Goal: Task Accomplishment & Management: Use online tool/utility

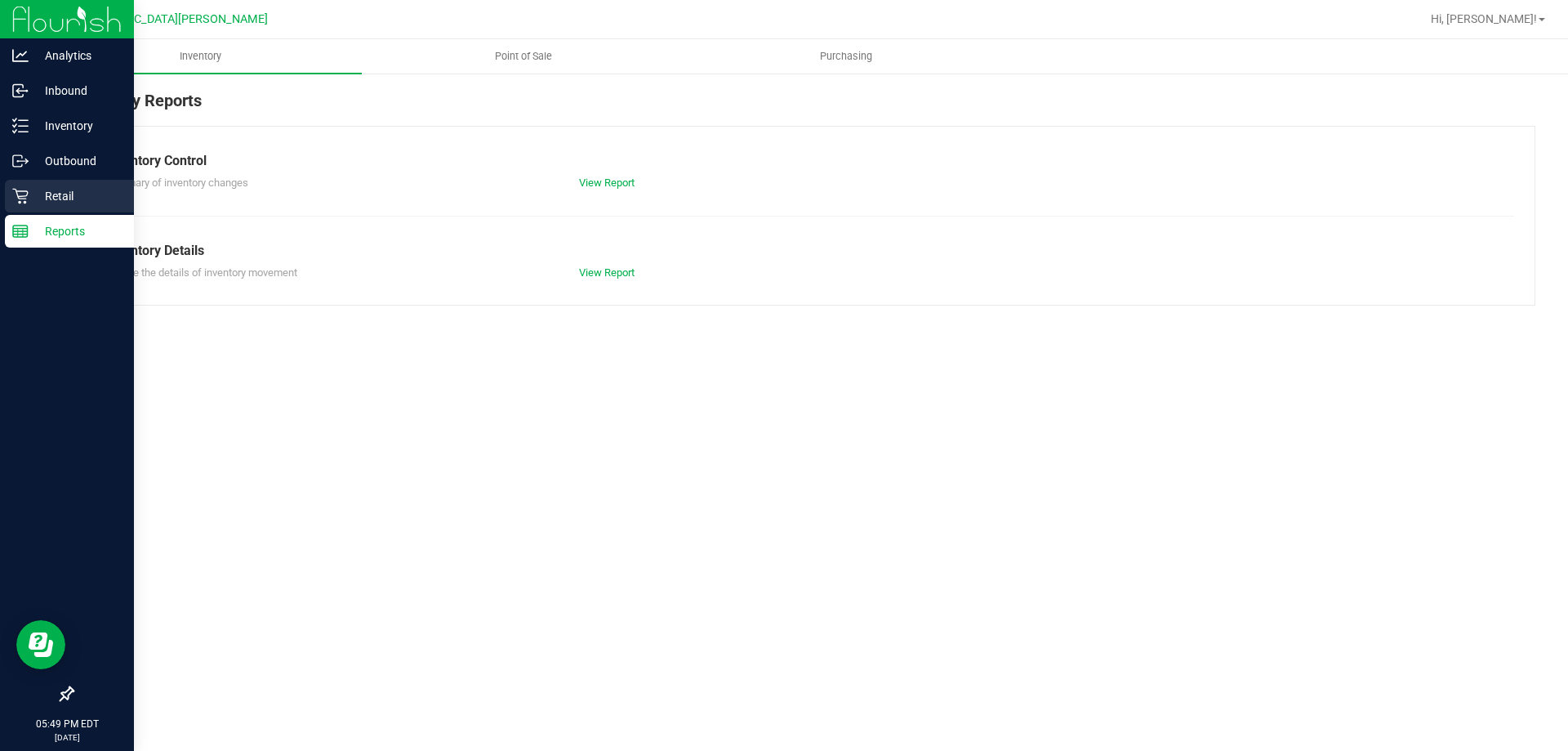
click at [41, 197] on p "Retail" at bounding box center [78, 196] width 98 height 19
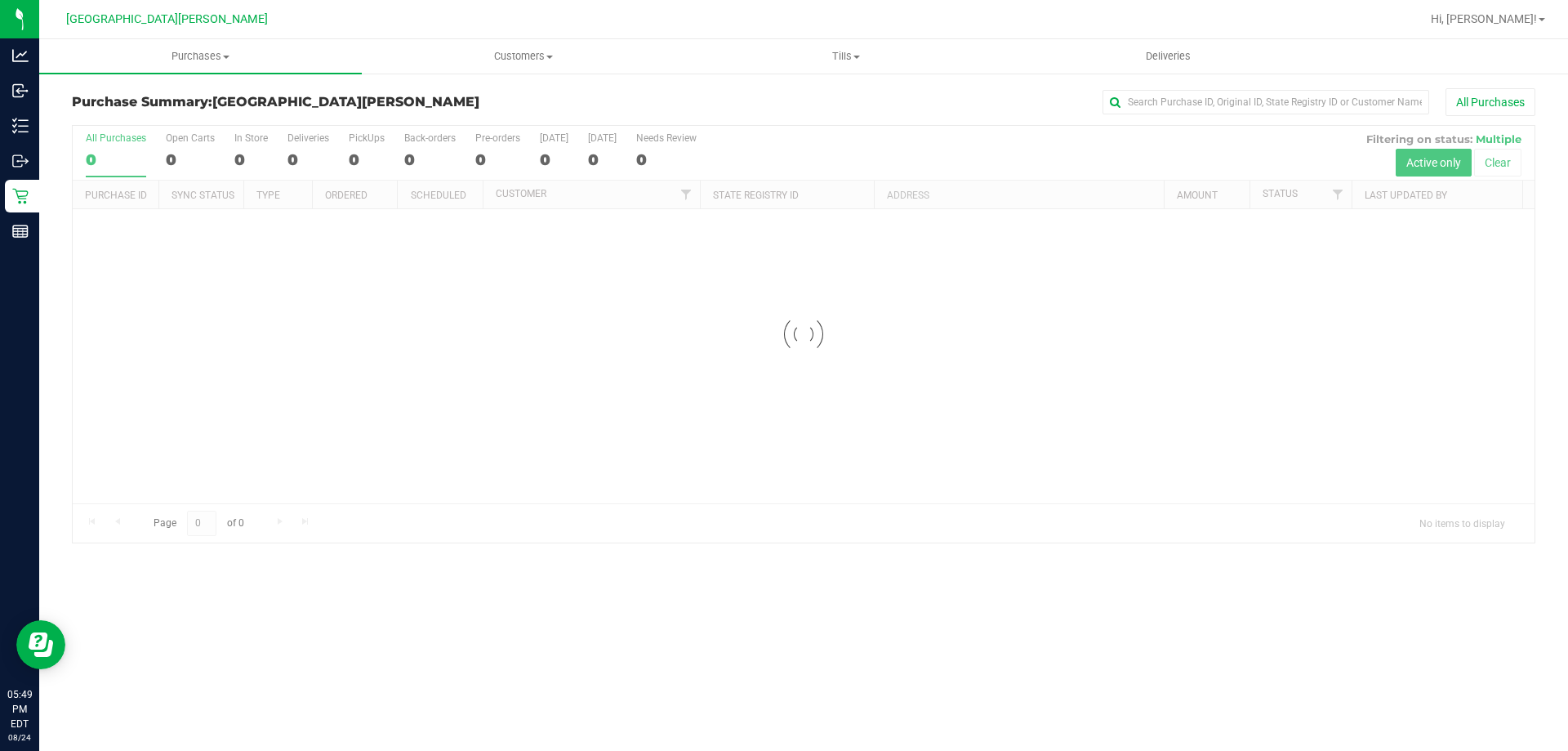
click at [177, 156] on div at bounding box center [803, 334] width 1461 height 416
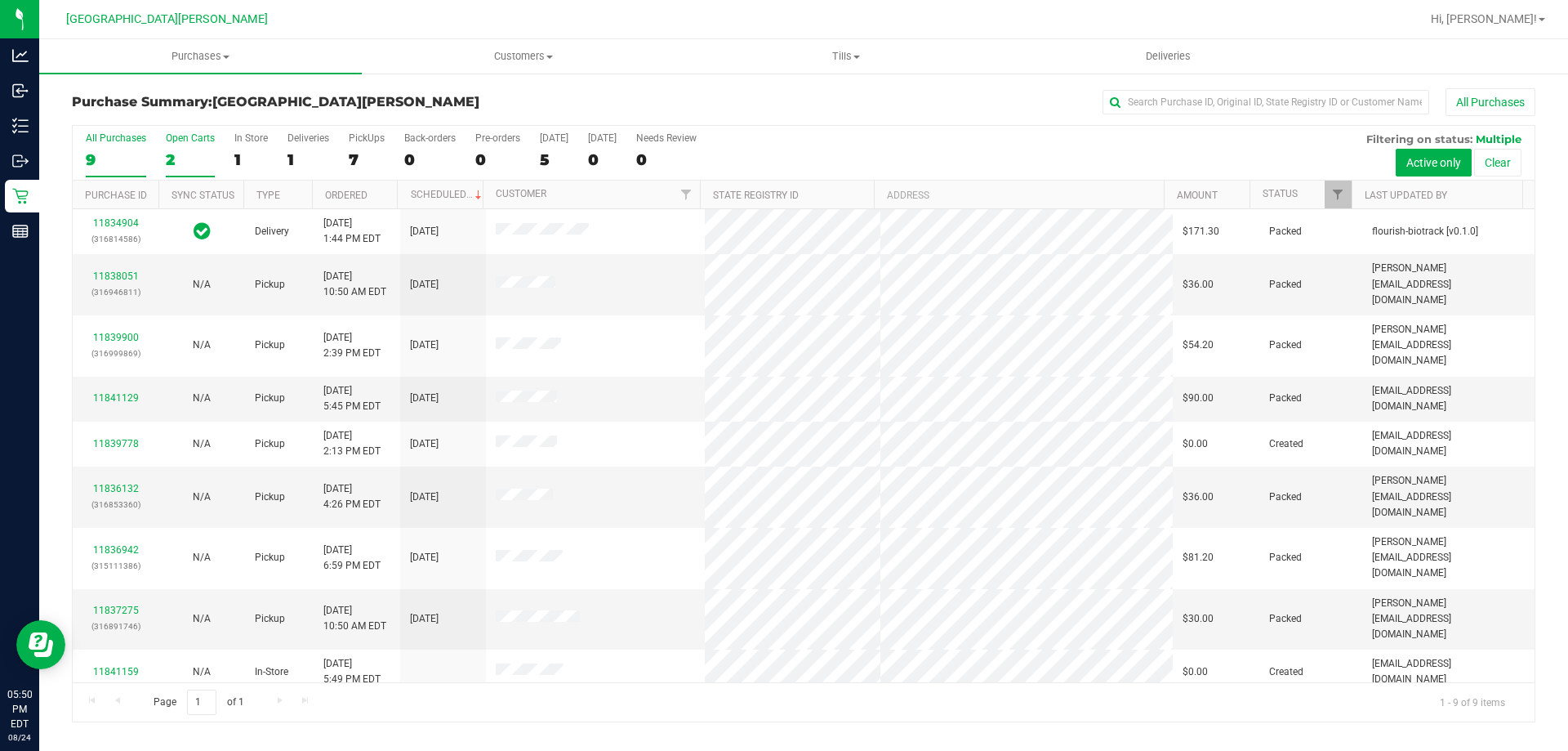
click at [191, 150] on div "2" at bounding box center [191, 159] width 49 height 18
click at [0, 0] on input "Open Carts 2" at bounding box center [0, 0] width 0 height 0
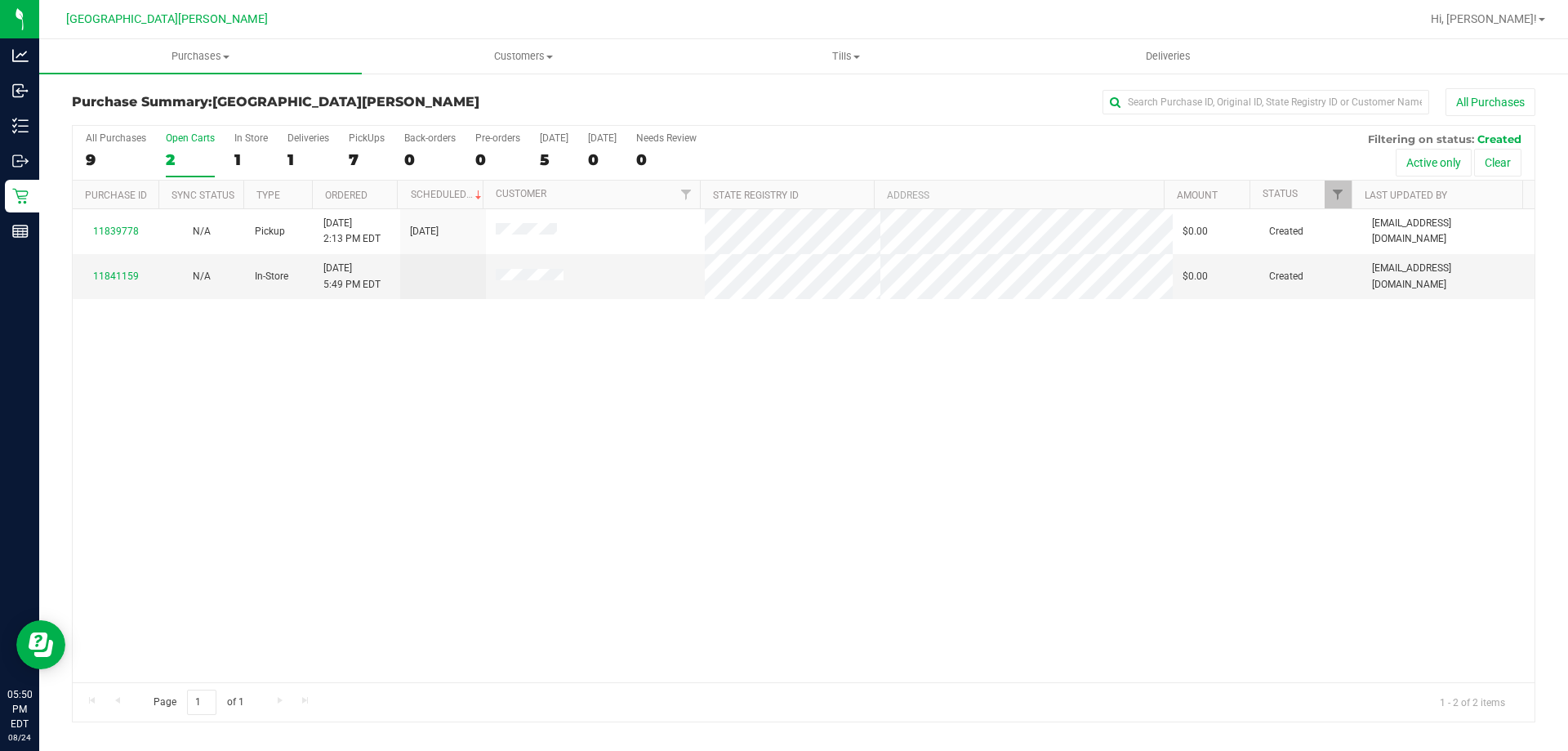
click at [191, 155] on div "2" at bounding box center [191, 159] width 49 height 18
click at [0, 0] on input "Open Carts 2" at bounding box center [0, 0] width 0 height 0
click at [191, 155] on div "2" at bounding box center [191, 159] width 49 height 18
click at [0, 0] on input "Open Carts 2" at bounding box center [0, 0] width 0 height 0
click at [192, 155] on div "2" at bounding box center [191, 159] width 49 height 18
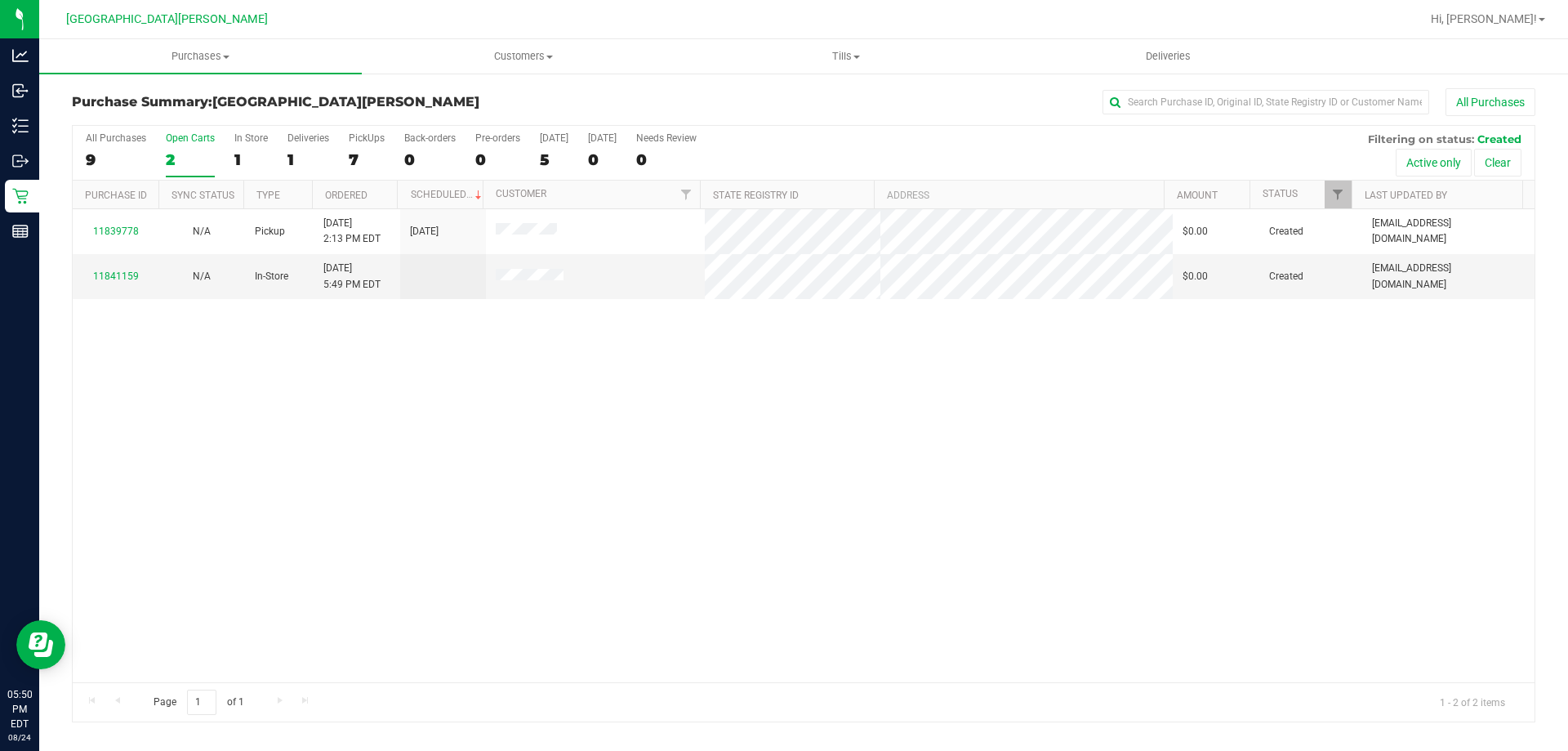
click at [0, 0] on input "Open Carts 2" at bounding box center [0, 0] width 0 height 0
click at [192, 150] on div "2" at bounding box center [191, 159] width 49 height 18
click at [0, 0] on input "Open Carts 2" at bounding box center [0, 0] width 0 height 0
click at [193, 150] on div "2" at bounding box center [191, 159] width 49 height 18
click at [0, 0] on input "Open Carts 2" at bounding box center [0, 0] width 0 height 0
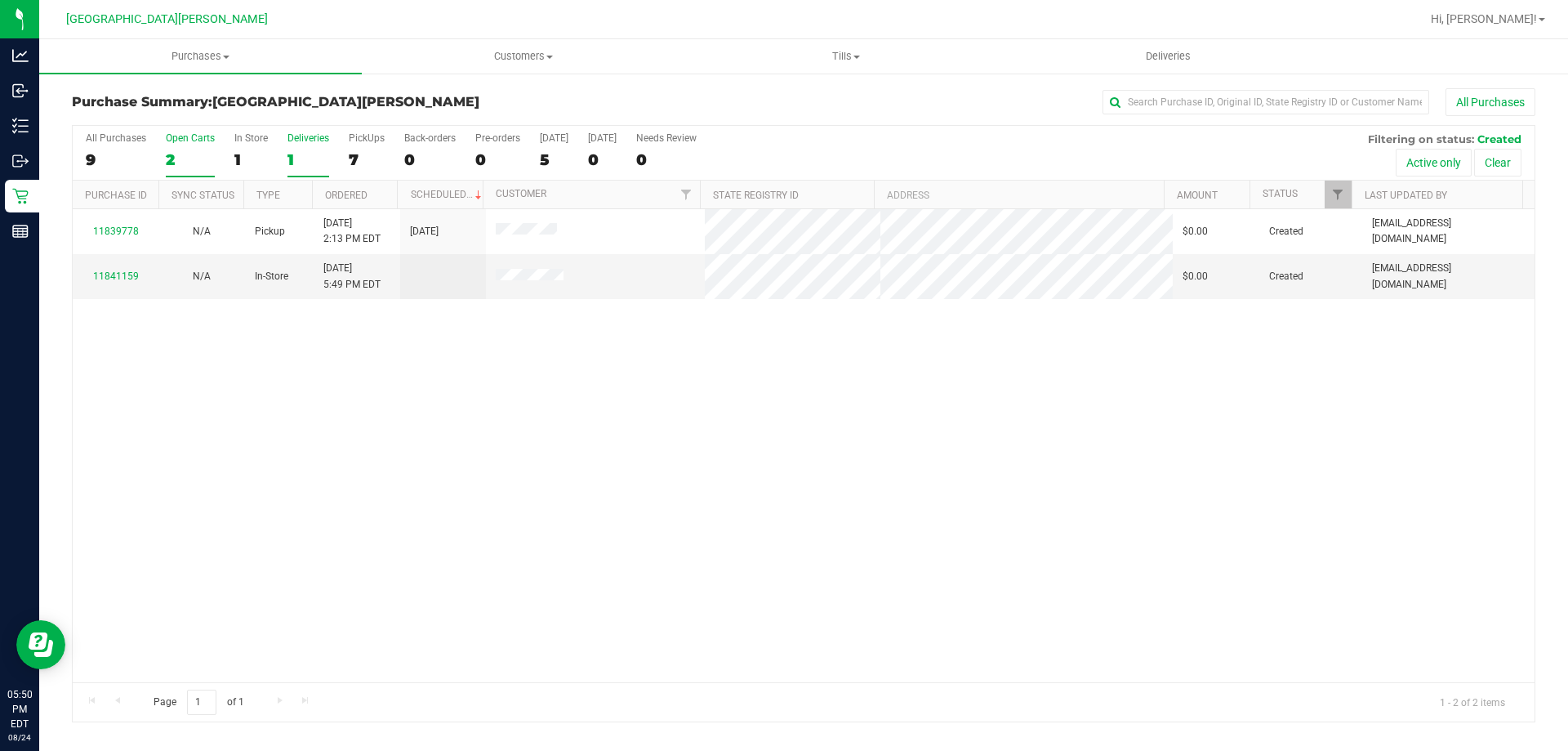
click at [317, 156] on div "1" at bounding box center [309, 159] width 42 height 18
click at [0, 0] on input "Deliveries 1" at bounding box center [0, 0] width 0 height 0
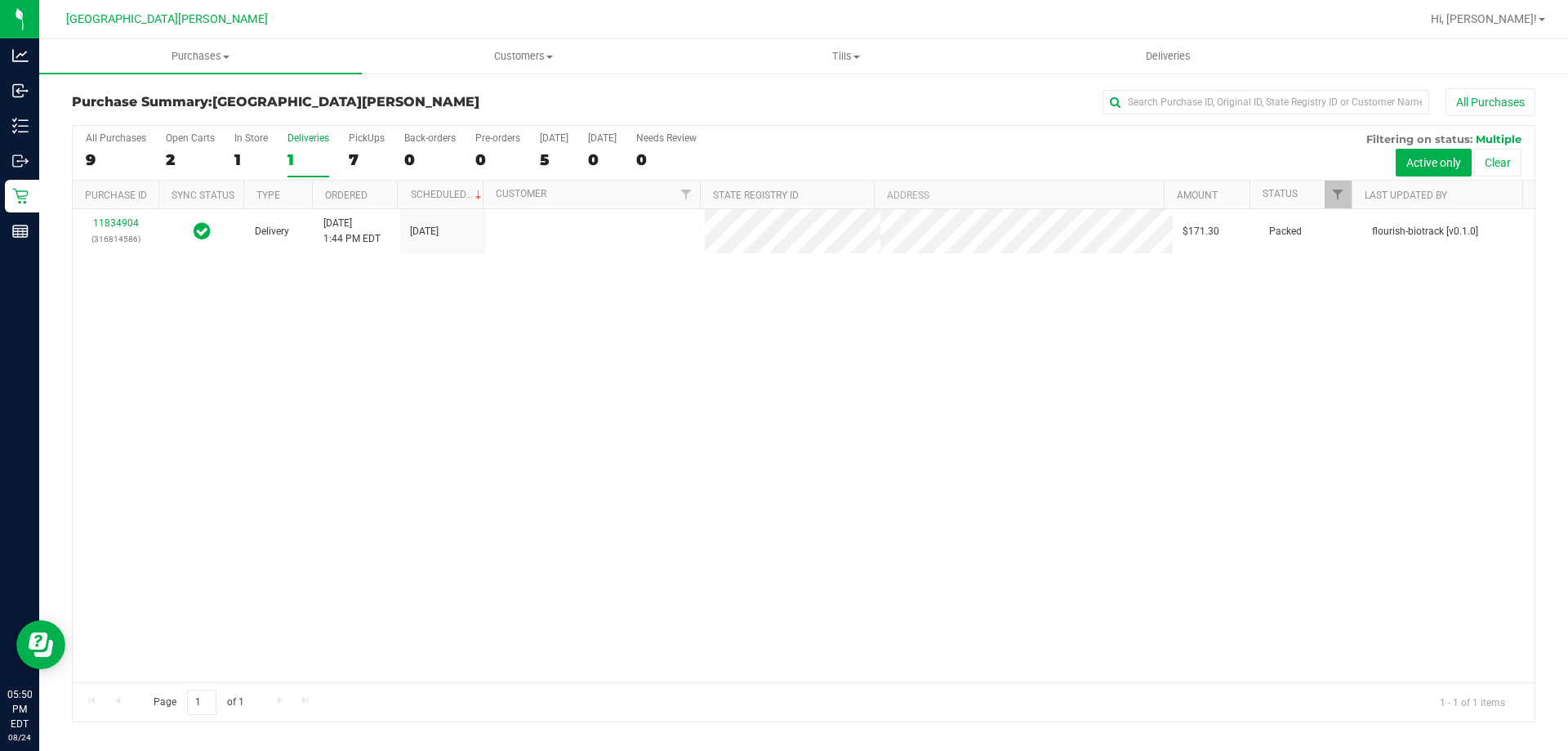
click at [190, 149] on label "Open Carts 2" at bounding box center [191, 154] width 49 height 45
click at [0, 0] on input "Open Carts 2" at bounding box center [0, 0] width 0 height 0
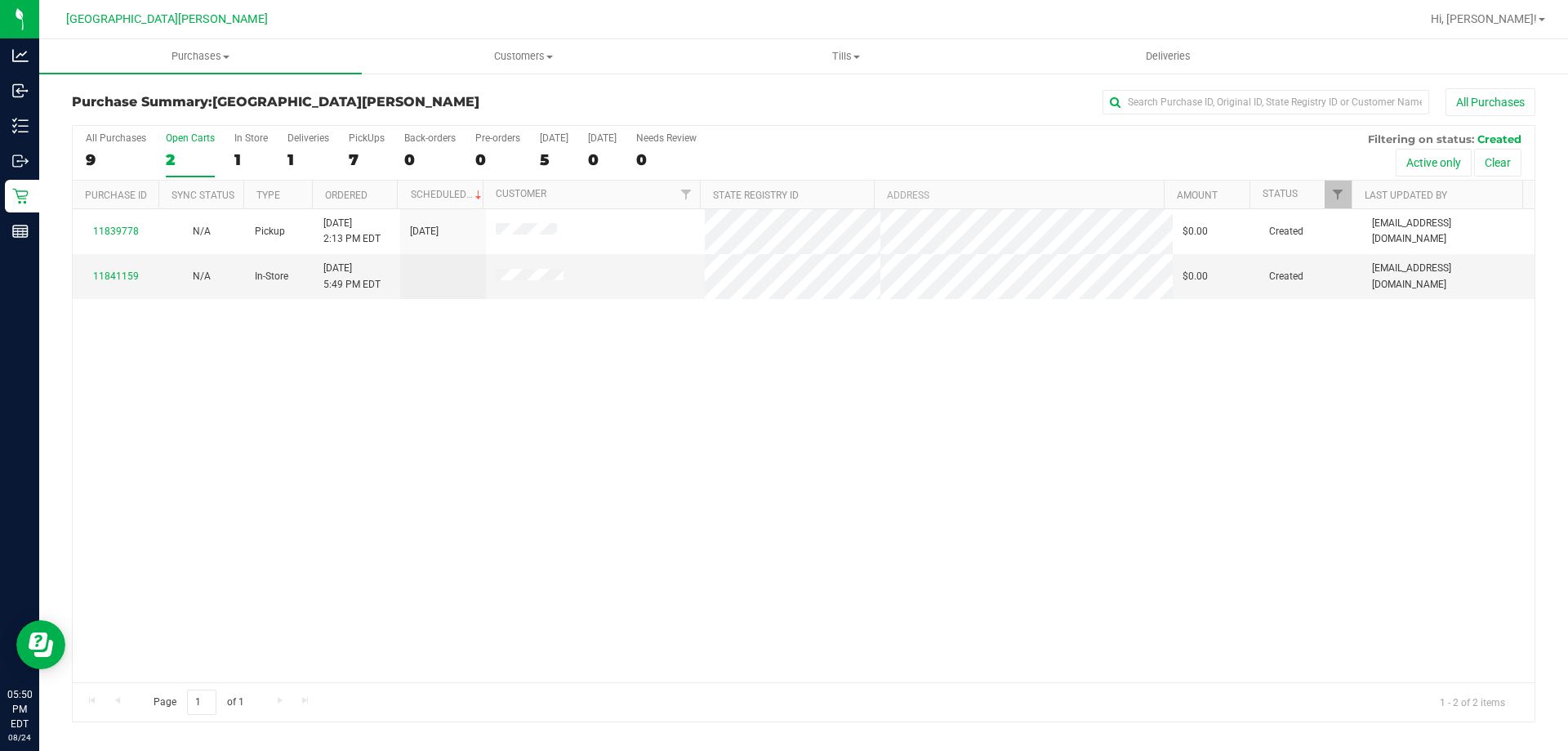
click at [190, 149] on label "Open Carts 2" at bounding box center [191, 154] width 49 height 45
click at [0, 0] on input "Open Carts 2" at bounding box center [0, 0] width 0 height 0
click at [173, 143] on div "Open Carts" at bounding box center [191, 137] width 49 height 11
click at [0, 0] on input "Open Carts 2" at bounding box center [0, 0] width 0 height 0
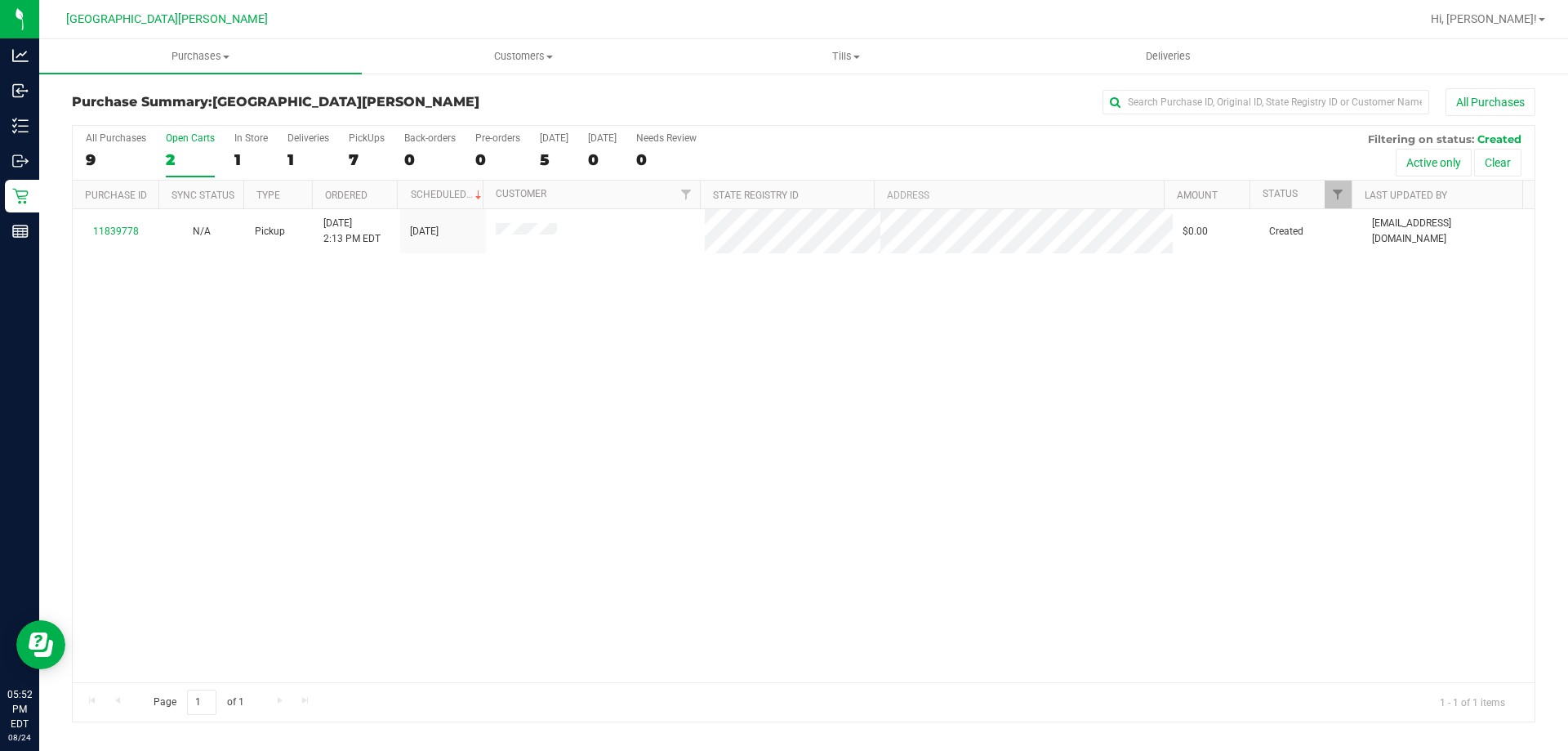
click at [173, 143] on div "Open Carts" at bounding box center [191, 137] width 49 height 11
click at [0, 0] on input "Open Carts 2" at bounding box center [0, 0] width 0 height 0
click at [173, 143] on div "Open Carts" at bounding box center [191, 137] width 49 height 11
click at [0, 0] on input "Open Carts 2" at bounding box center [0, 0] width 0 height 0
click at [364, 140] on div "PickUps" at bounding box center [366, 137] width 36 height 11
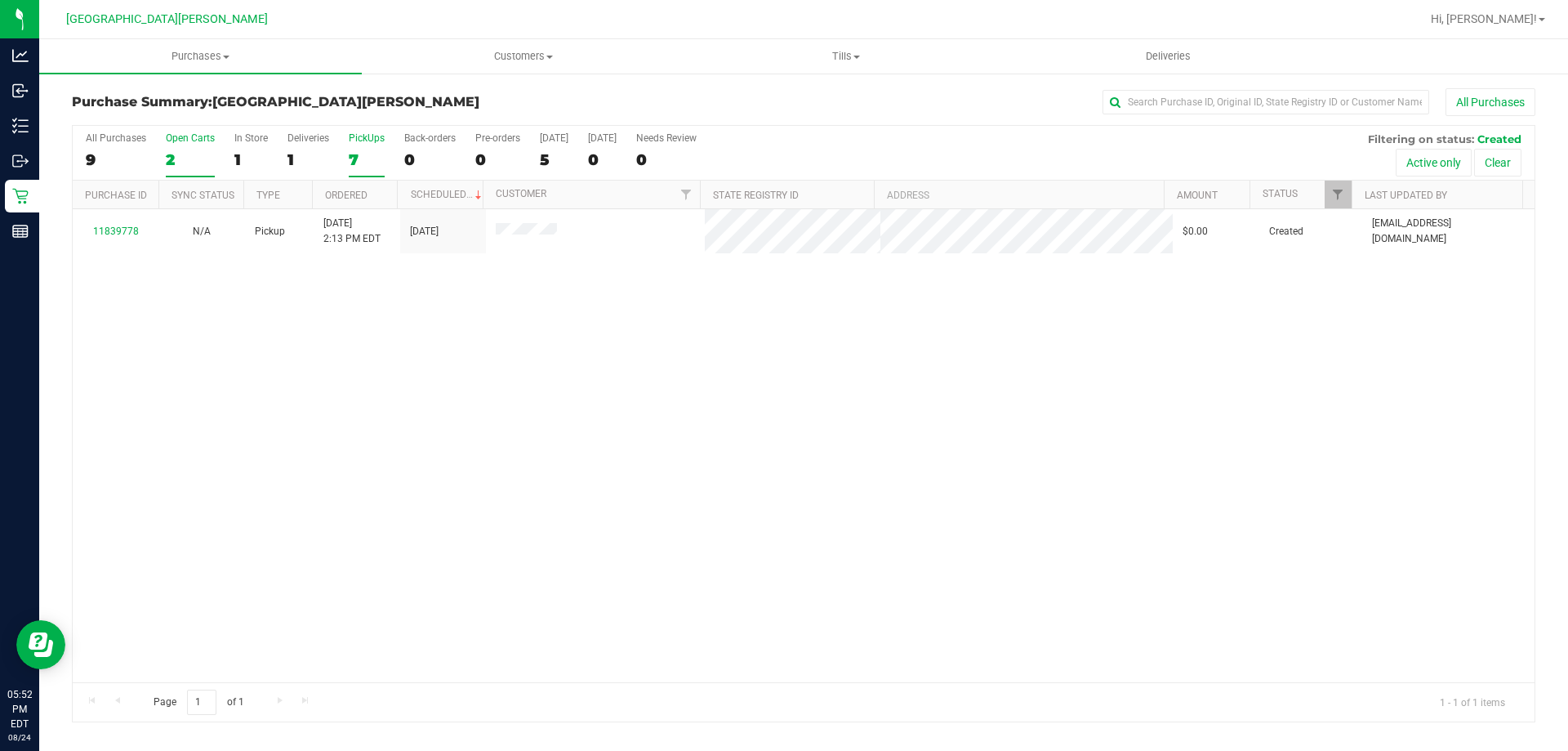
click at [0, 0] on input "PickUps 7" at bounding box center [0, 0] width 0 height 0
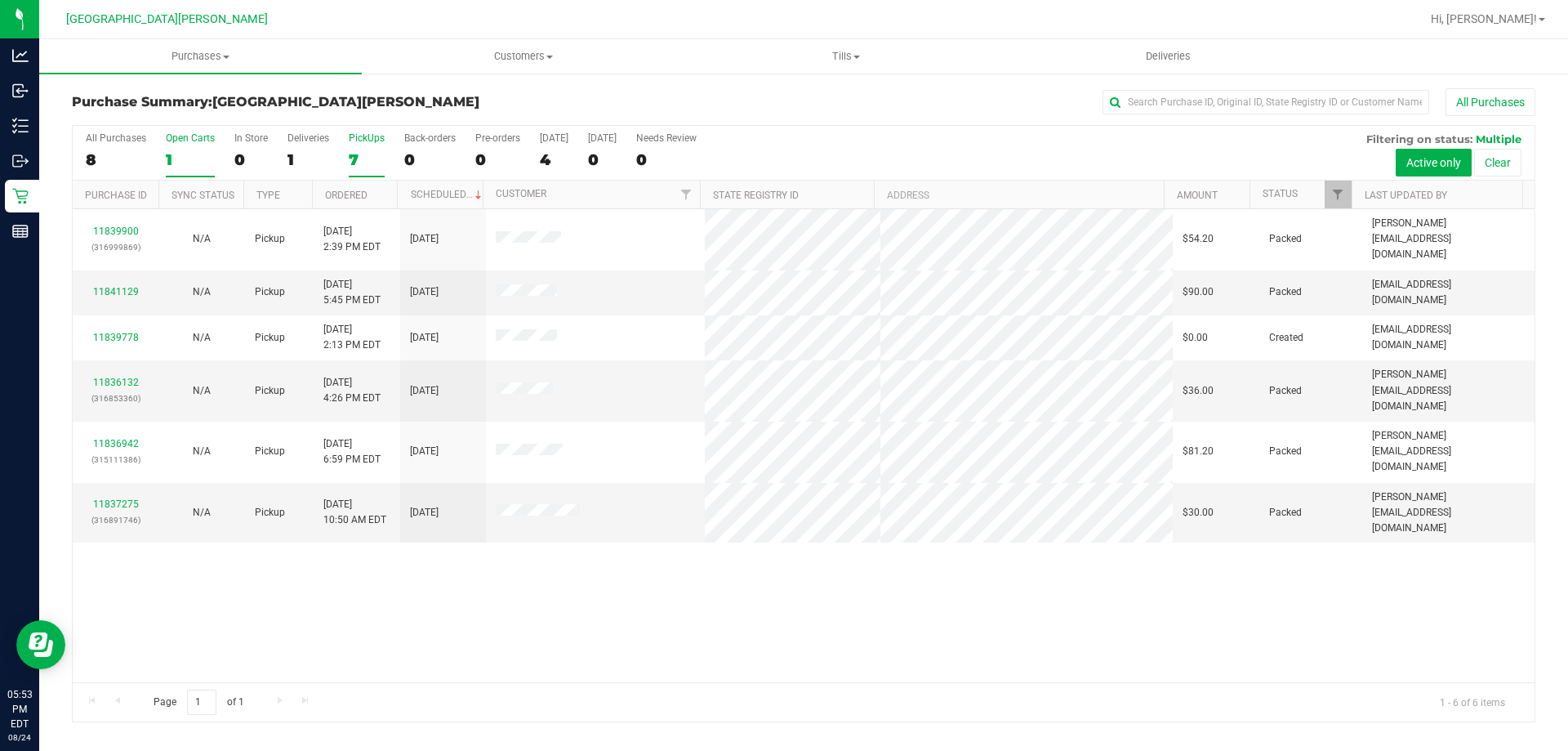
click at [190, 144] on label "Open Carts 1" at bounding box center [191, 154] width 49 height 45
click at [0, 0] on input "Open Carts 1" at bounding box center [0, 0] width 0 height 0
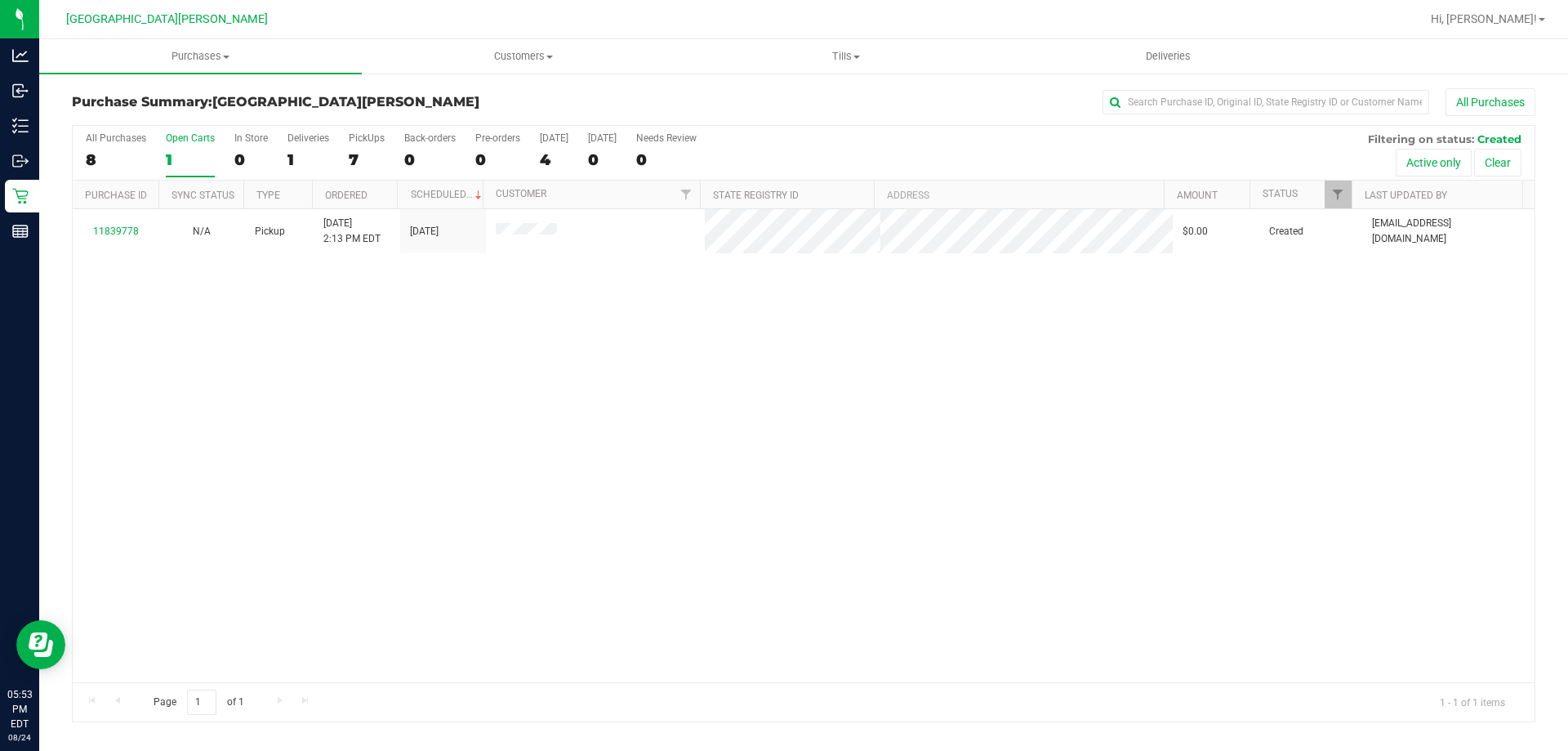
click at [190, 144] on label "Open Carts 1" at bounding box center [191, 154] width 49 height 45
click at [0, 0] on input "Open Carts 1" at bounding box center [0, 0] width 0 height 0
click at [190, 144] on label "Open Carts 1" at bounding box center [191, 154] width 49 height 45
click at [0, 0] on input "Open Carts 1" at bounding box center [0, 0] width 0 height 0
click at [190, 144] on label "Open Carts 1" at bounding box center [191, 154] width 49 height 45
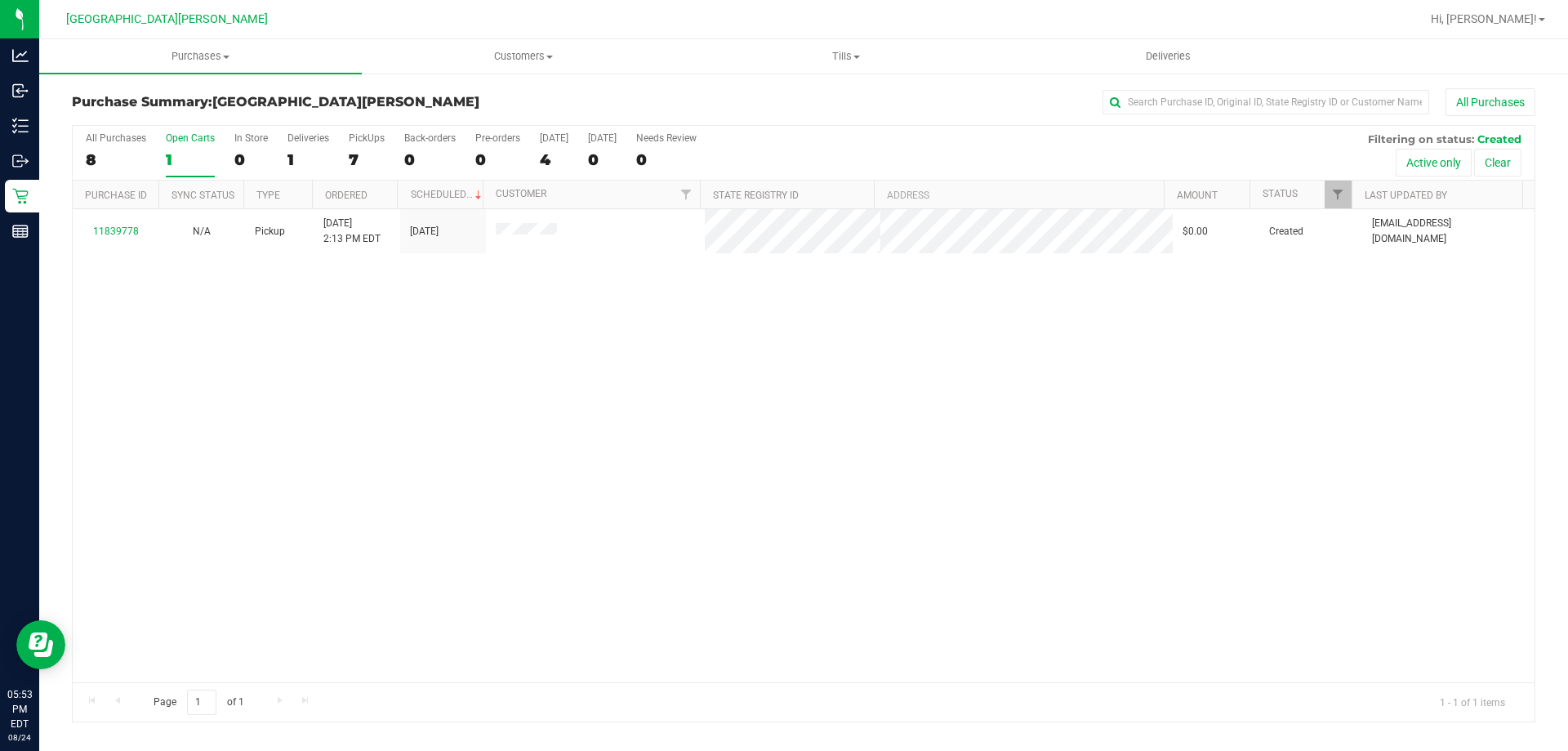
click at [0, 0] on input "Open Carts 1" at bounding box center [0, 0] width 0 height 0
click at [190, 144] on label "Open Carts 1" at bounding box center [191, 154] width 49 height 45
click at [0, 0] on input "Open Carts 1" at bounding box center [0, 0] width 0 height 0
click at [190, 144] on label "Open Carts 1" at bounding box center [191, 154] width 49 height 45
click at [0, 0] on input "Open Carts 1" at bounding box center [0, 0] width 0 height 0
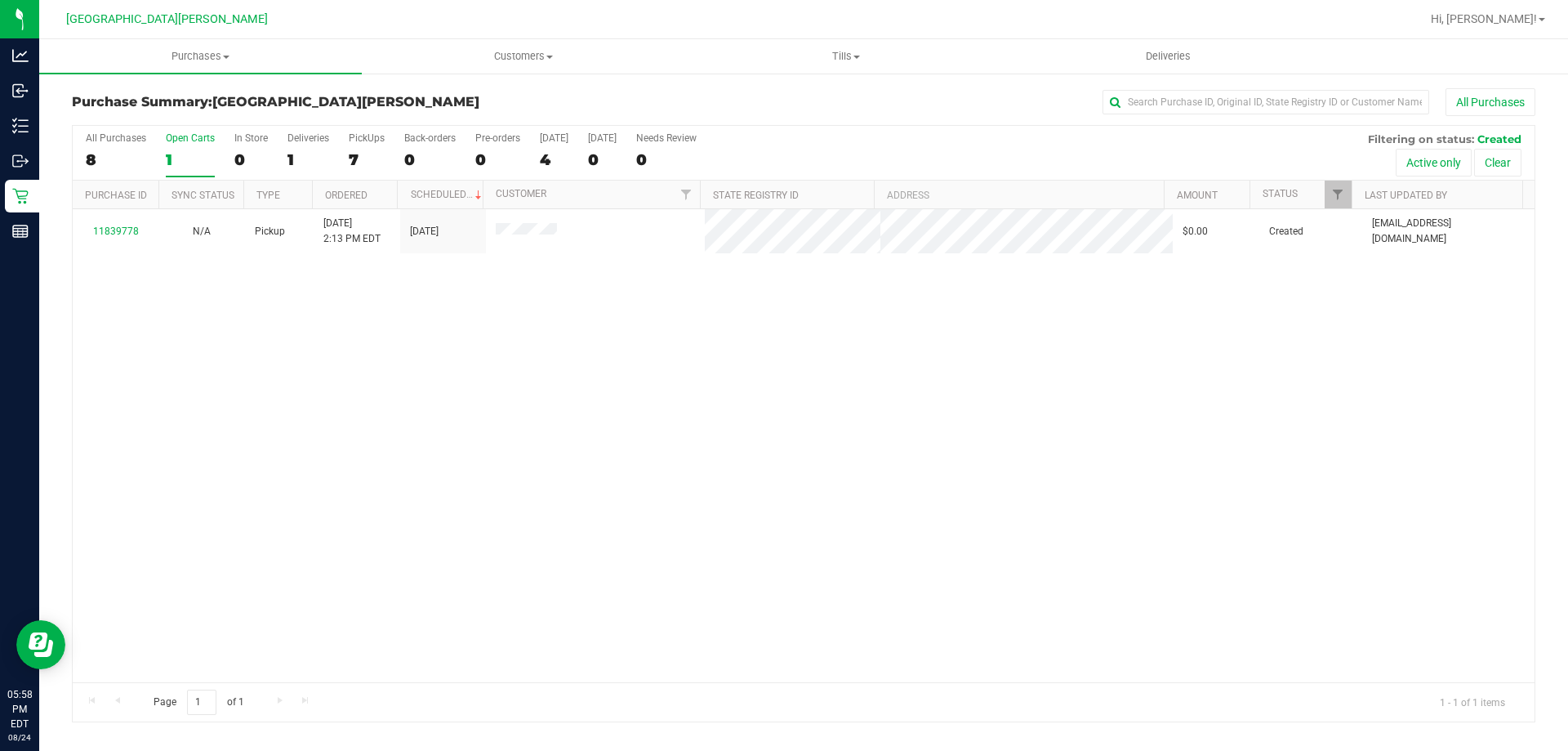
click at [563, 398] on div "11839778 N/A Pickup 8/24/2025 2:13 PM EDT 8/24/2025 $0.00 Created tsawyer@livep…" at bounding box center [803, 445] width 1461 height 473
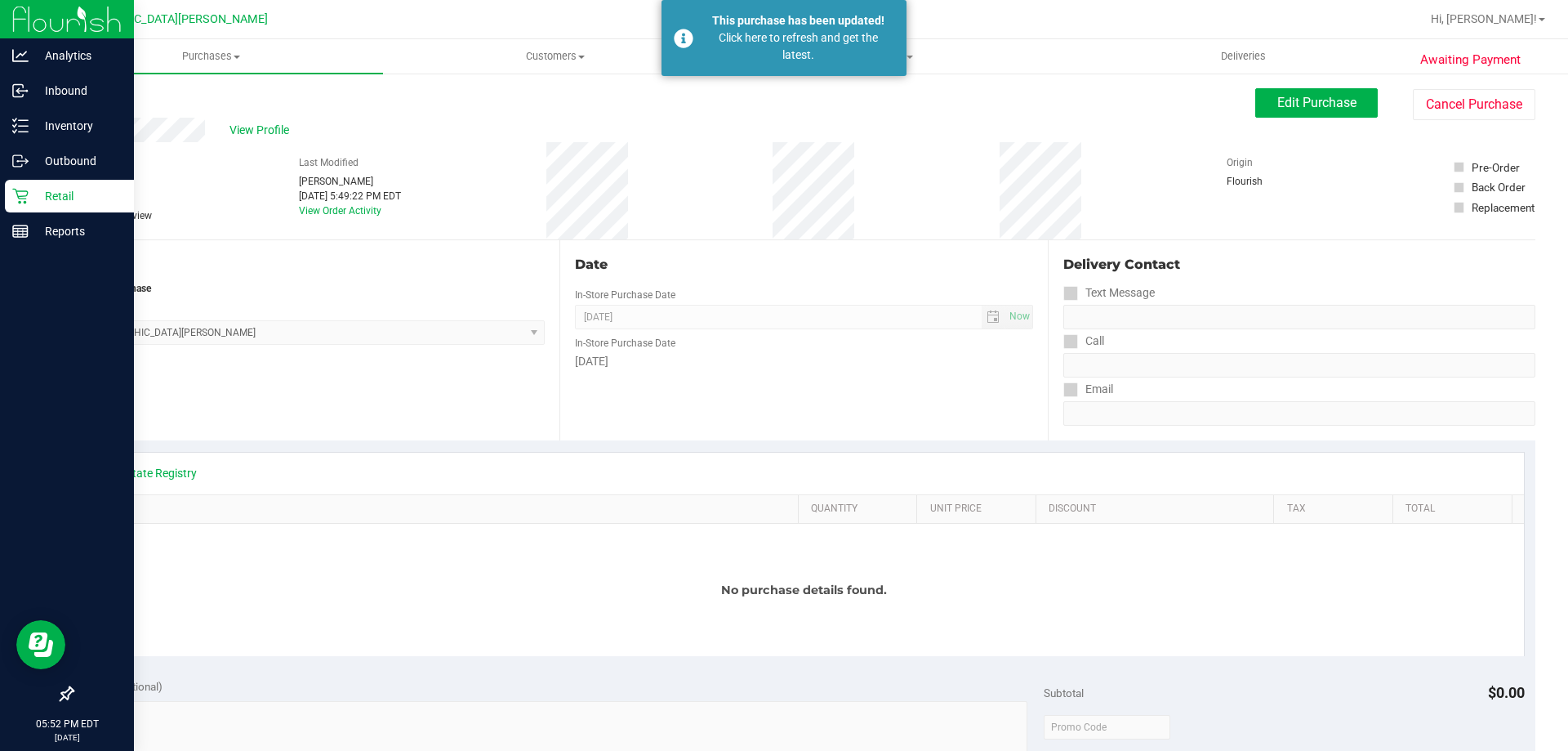
click at [97, 187] on p "Retail" at bounding box center [78, 196] width 98 height 19
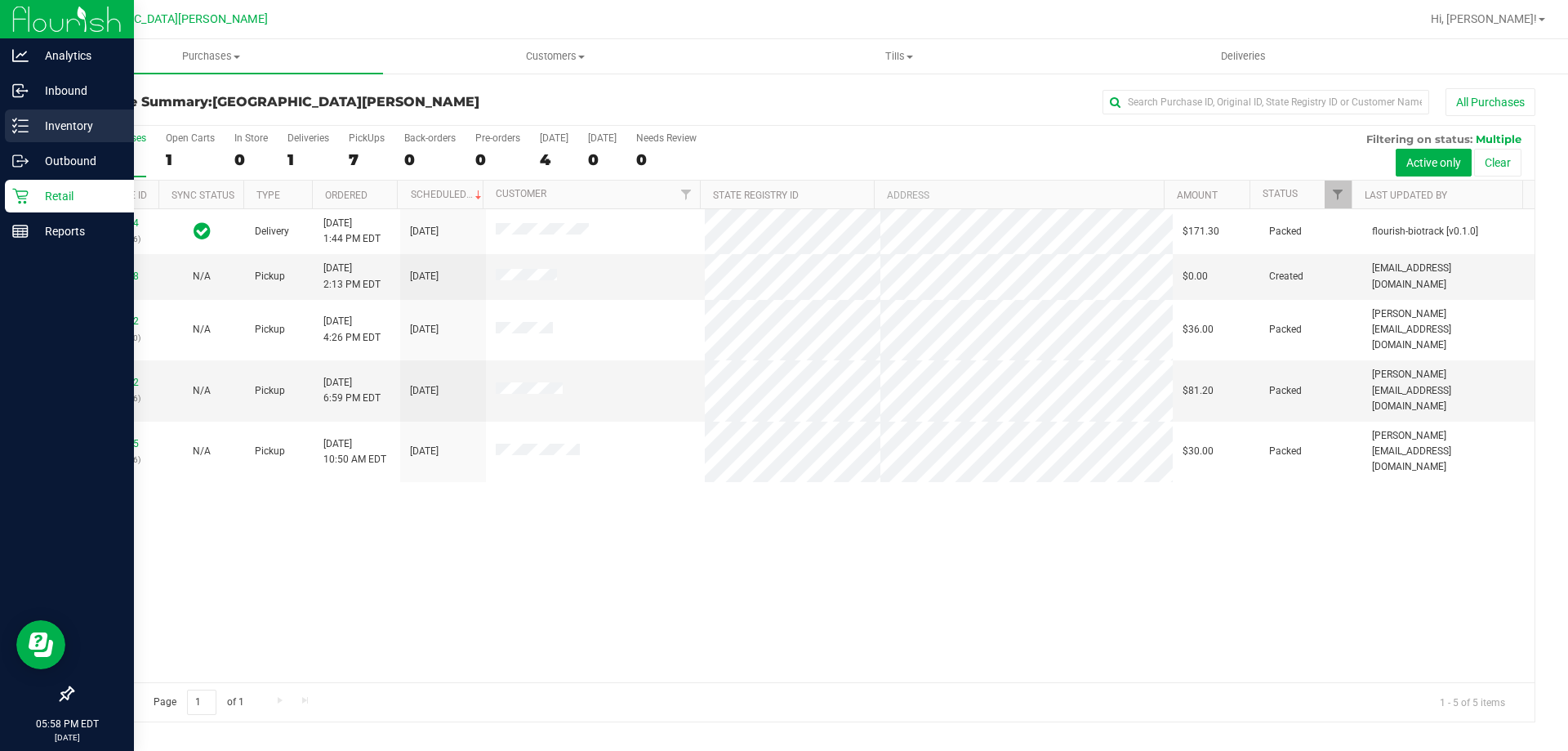
click at [87, 138] on div "Inventory" at bounding box center [70, 125] width 129 height 32
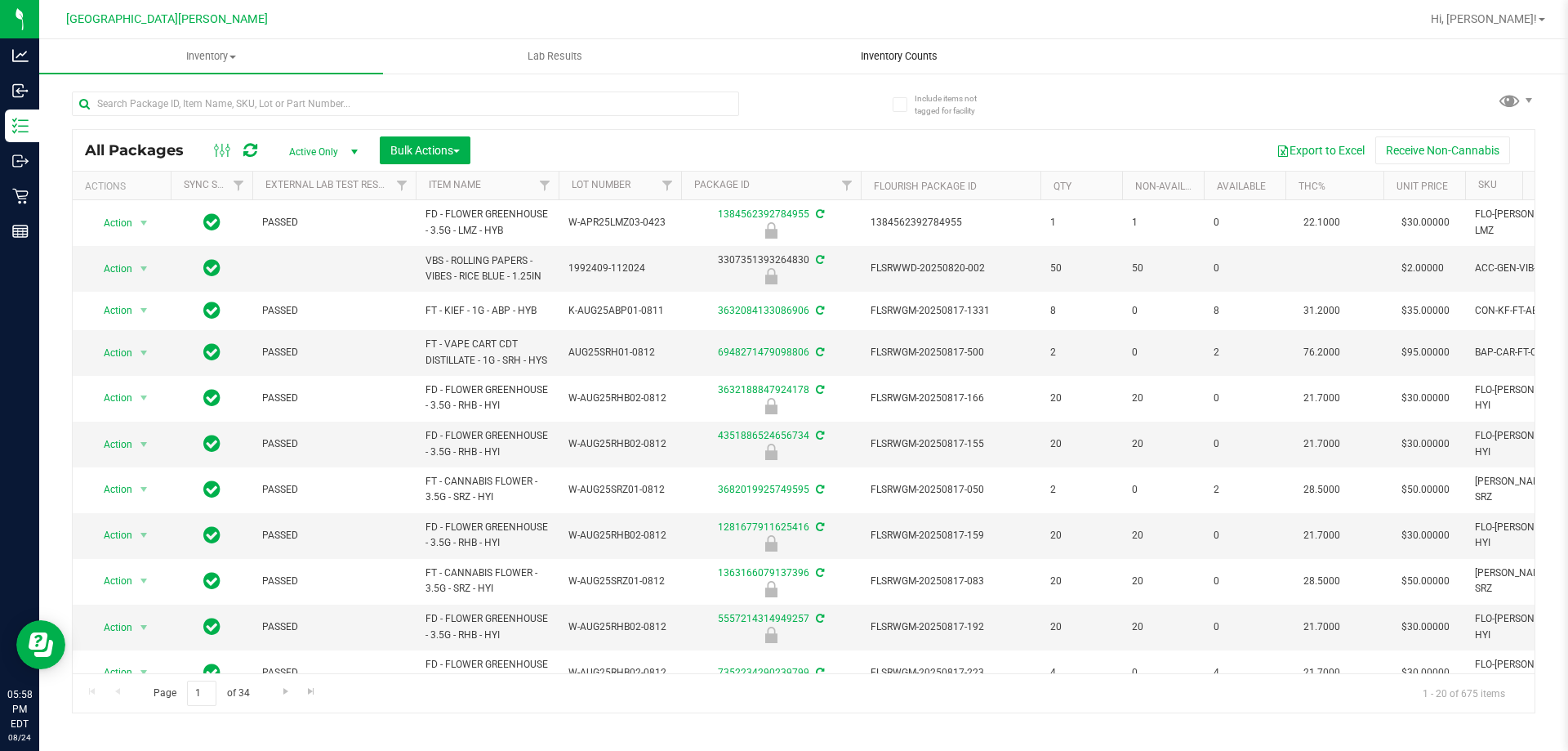
click at [887, 57] on span "Inventory Counts" at bounding box center [898, 56] width 121 height 15
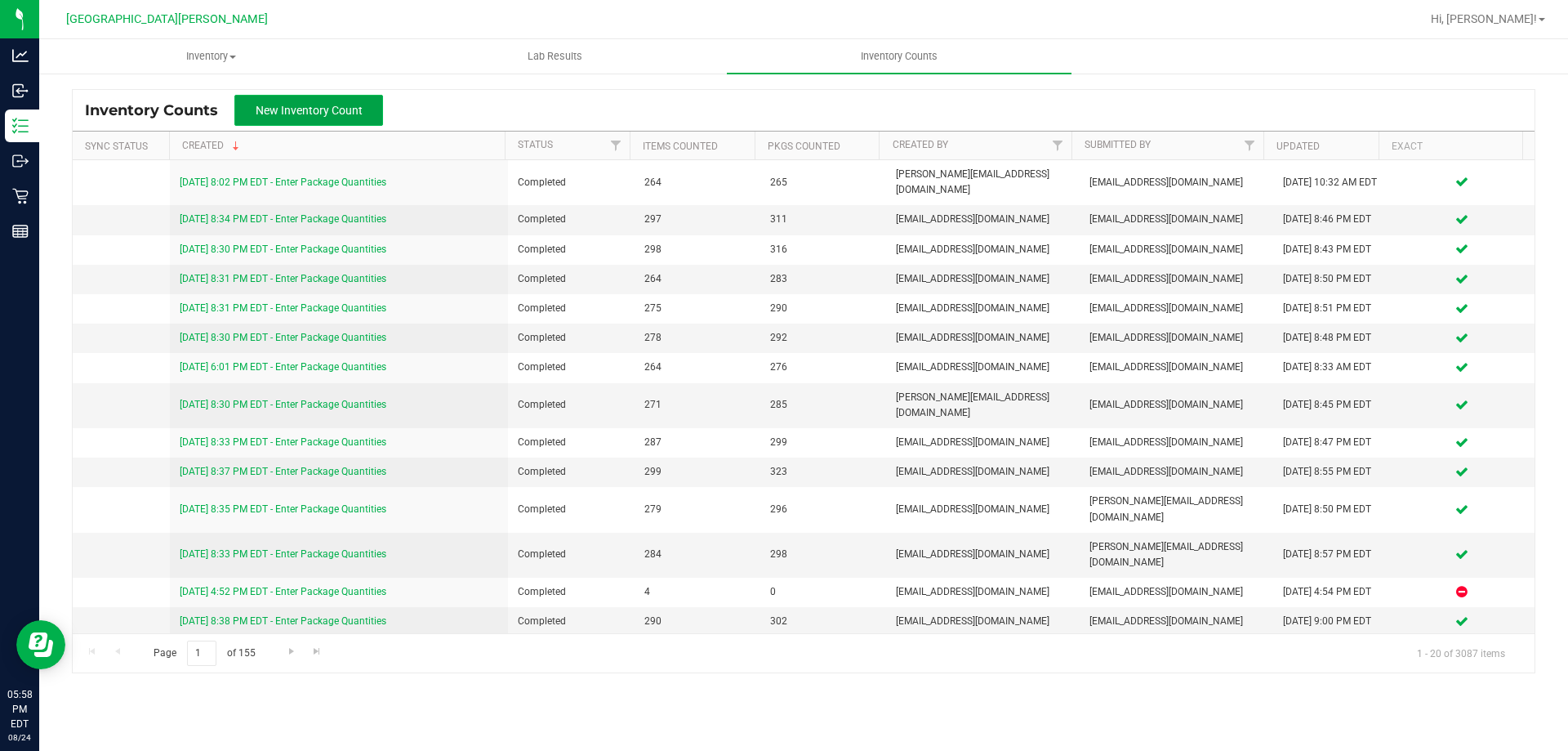
drag, startPoint x: 349, startPoint y: 119, endPoint x: 338, endPoint y: 125, distance: 12.5
click at [346, 120] on button "New Inventory Count" at bounding box center [309, 110] width 149 height 31
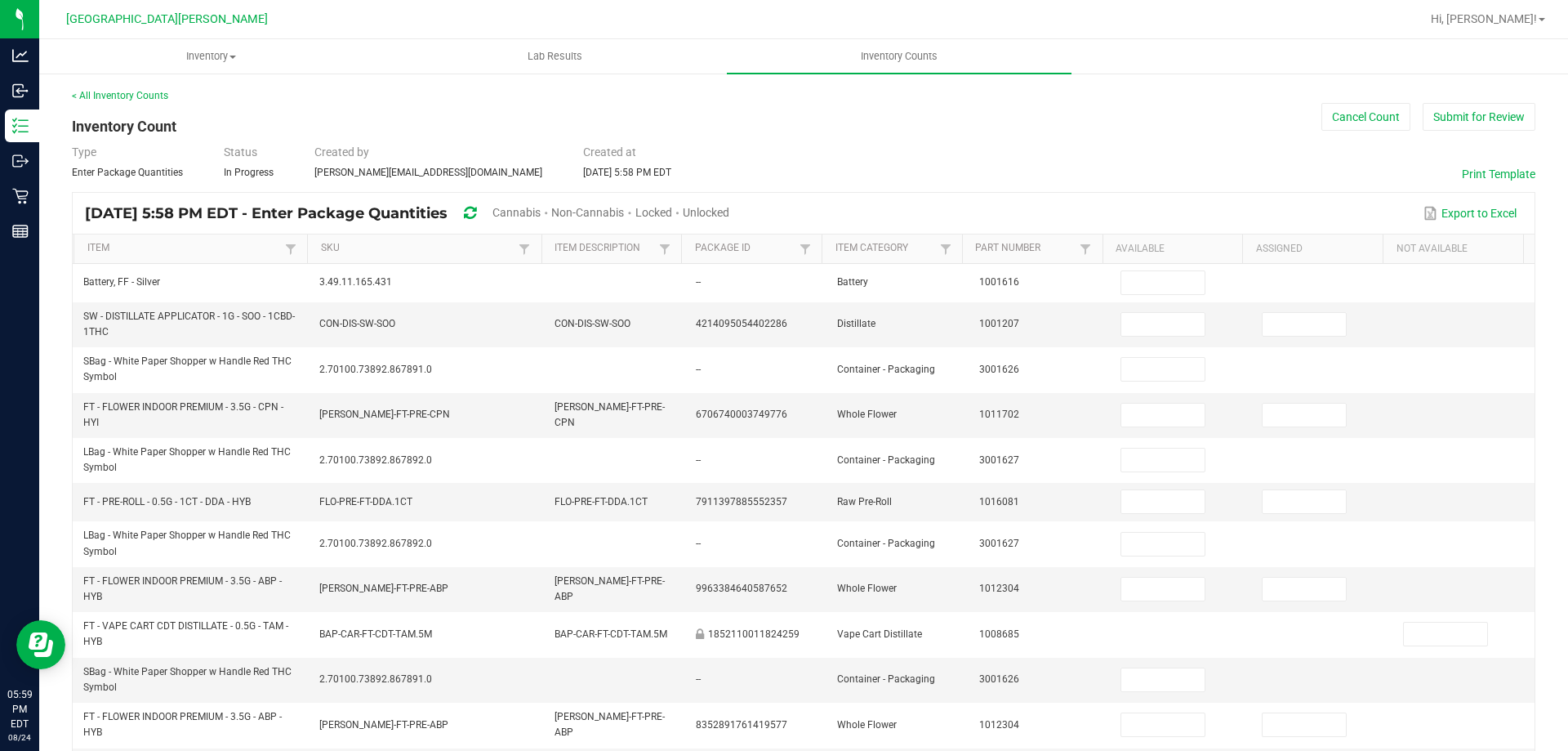
drag, startPoint x: 523, startPoint y: 249, endPoint x: 562, endPoint y: 215, distance: 51.7
click at [540, 215] on span "Cannabis" at bounding box center [516, 212] width 48 height 13
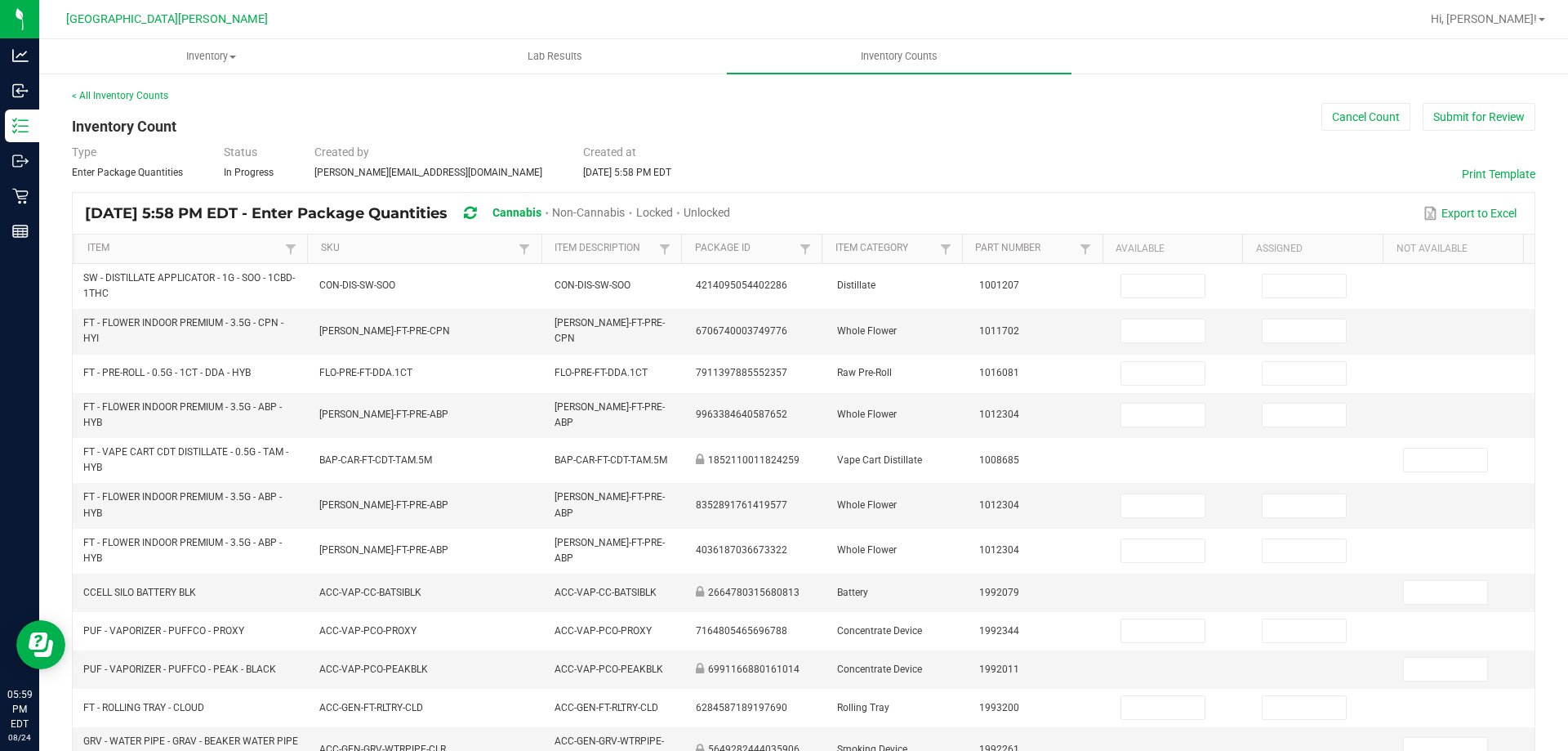
click at [730, 209] on span "Unlocked" at bounding box center [706, 212] width 46 height 13
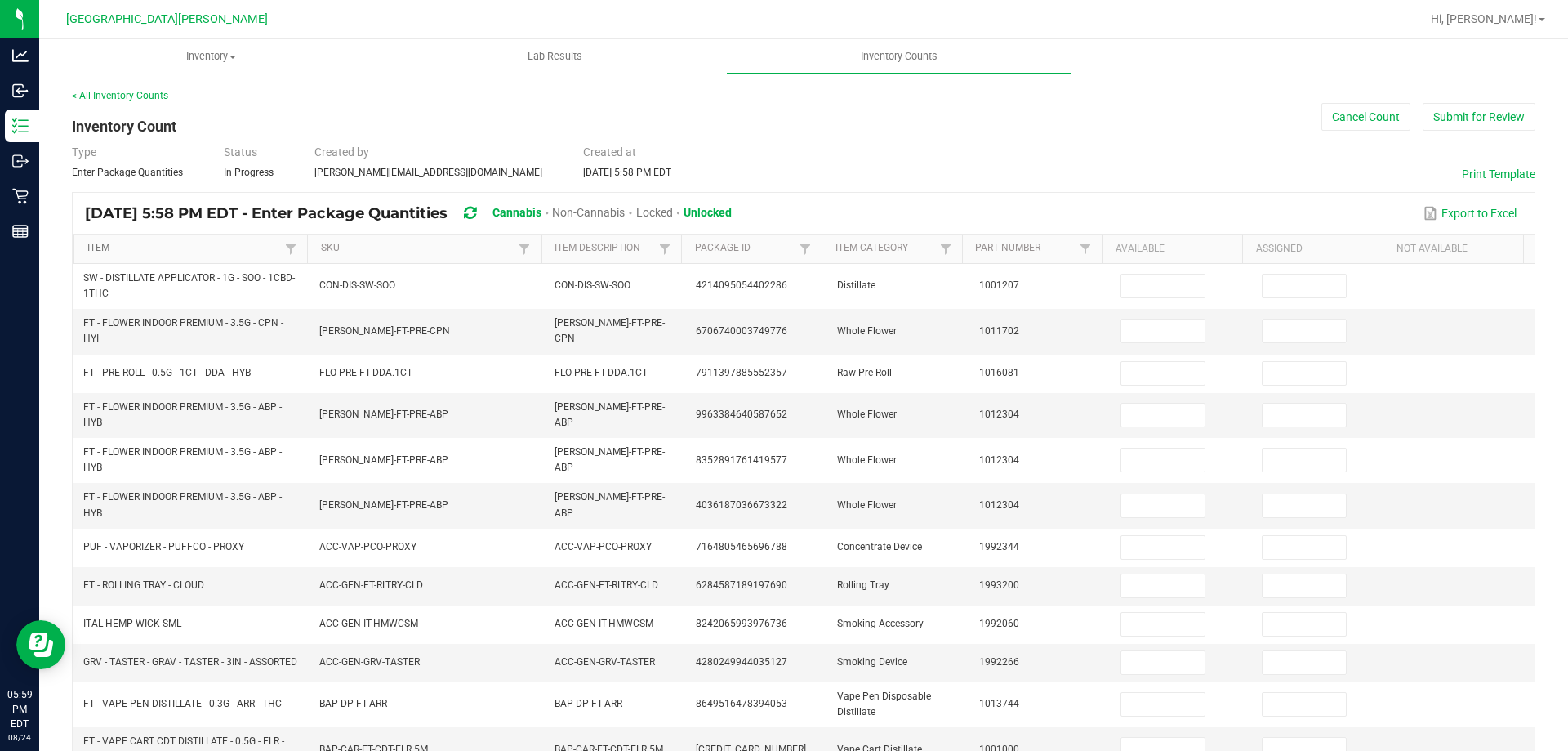
click at [149, 243] on link "Item" at bounding box center [184, 248] width 194 height 13
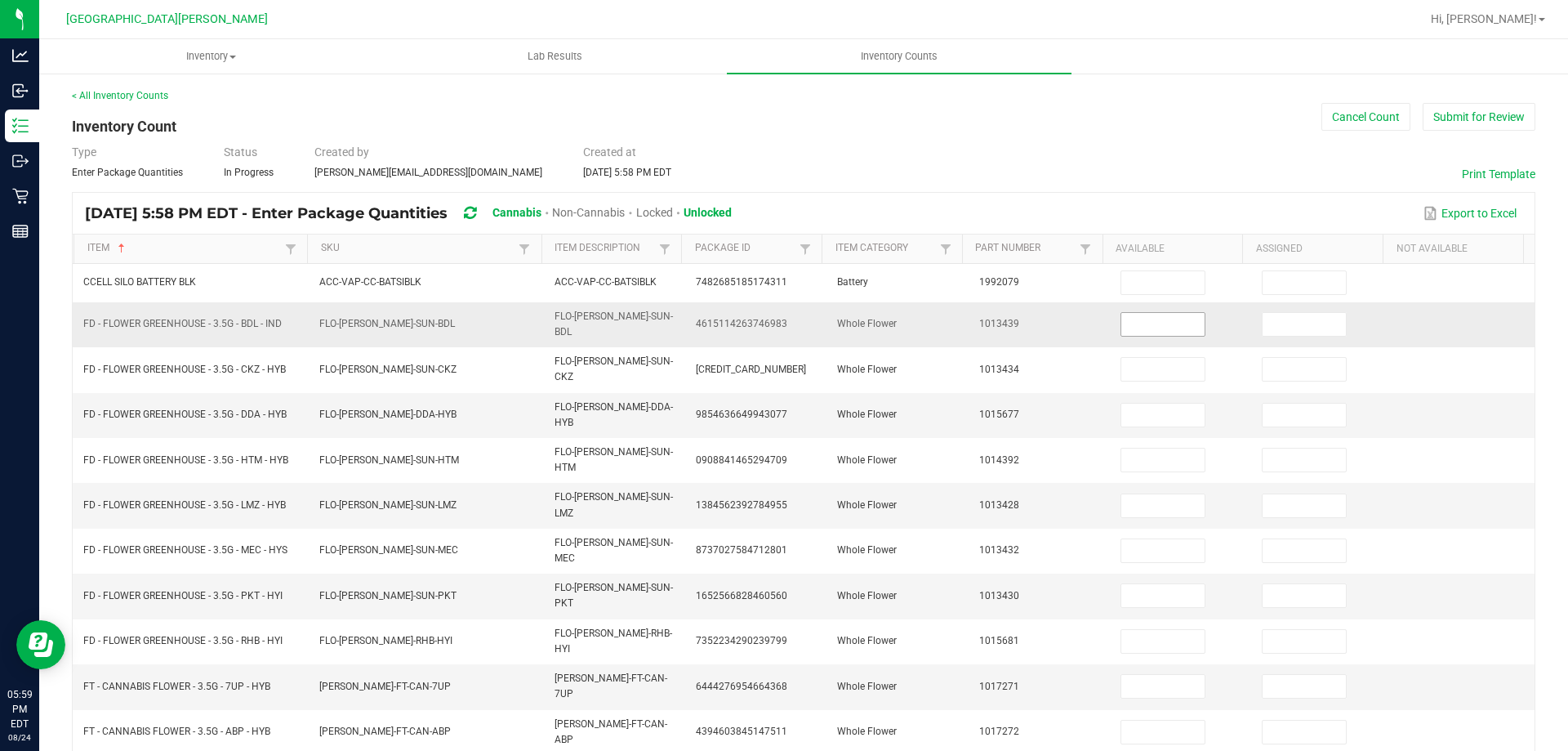
click at [1121, 318] on input at bounding box center [1162, 324] width 83 height 23
type input "7"
type input "10"
type input "11"
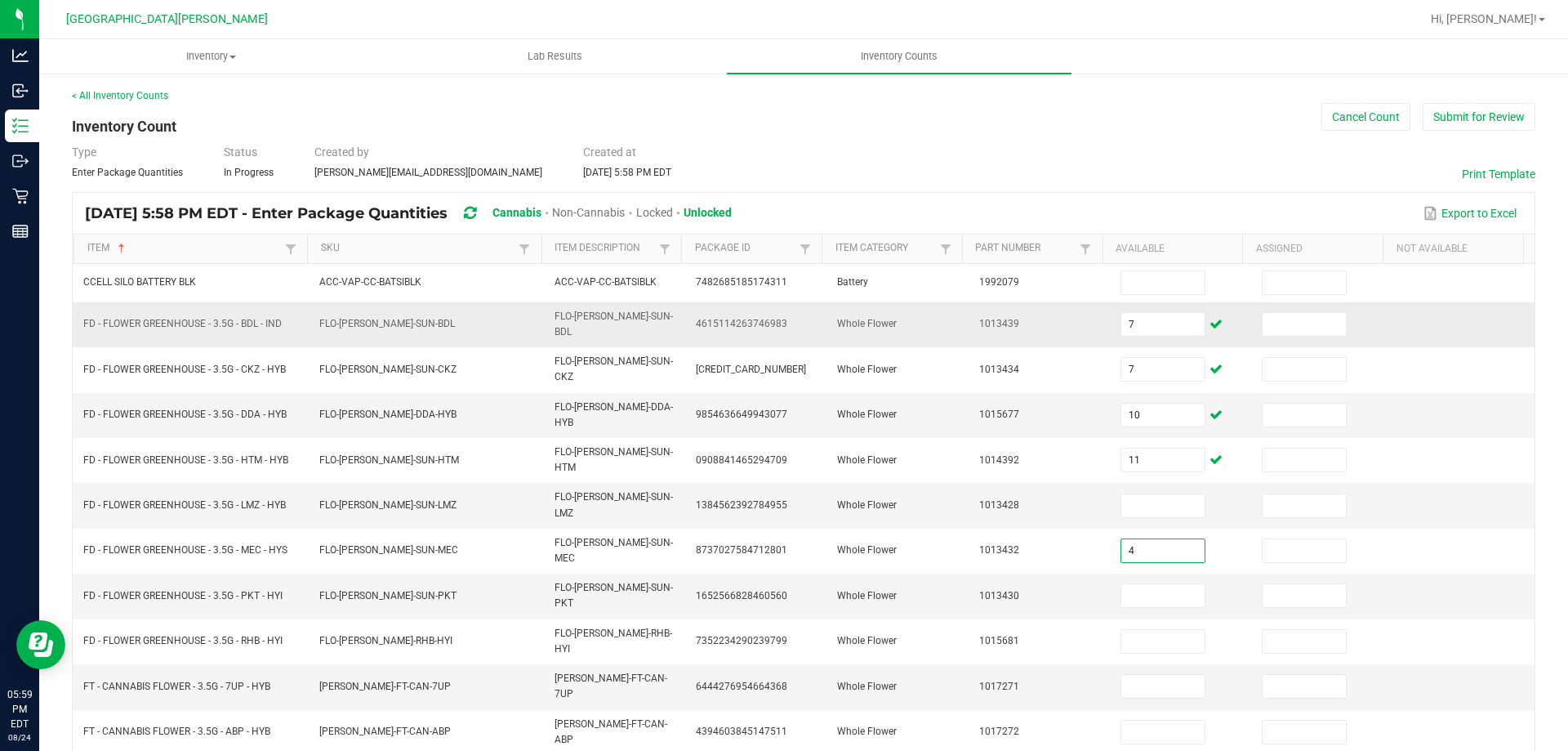
type input "4"
type input "11"
type input "4"
type input "3"
type input "15"
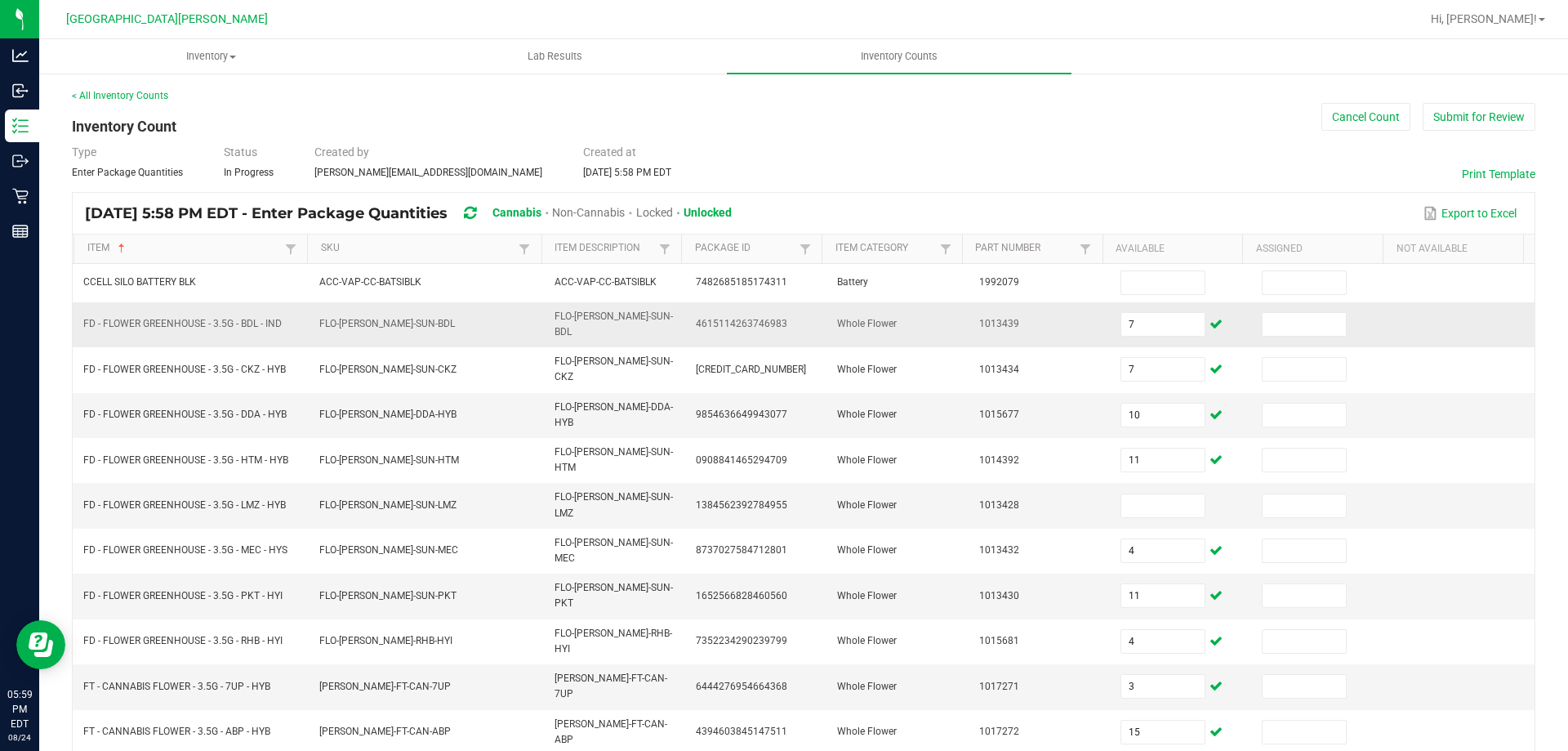
type input "18"
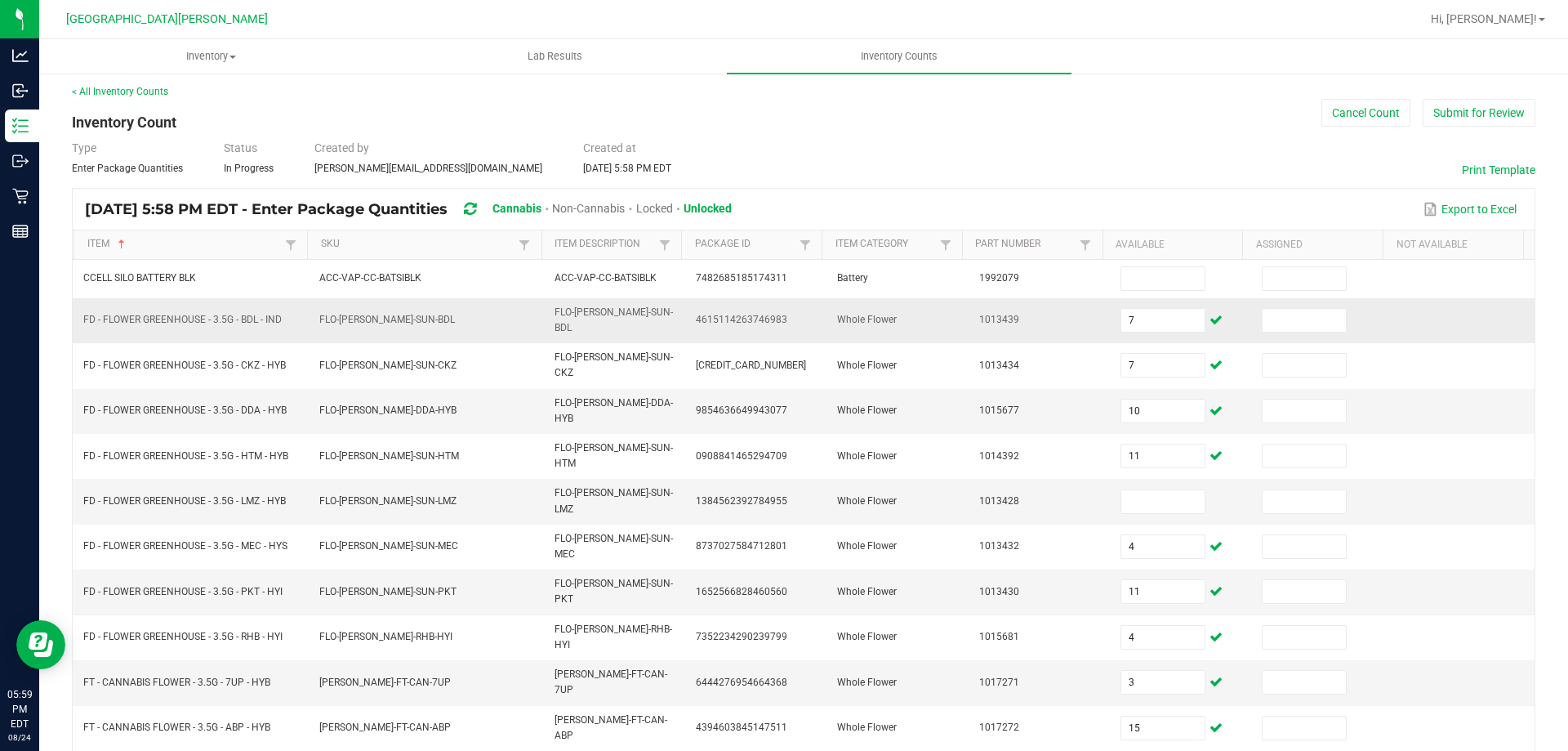
type input "5"
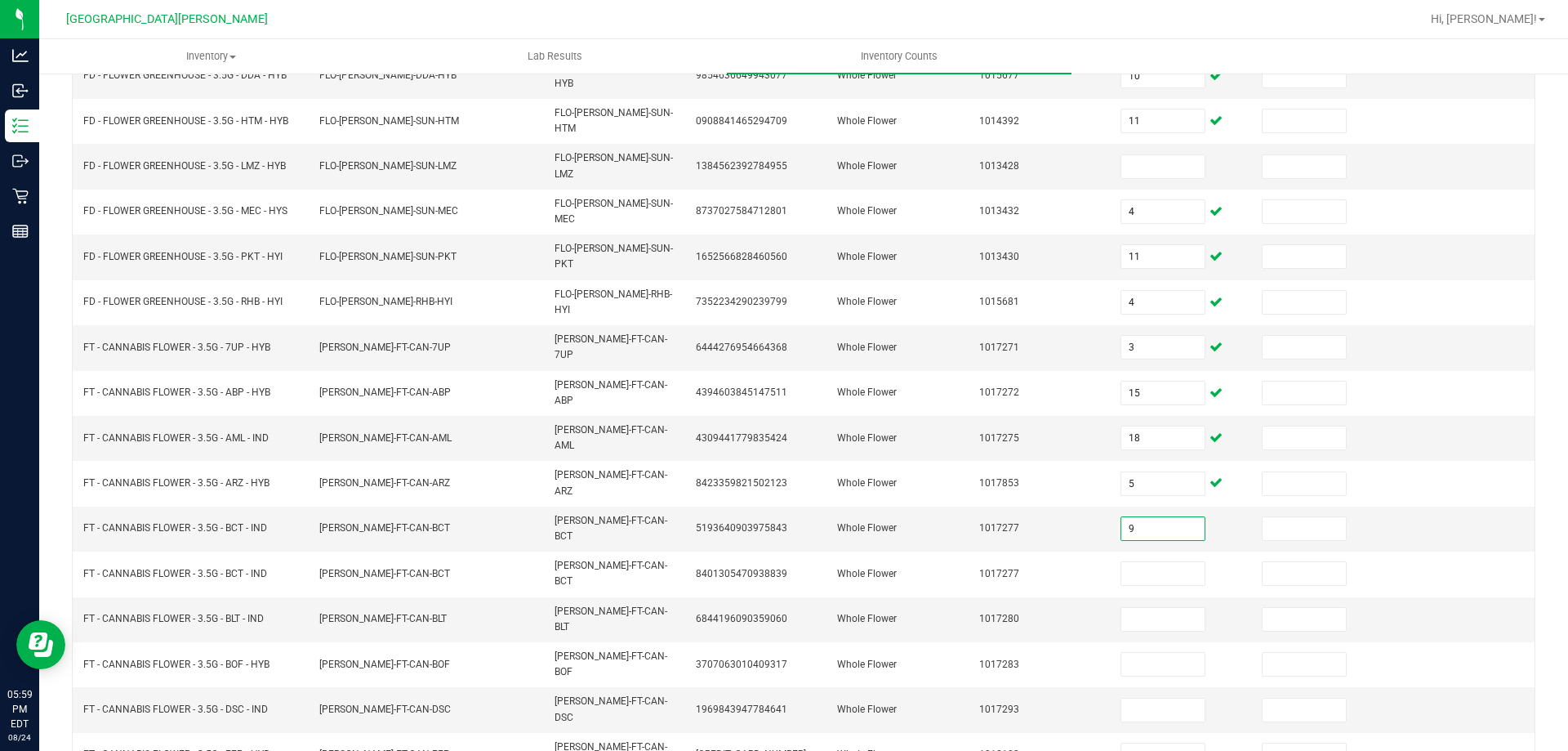
type input "9"
type input "4"
type input "18"
type input "15"
type input "8"
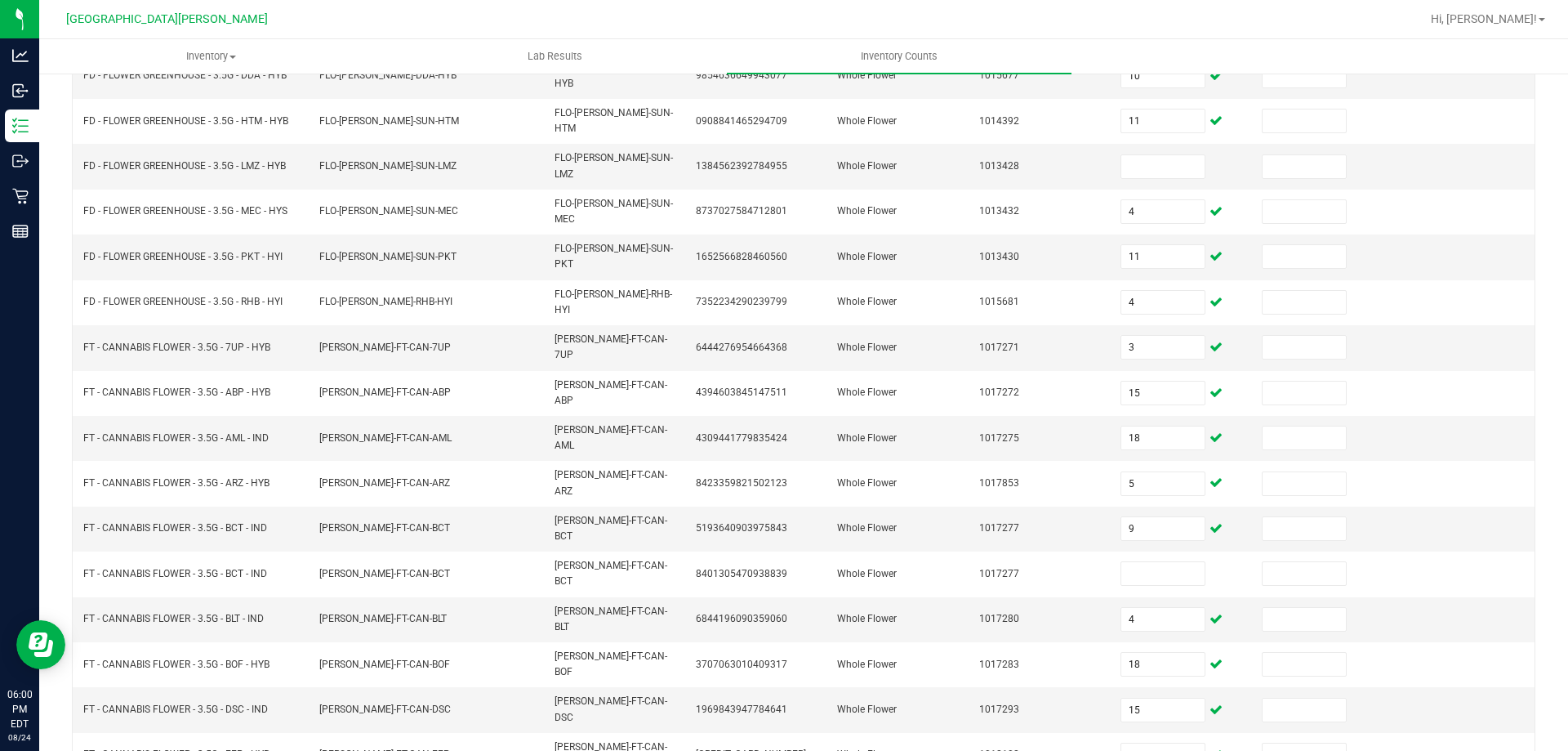
type input "19"
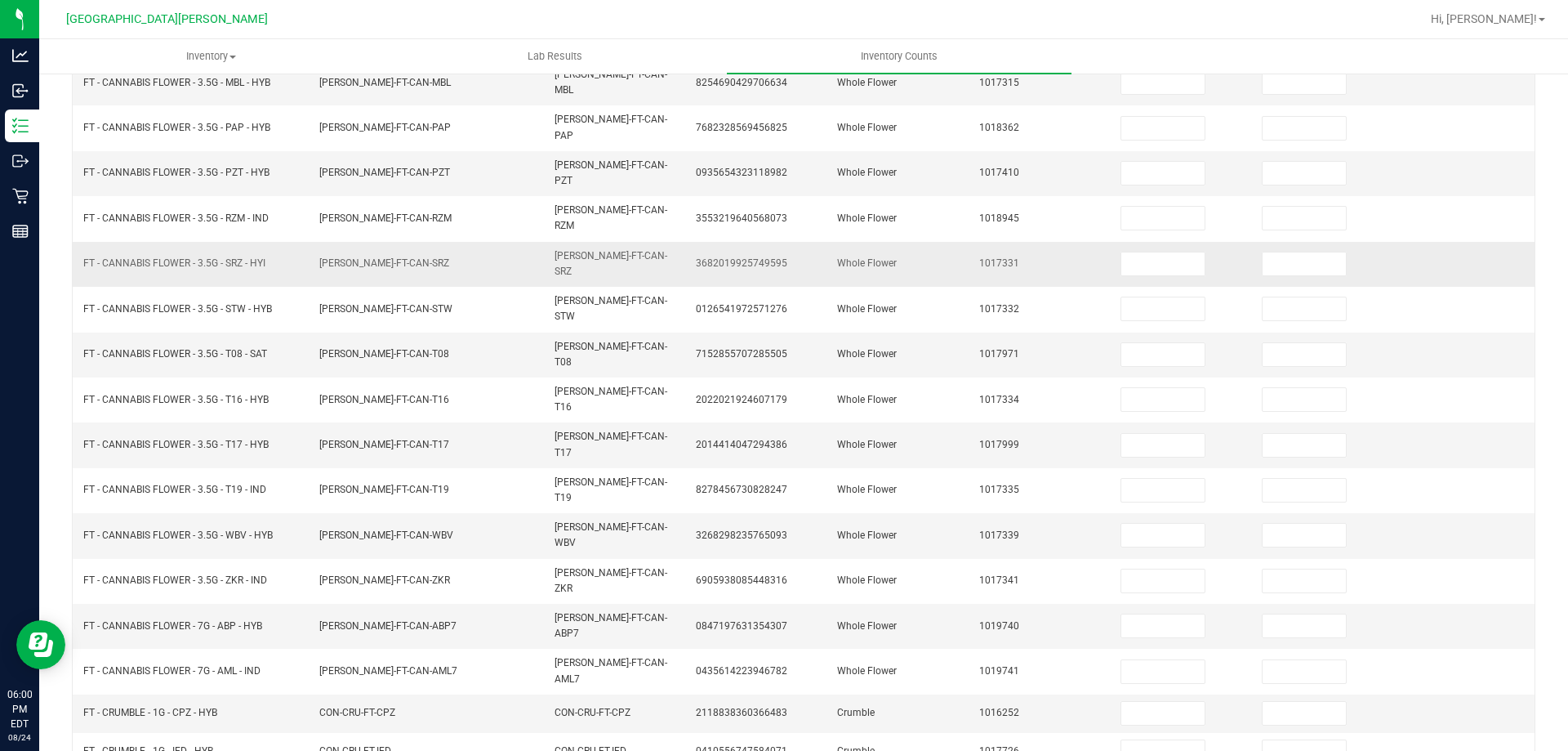
scroll to position [0, 0]
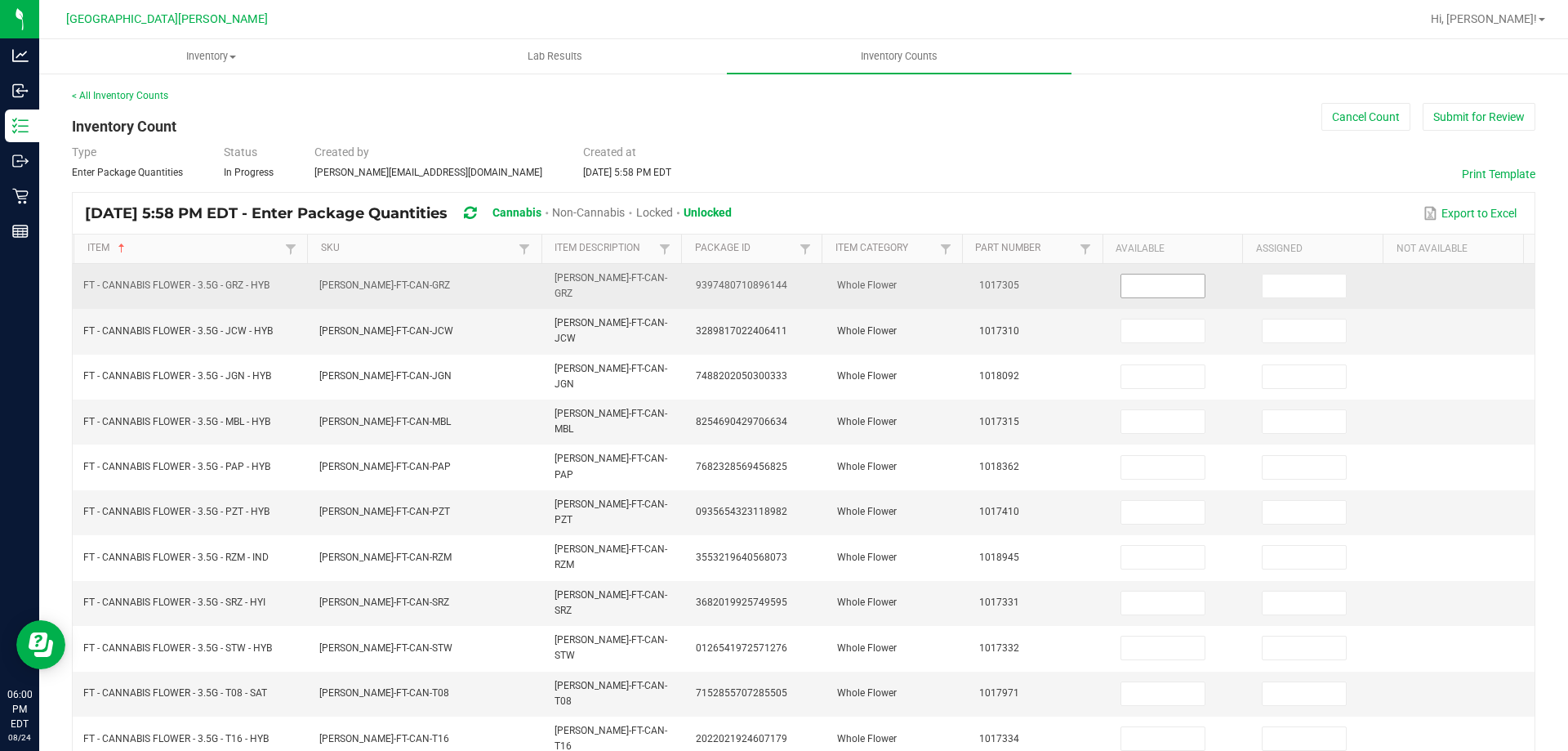
click at [1132, 282] on input at bounding box center [1162, 286] width 83 height 23
type input "5"
type input "20"
type input "13"
type input "17"
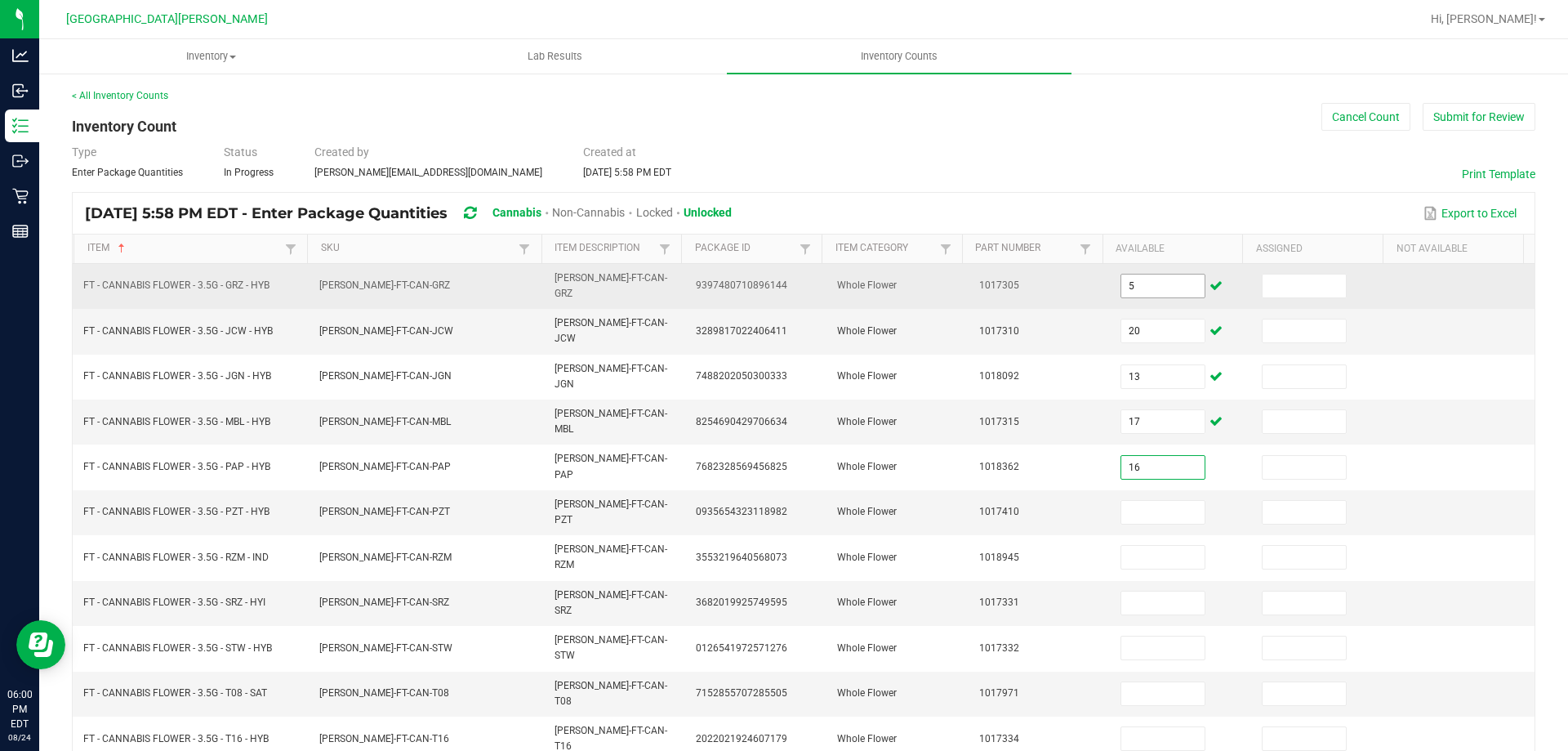
type input "16"
type input "7"
type input "4"
type input "2"
type input "13"
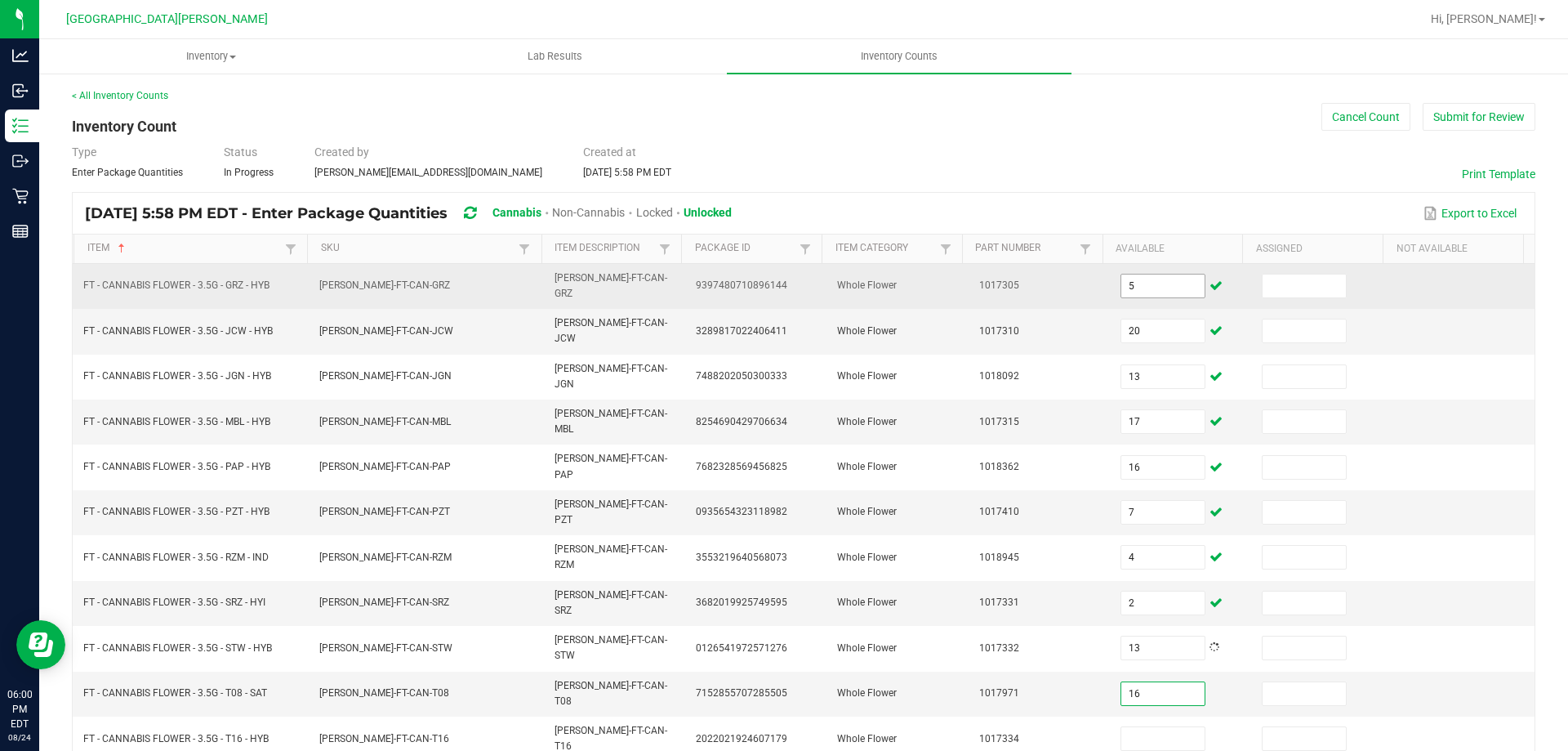
type input "16"
type input "12"
type input "11"
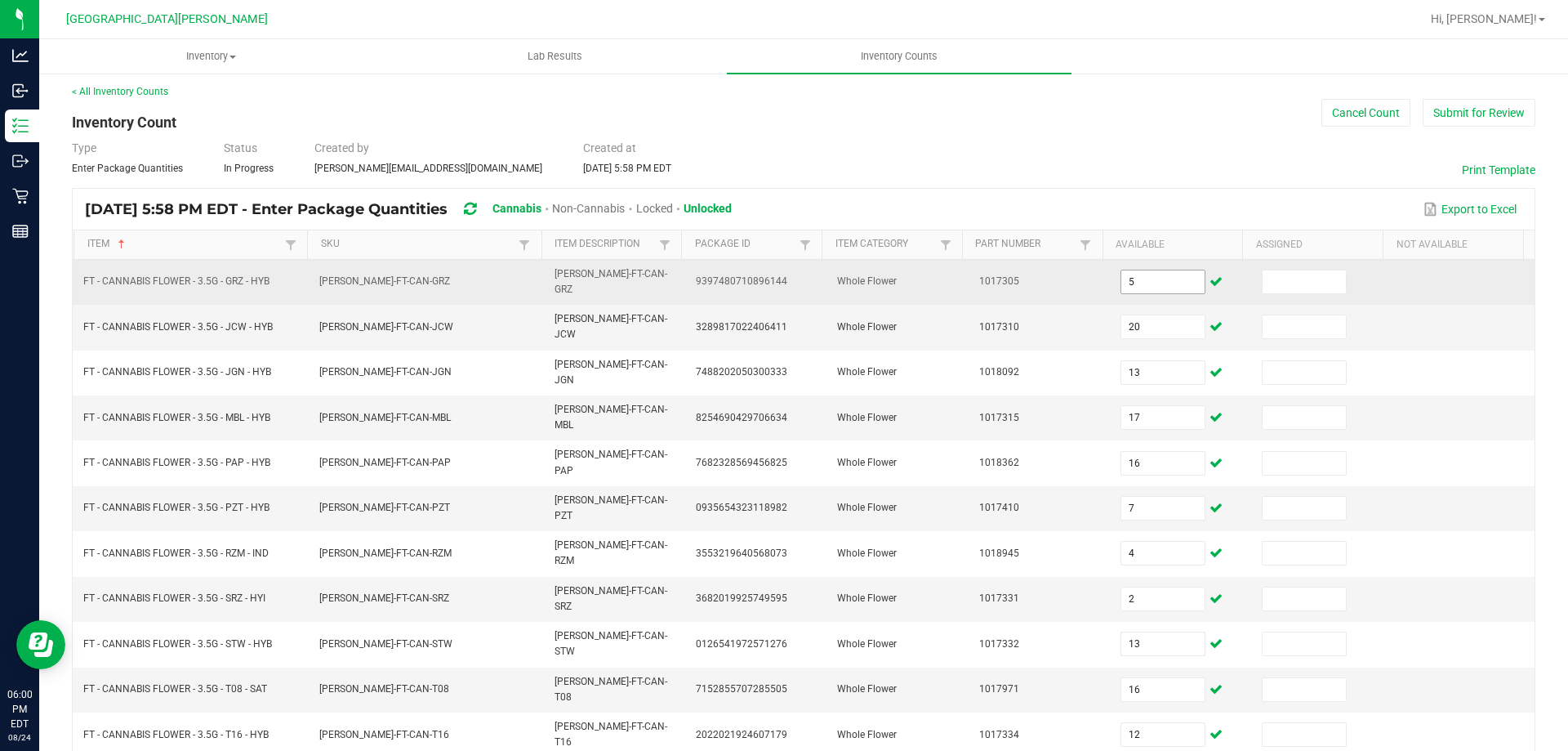
type input "15"
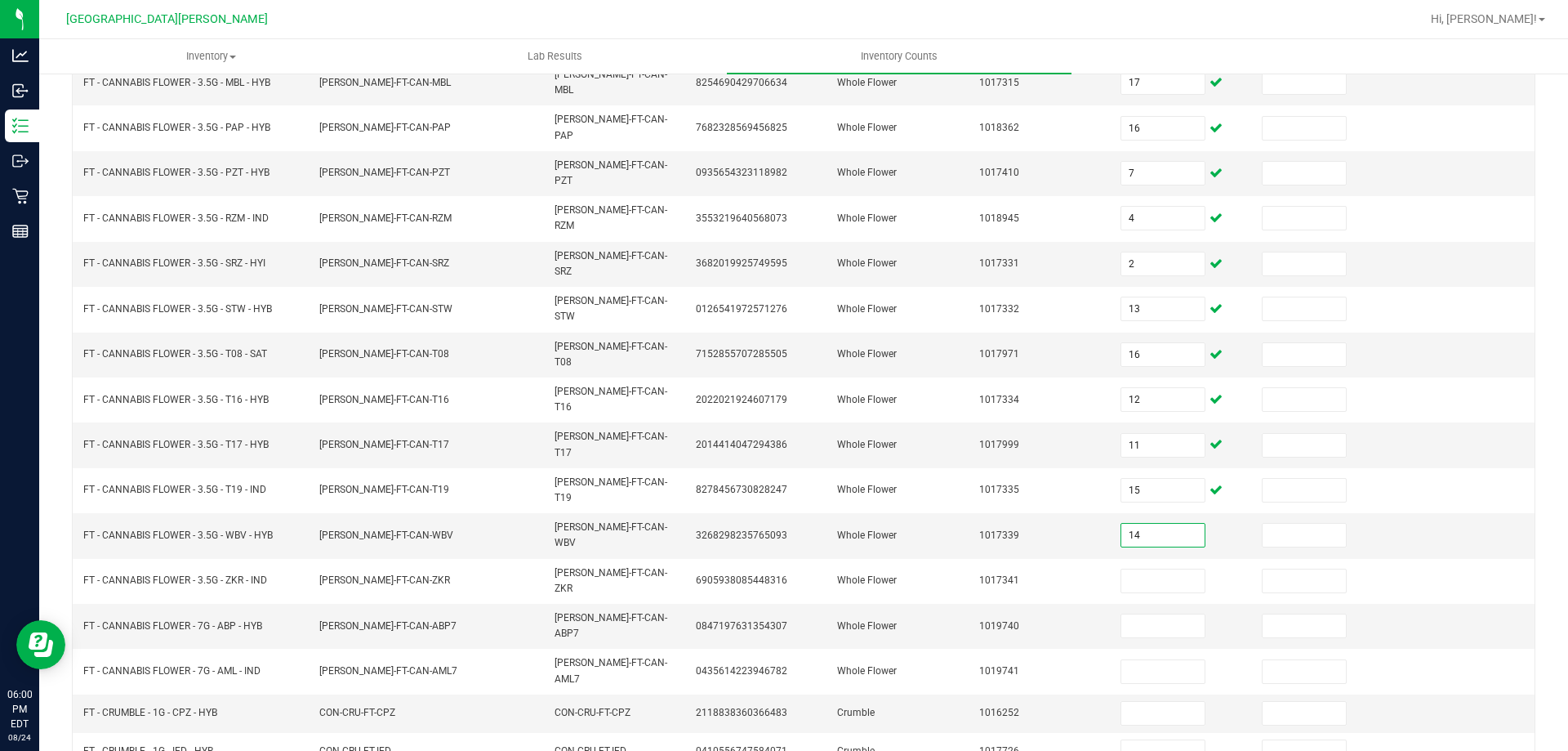
type input "14"
type input "19"
click at [1141, 615] on input at bounding box center [1162, 626] width 83 height 23
type input "18"
type input "12"
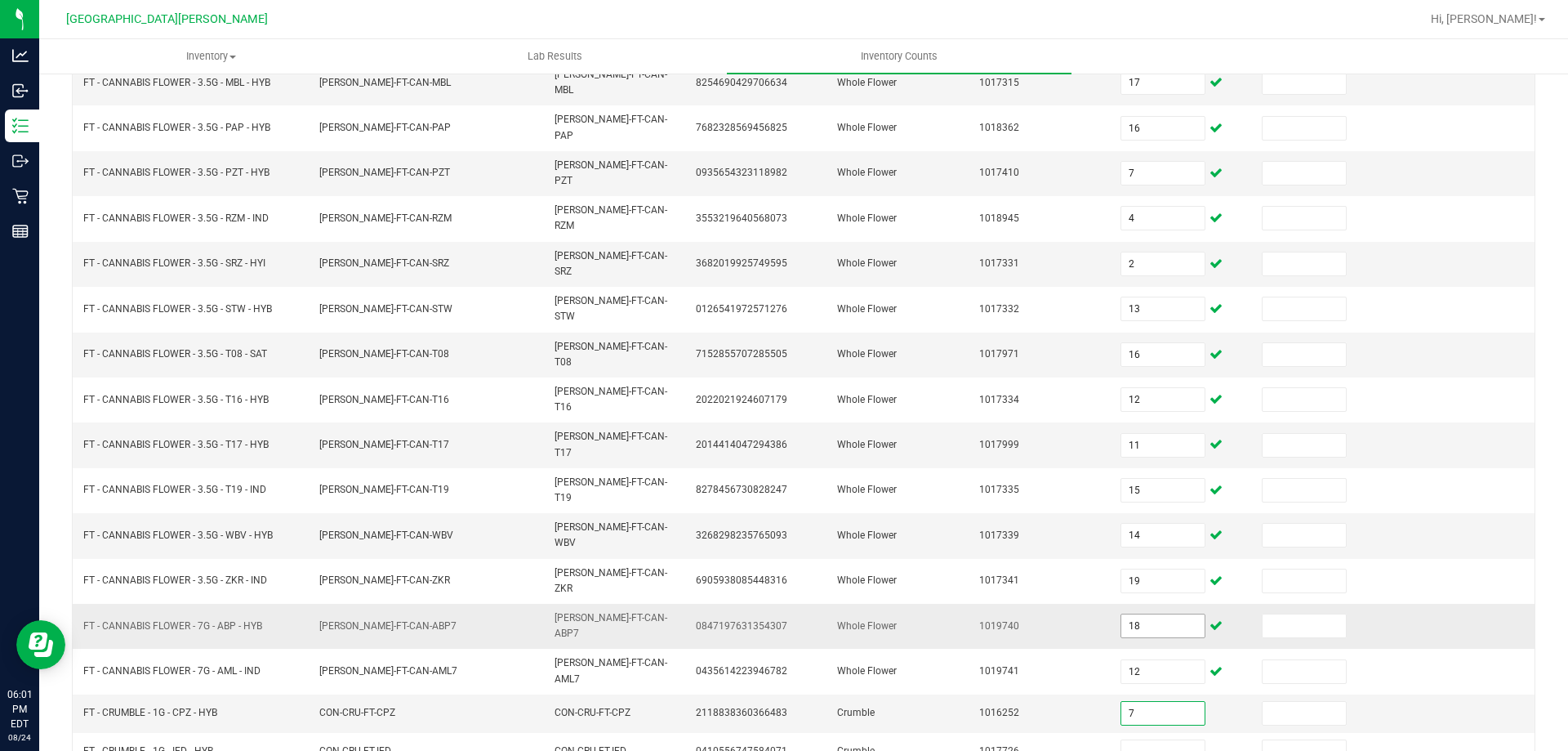
type input "7"
type input "8"
type input "2"
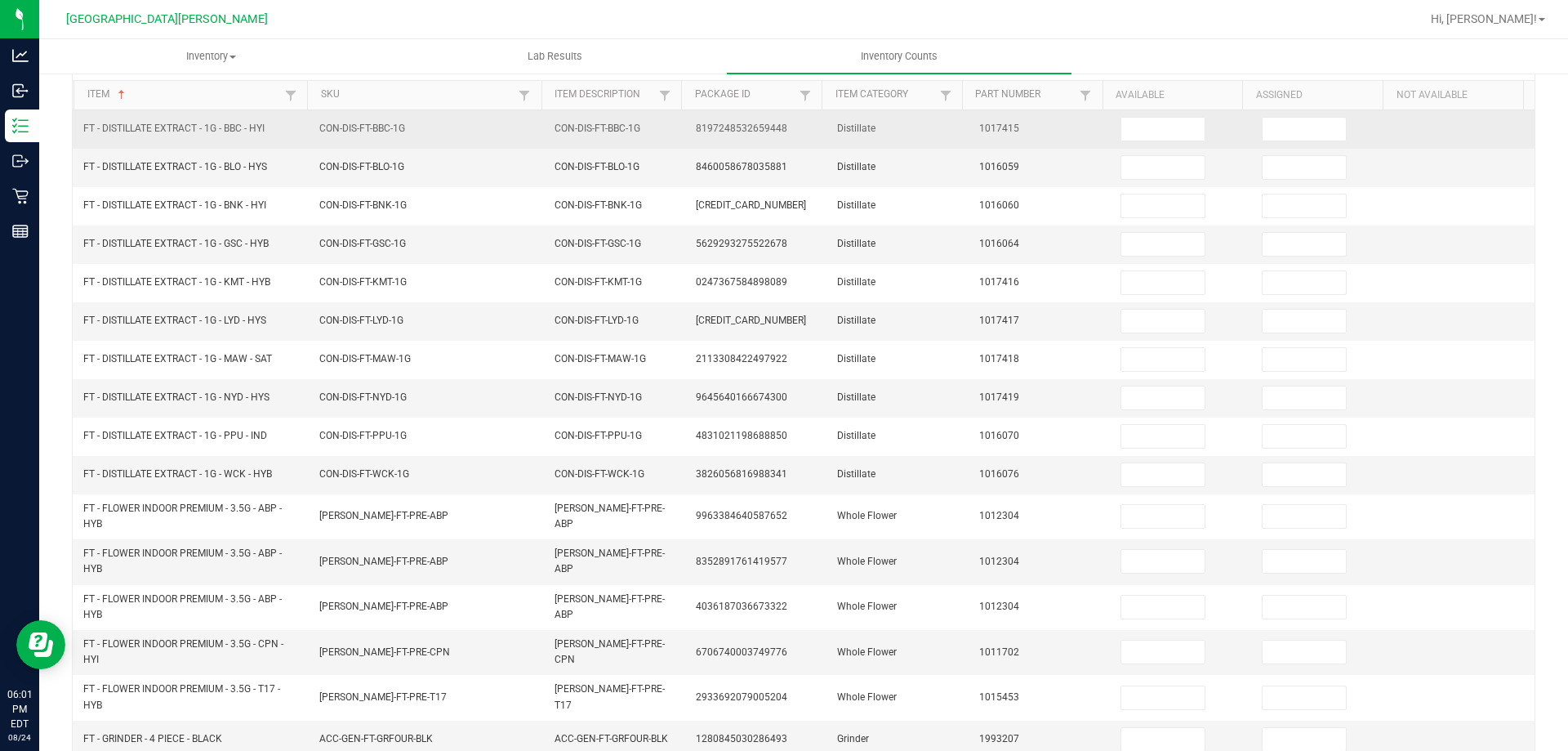
scroll to position [0, 0]
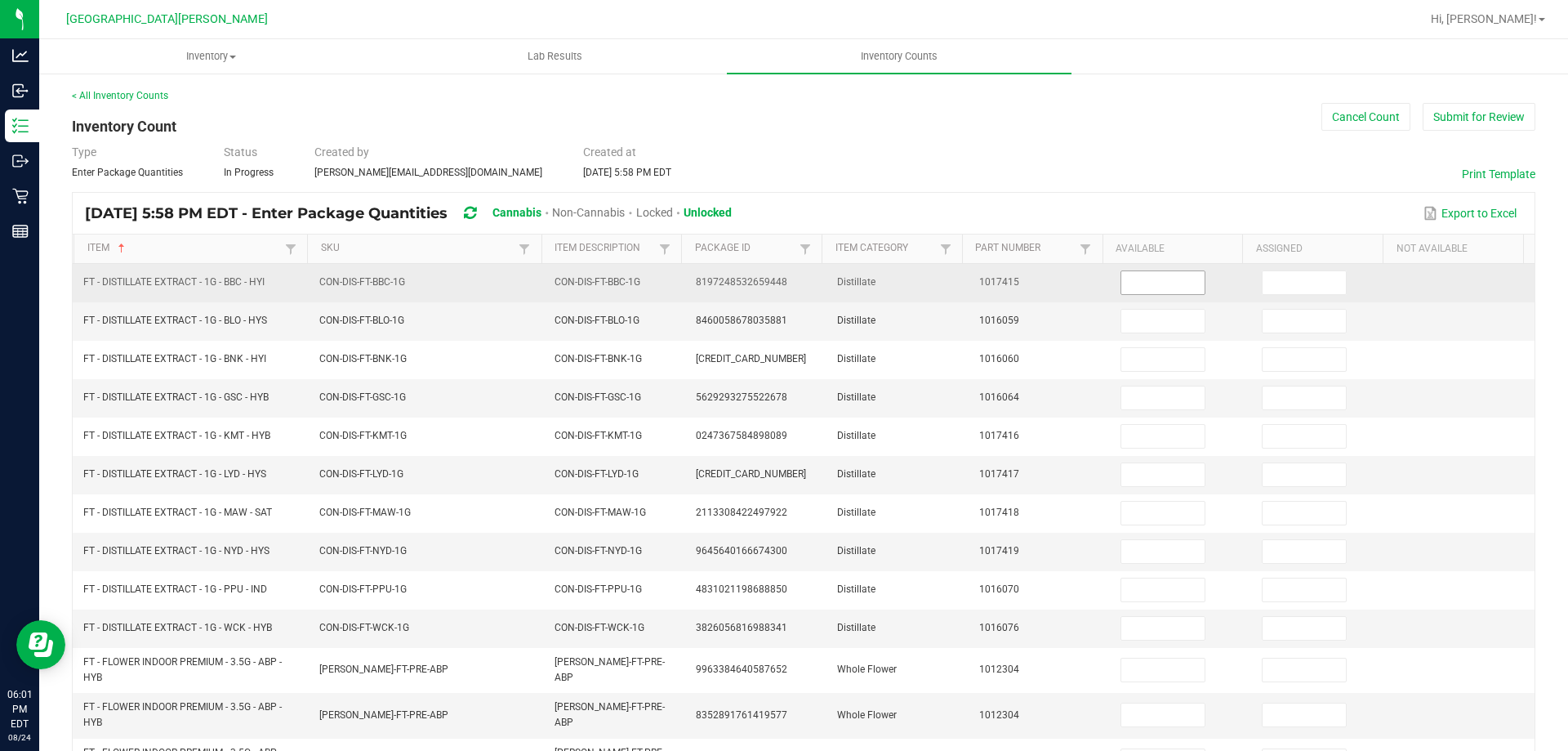
click at [1148, 288] on input at bounding box center [1162, 282] width 83 height 23
type input "11"
type input "9"
type input "2"
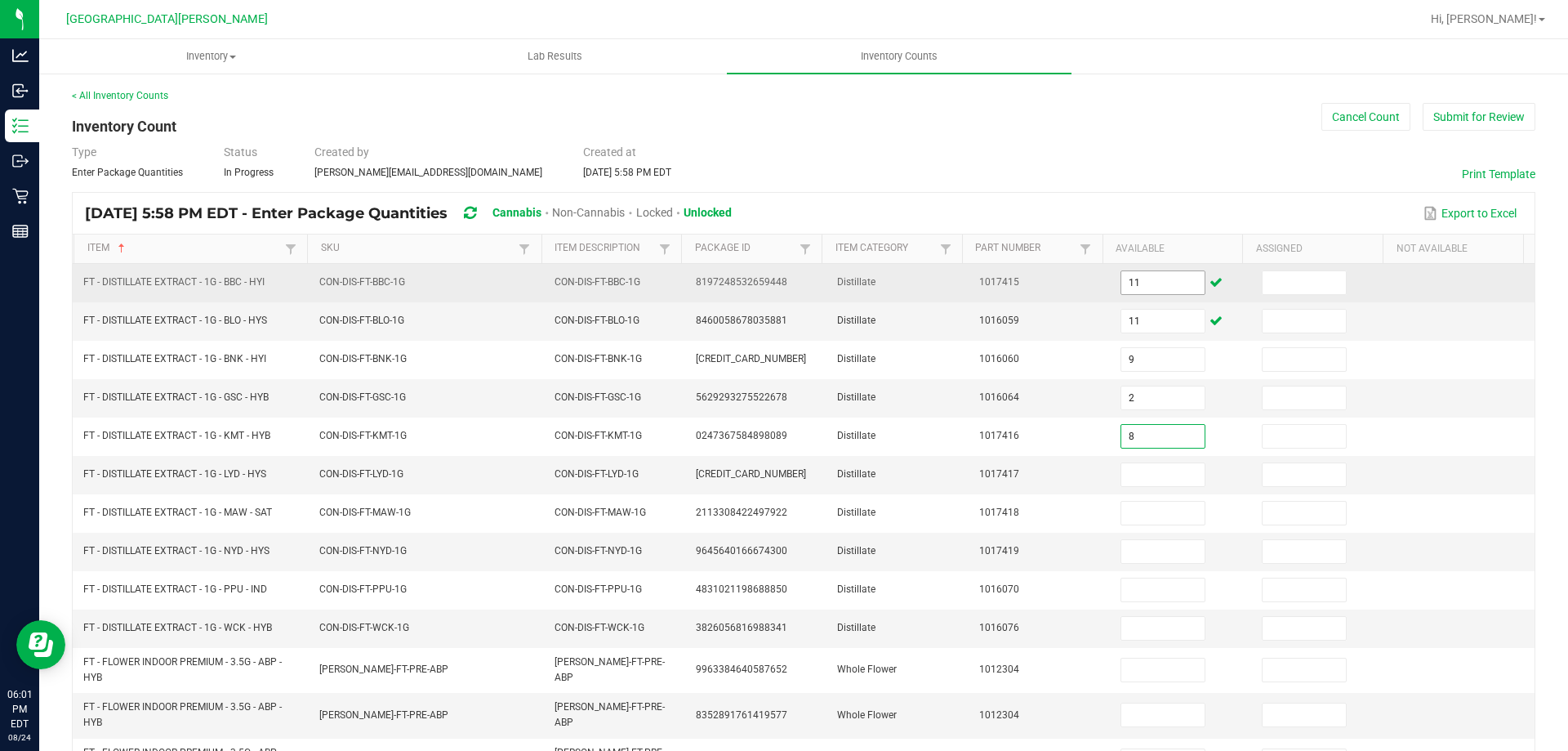
type input "8"
type input "3"
type input "2"
type input "10"
type input "7"
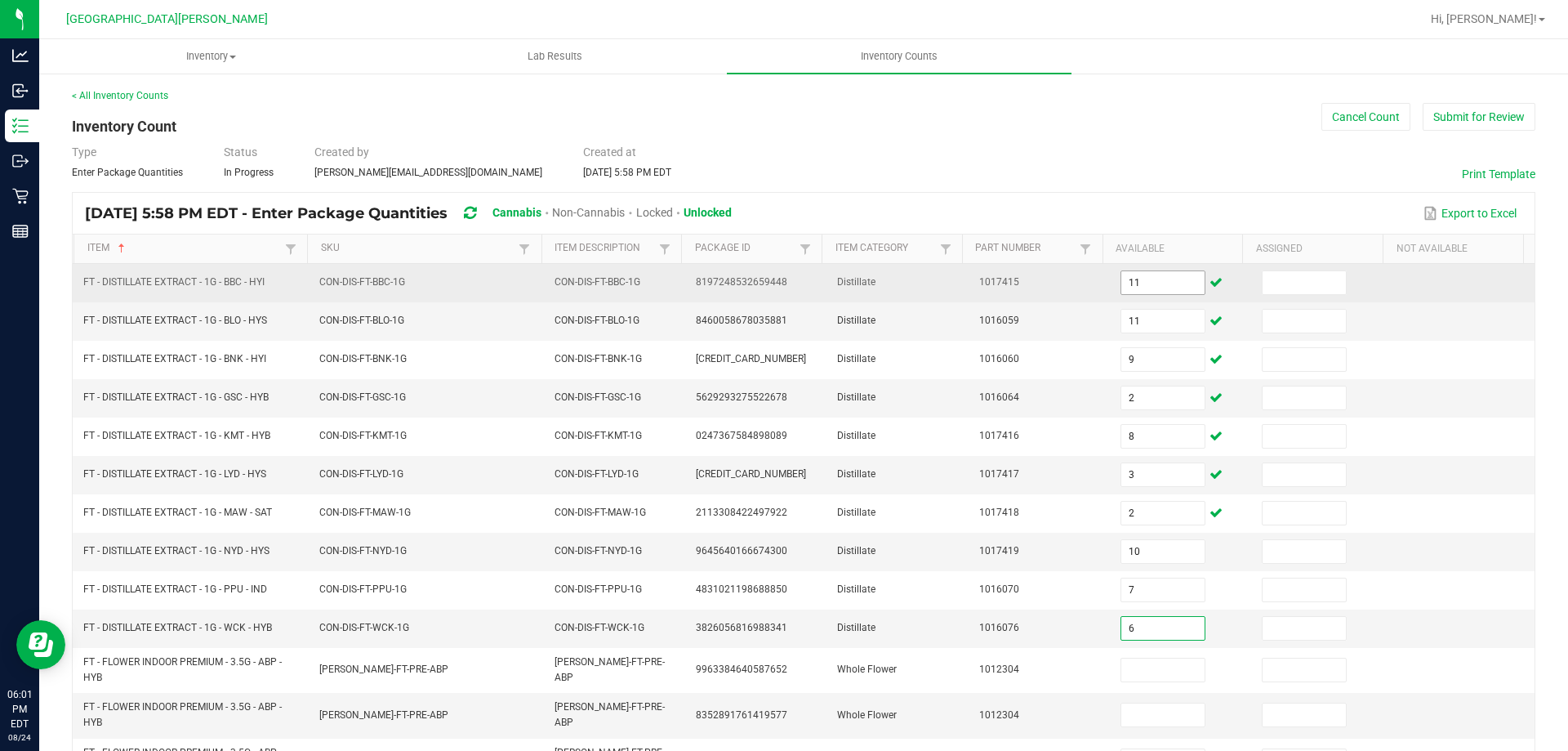
type input "6"
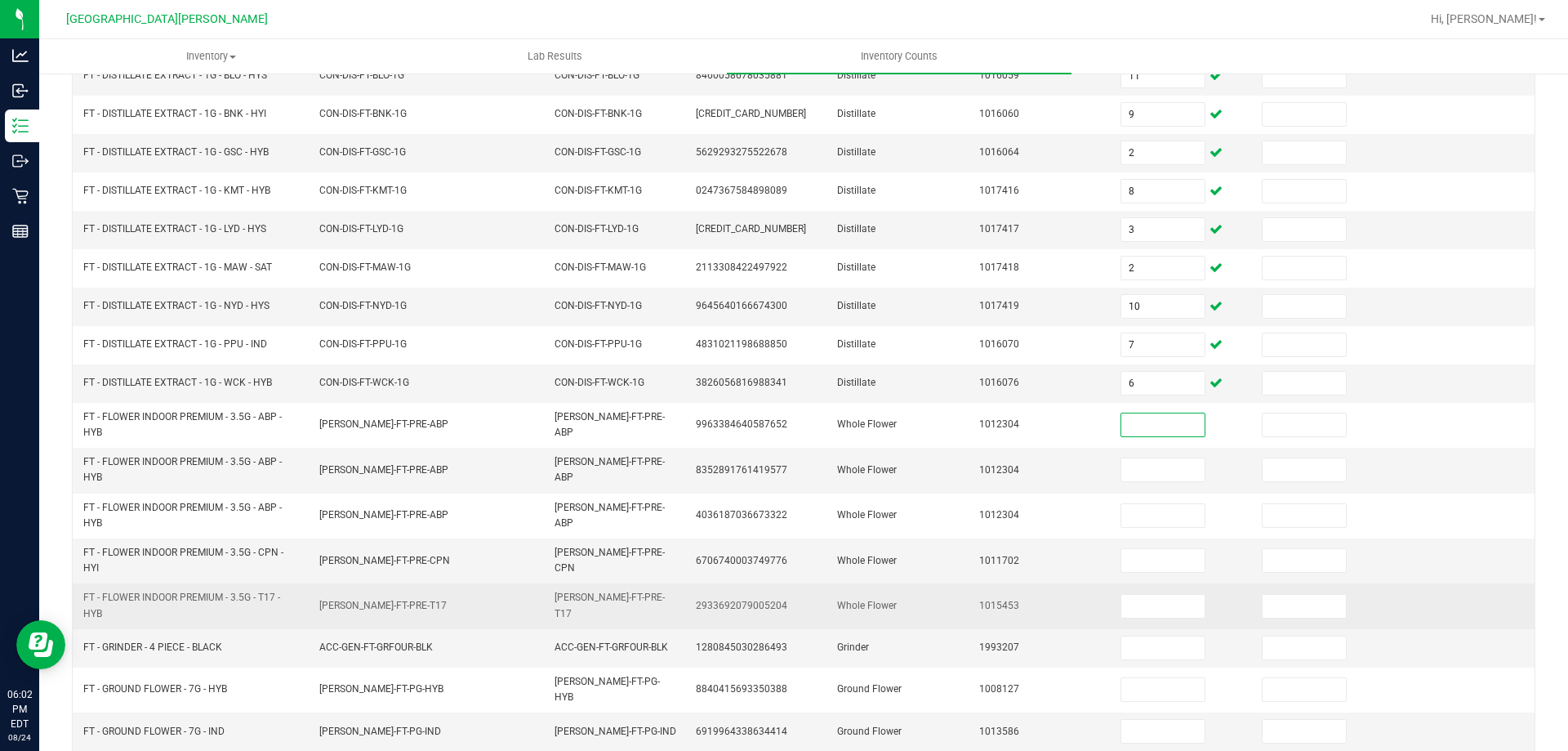
scroll to position [327, 0]
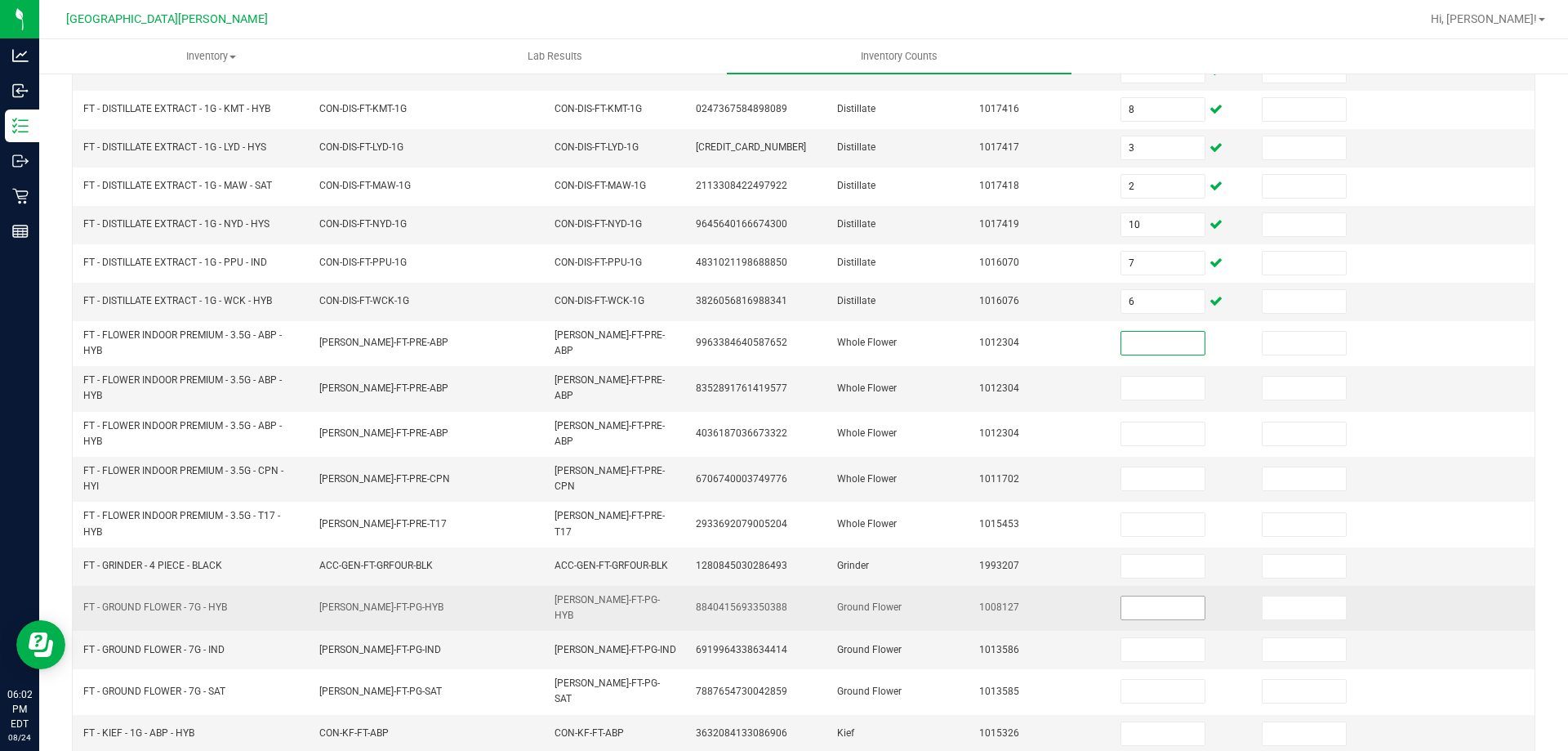
click at [1121, 605] on input at bounding box center [1162, 608] width 83 height 23
type input "7"
type input "6"
type input "2"
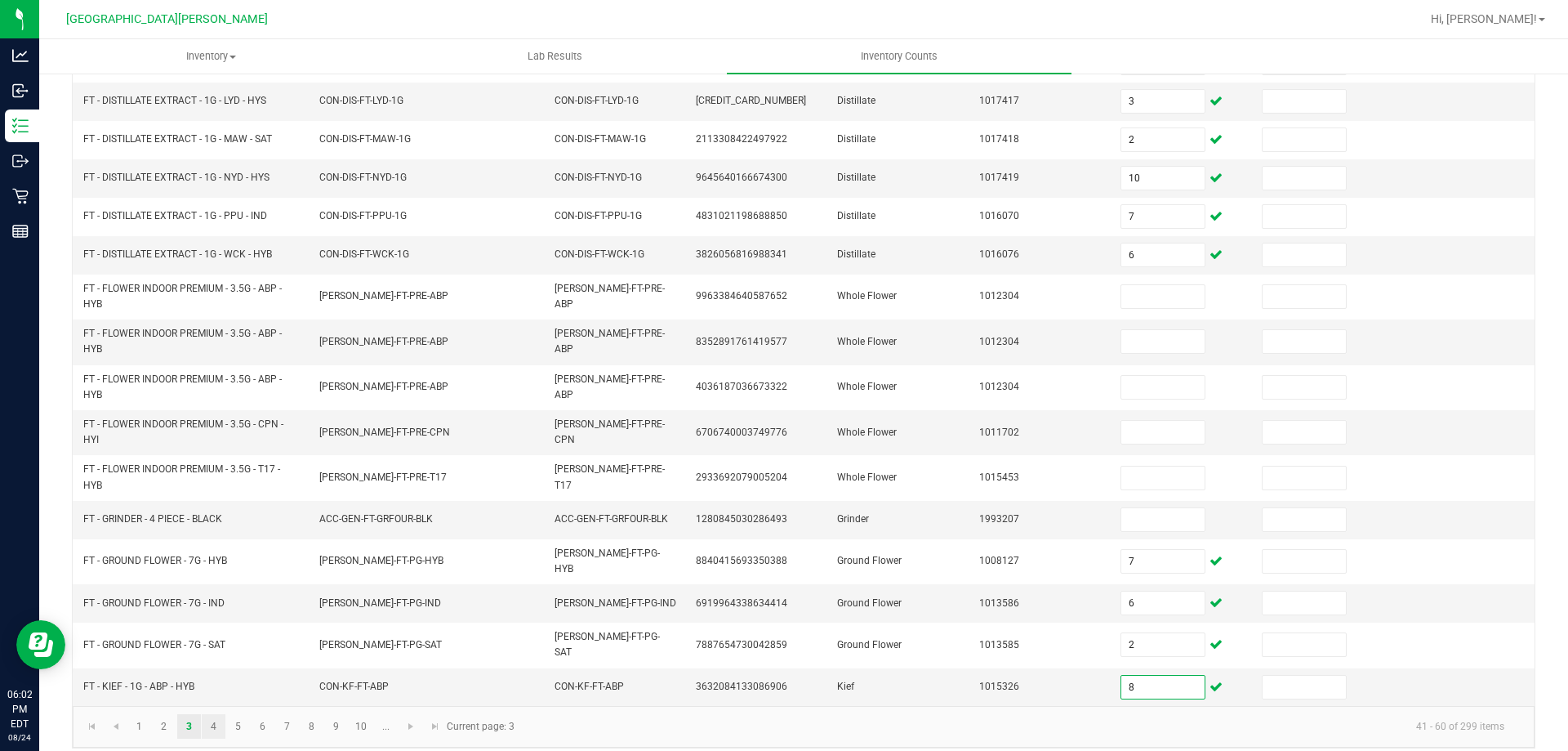
type input "8"
click at [215, 718] on link "4" at bounding box center [213, 727] width 24 height 24
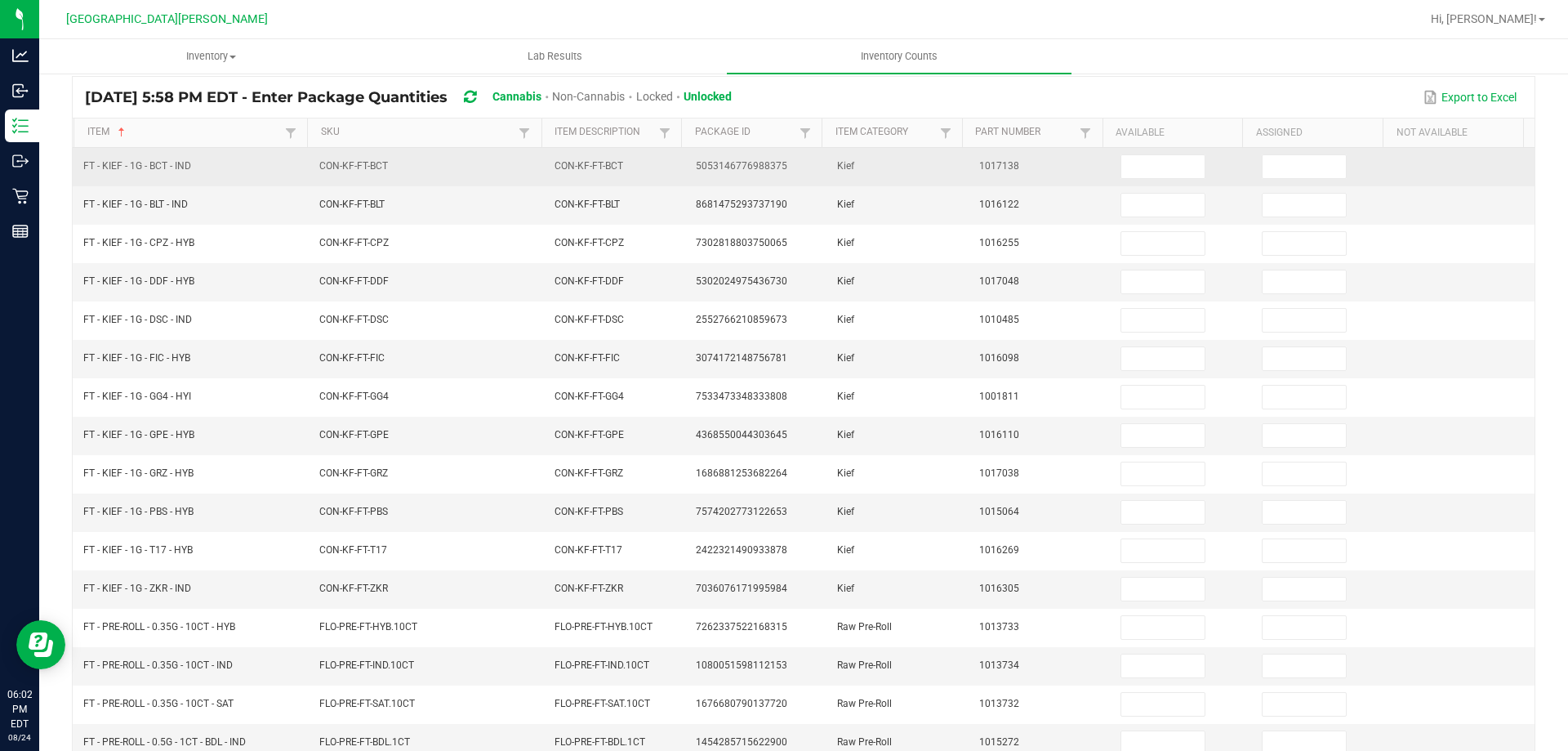
scroll to position [0, 0]
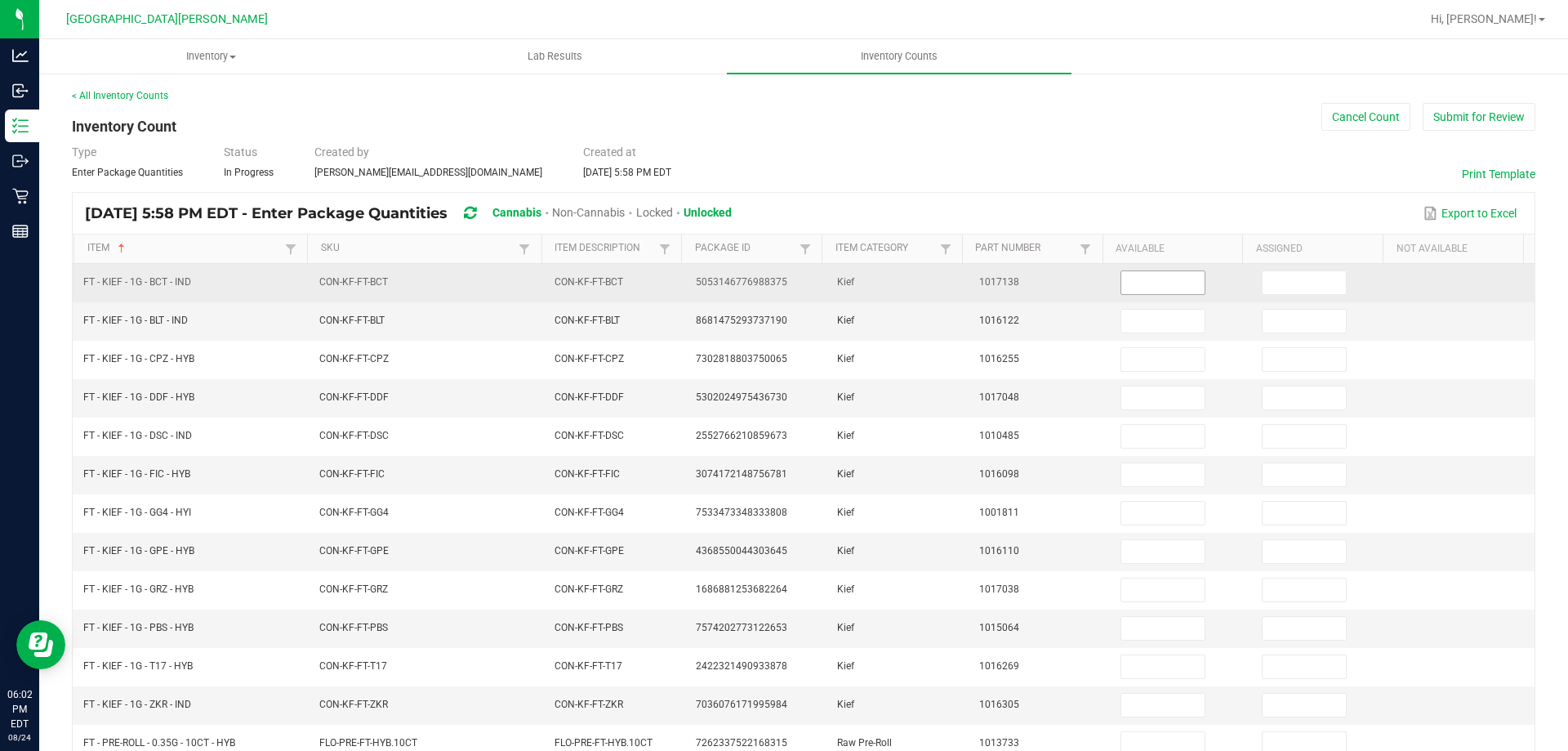
click at [1121, 282] on input at bounding box center [1162, 282] width 83 height 23
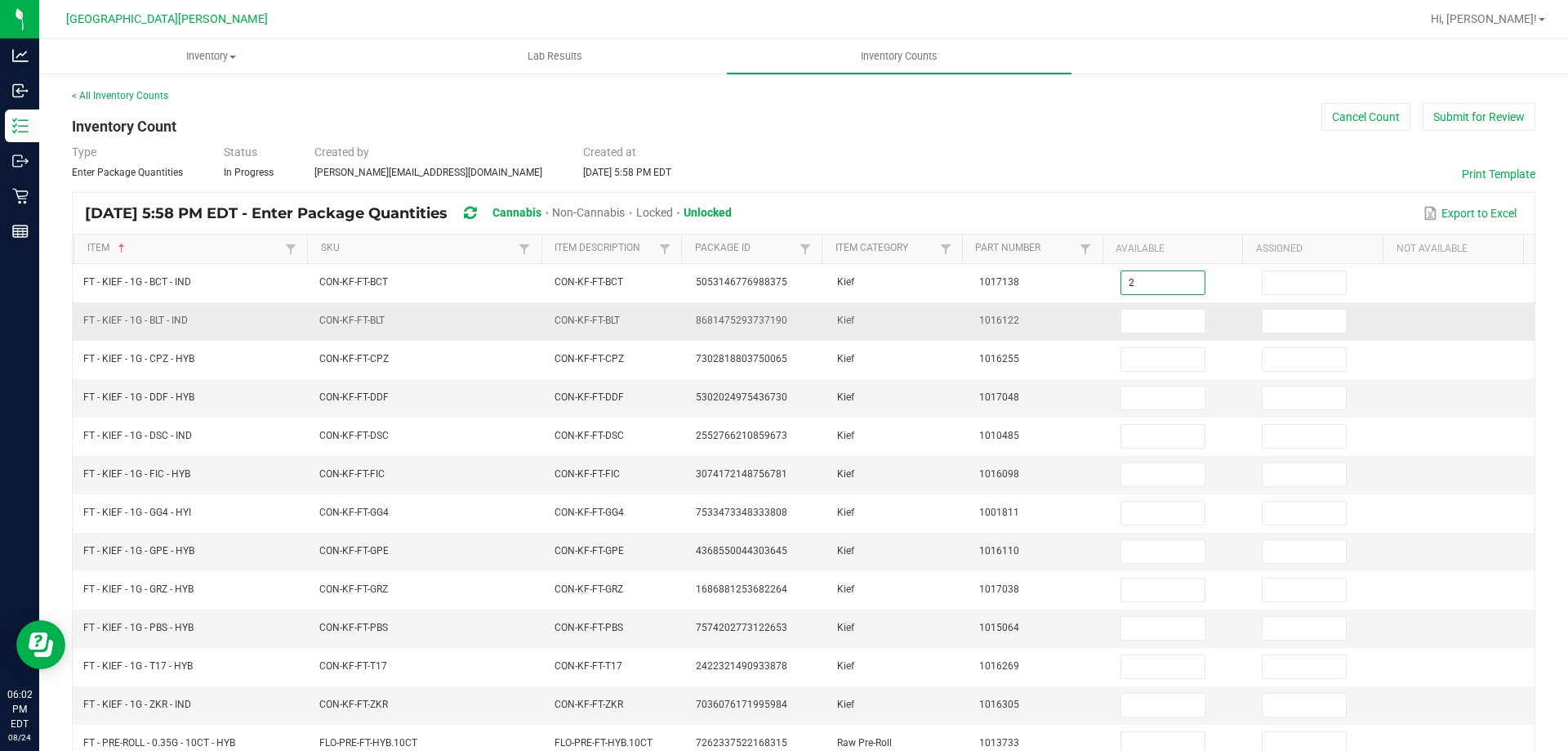
type input "2"
type input "4"
type input "2"
type input "3"
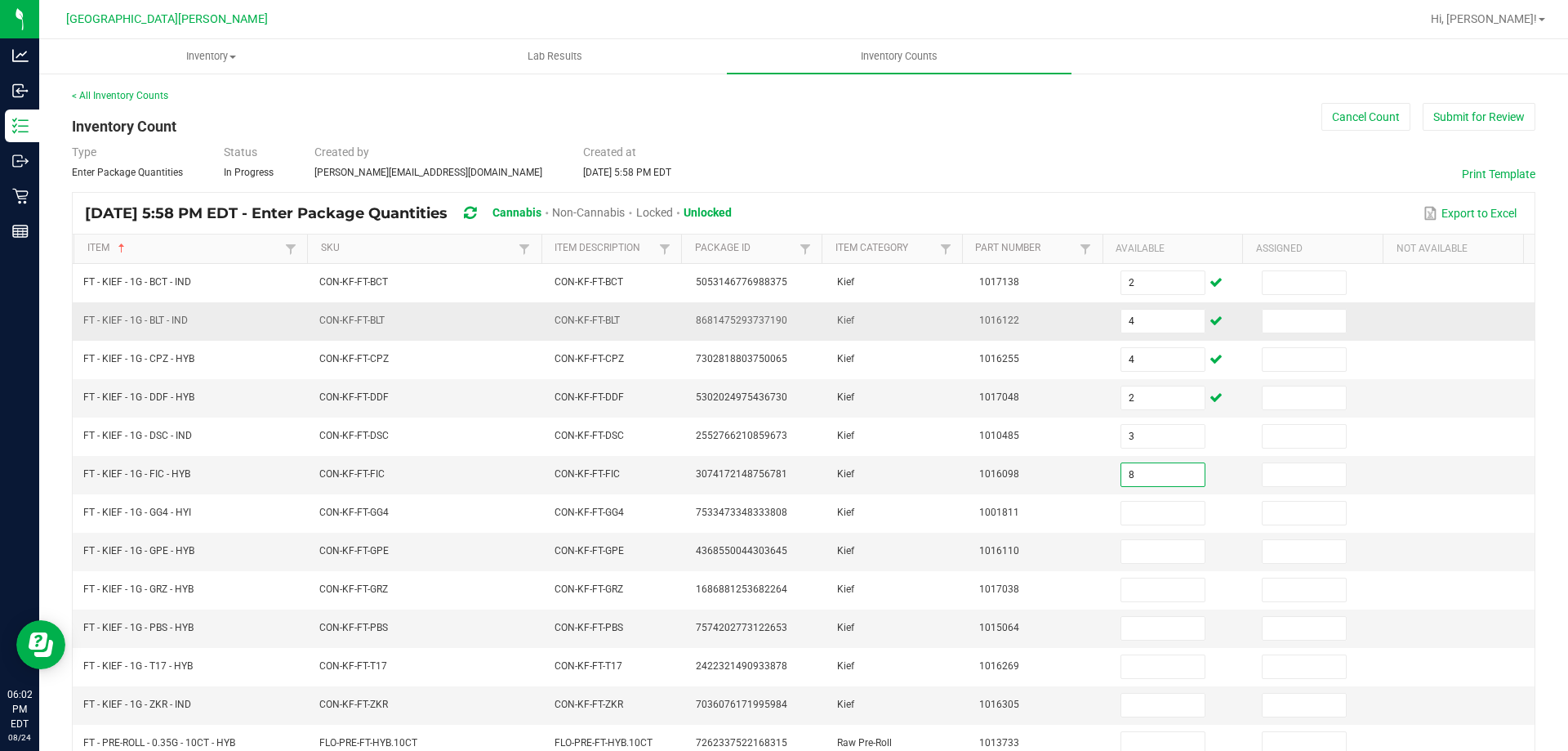
type input "8"
type input "4"
type input "3"
type input "5"
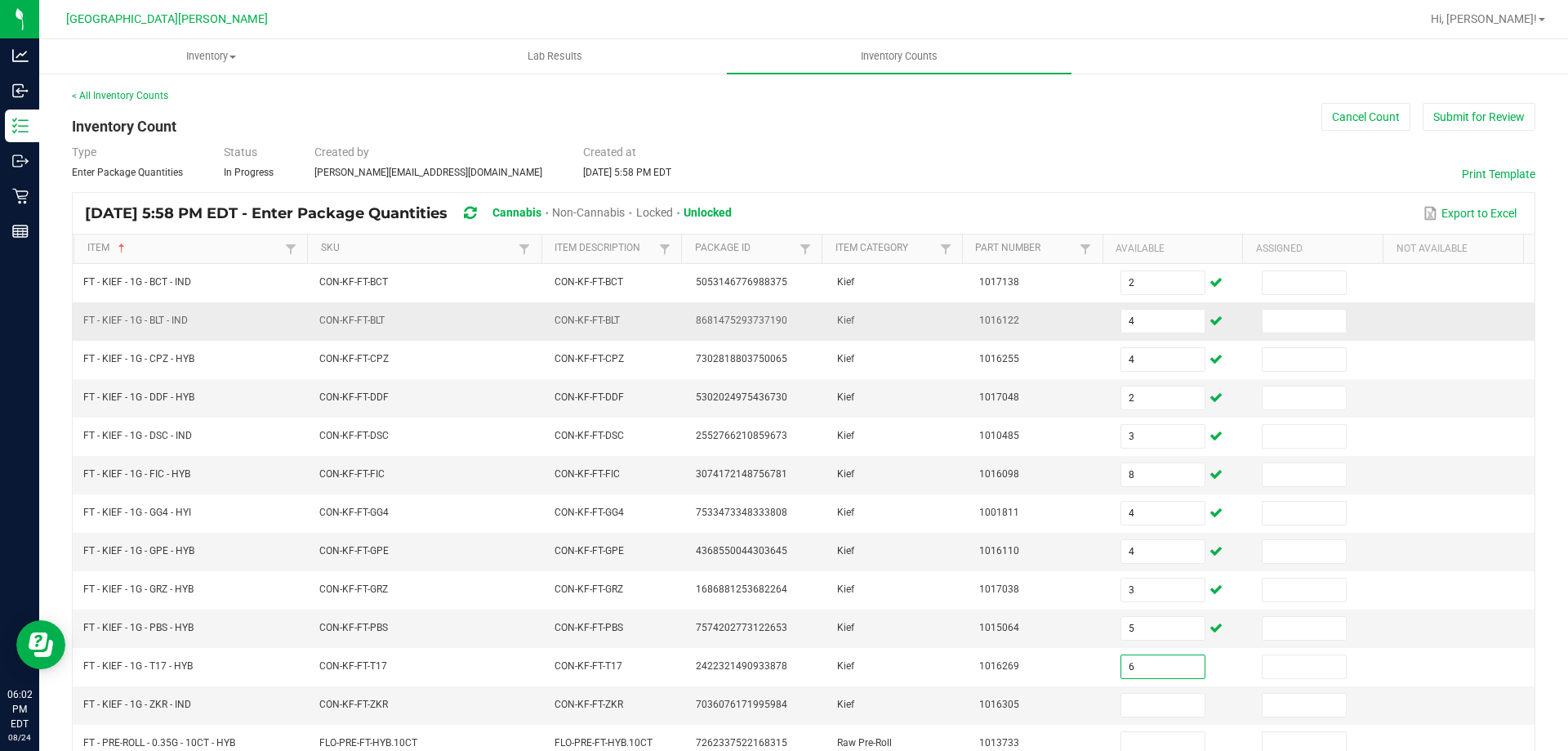
type input "6"
type input "7"
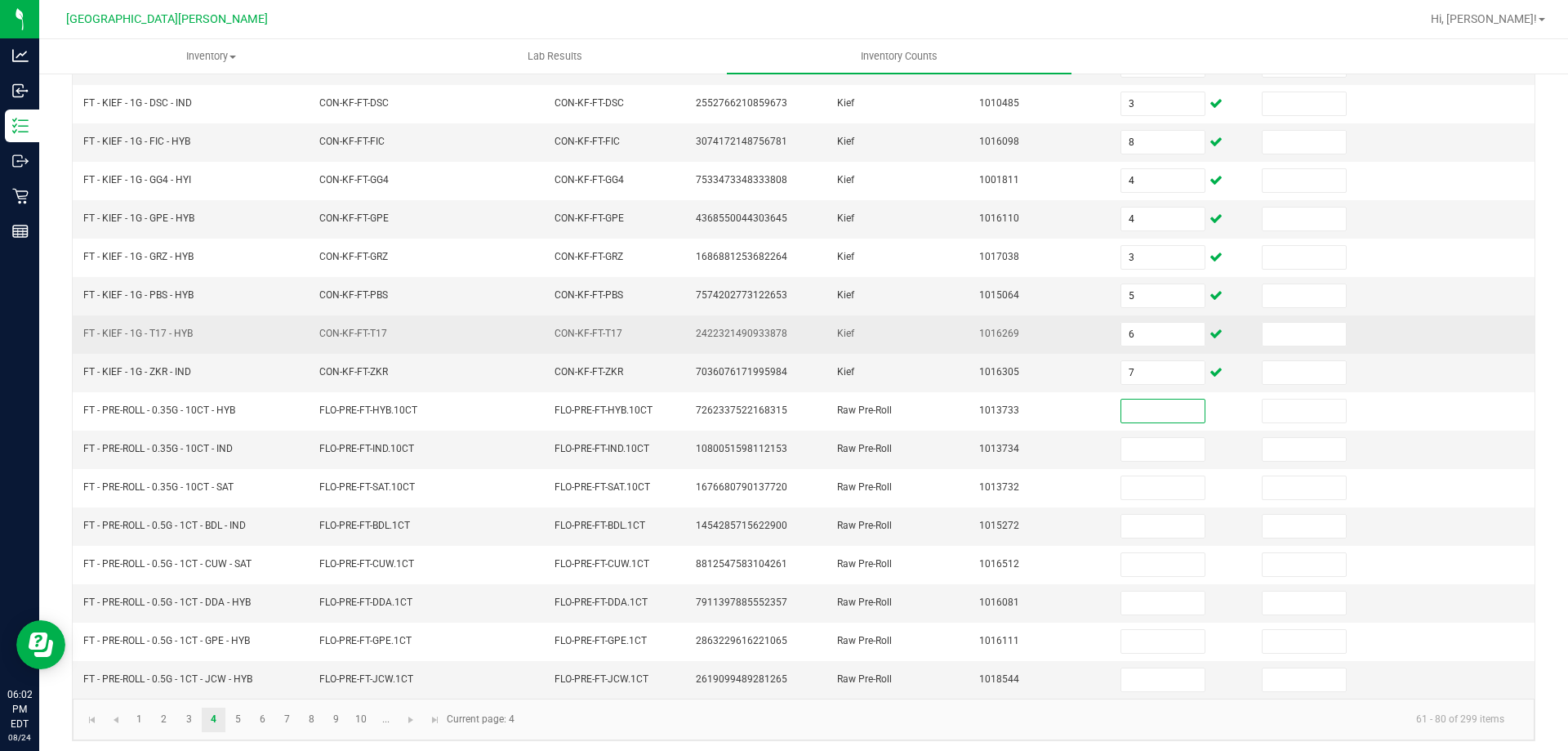
scroll to position [339, 0]
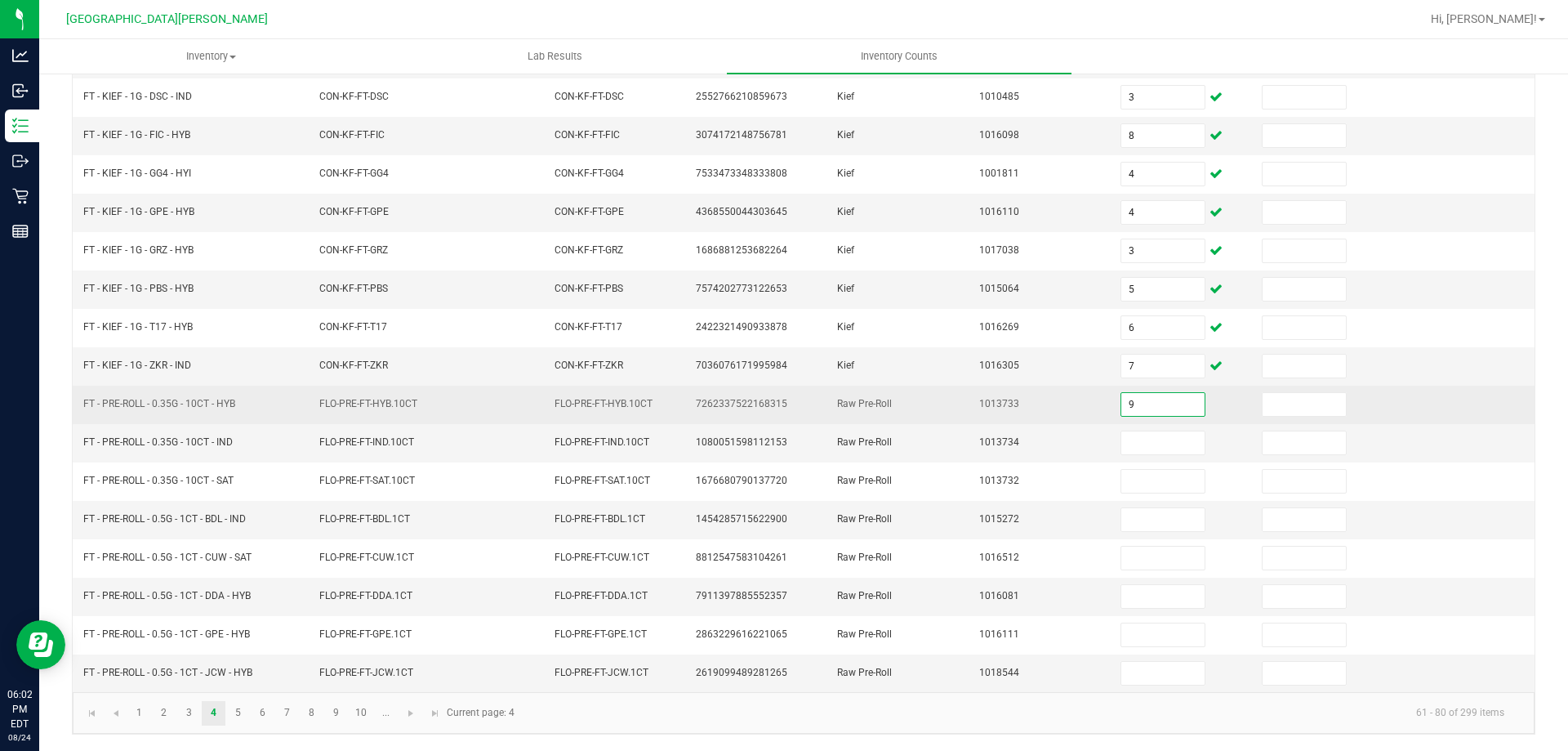
type input "9"
type input "7"
type input "12"
type input "20"
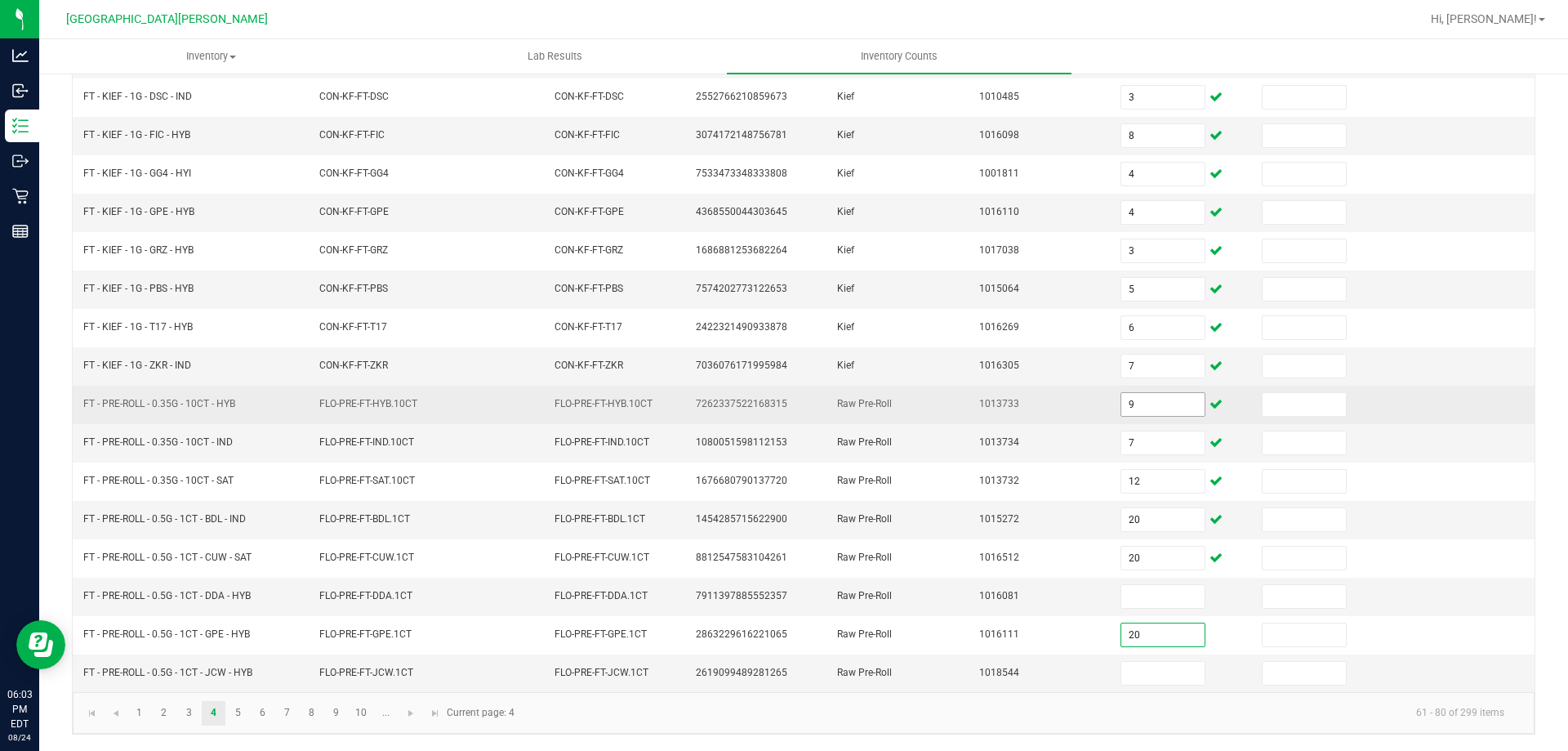
type input "20"
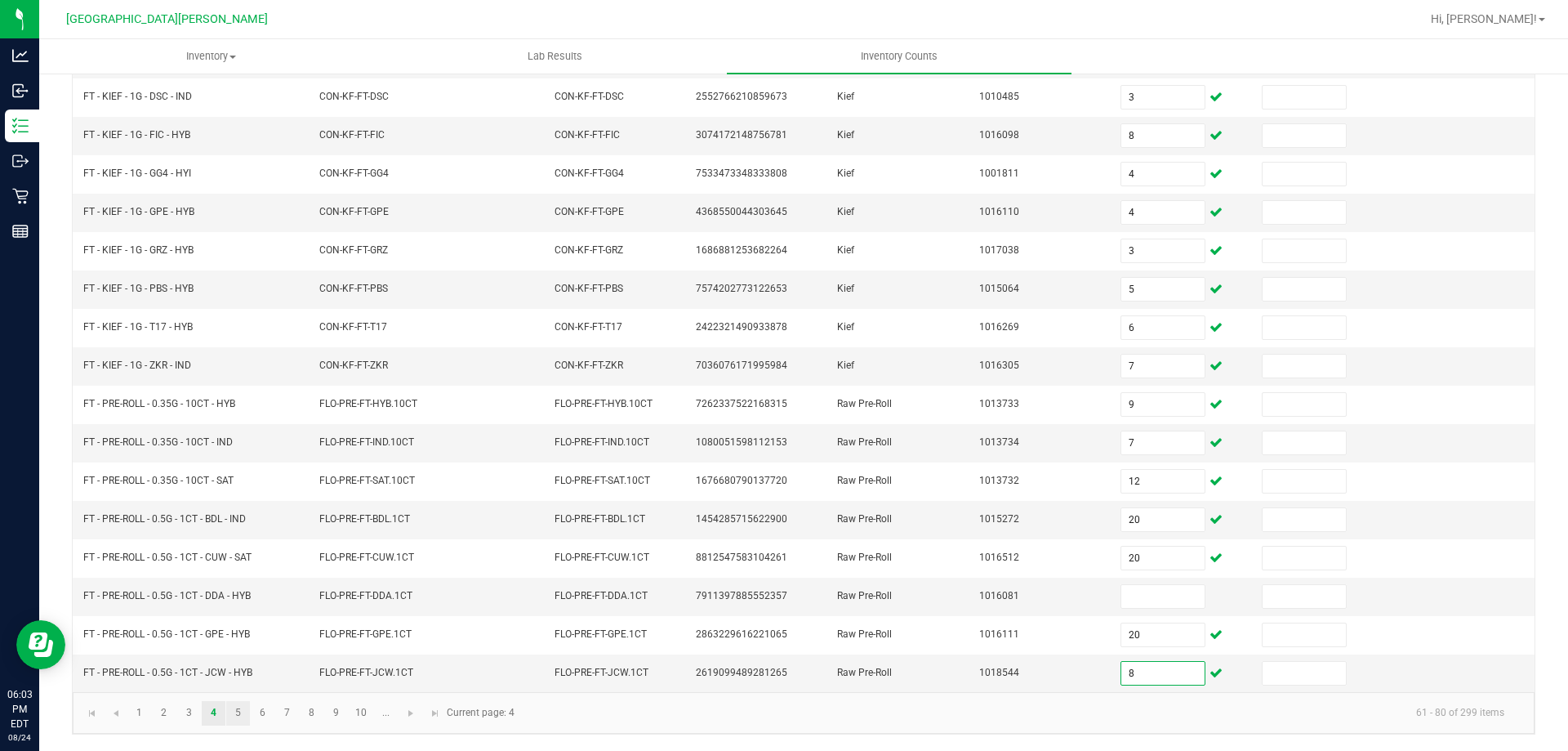
type input "8"
click at [241, 718] on link "5" at bounding box center [238, 713] width 24 height 24
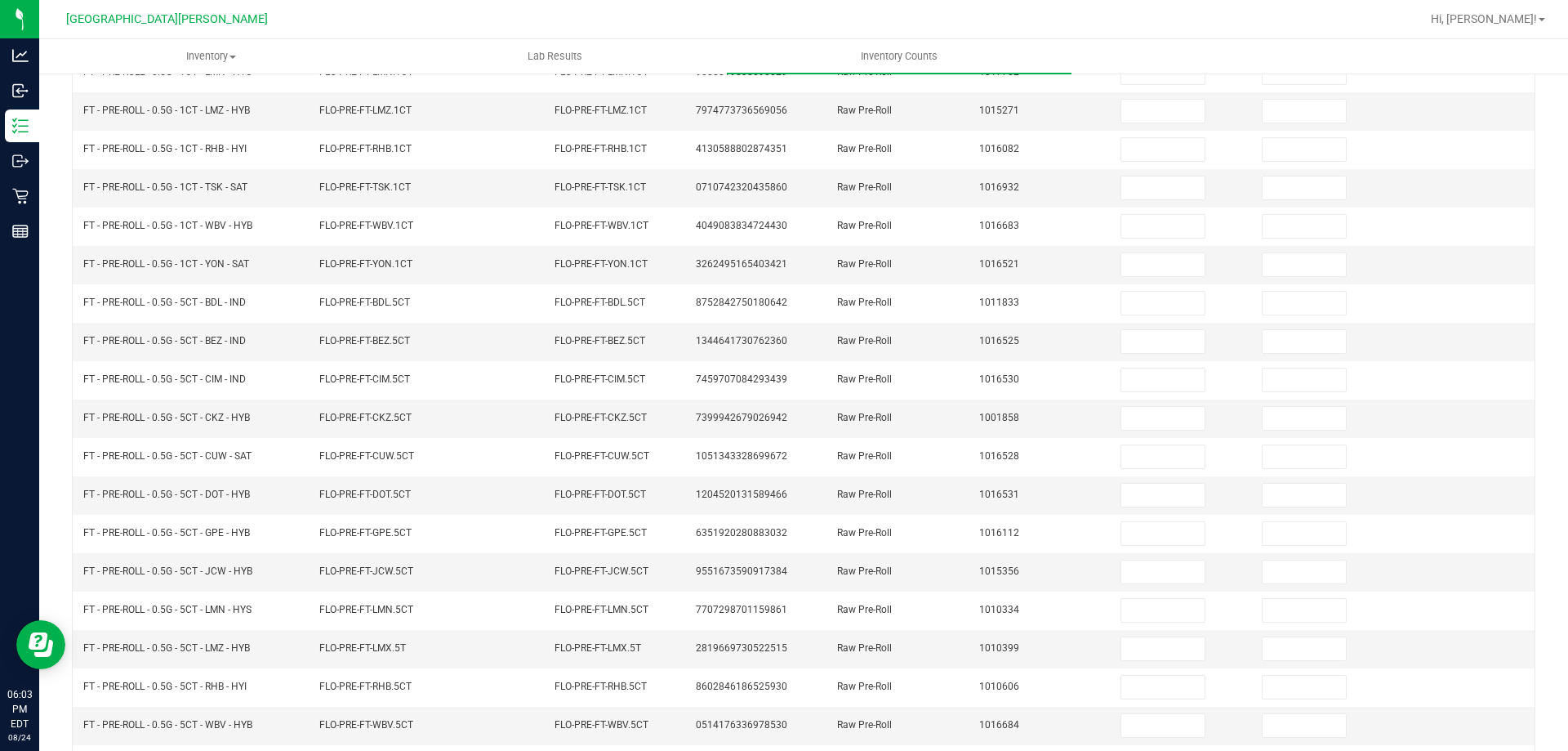
scroll to position [94, 0]
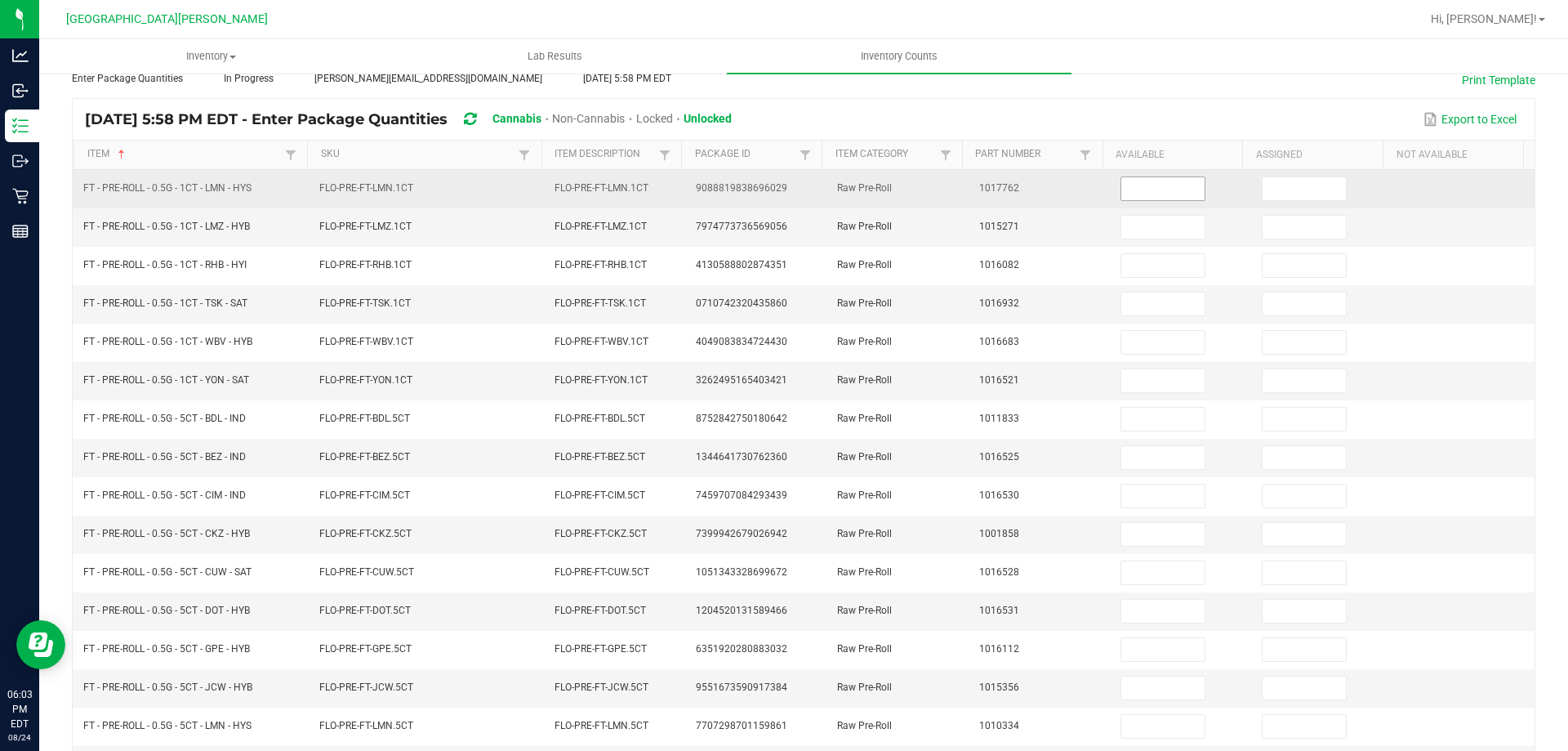
click at [1145, 184] on input at bounding box center [1162, 189] width 83 height 23
type input "25"
type input "11"
type input "15"
type input "19"
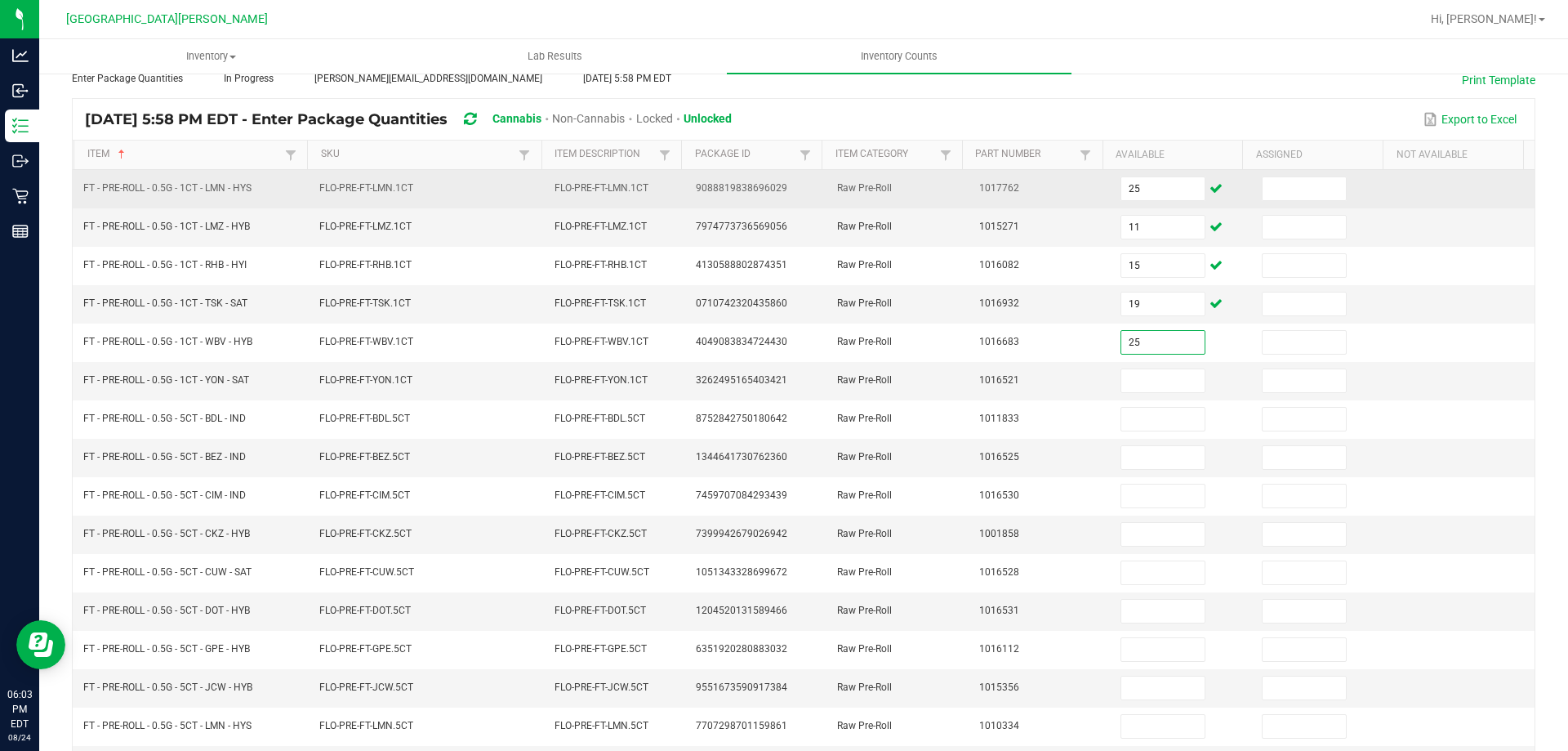
type input "25"
type input "3"
type input "9"
type input "8"
type input "4"
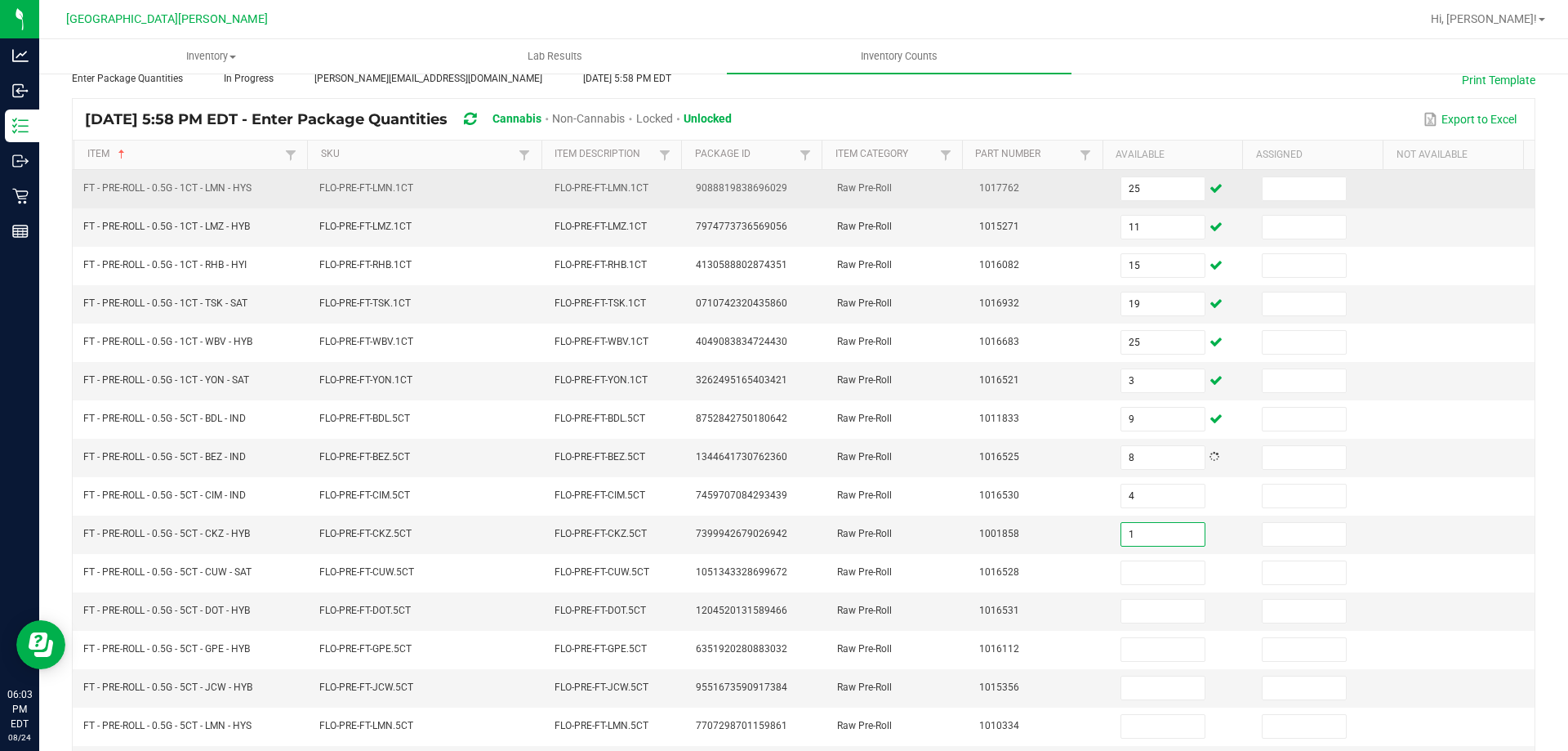
type input "1"
type input "4"
type input "10"
type input "7"
type input "2"
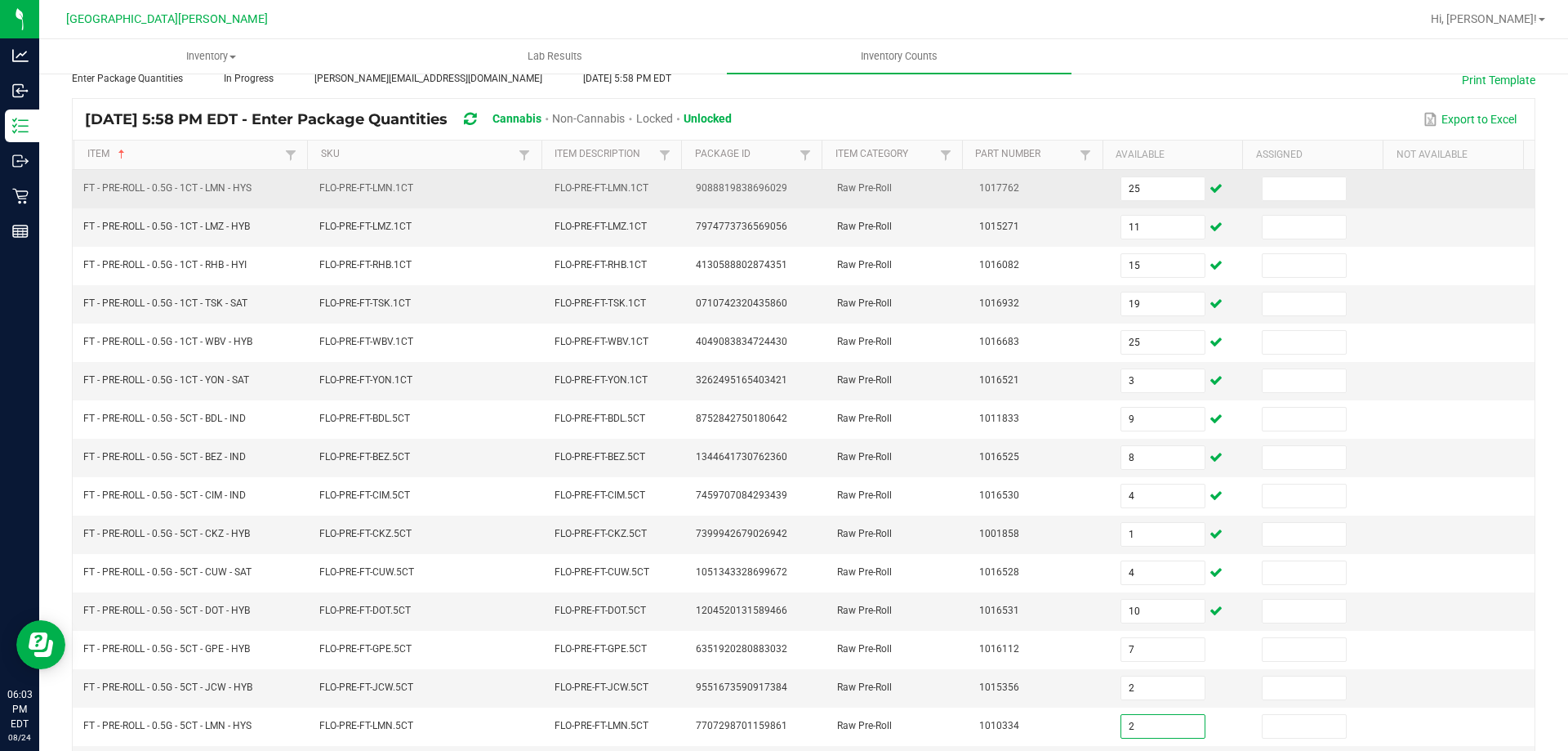
type input "2"
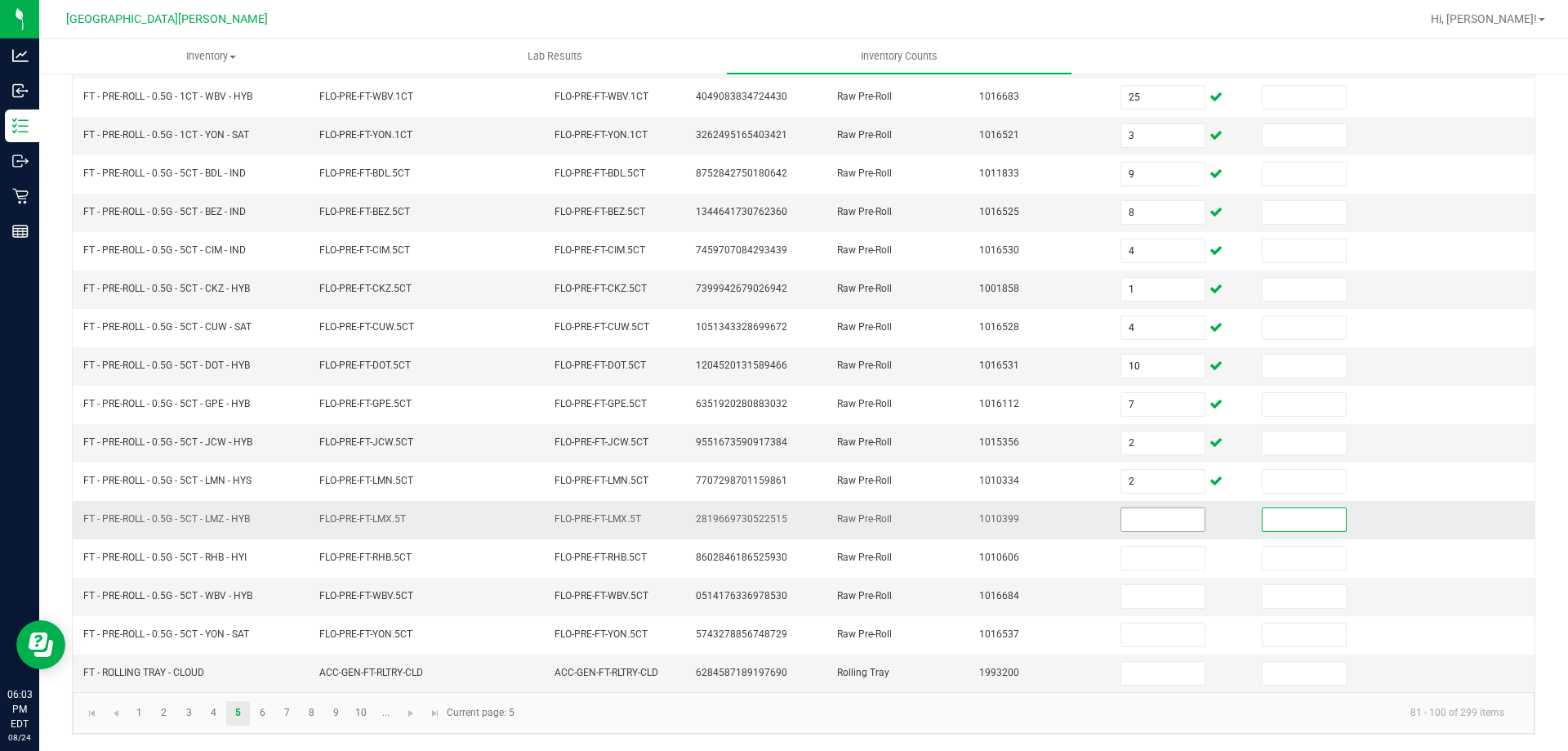
click at [1121, 525] on input at bounding box center [1162, 519] width 83 height 23
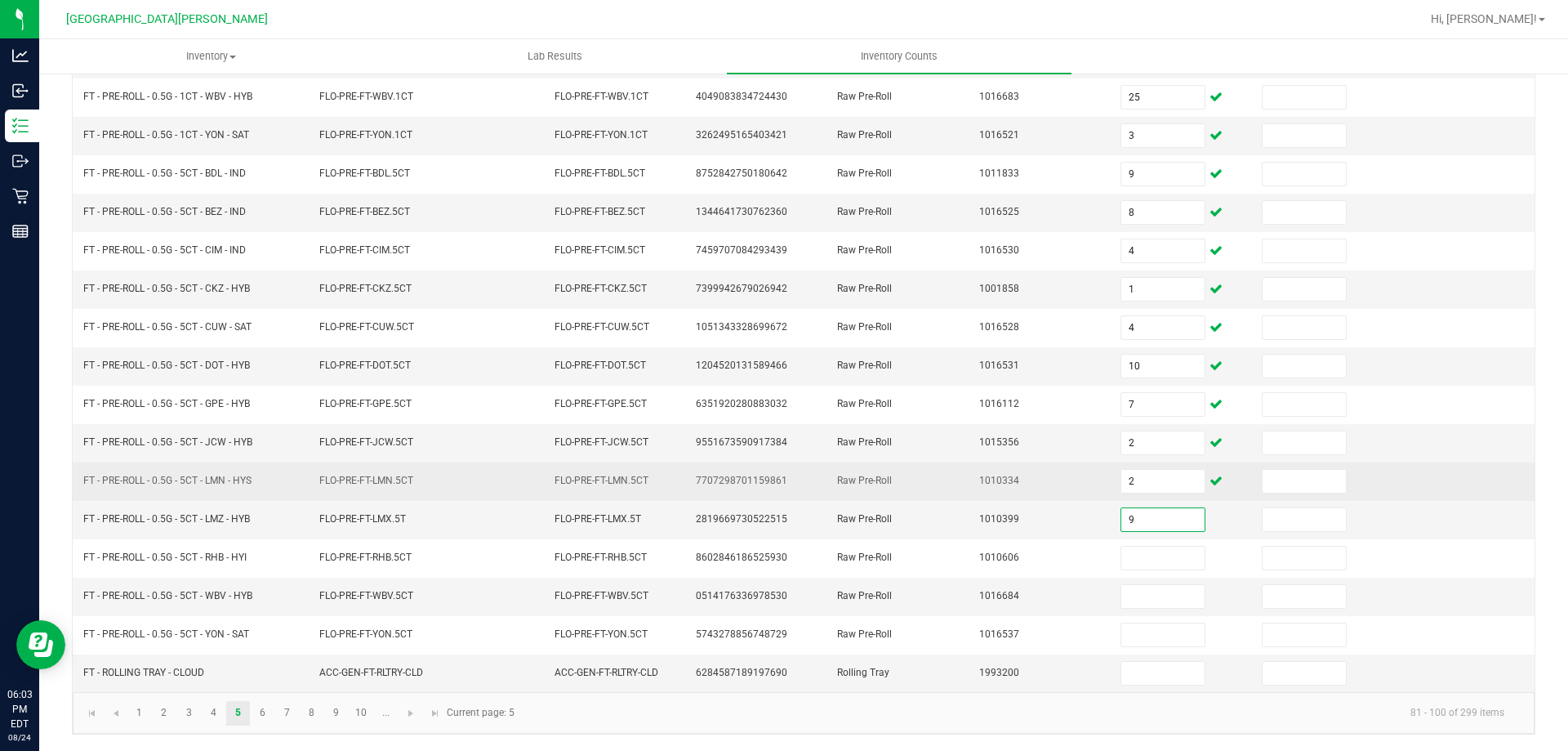
type input "9"
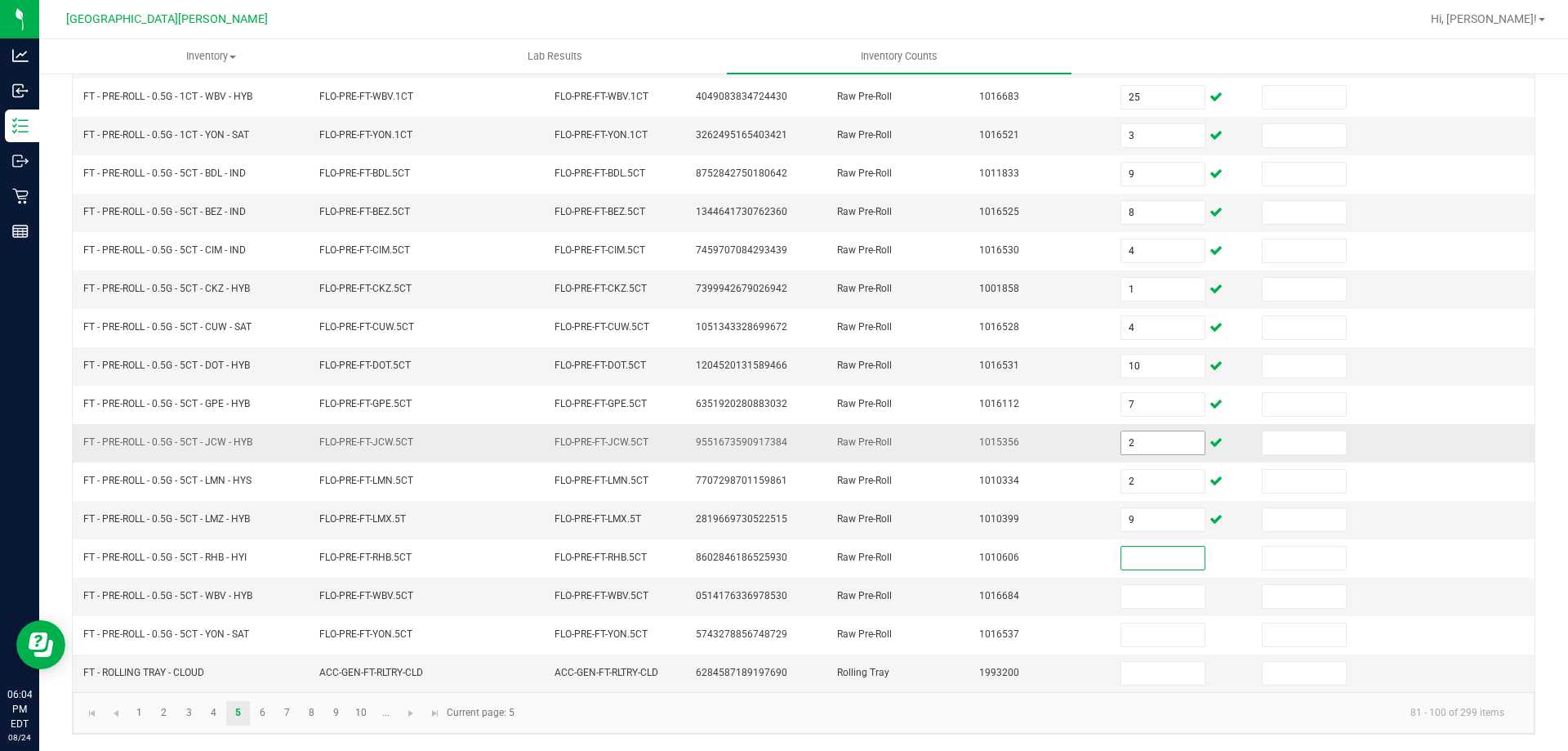
click at [1133, 443] on input "2" at bounding box center [1162, 442] width 83 height 23
type input "2"
type input "9"
type input "12"
type input "5"
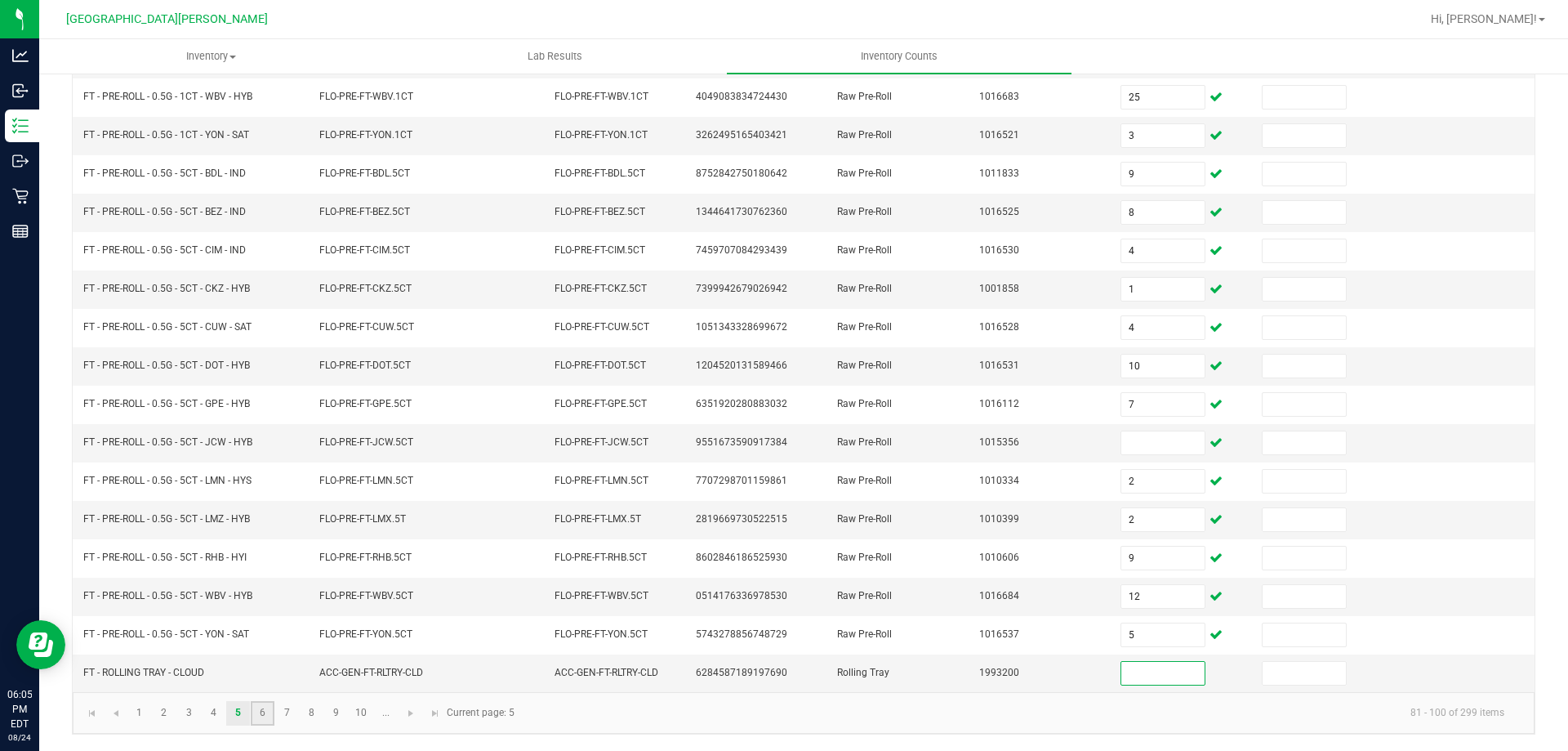
click at [272, 711] on link "6" at bounding box center [262, 713] width 24 height 24
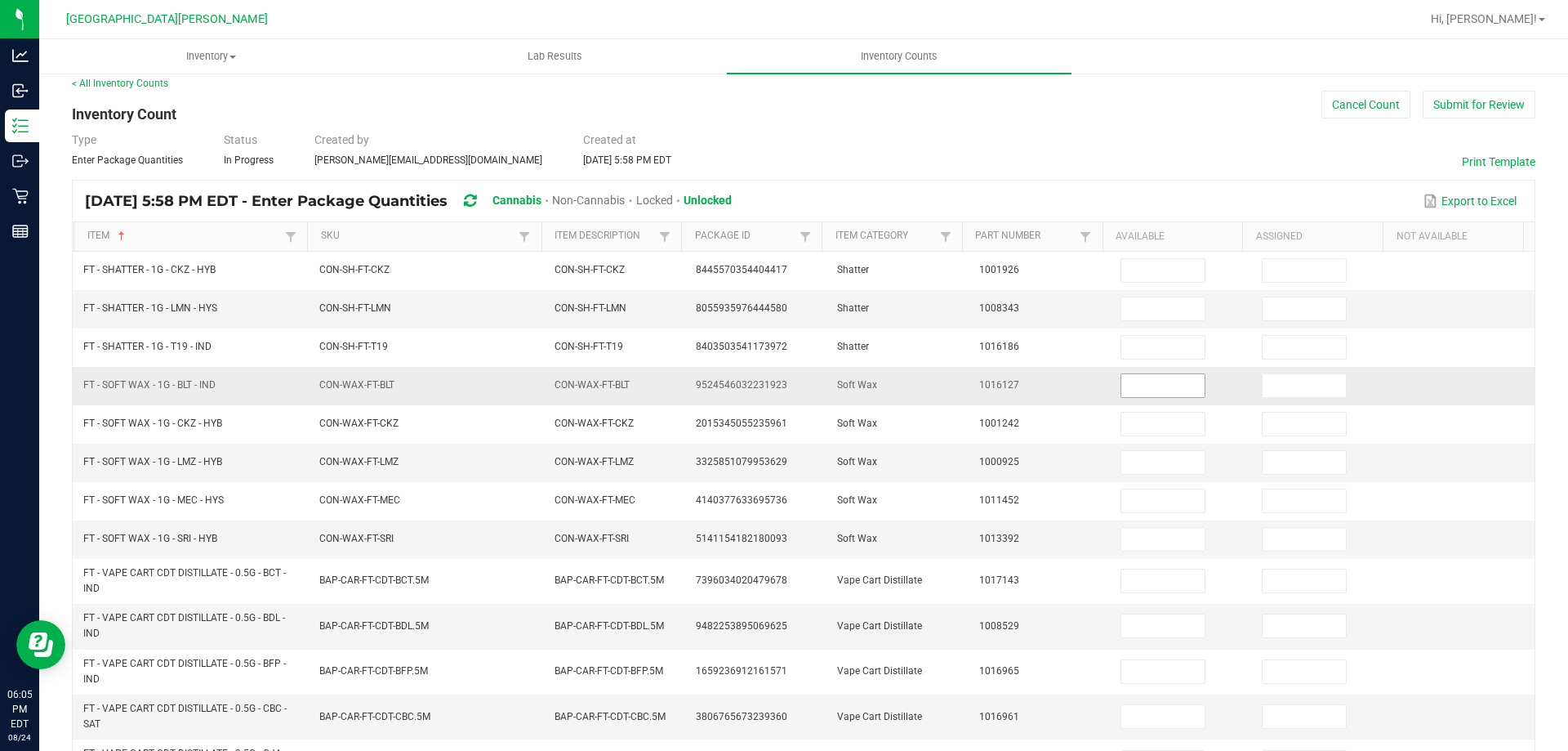
scroll to position [0, 0]
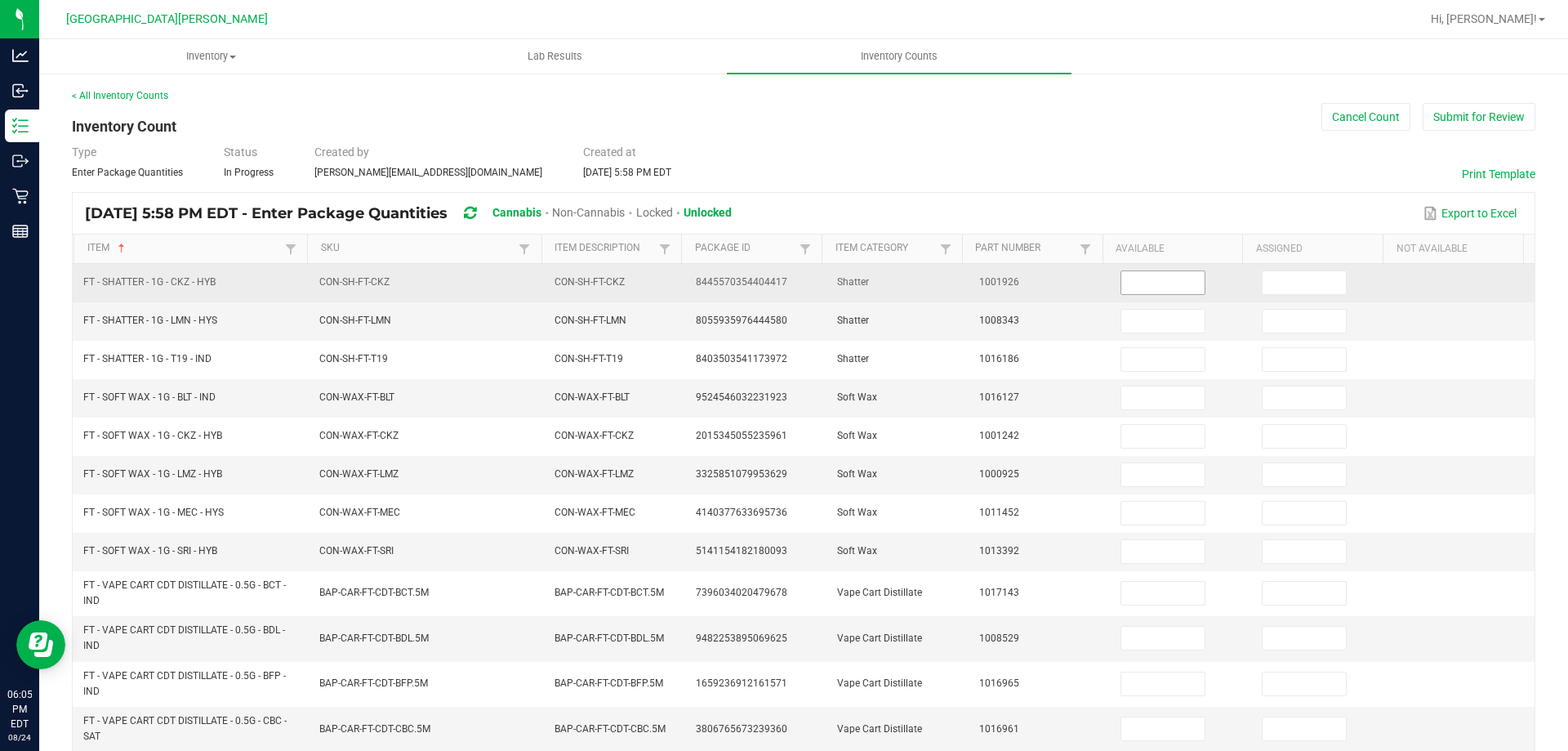
click at [1127, 271] on input at bounding box center [1162, 282] width 83 height 23
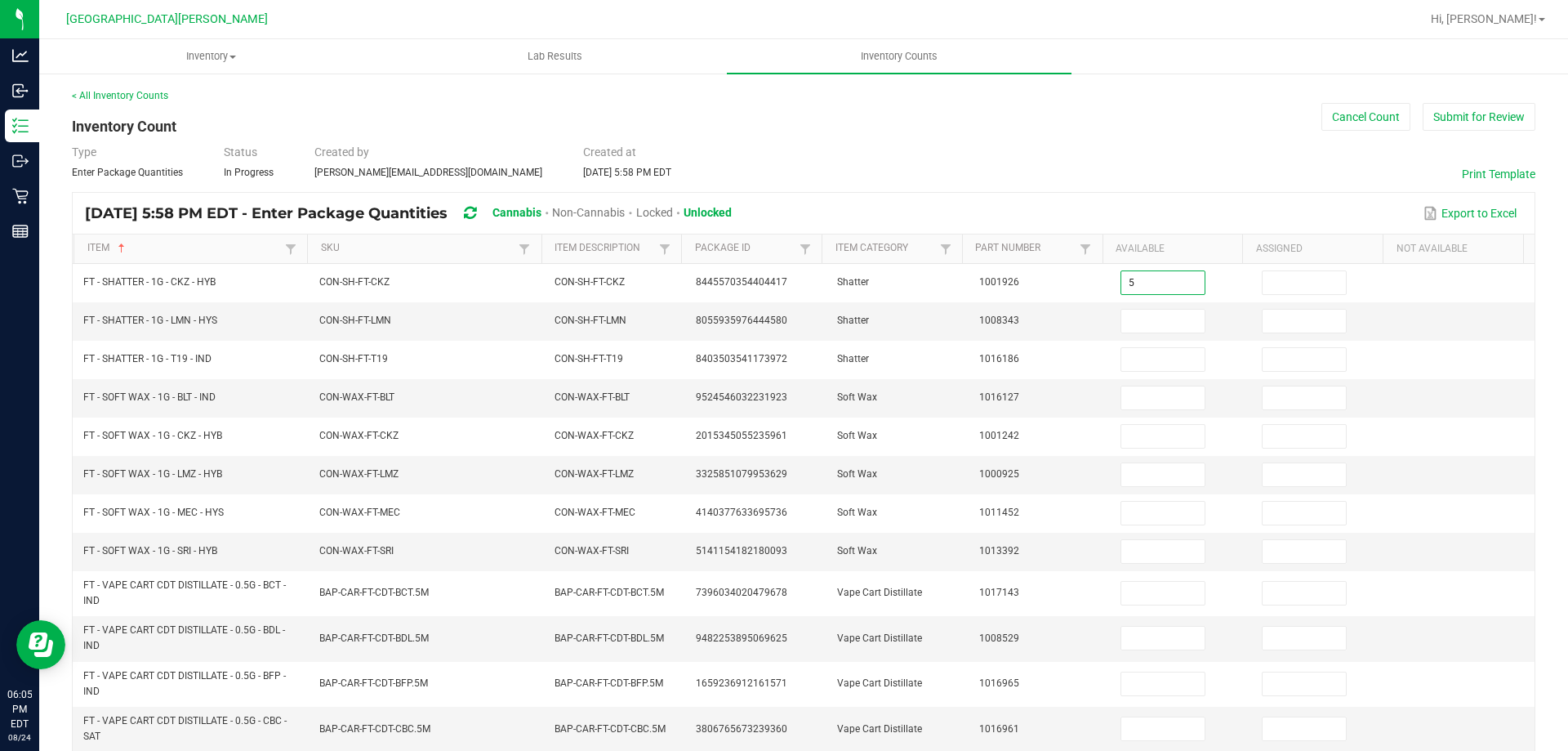
type input "5"
type input "2"
type input "1"
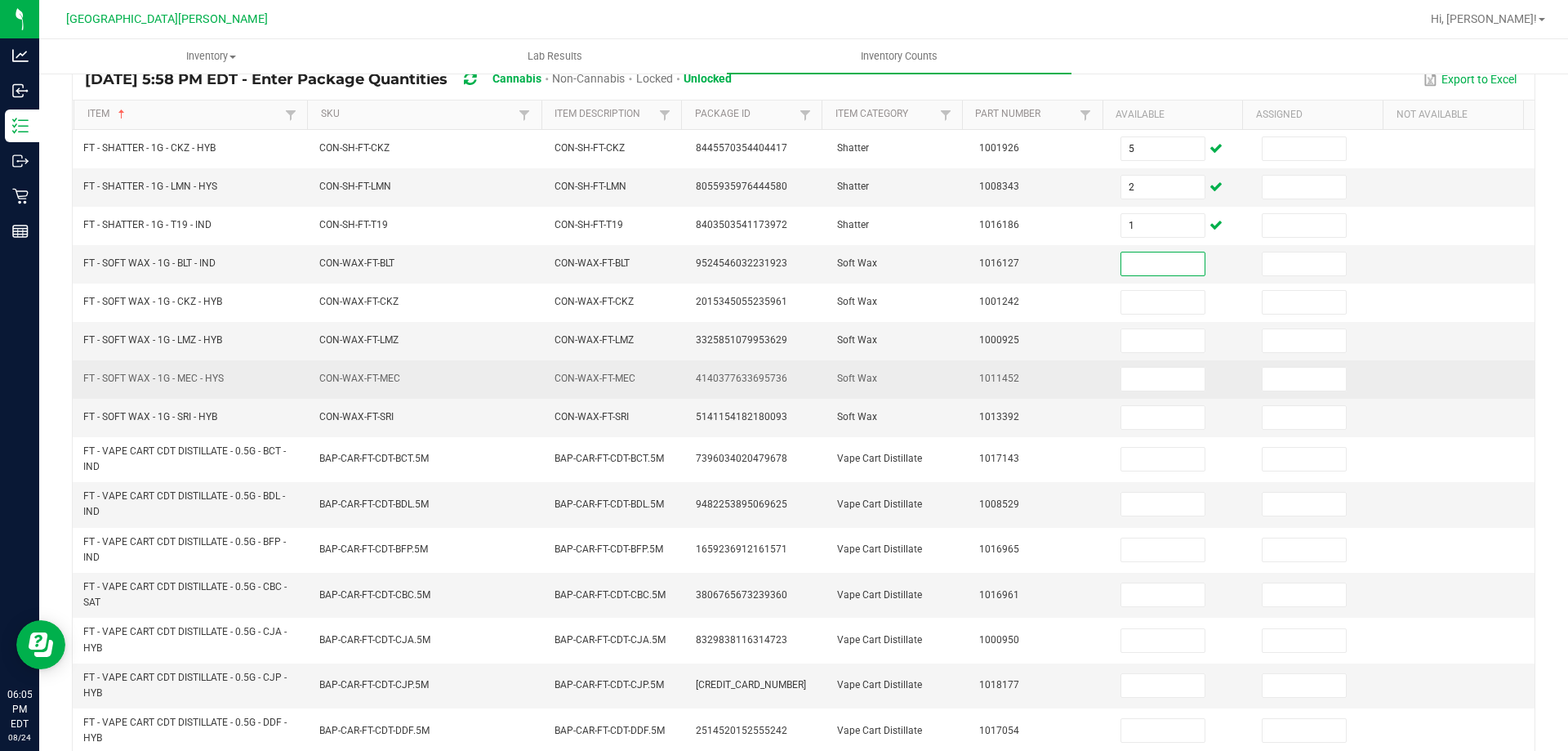
scroll to position [163, 0]
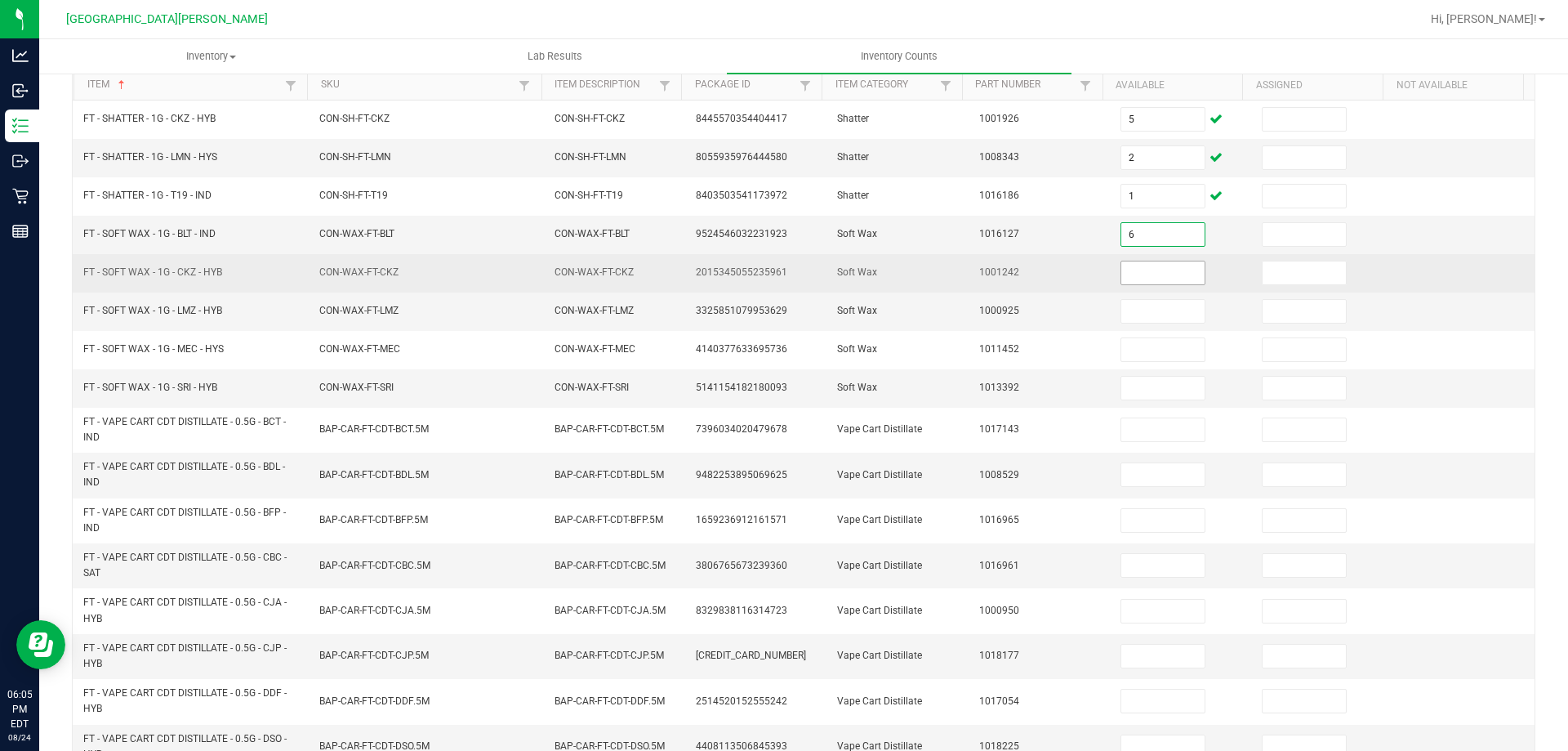
type input "6"
type input "2"
type input "6"
type input "7"
type input "8"
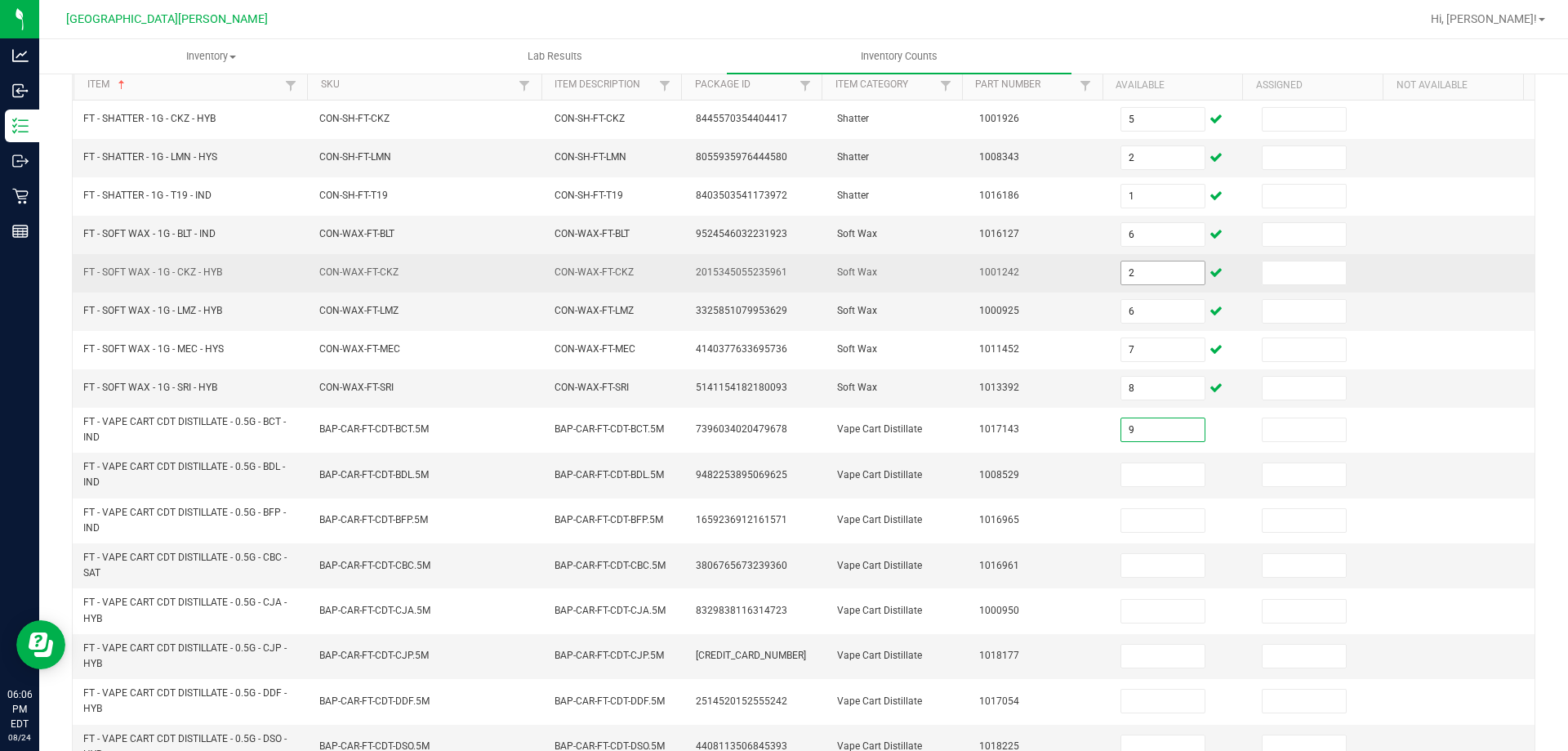
type input "9"
type input "5"
type input "2"
type input "1"
type input "8"
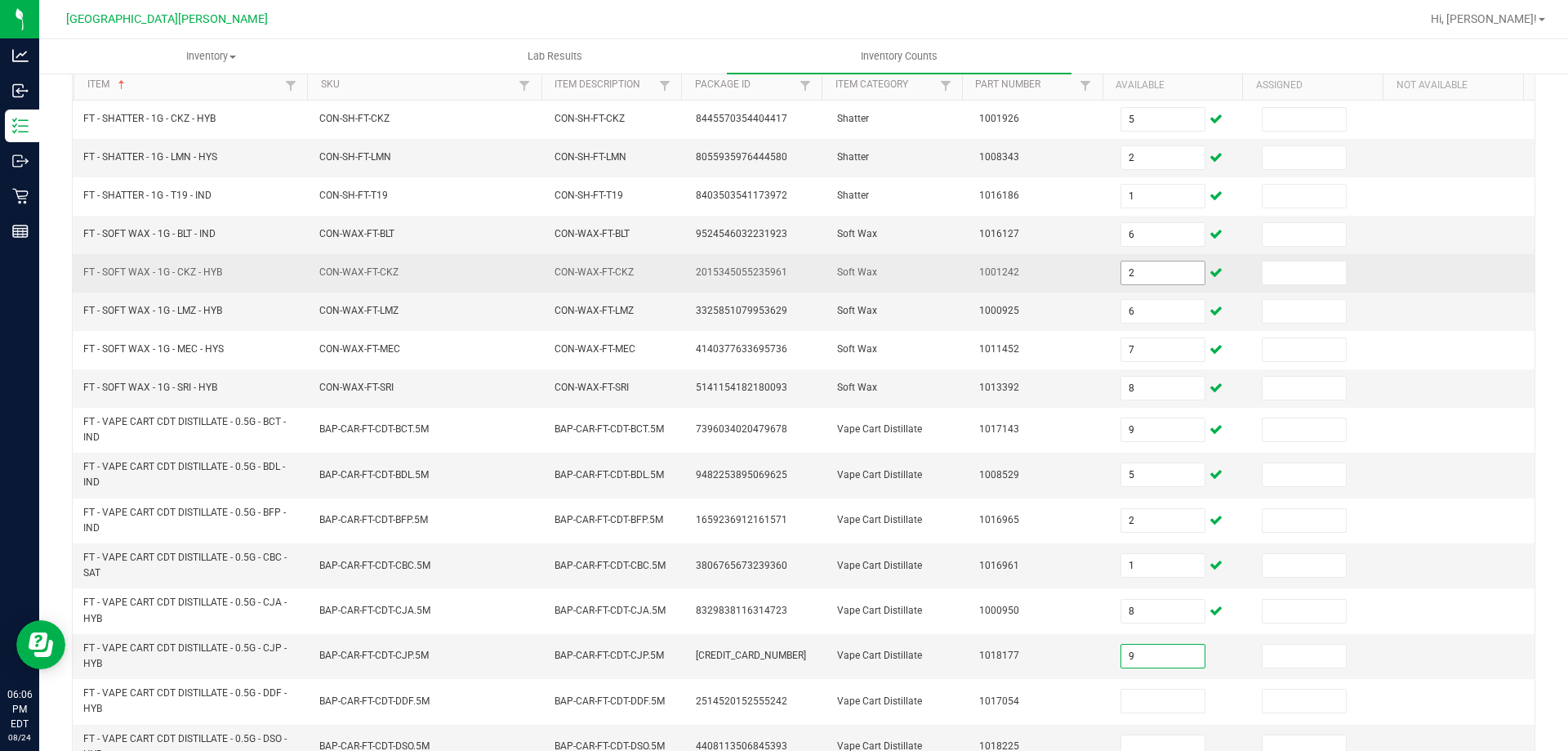
type input "9"
type input "8"
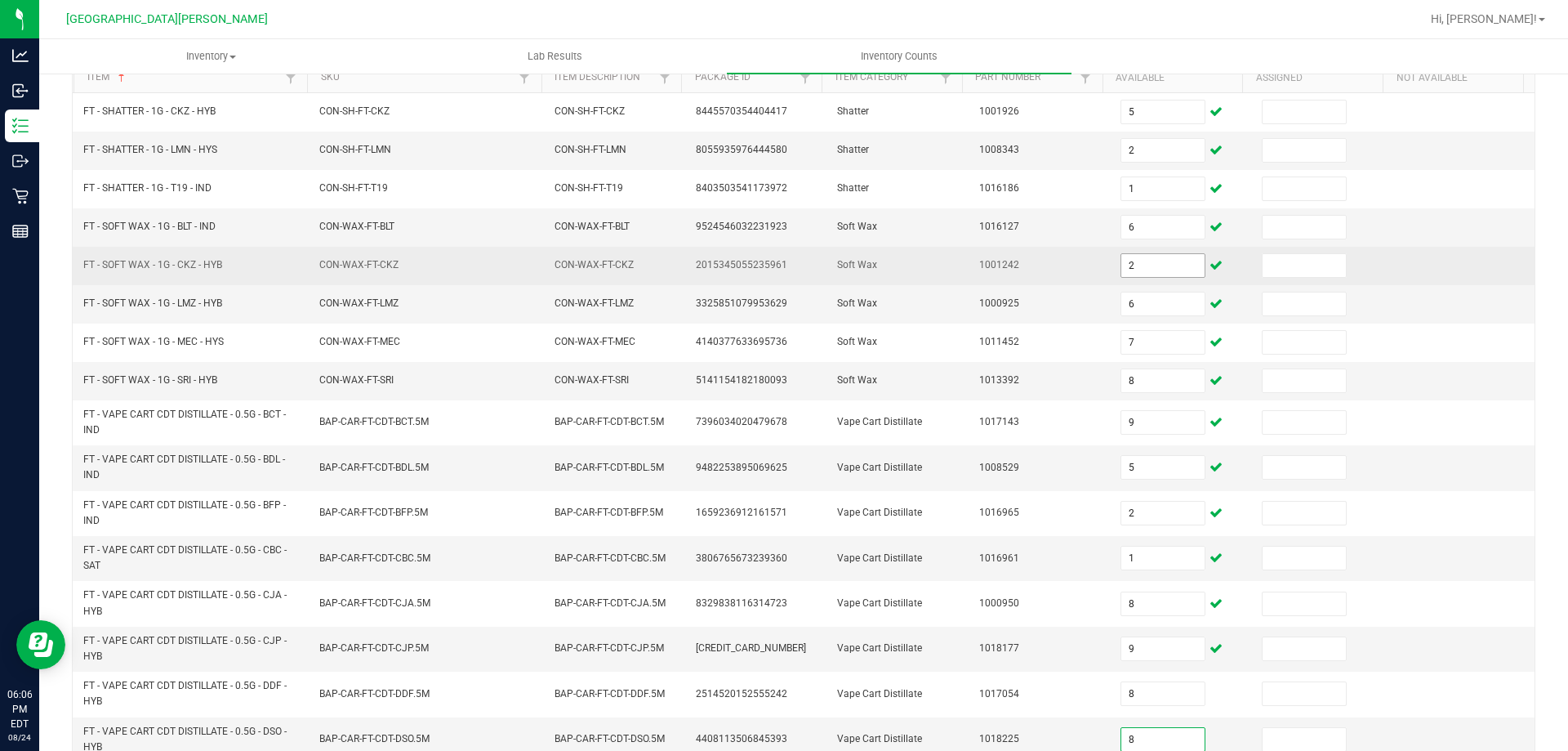
type input "8"
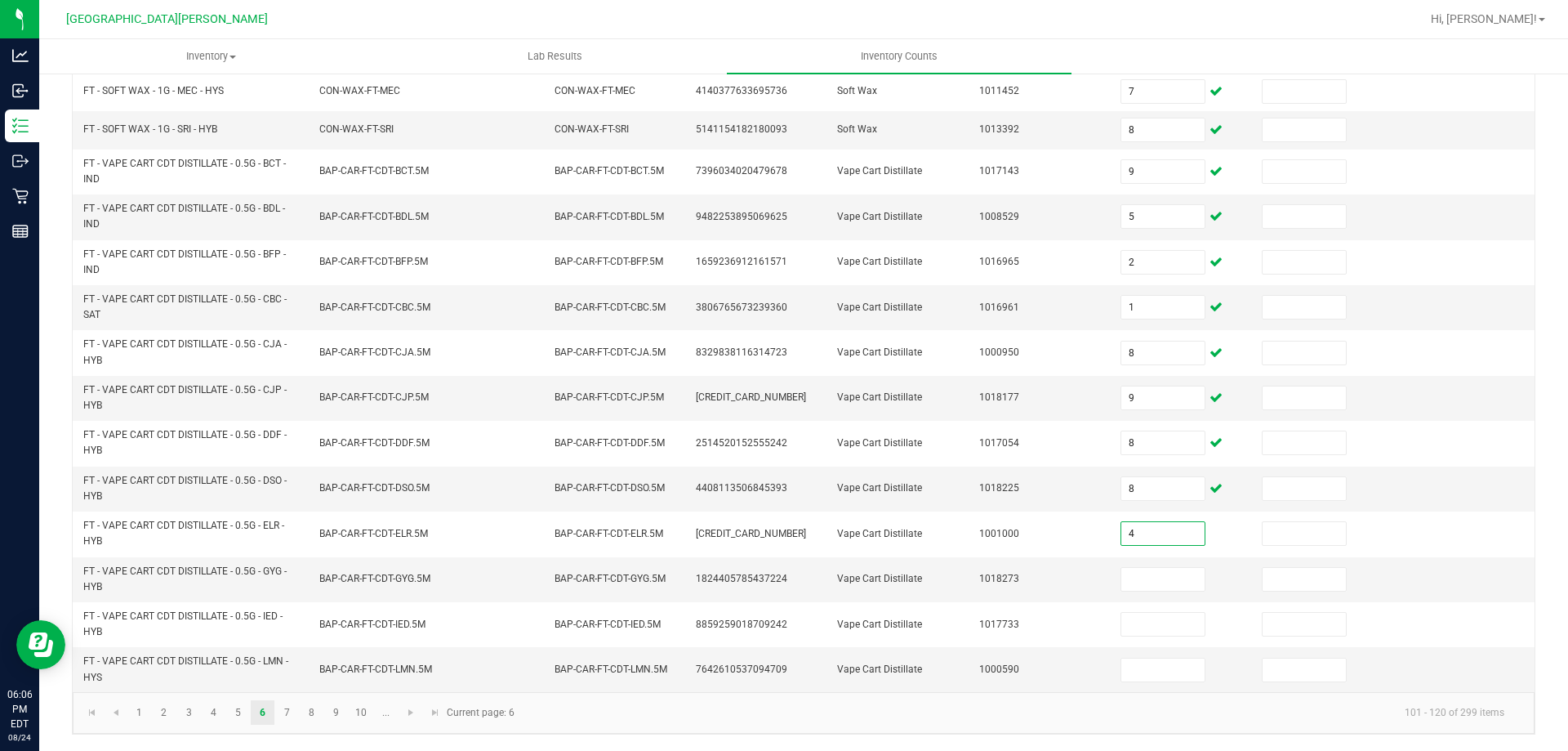
type input "4"
type input "6"
type input "11"
type input "4"
click at [295, 707] on link "7" at bounding box center [287, 713] width 24 height 24
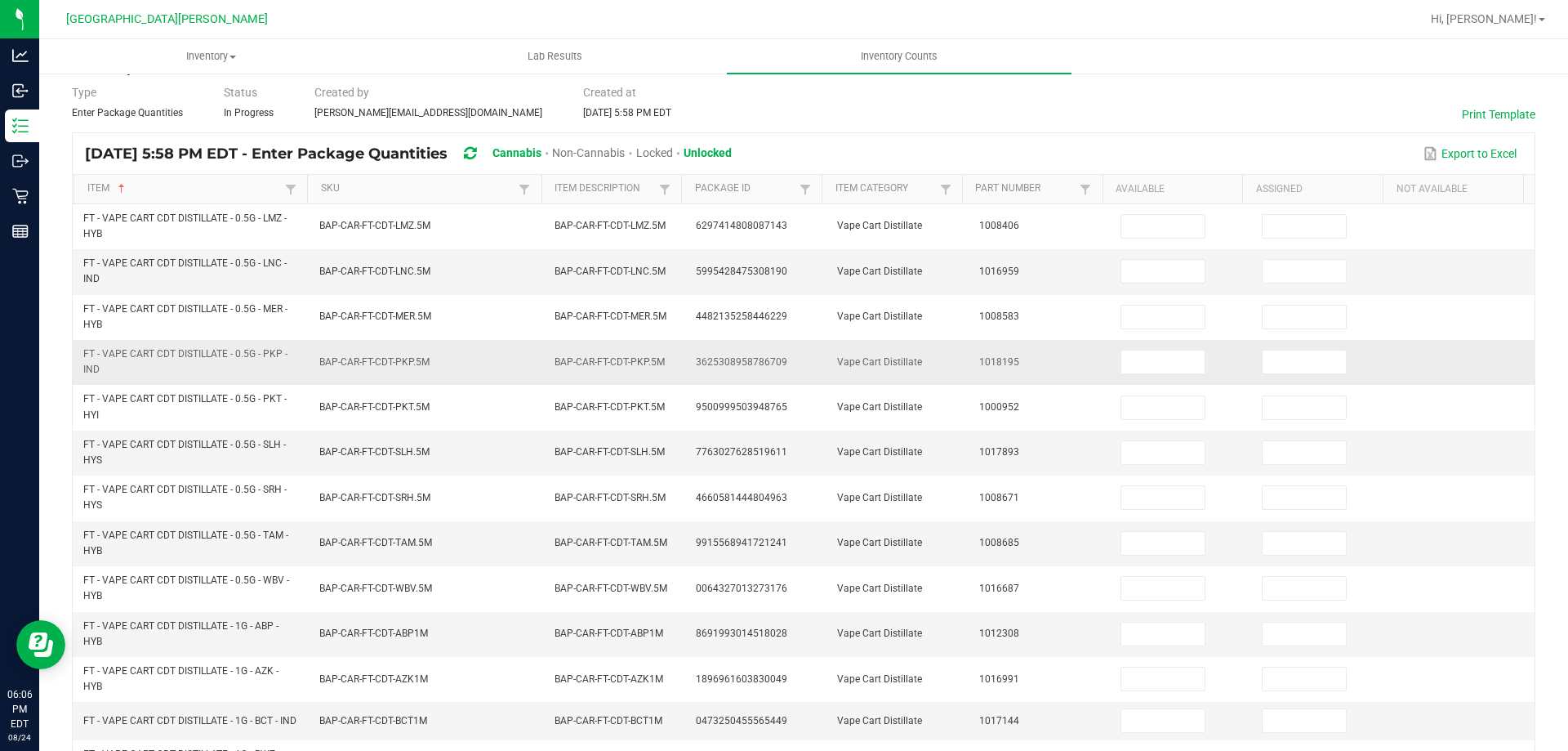
scroll to position [13, 0]
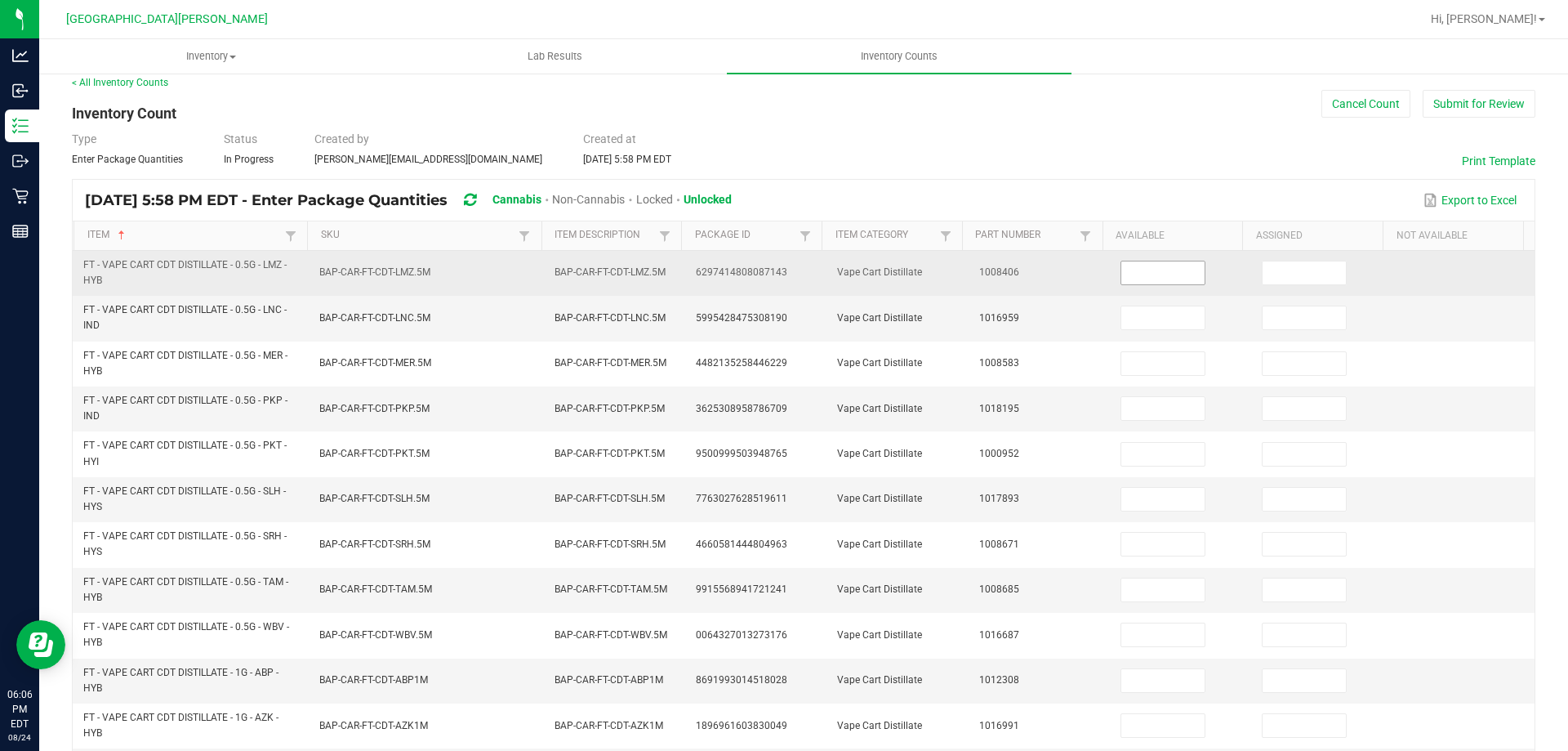
click at [1141, 270] on input at bounding box center [1162, 273] width 83 height 23
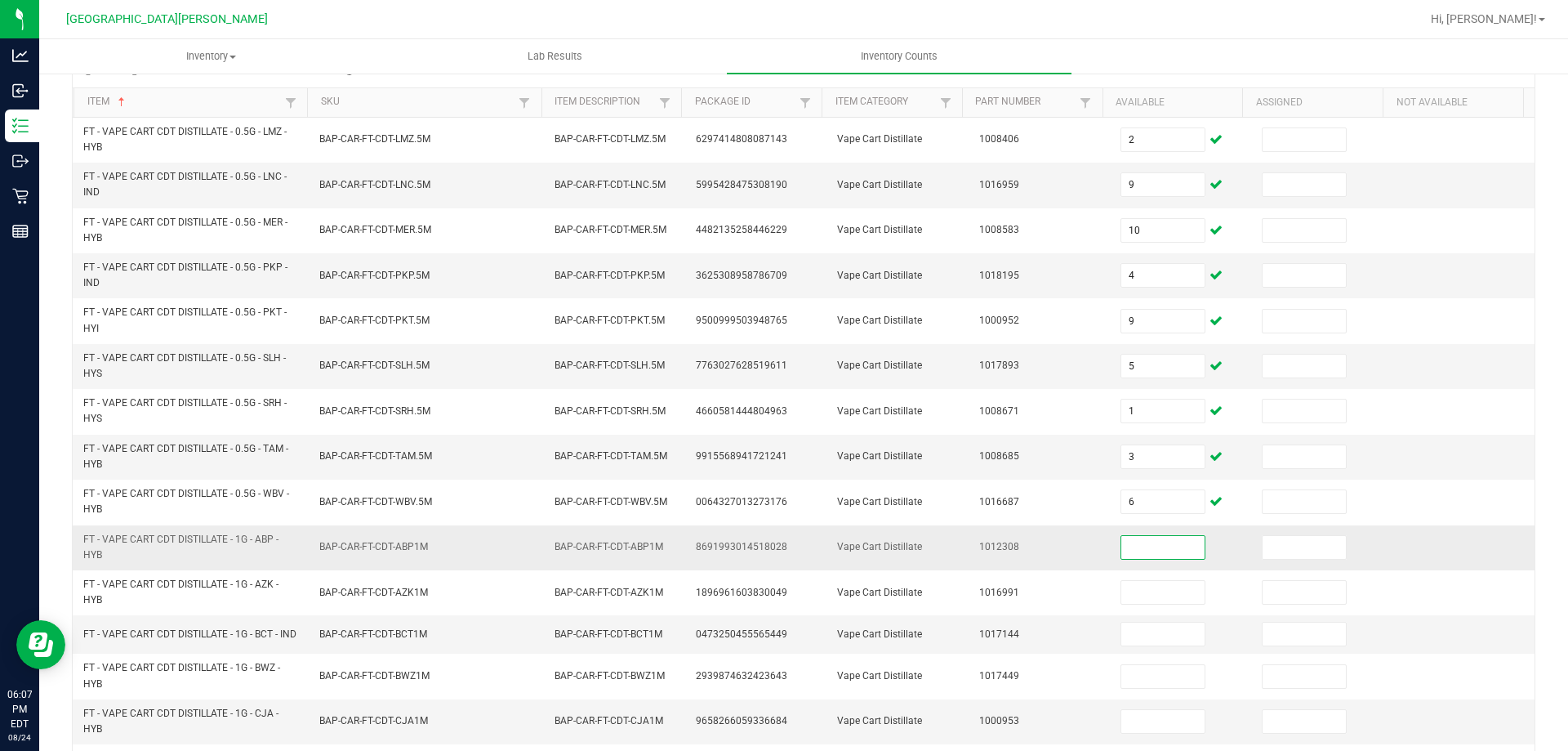
scroll to position [340, 0]
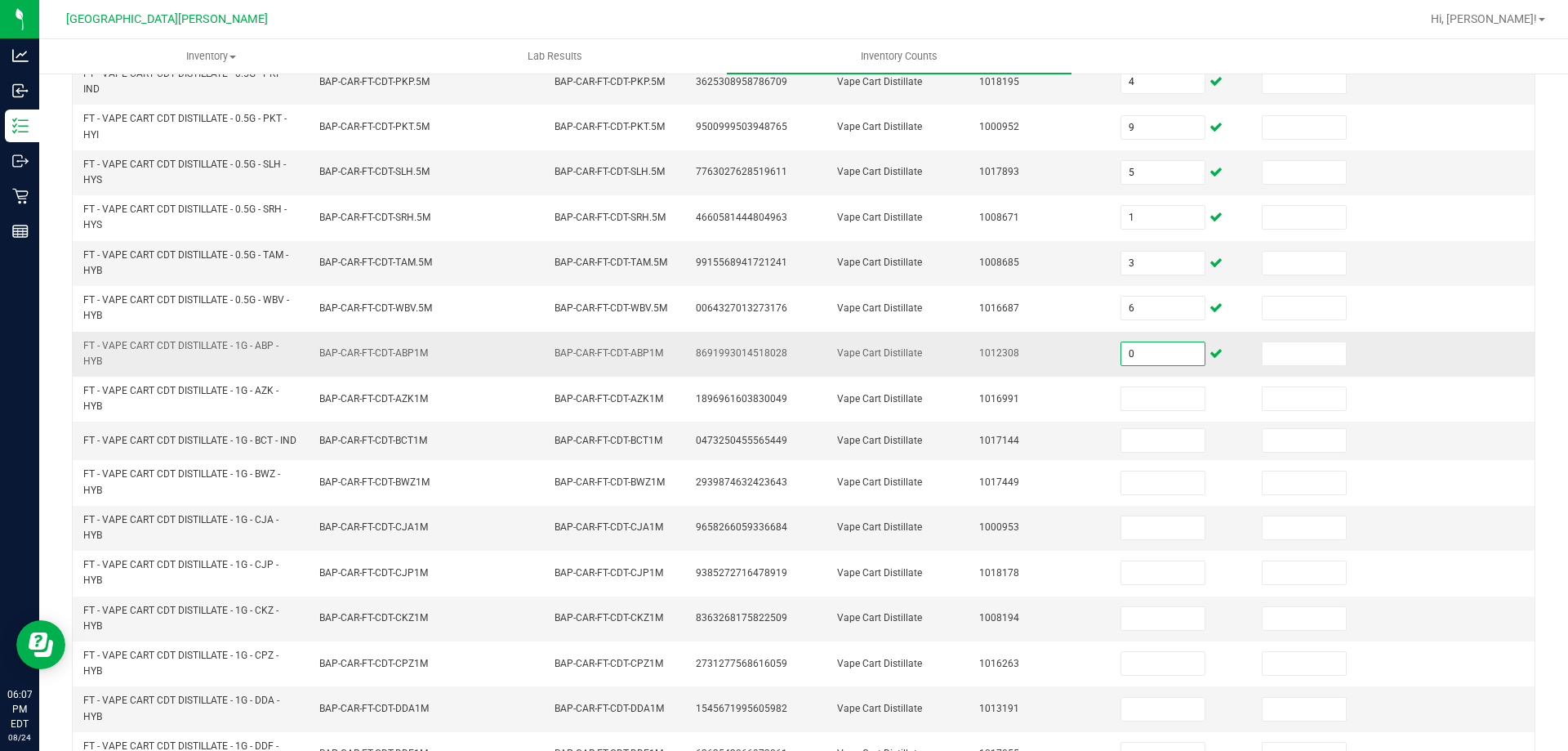
click at [1124, 351] on input "0" at bounding box center [1162, 353] width 83 height 23
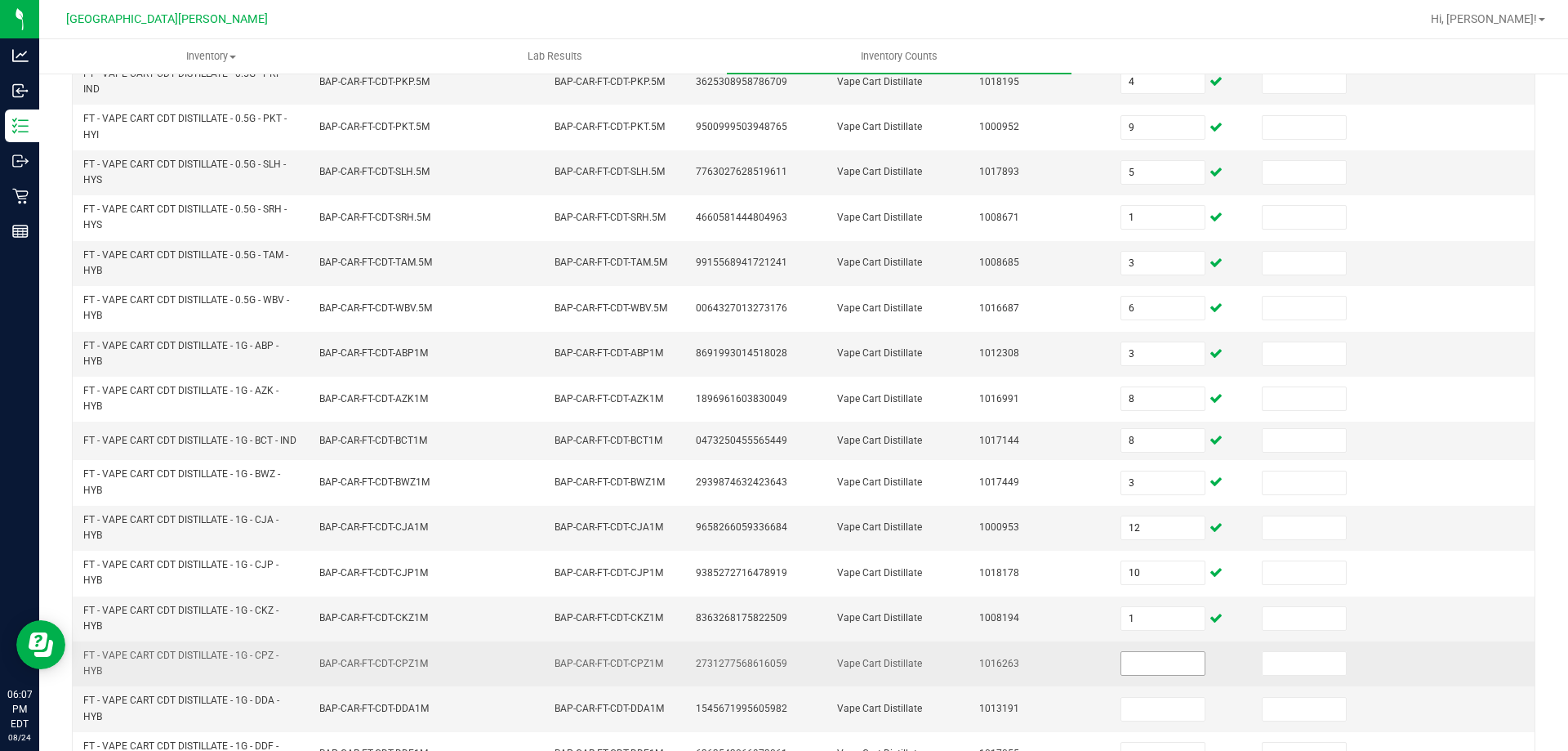
drag, startPoint x: 1114, startPoint y: 685, endPoint x: 1120, endPoint y: 679, distance: 8.5
click at [1117, 684] on td at bounding box center [1182, 663] width 142 height 45
click at [1121, 675] on input at bounding box center [1162, 664] width 83 height 23
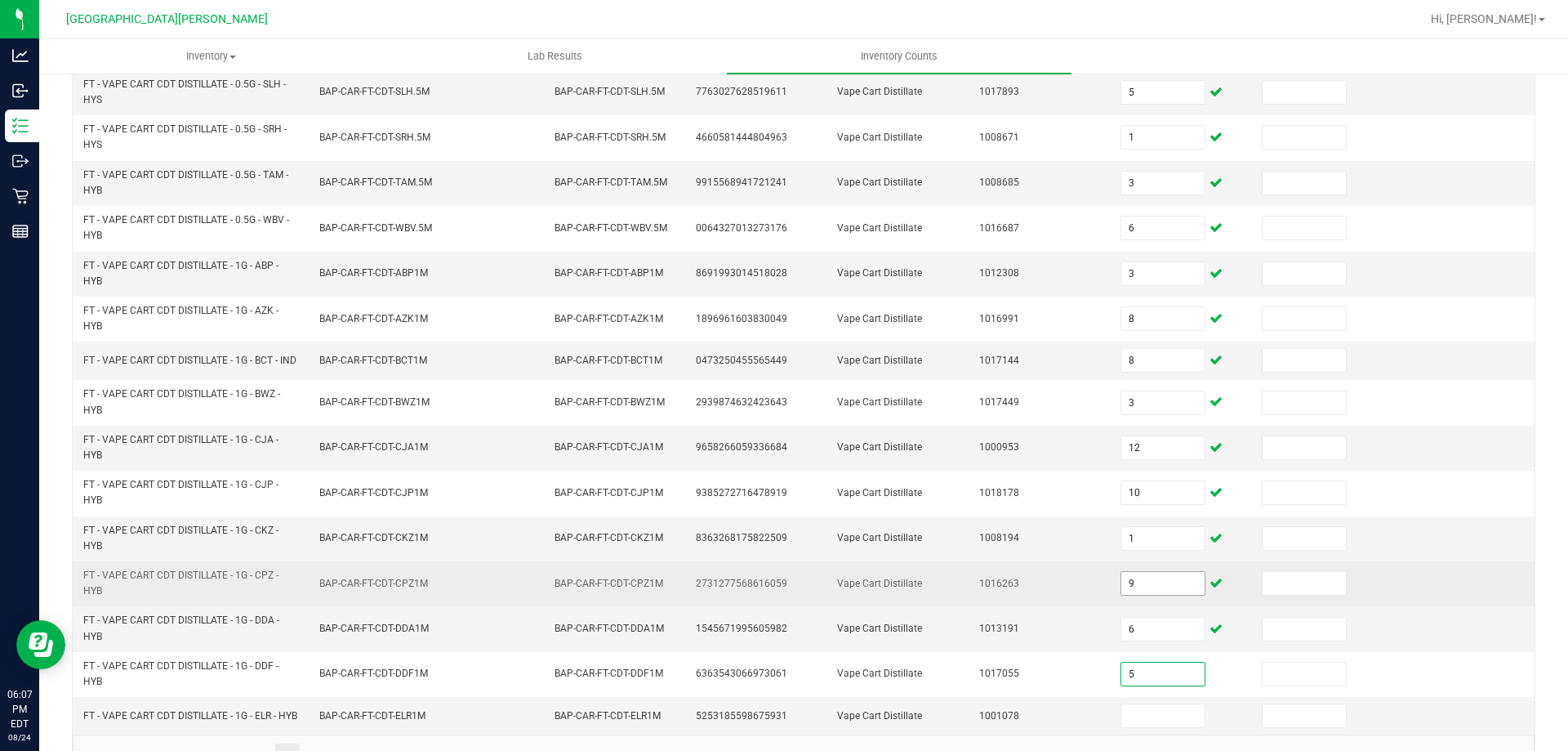
scroll to position [476, 0]
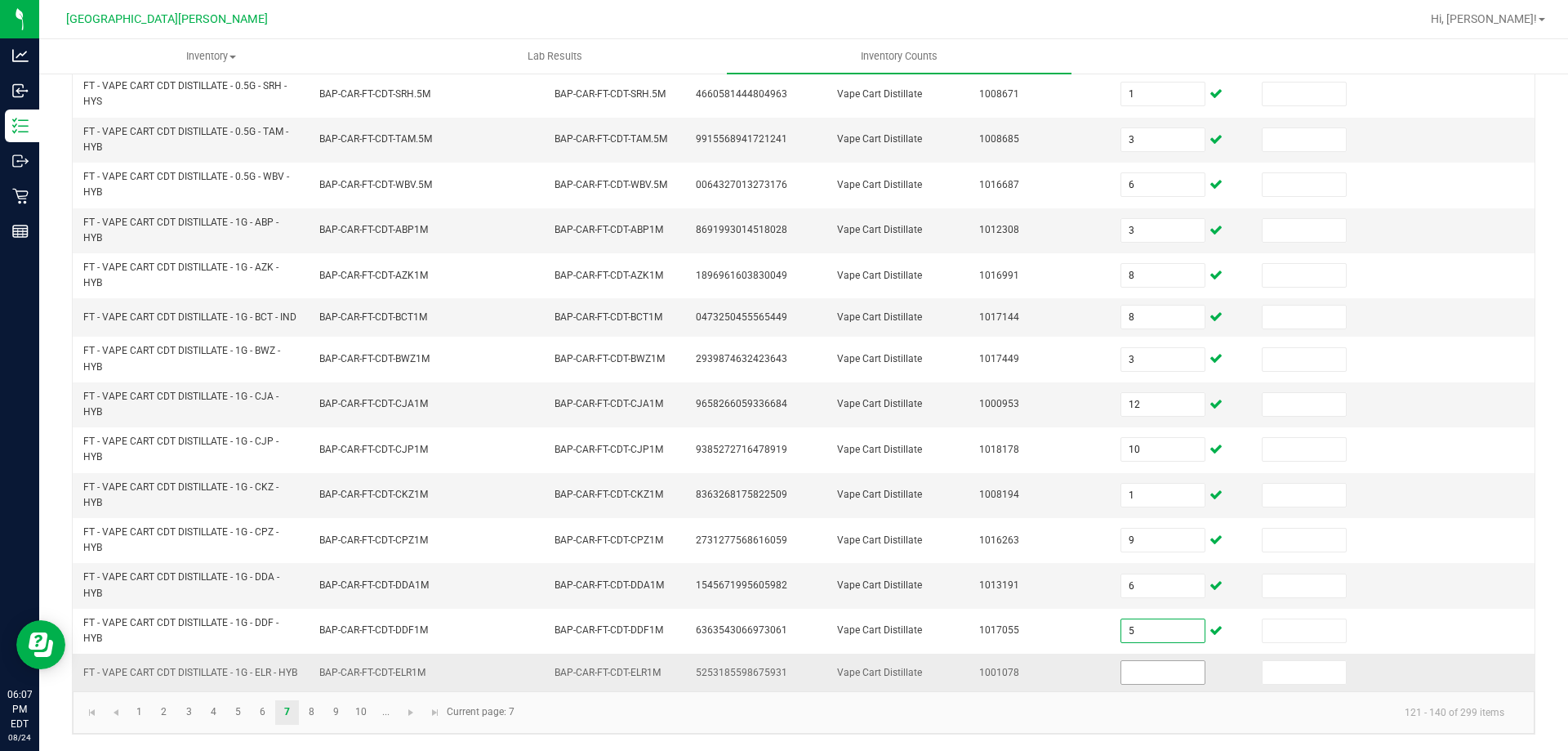
click at [1123, 661] on input at bounding box center [1162, 672] width 83 height 23
click at [320, 714] on link "8" at bounding box center [311, 713] width 24 height 24
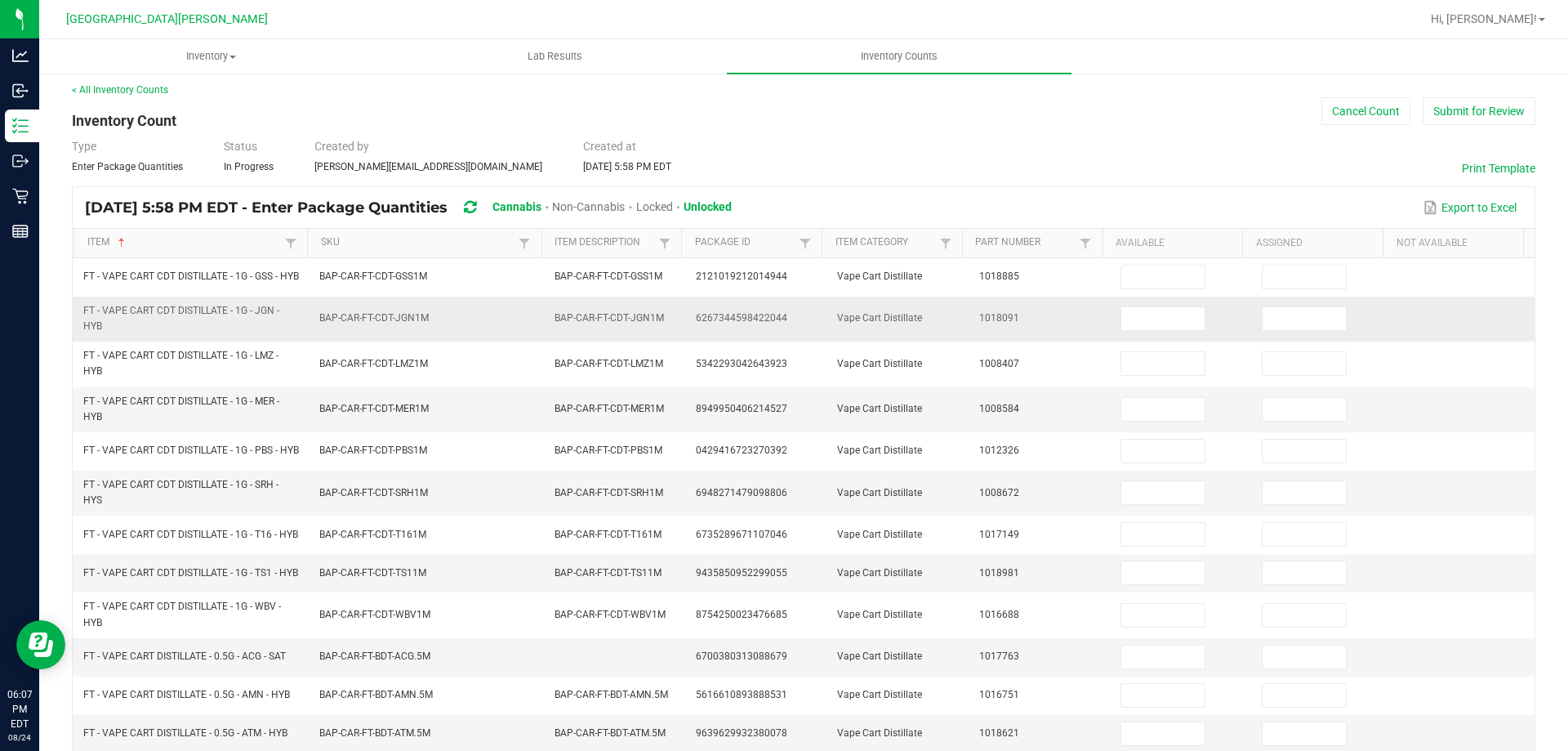
scroll to position [0, 0]
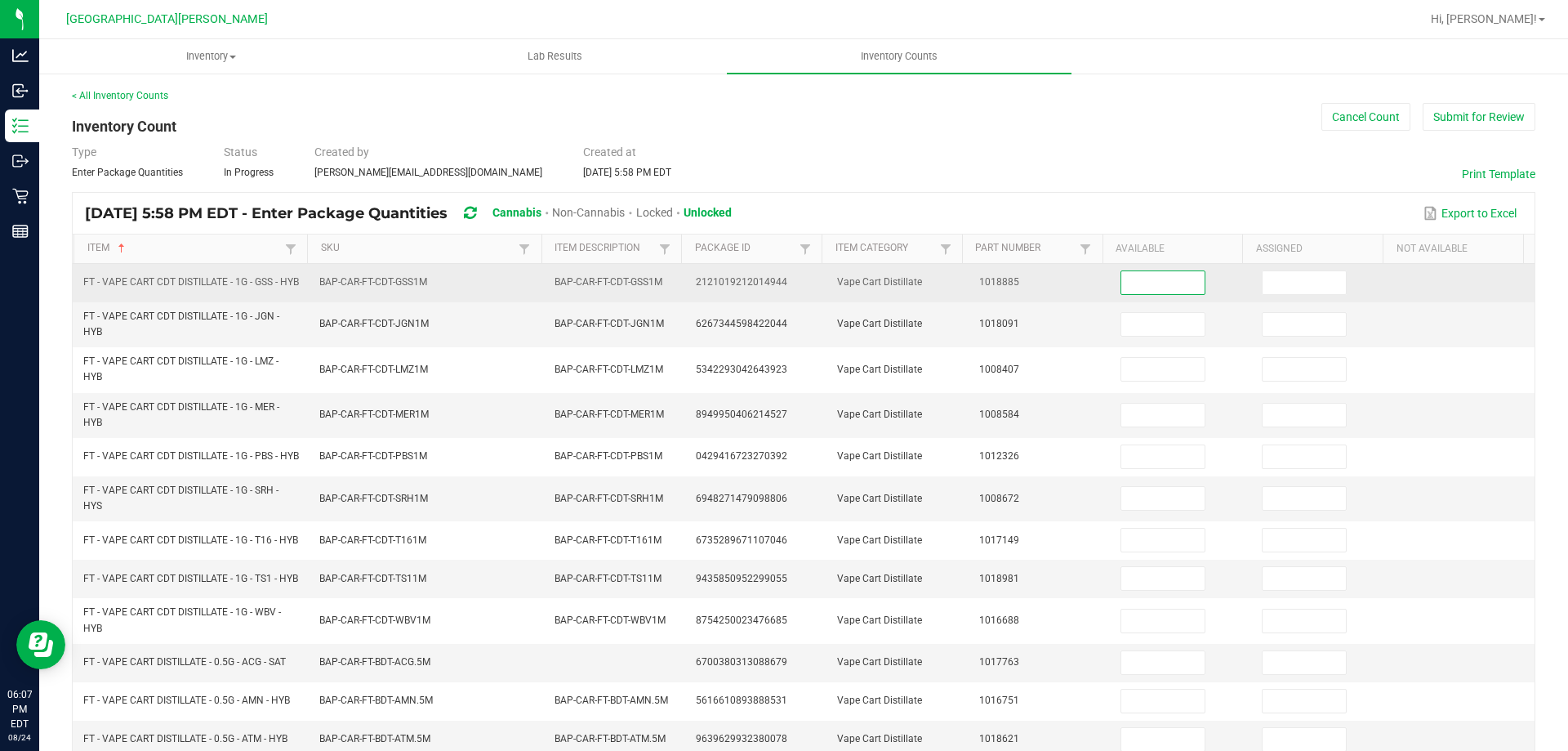
click at [1138, 294] on input at bounding box center [1162, 282] width 83 height 23
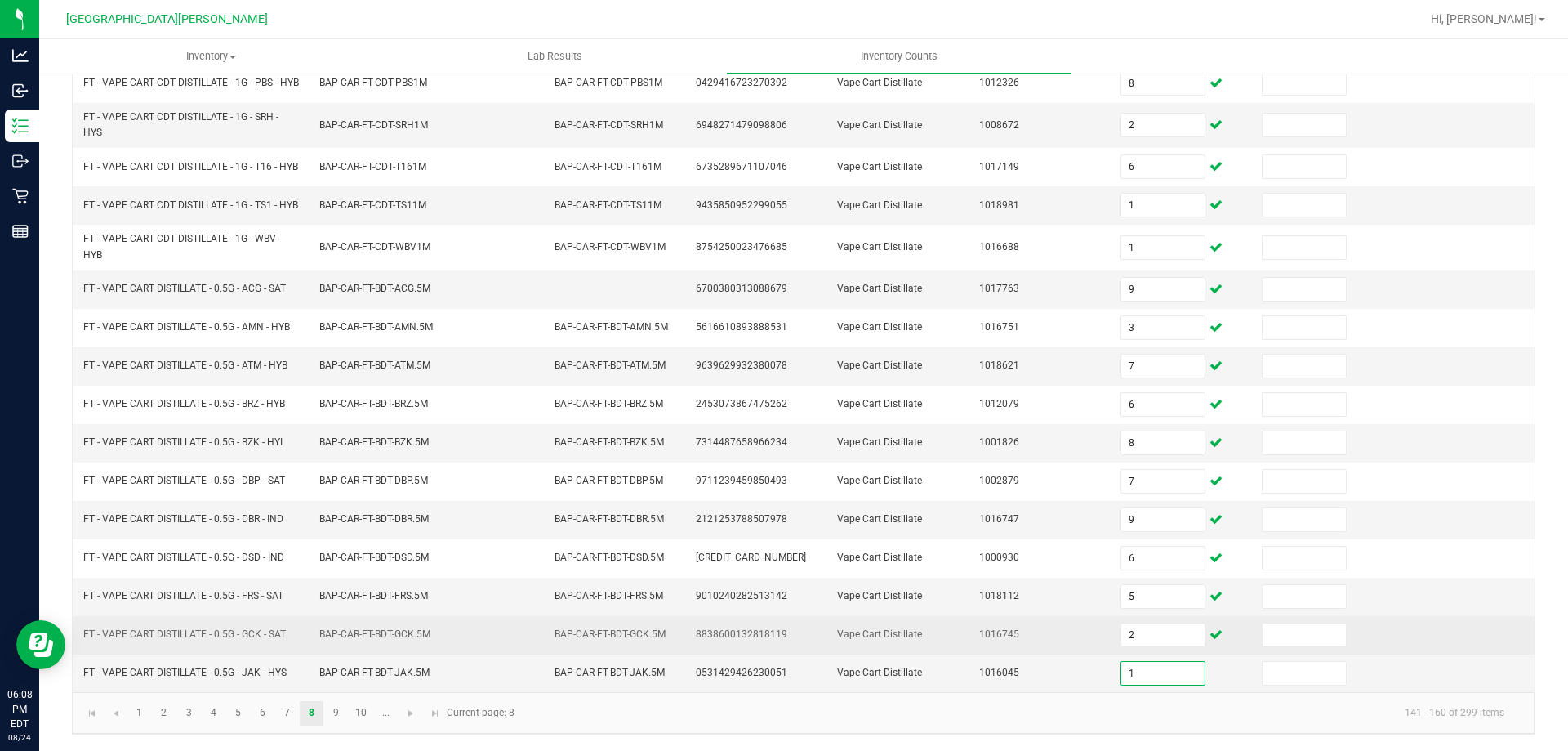
scroll to position [401, 0]
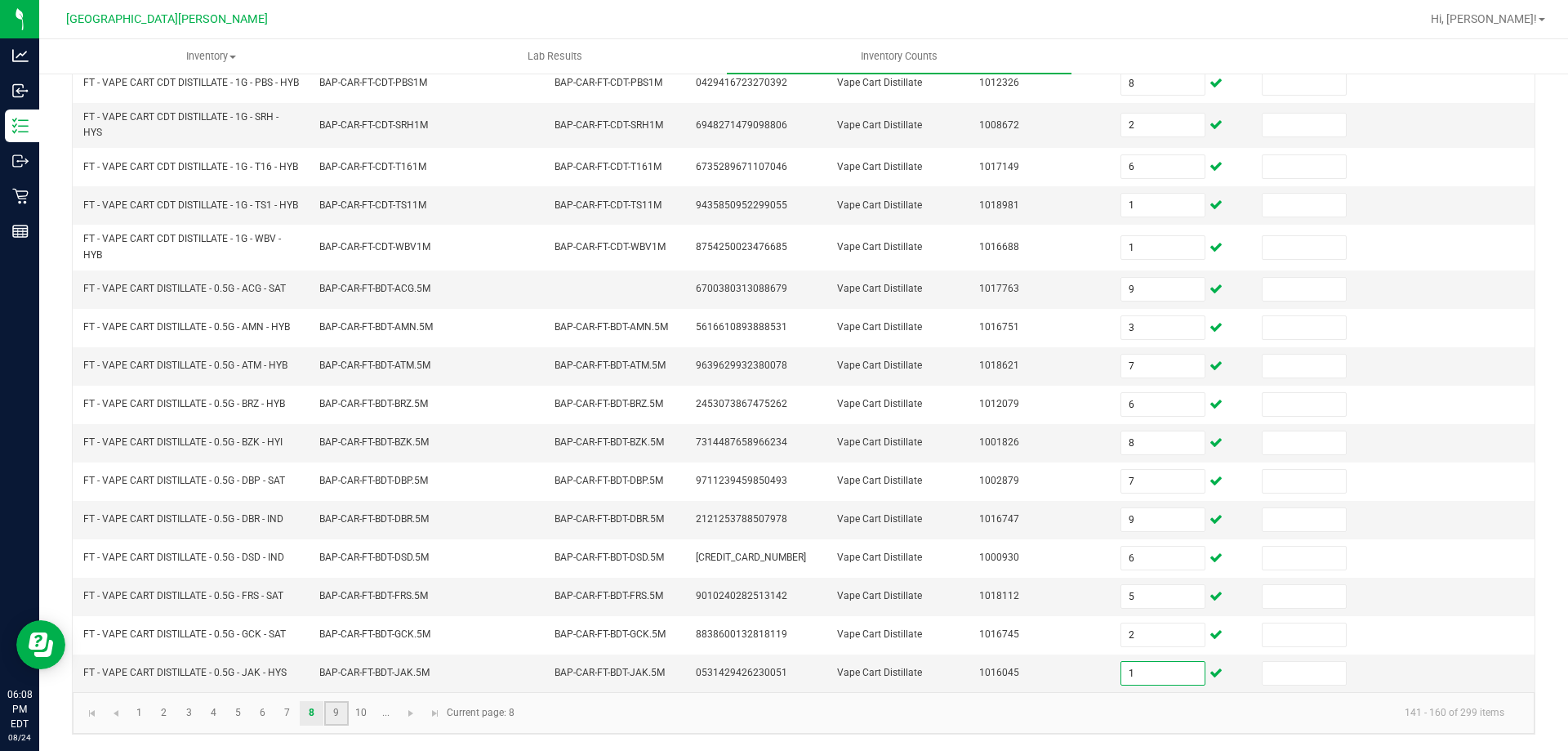
click at [326, 713] on link "9" at bounding box center [336, 713] width 24 height 24
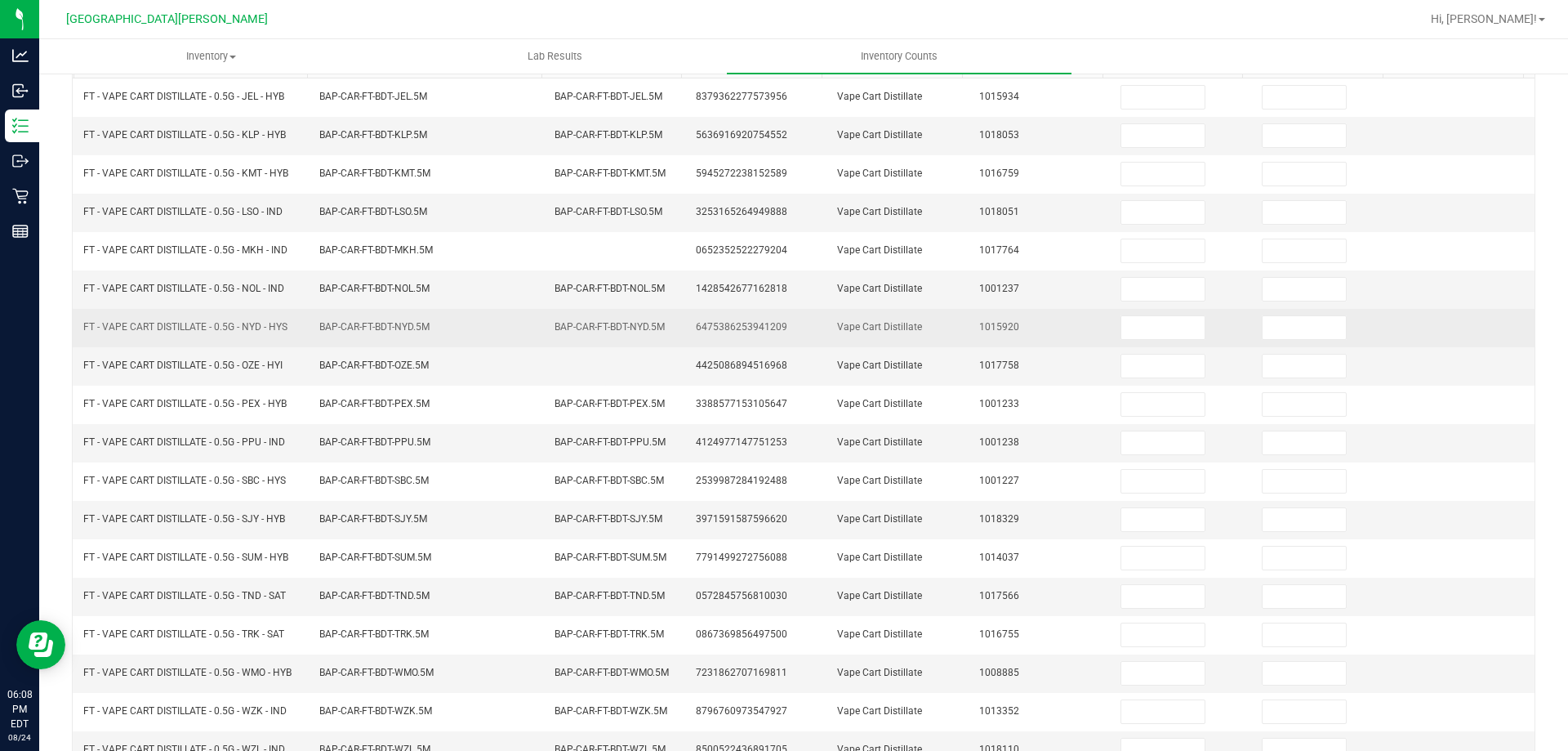
scroll to position [0, 0]
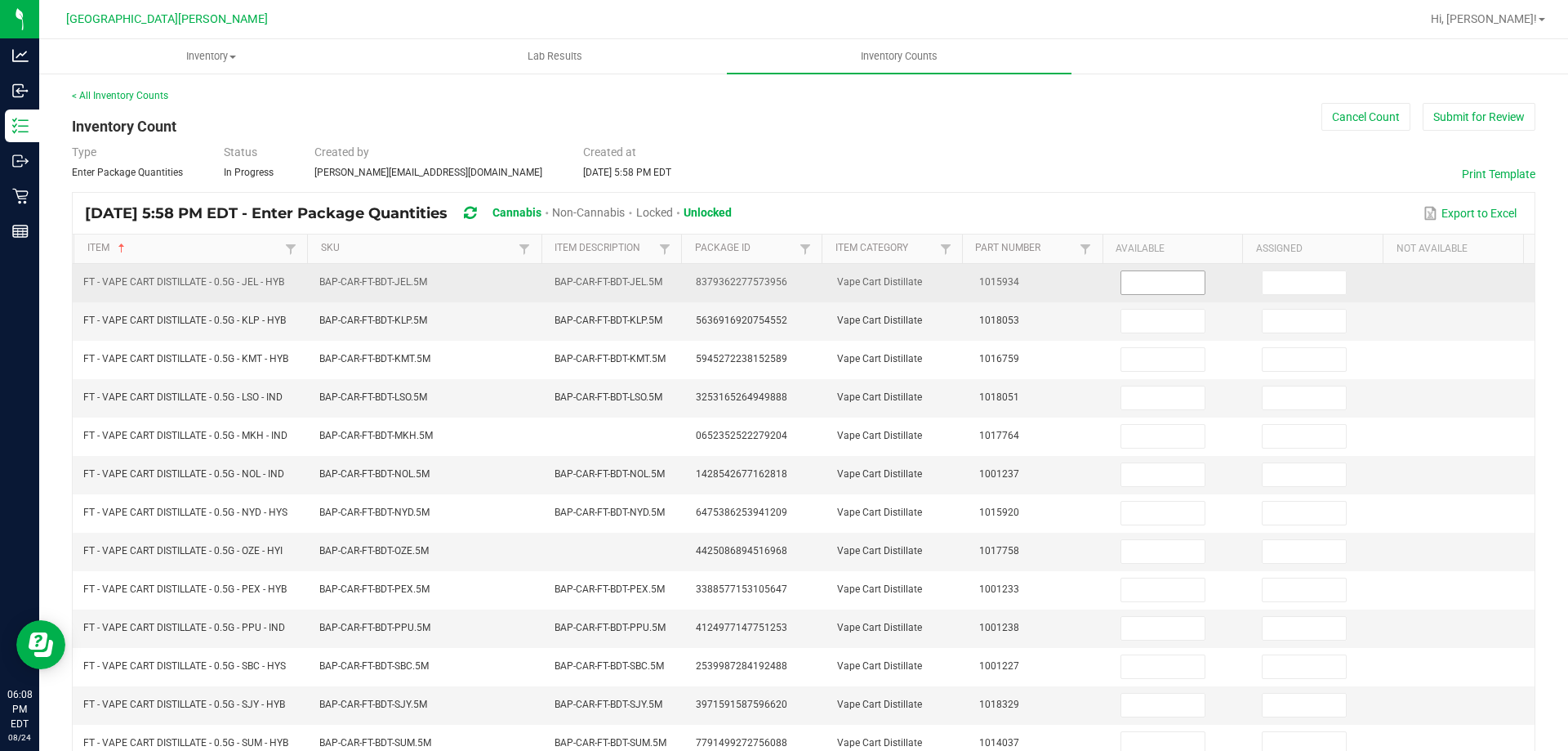
drag, startPoint x: 1128, startPoint y: 280, endPoint x: 1140, endPoint y: 280, distance: 12.0
click at [1129, 280] on input at bounding box center [1162, 282] width 83 height 23
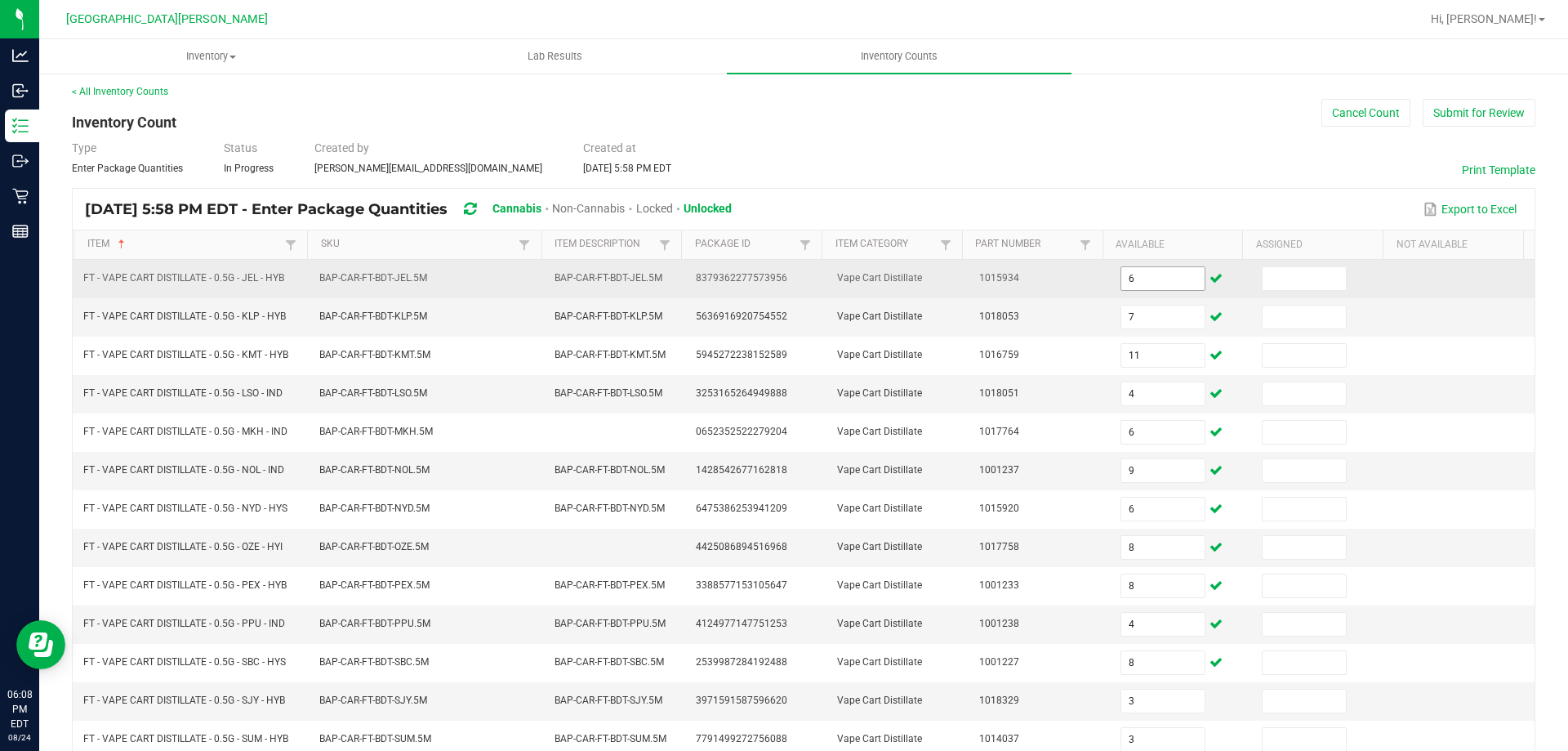
scroll to position [339, 0]
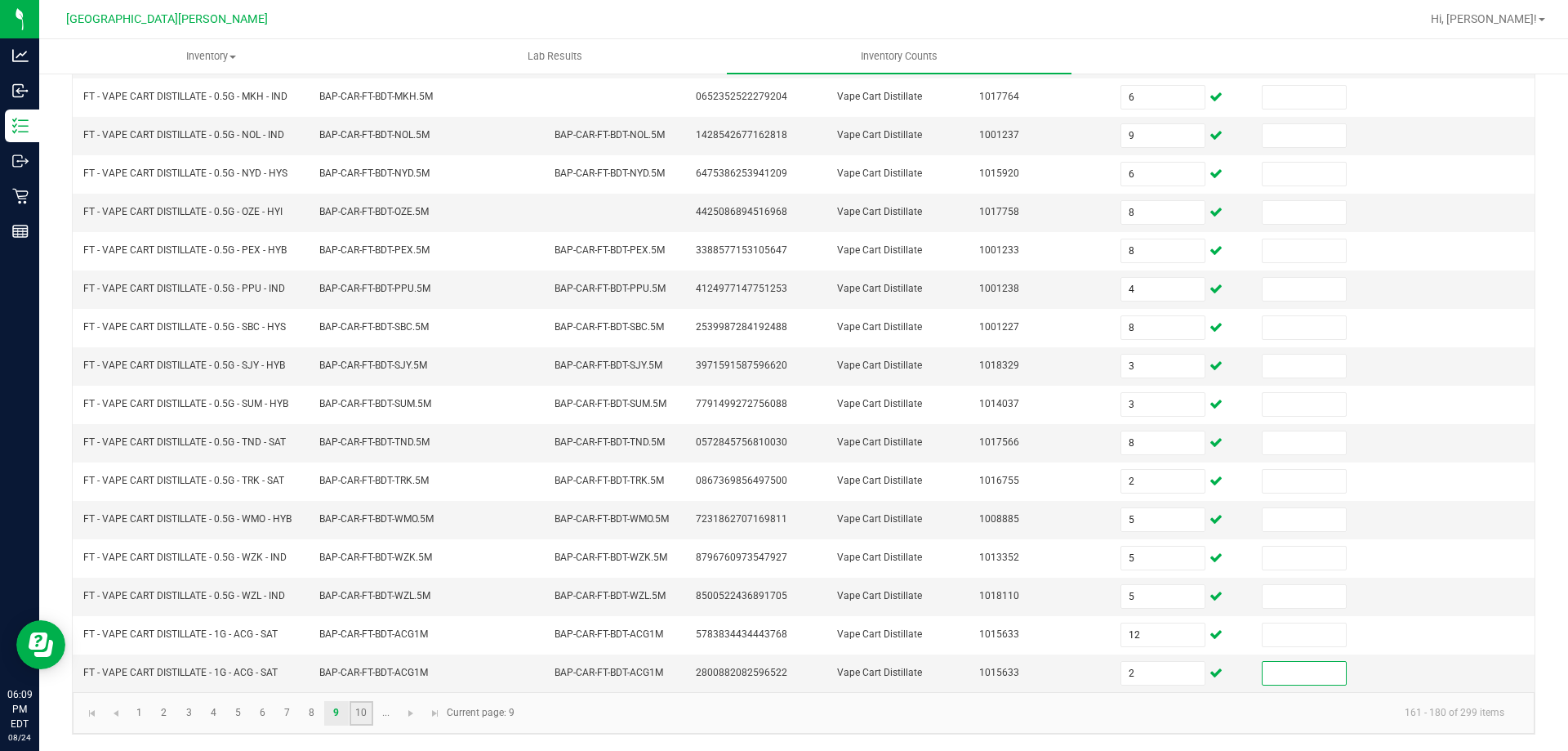
click at [354, 714] on link "10" at bounding box center [361, 713] width 24 height 24
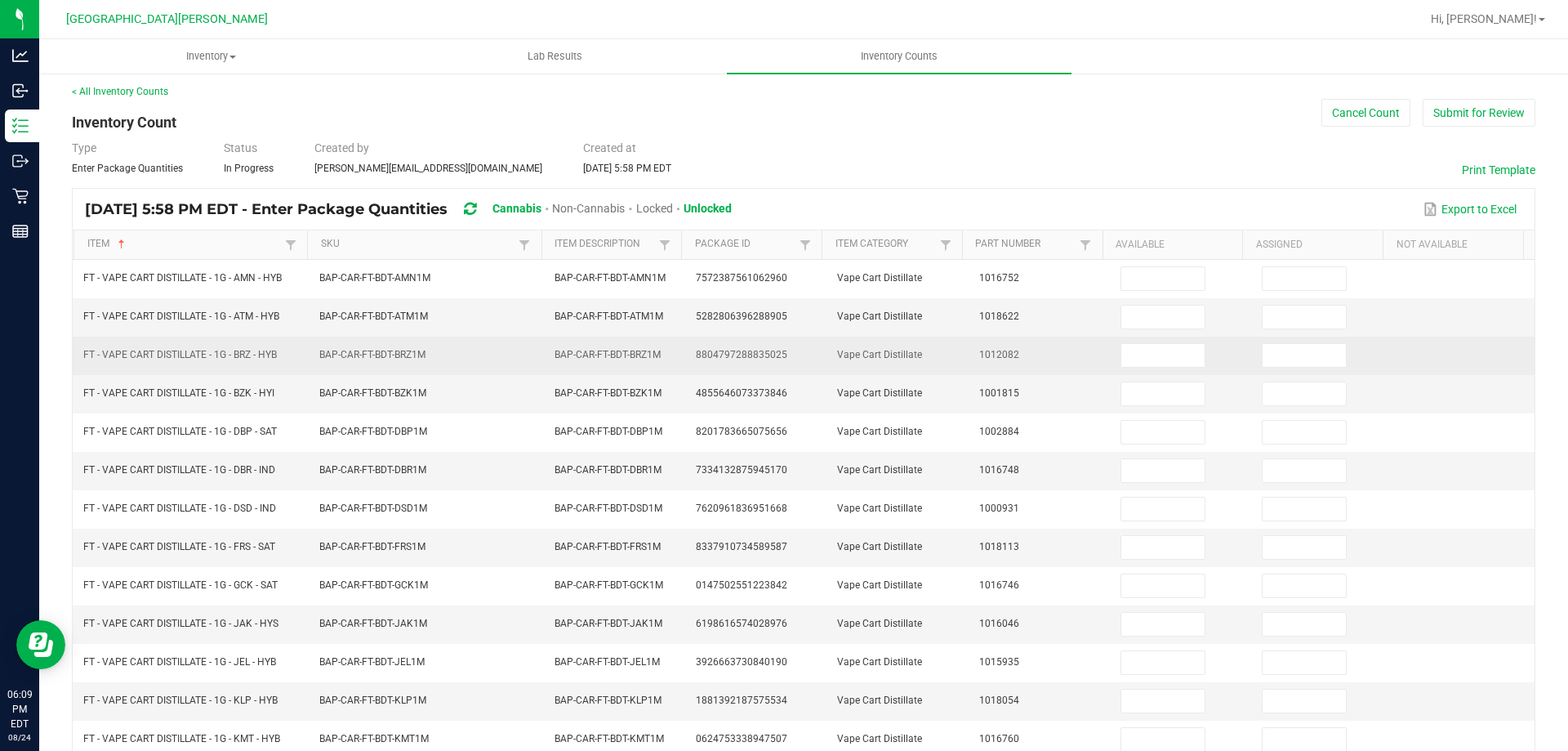
scroll to position [0, 0]
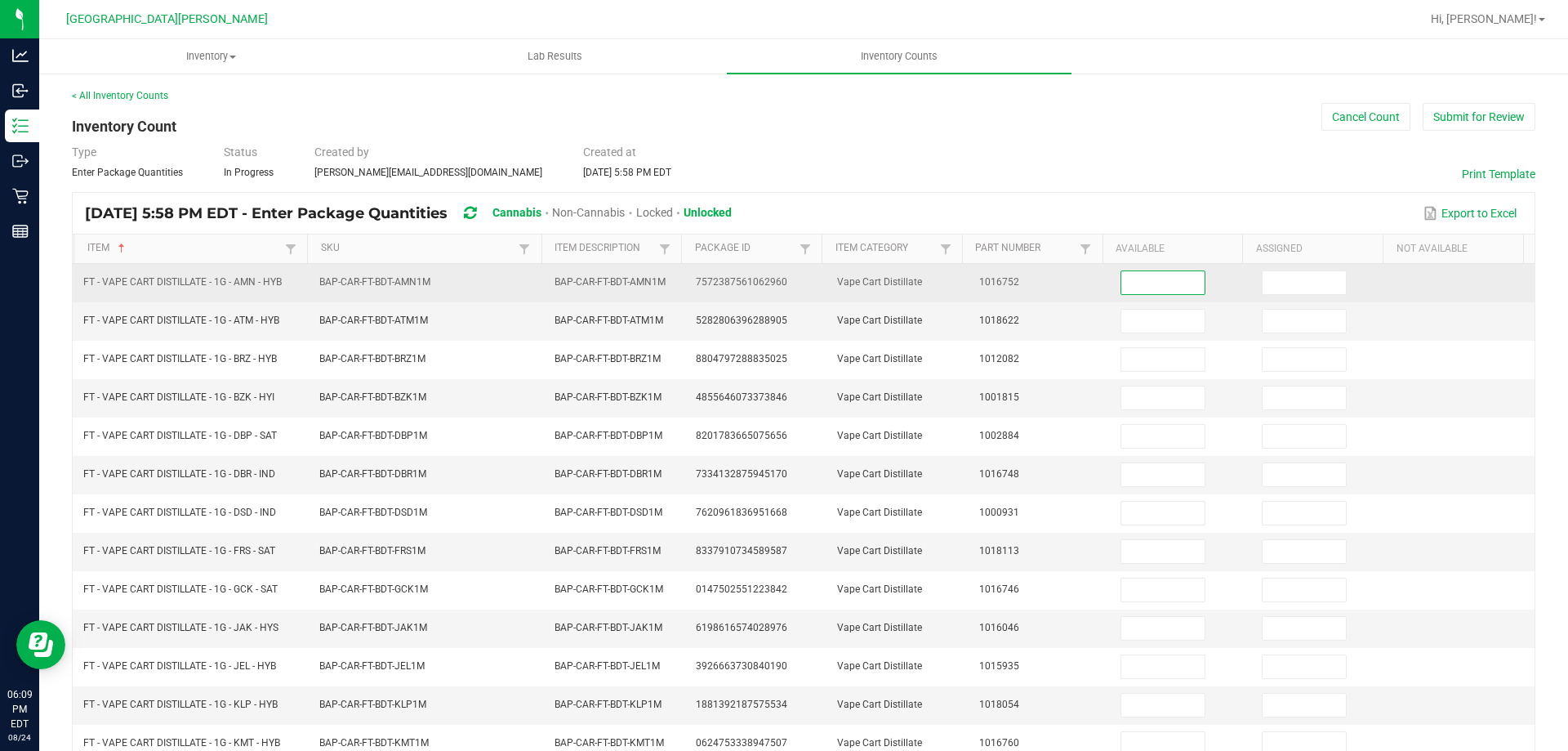
click at [1142, 282] on input at bounding box center [1162, 282] width 83 height 23
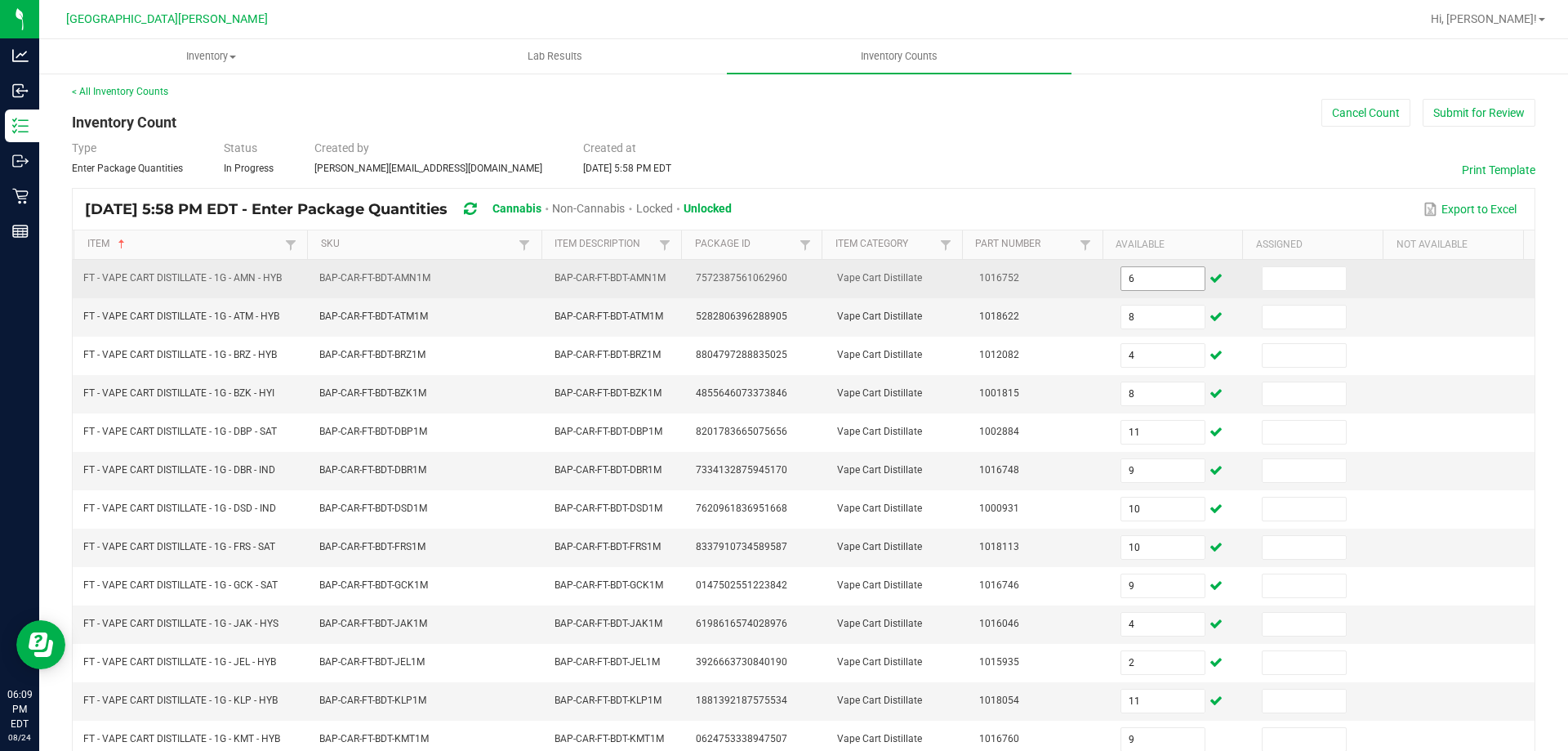
scroll to position [339, 0]
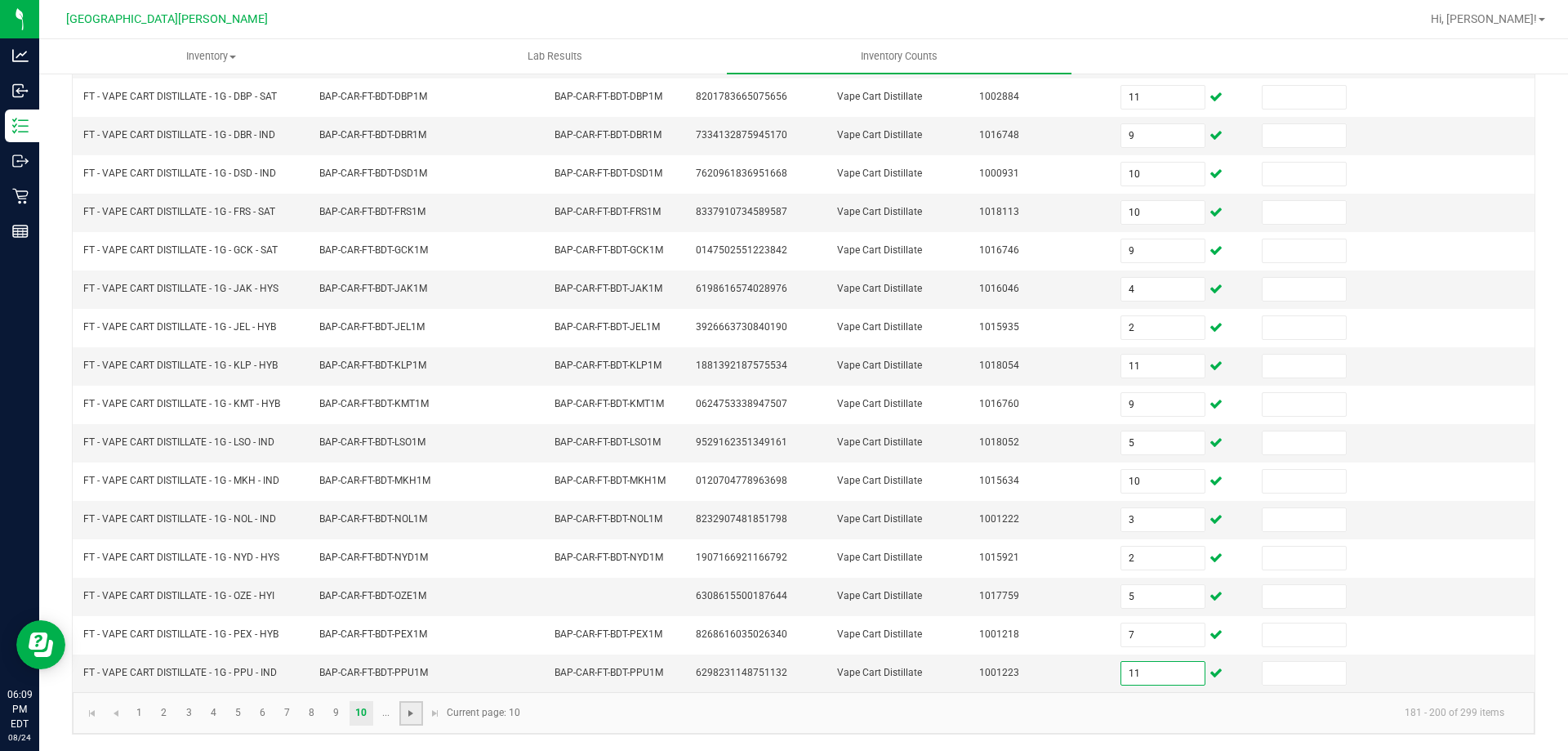
click at [410, 715] on span "Go to the next page" at bounding box center [410, 713] width 13 height 13
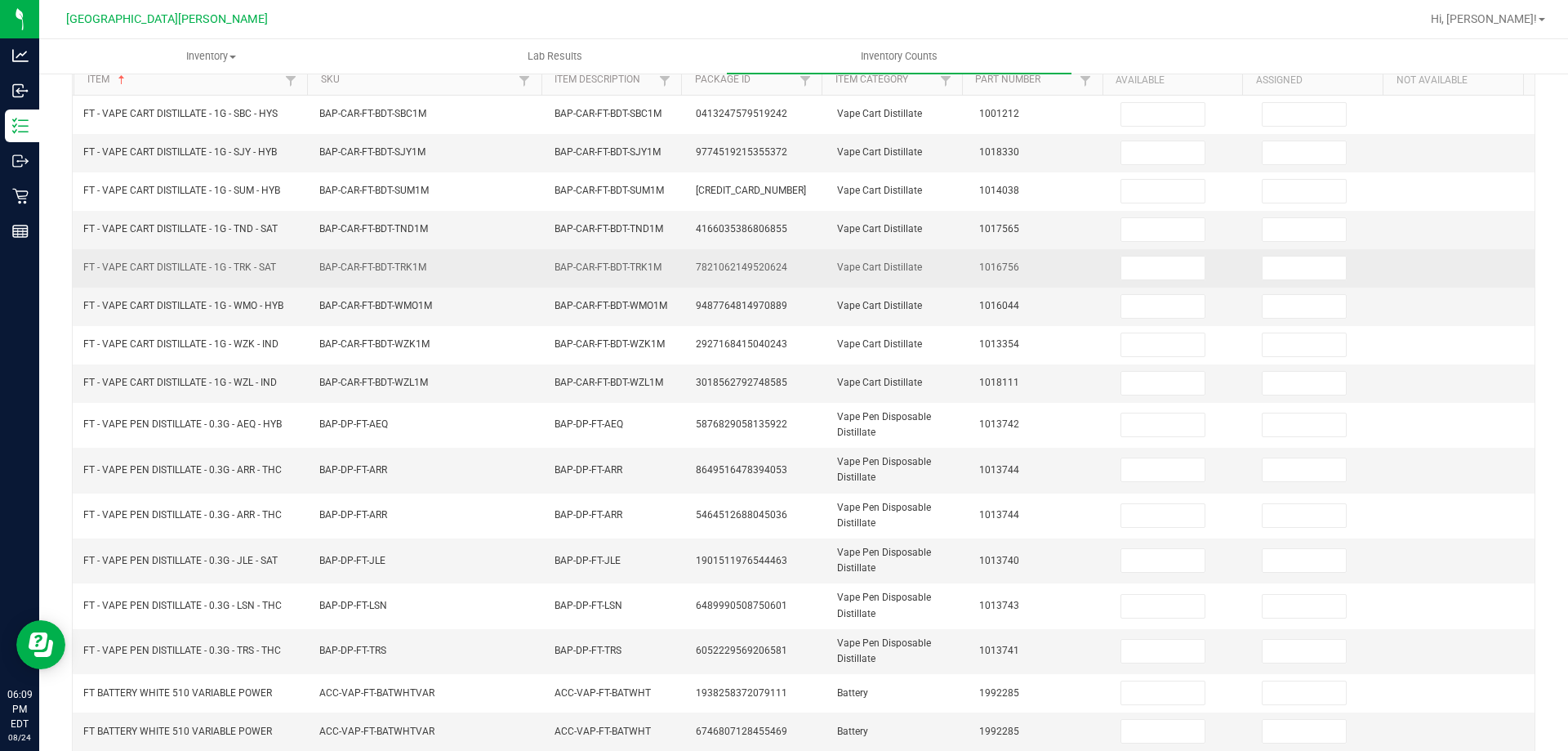
scroll to position [0, 0]
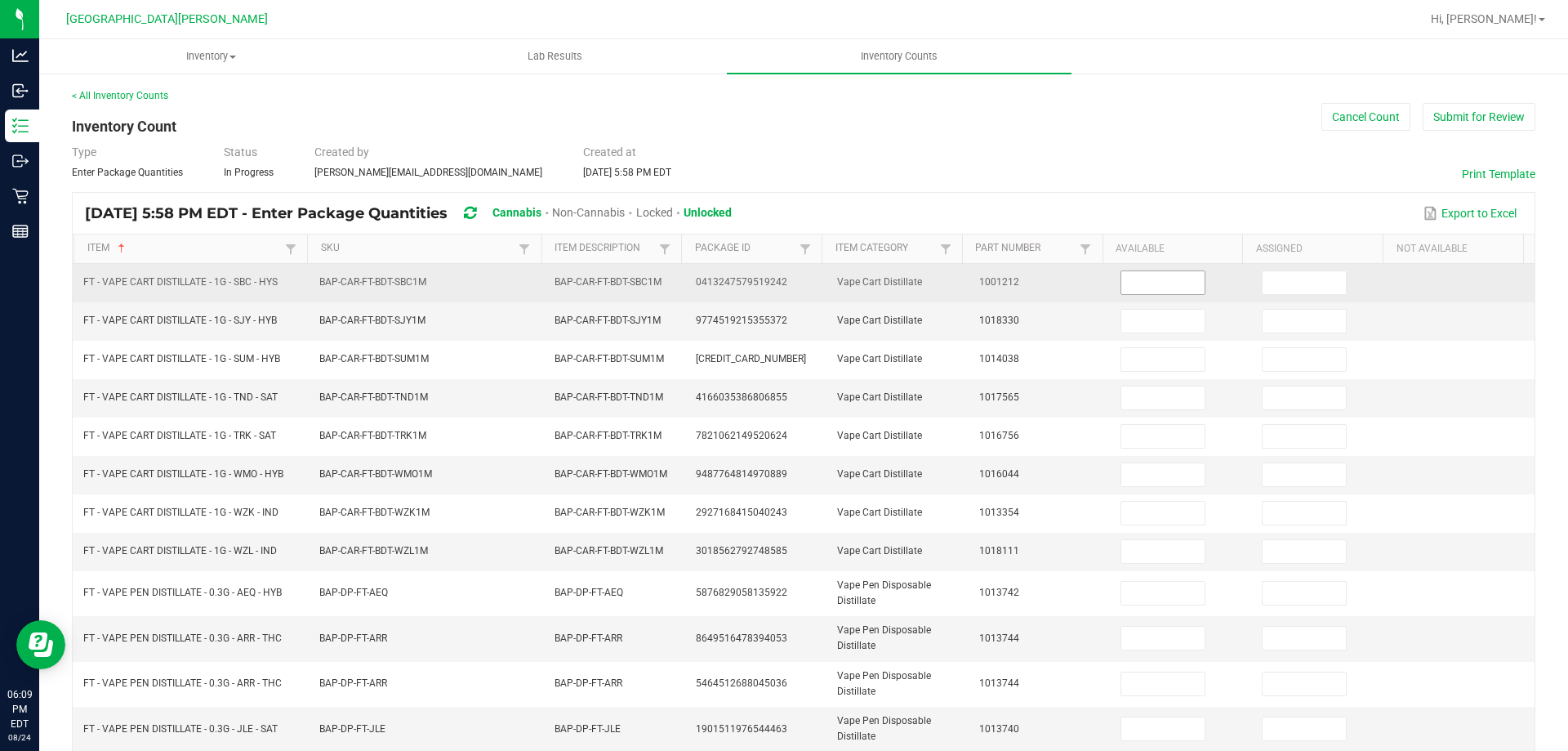
click at [1153, 282] on input at bounding box center [1162, 282] width 83 height 23
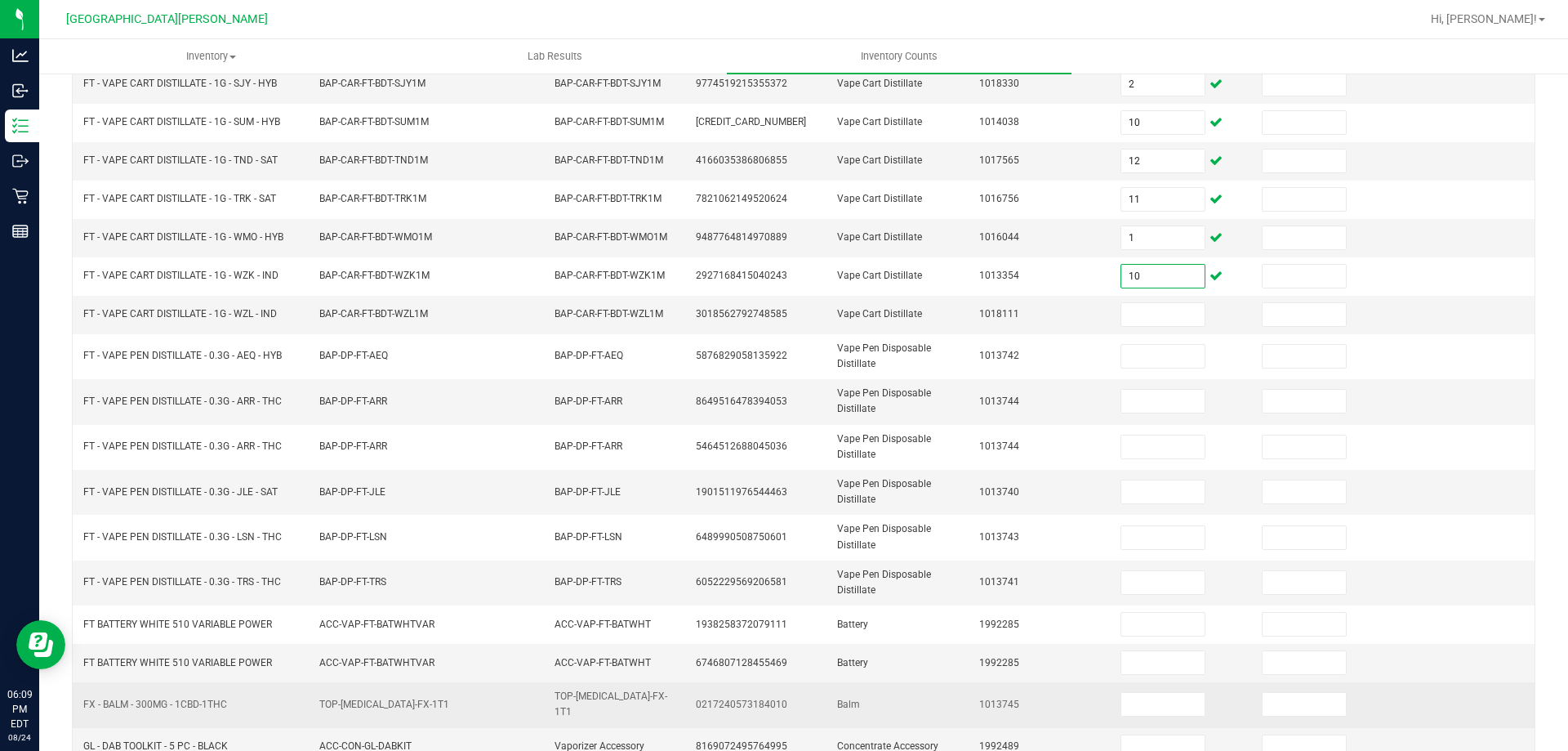
scroll to position [380, 0]
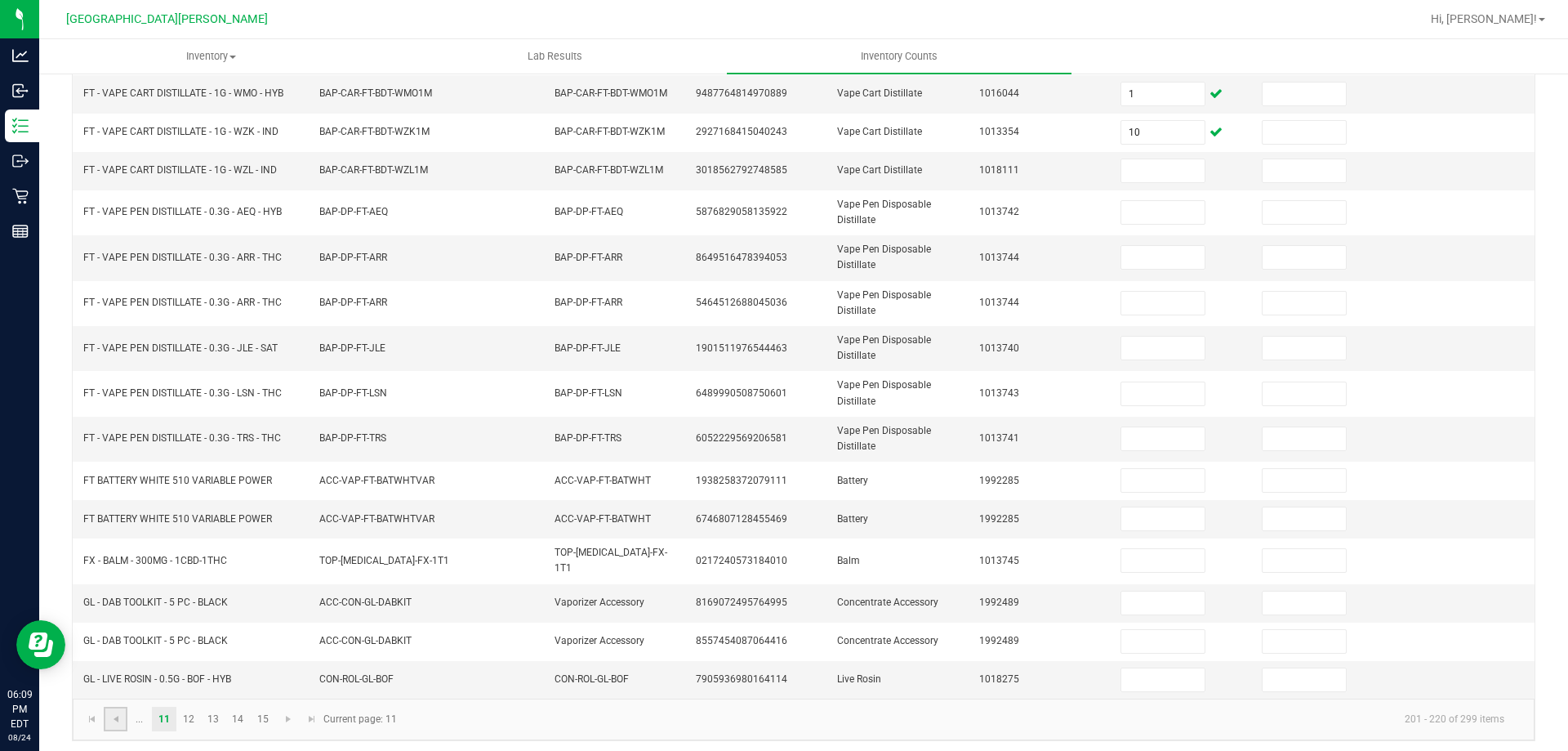
click at [120, 719] on link at bounding box center [115, 719] width 24 height 24
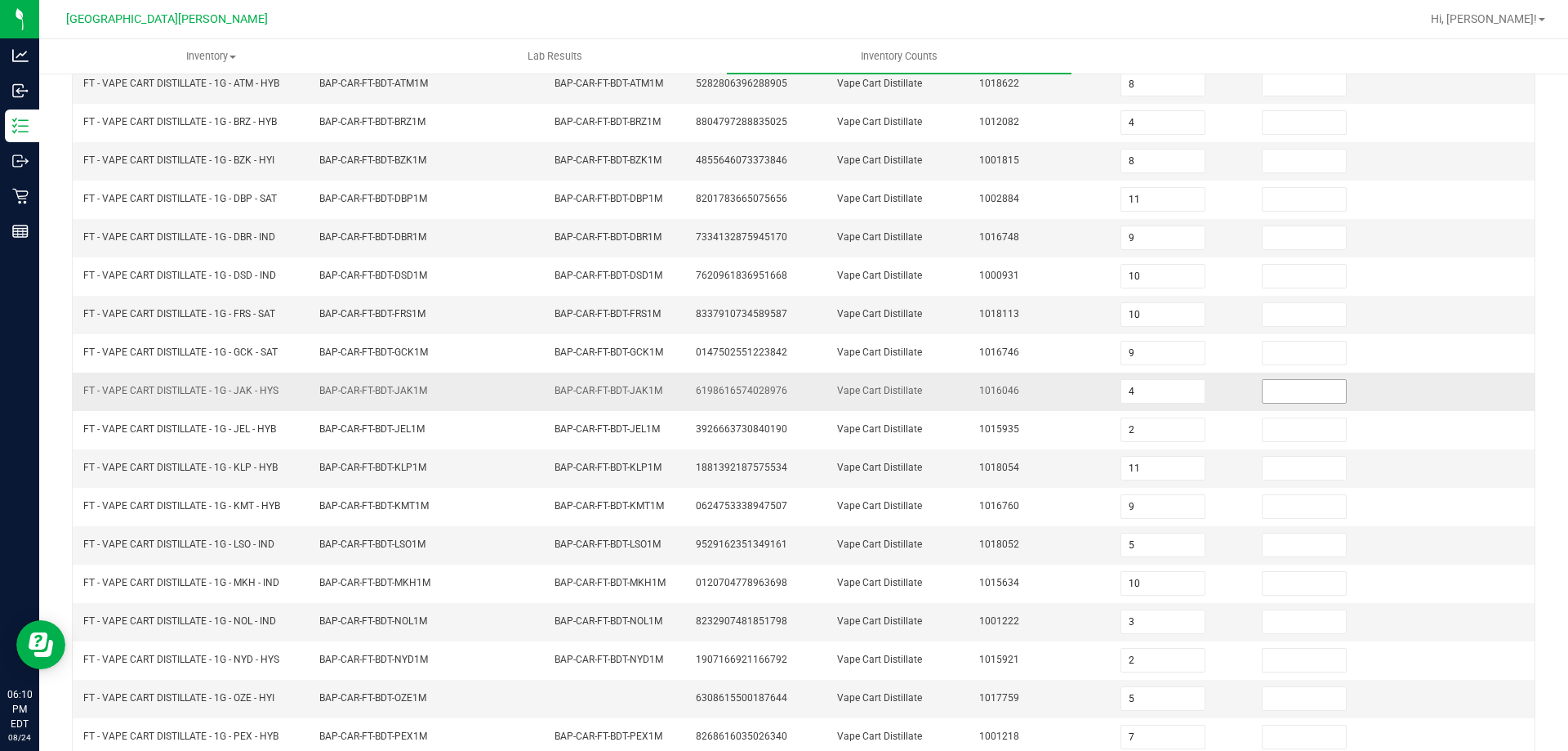
scroll to position [339, 0]
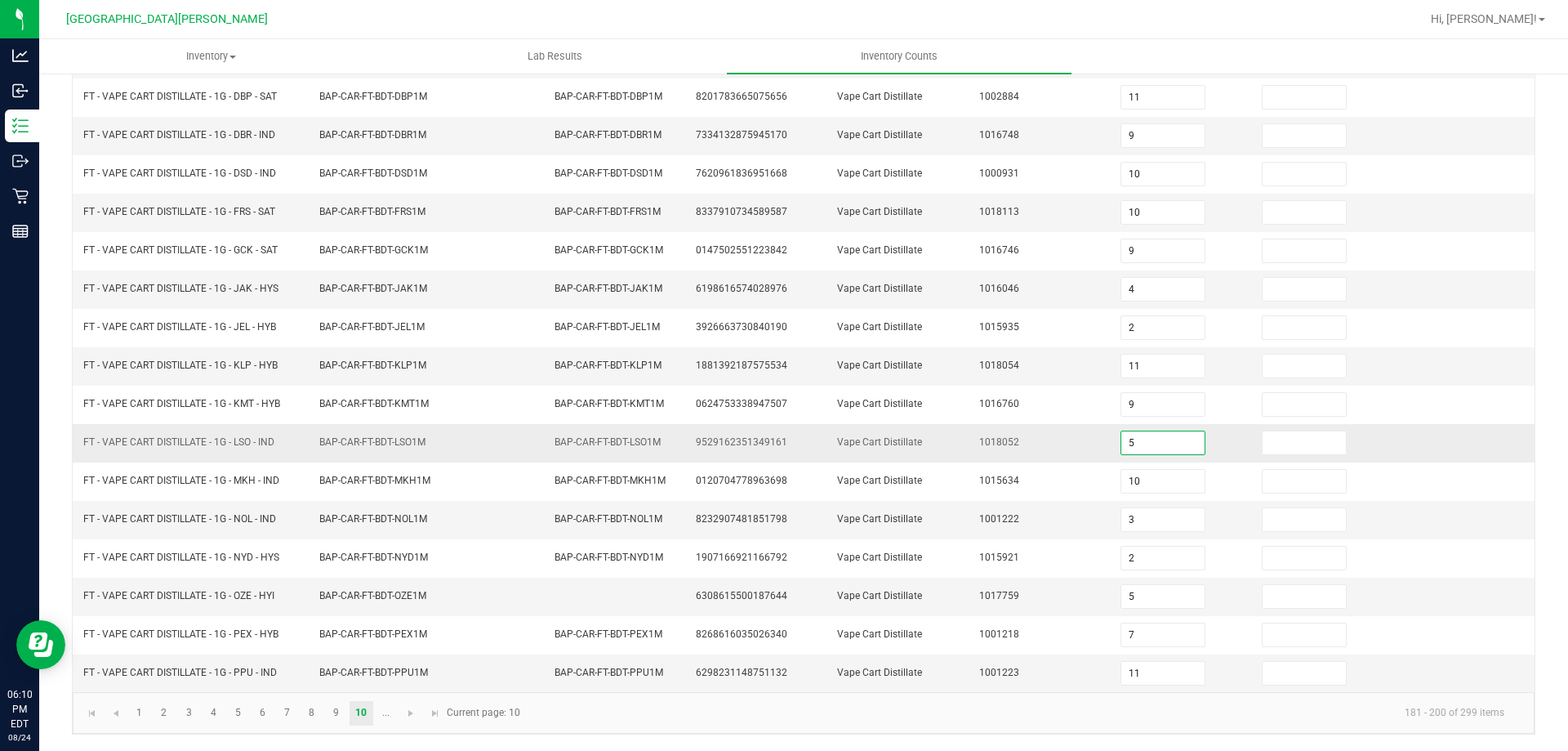
click at [1126, 434] on input "5" at bounding box center [1162, 442] width 83 height 23
click at [347, 712] on link "9" at bounding box center [336, 713] width 24 height 24
click at [1140, 670] on input "2" at bounding box center [1162, 673] width 83 height 23
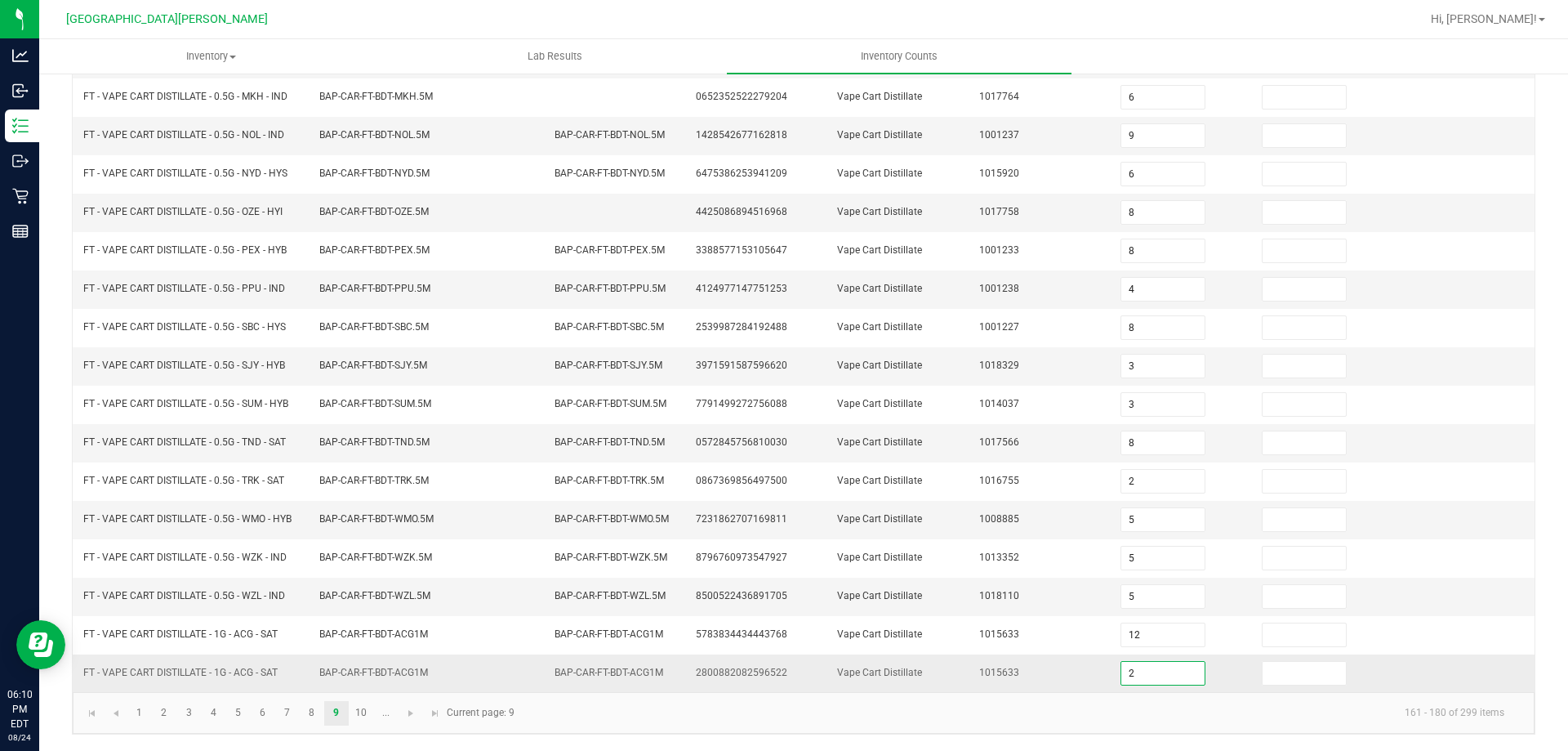
click at [1140, 670] on input "2" at bounding box center [1162, 673] width 83 height 23
click at [356, 713] on link "10" at bounding box center [361, 713] width 24 height 24
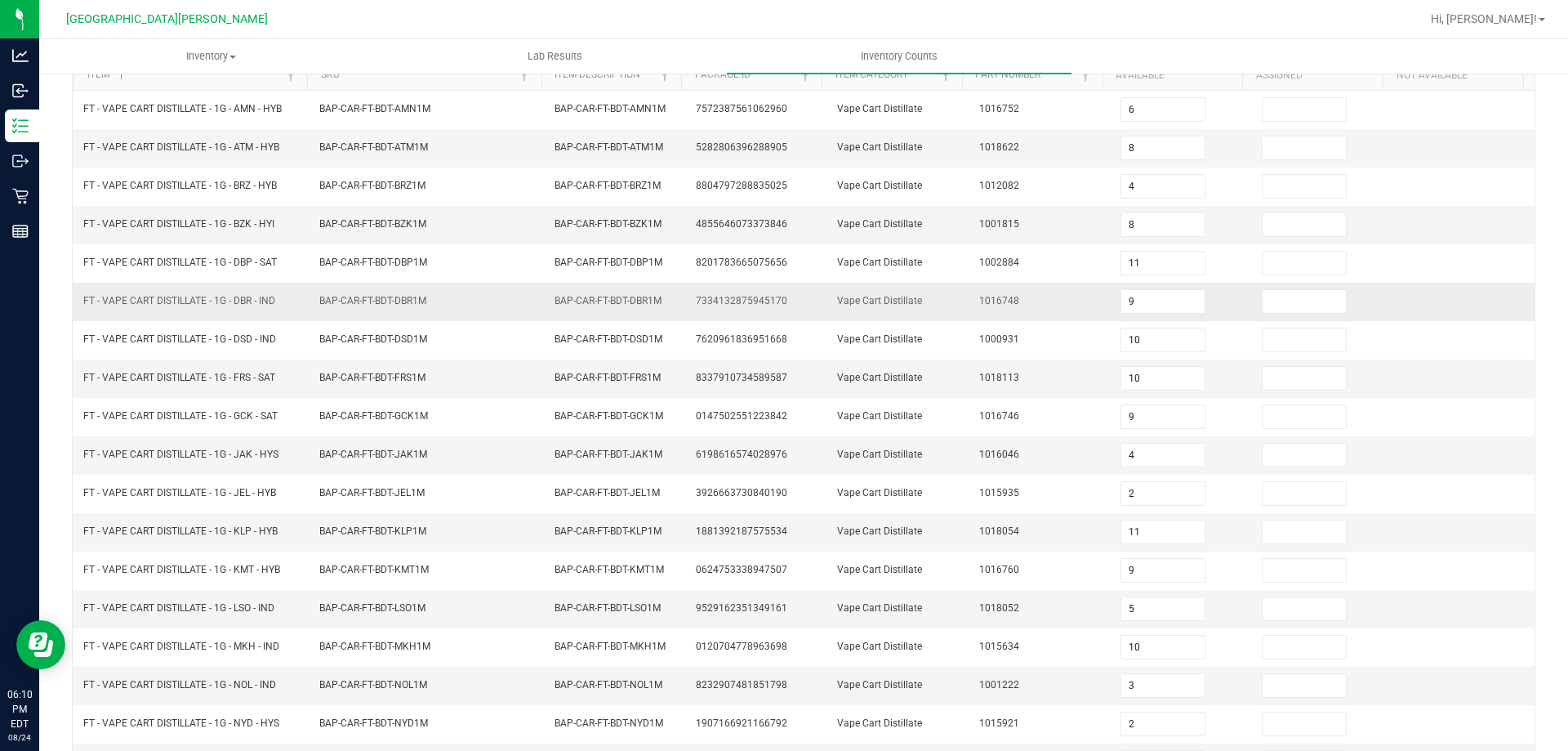
scroll to position [0, 0]
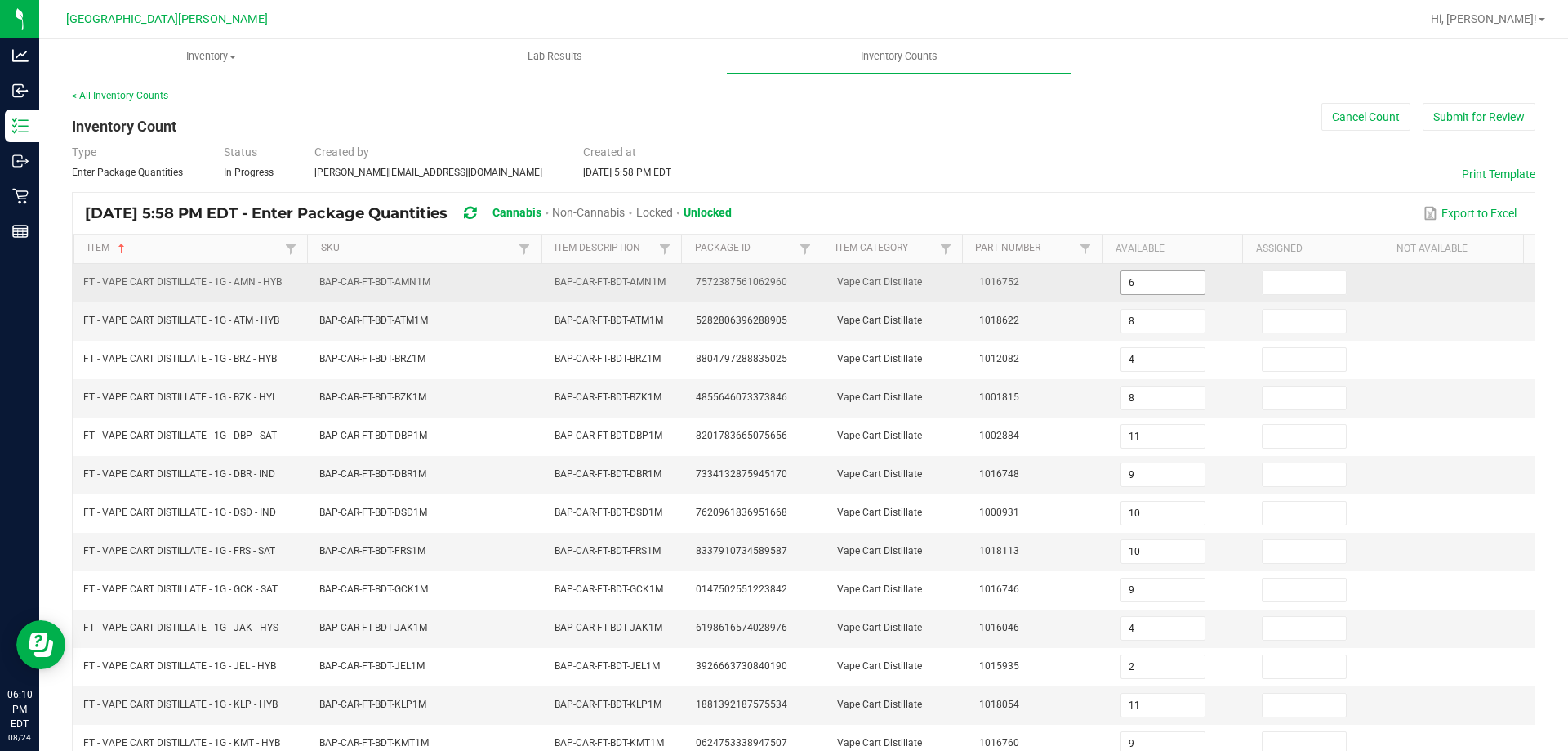
click at [1124, 286] on input "6" at bounding box center [1162, 282] width 83 height 23
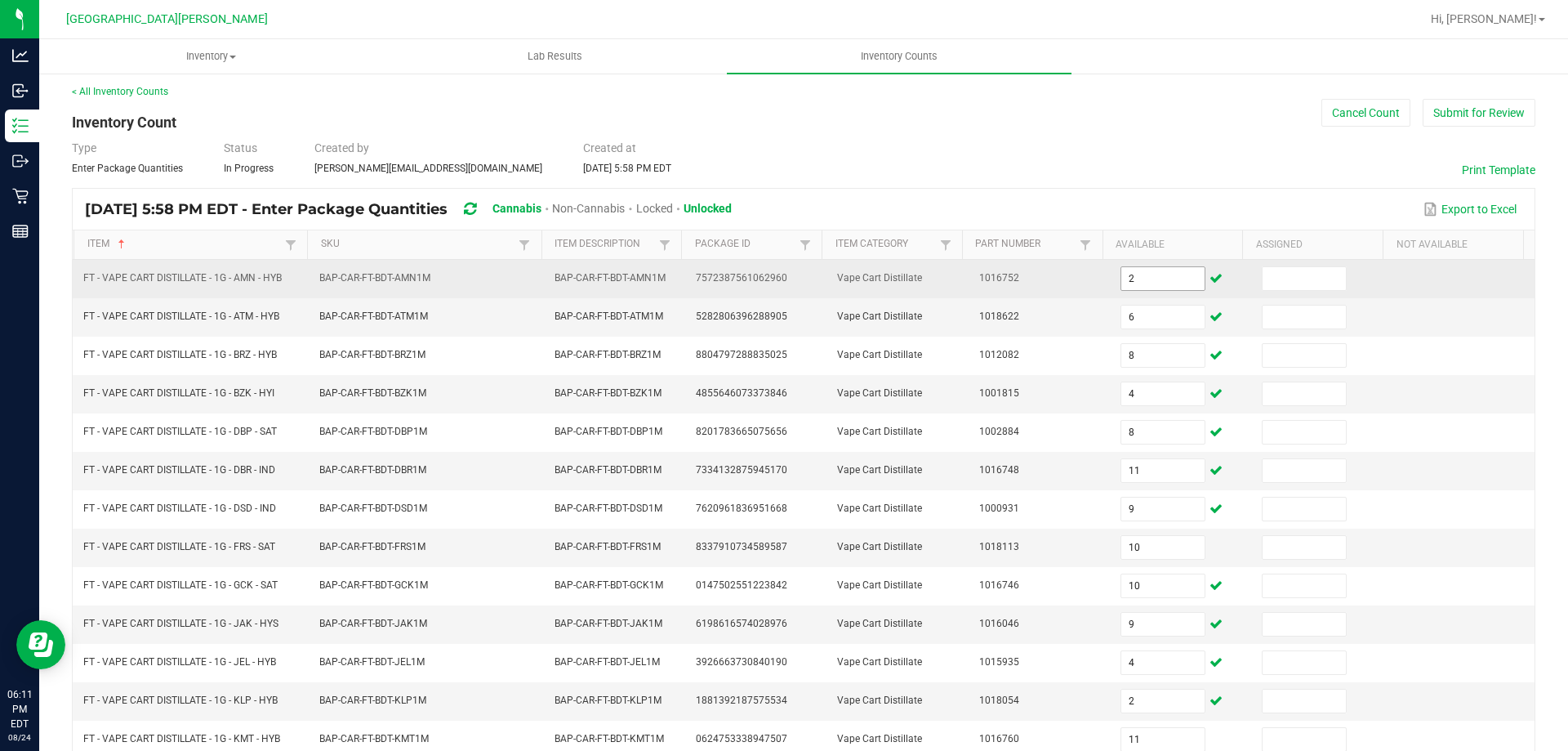
scroll to position [339, 0]
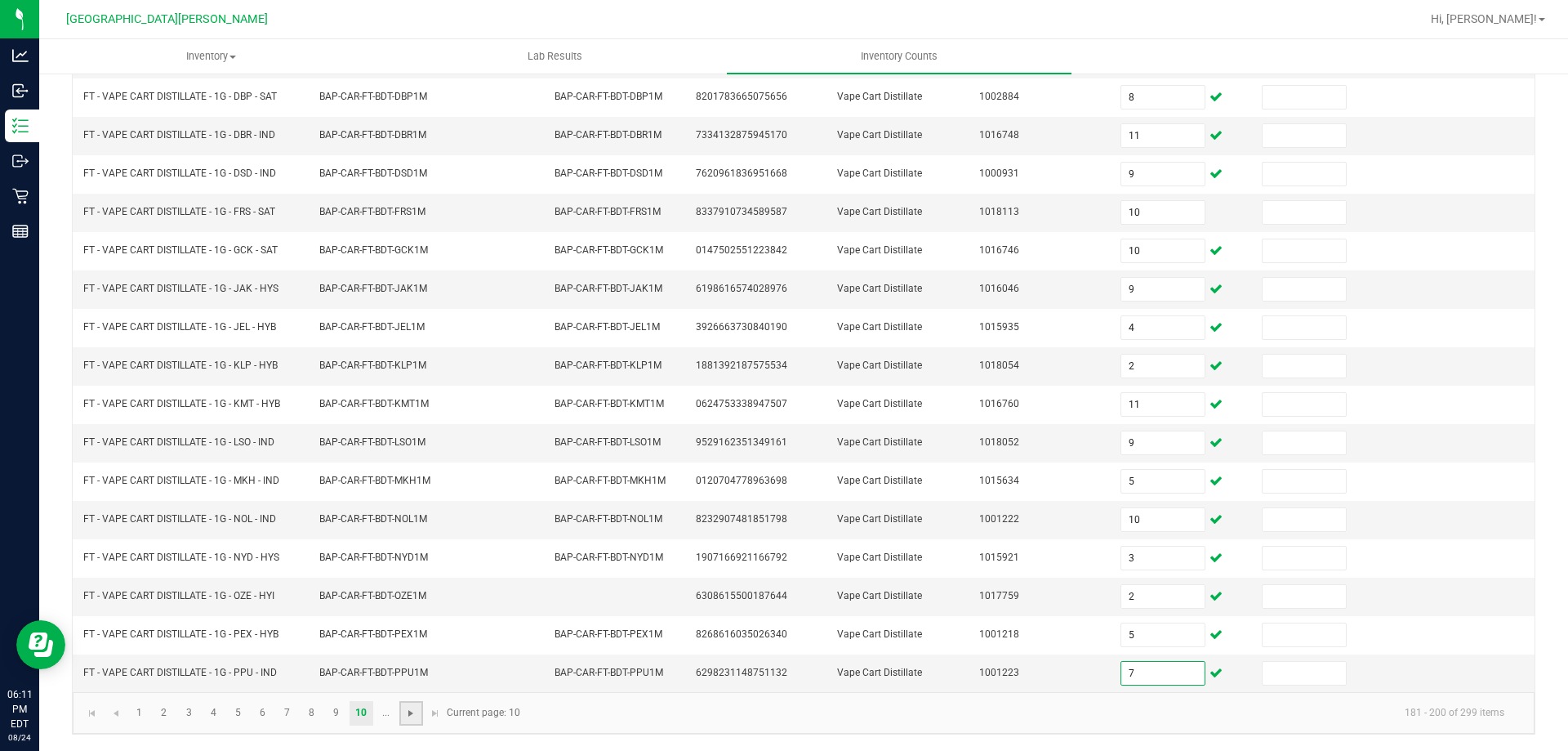
click at [405, 714] on span "Go to the next page" at bounding box center [410, 713] width 13 height 13
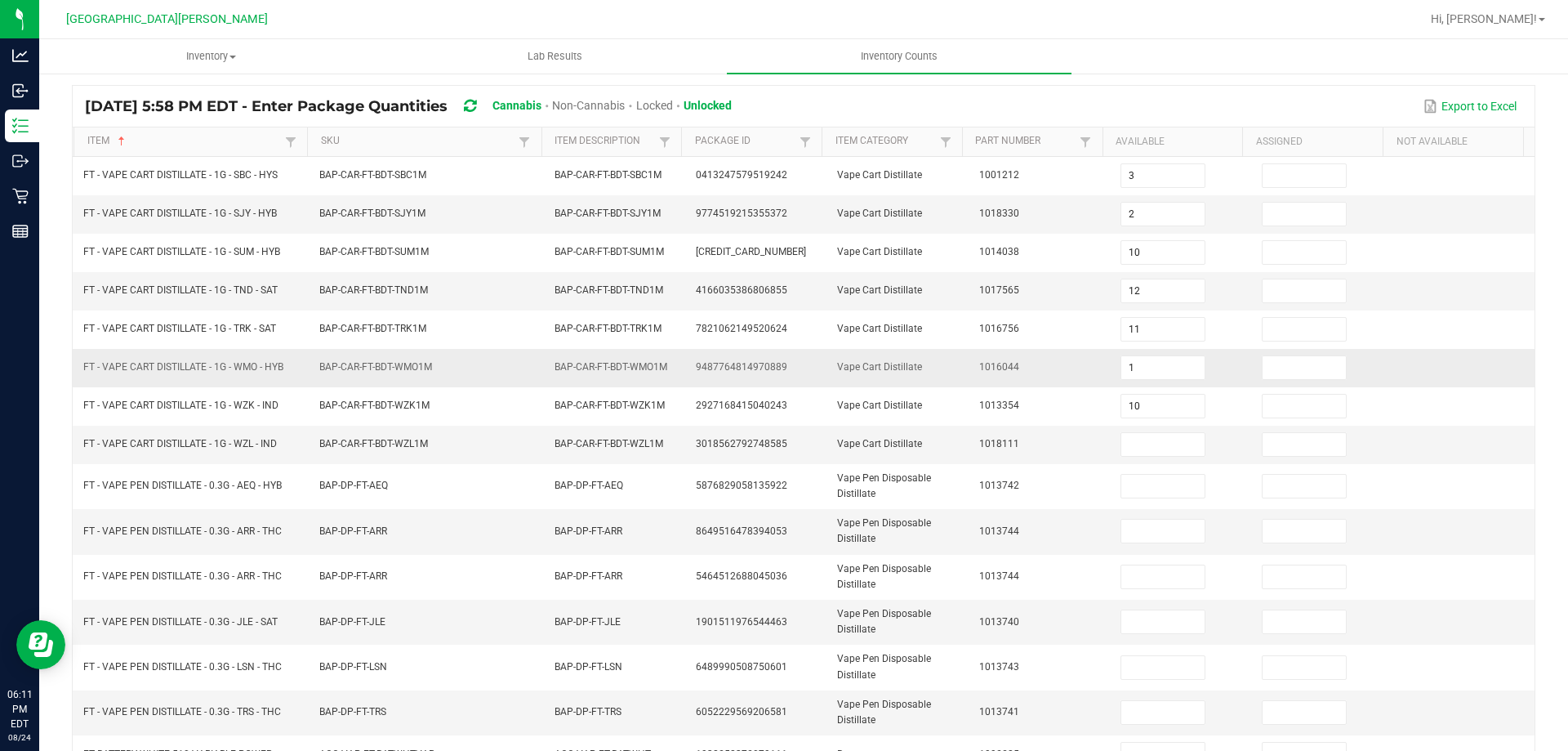
scroll to position [0, 0]
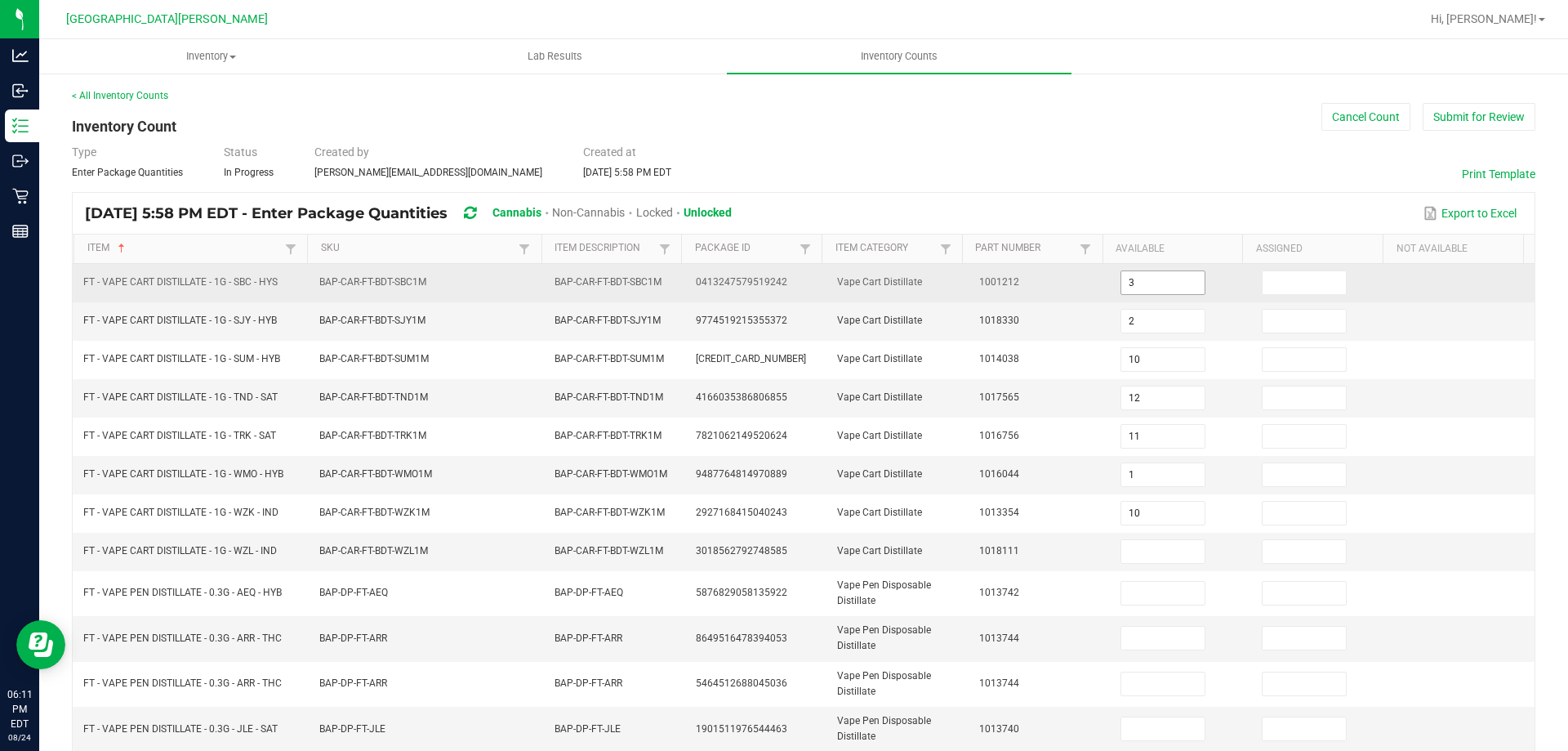
click at [1173, 281] on input "3" at bounding box center [1162, 282] width 83 height 23
click at [1172, 282] on input "3" at bounding box center [1162, 282] width 83 height 23
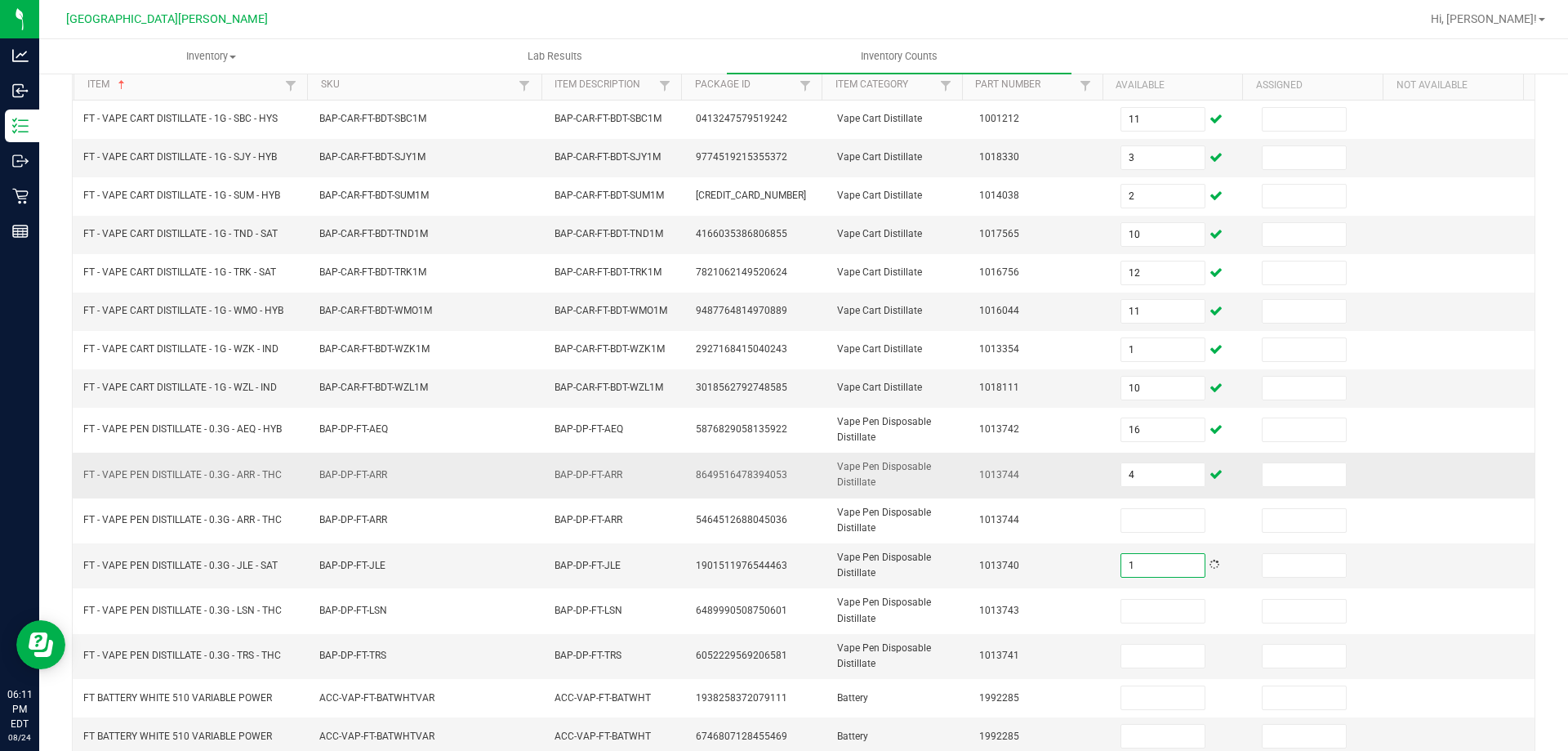
scroll to position [245, 0]
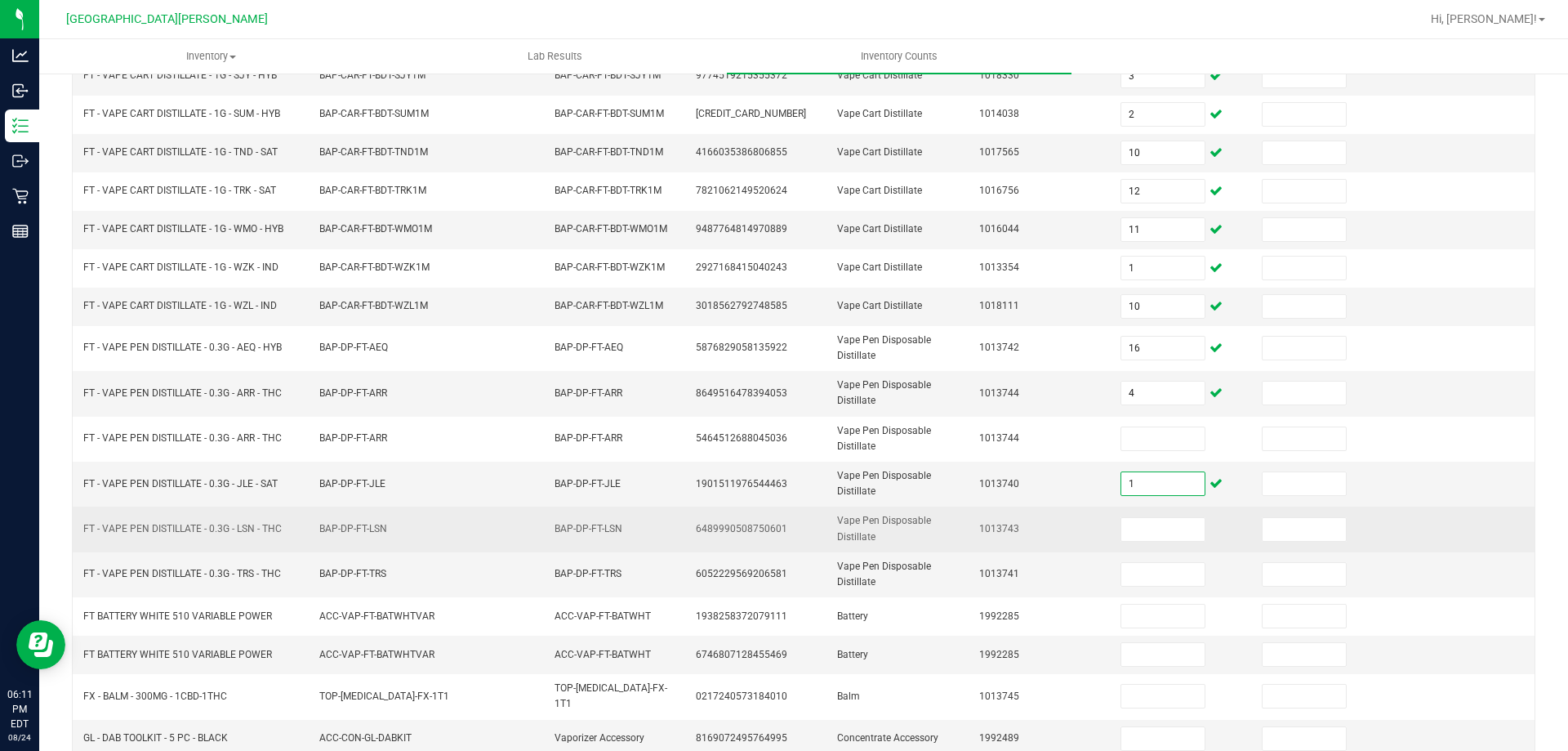
click at [1165, 541] on td at bounding box center [1182, 528] width 142 height 45
click at [1150, 533] on input at bounding box center [1162, 529] width 83 height 23
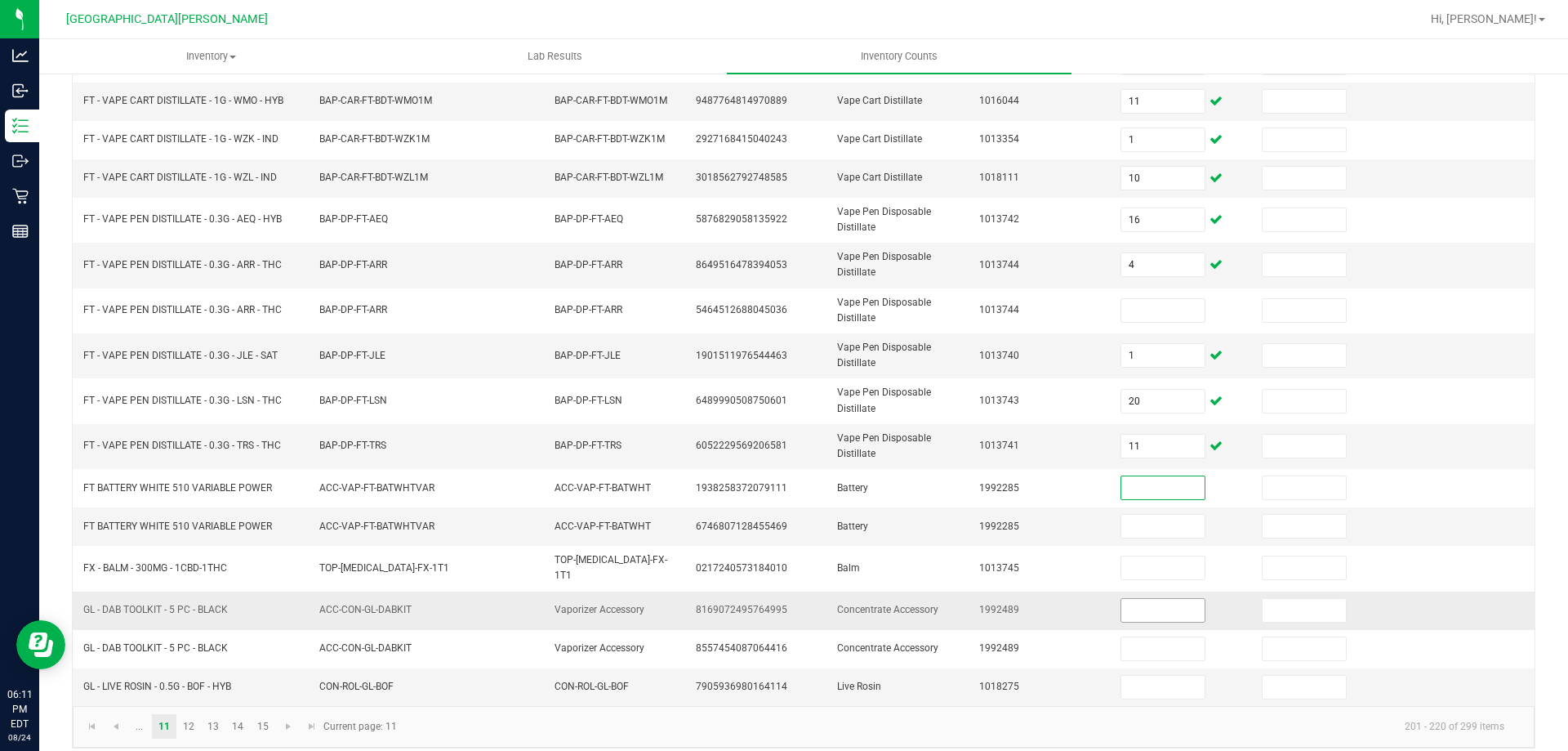
scroll to position [380, 0]
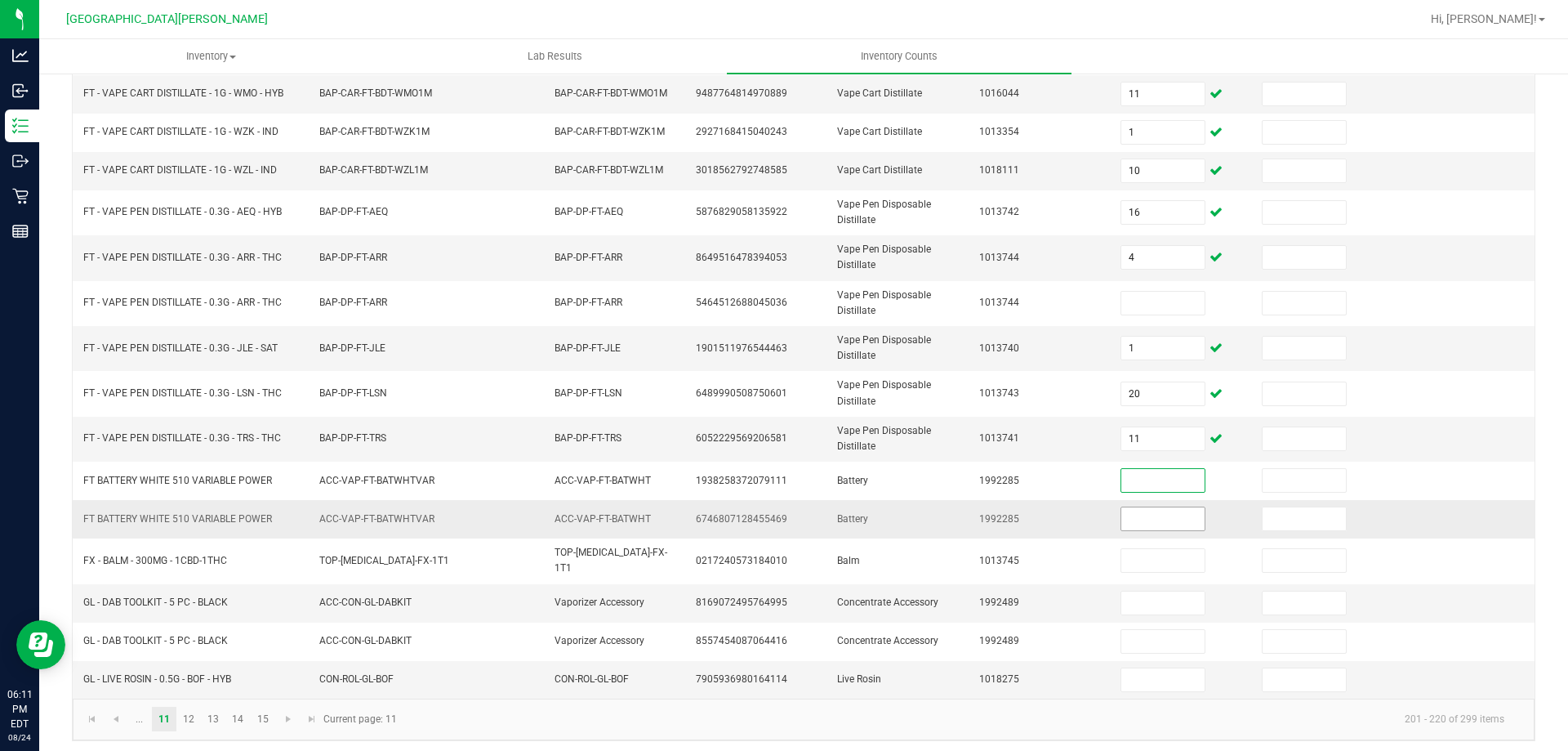
click at [1121, 511] on input at bounding box center [1162, 518] width 83 height 23
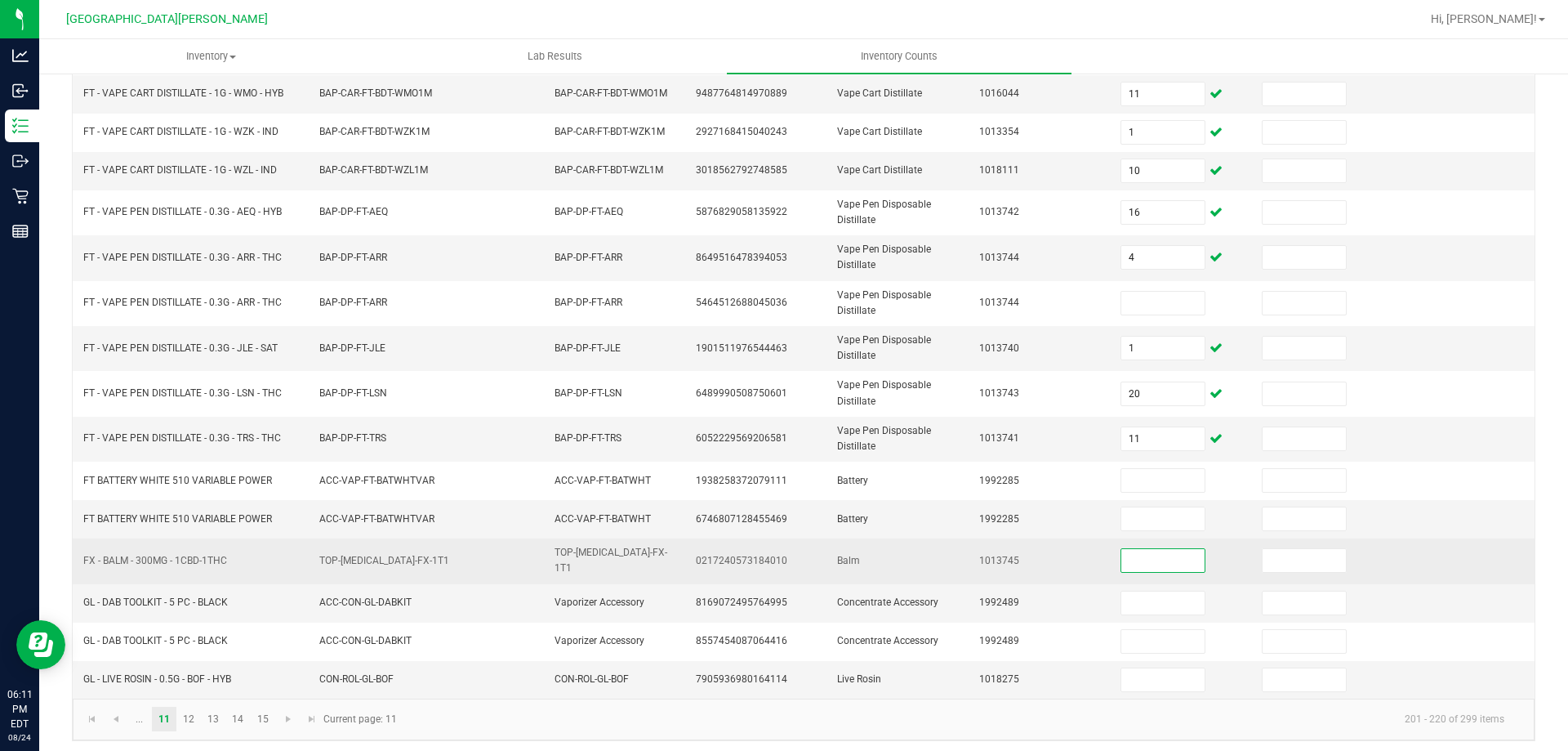
click at [1182, 550] on input at bounding box center [1162, 560] width 83 height 23
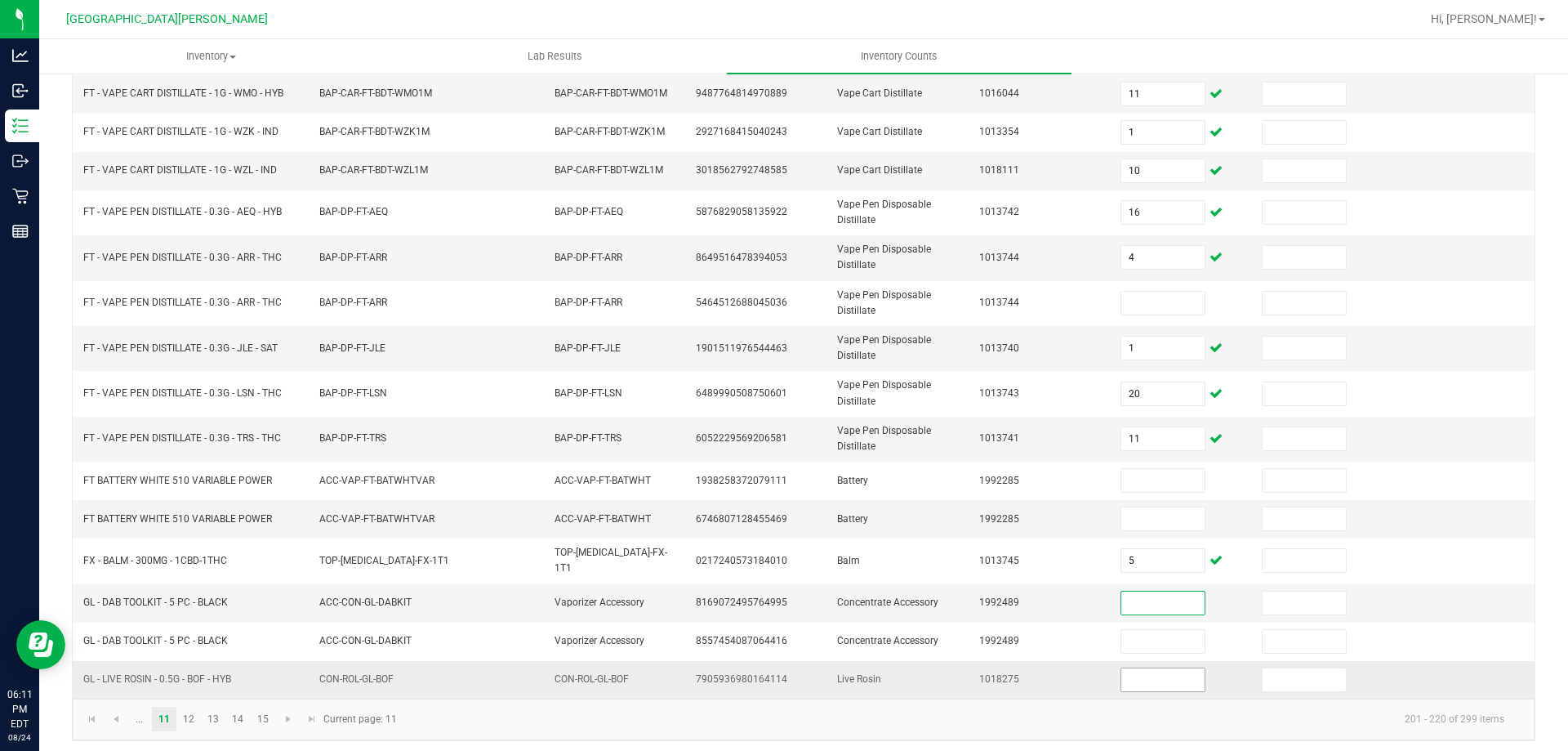
click at [1139, 671] on input at bounding box center [1162, 679] width 83 height 23
click at [202, 713] on link "13" at bounding box center [213, 719] width 24 height 24
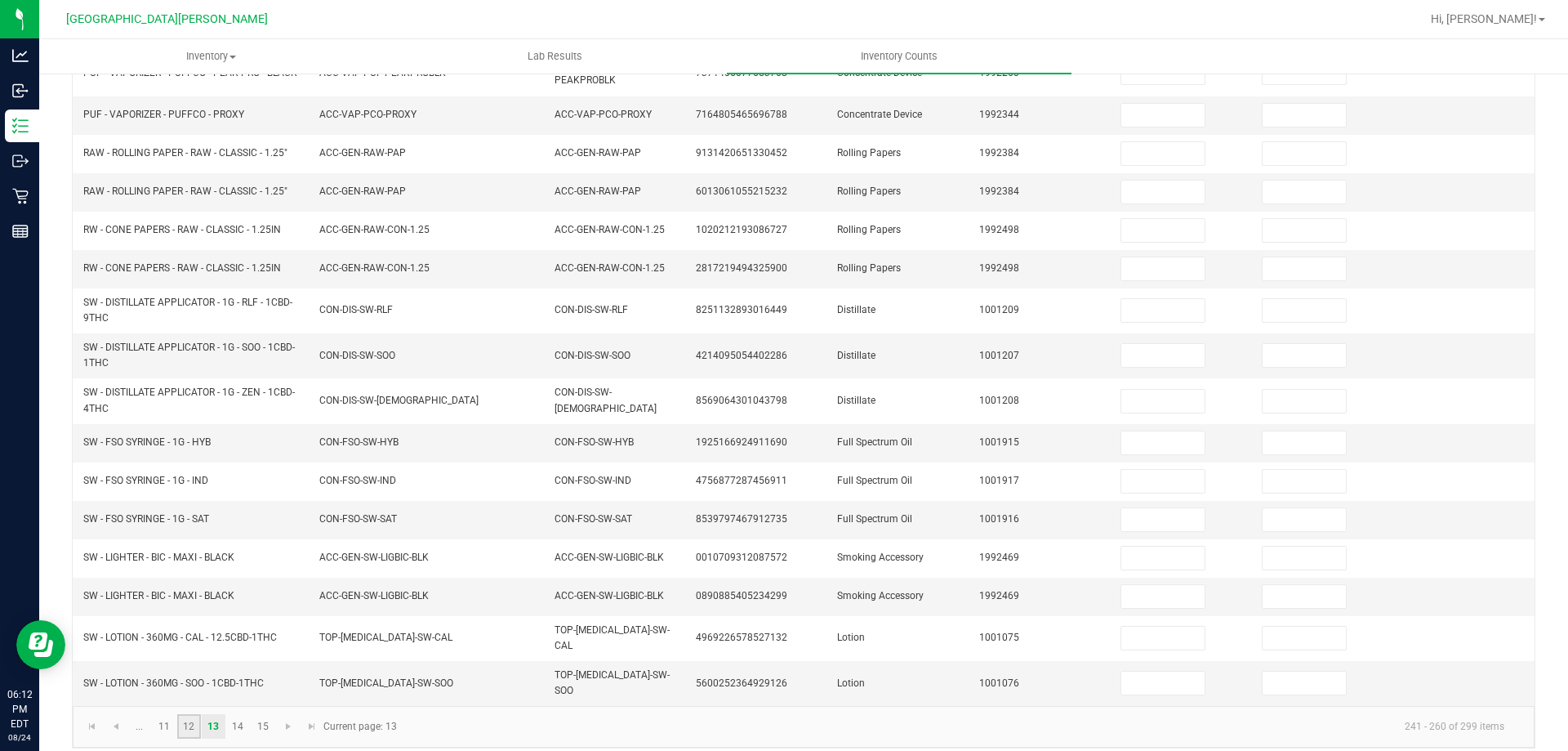
click at [196, 715] on link "12" at bounding box center [189, 727] width 24 height 24
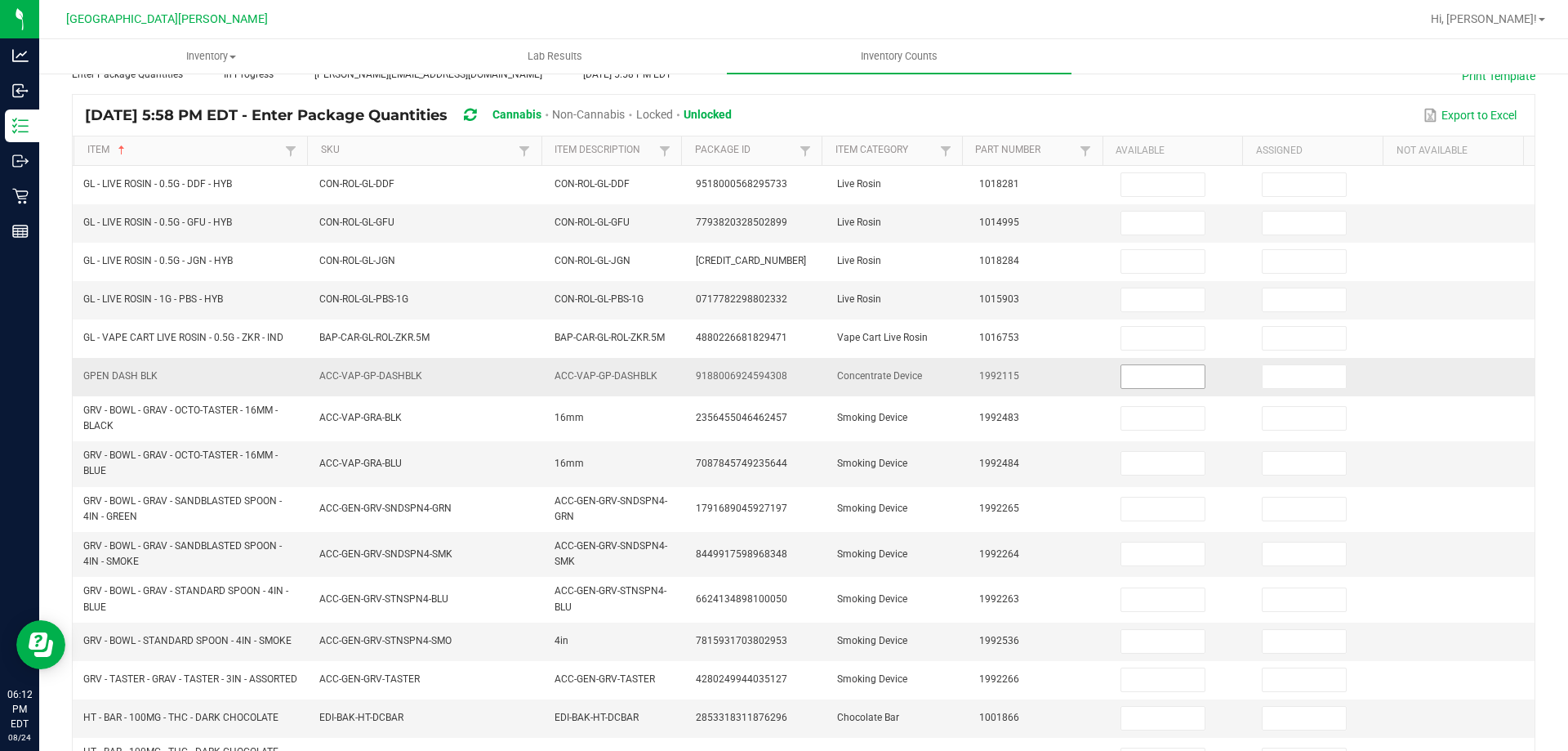
scroll to position [0, 0]
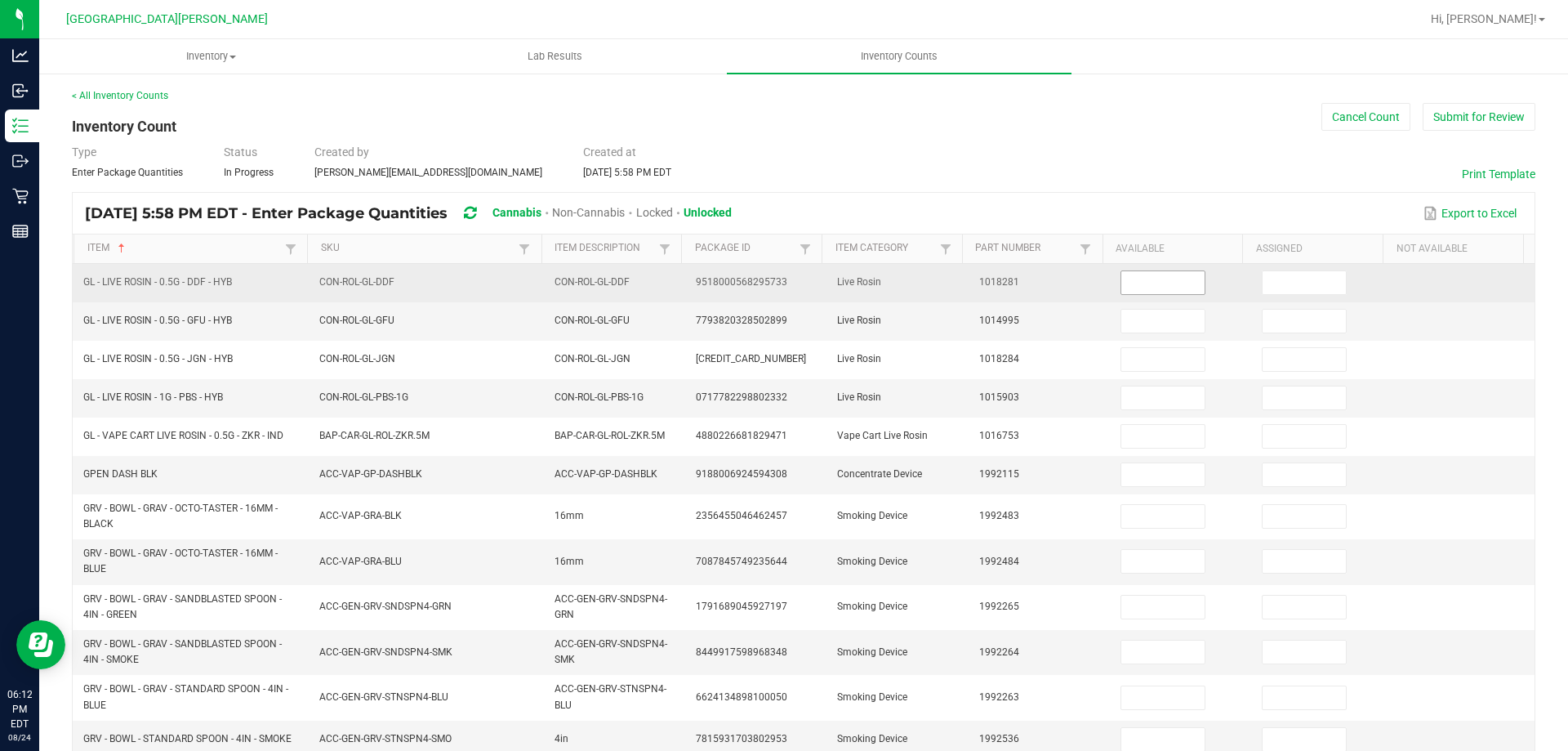
click at [1133, 287] on input at bounding box center [1162, 282] width 83 height 23
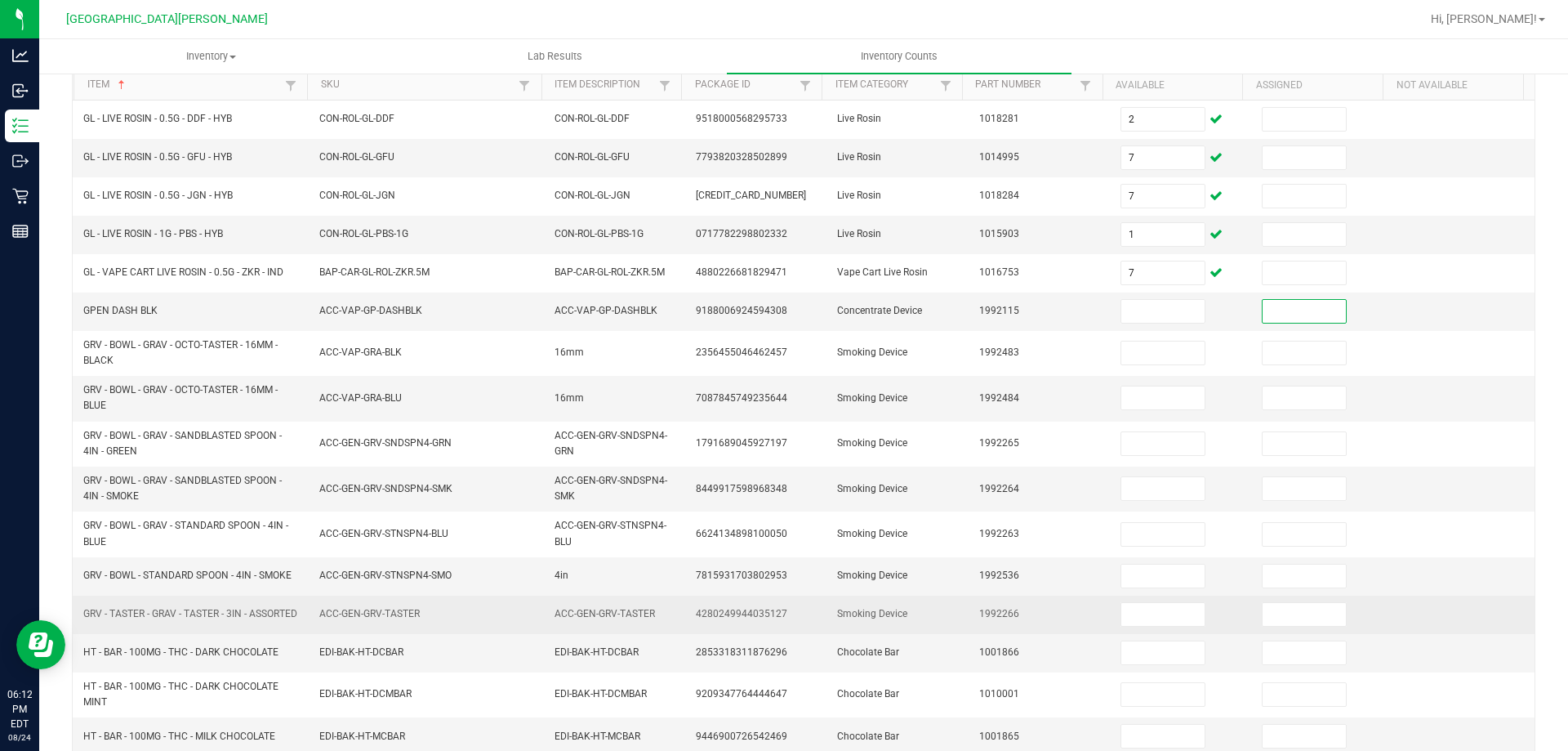
scroll to position [245, 0]
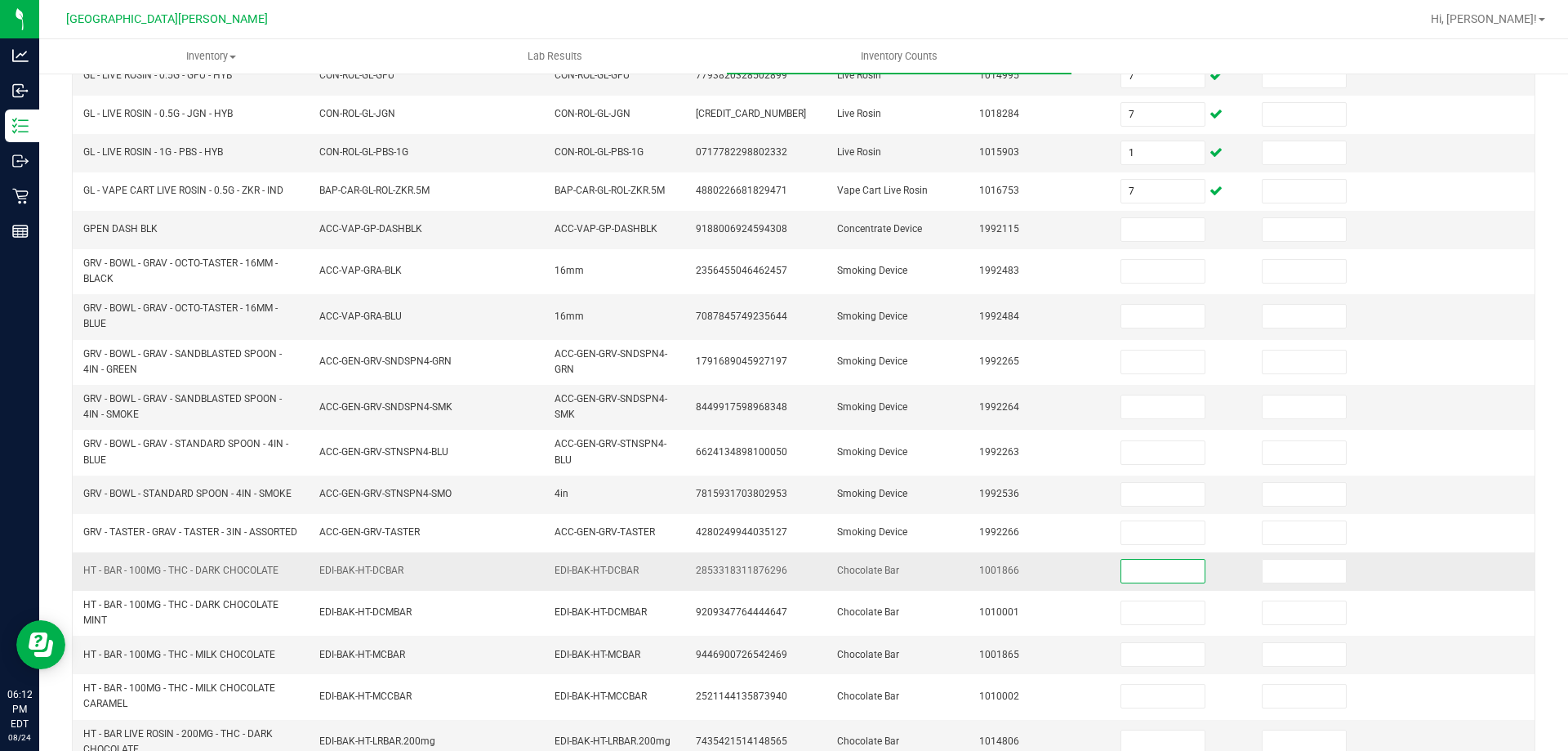
click at [1125, 573] on input at bounding box center [1162, 571] width 83 height 23
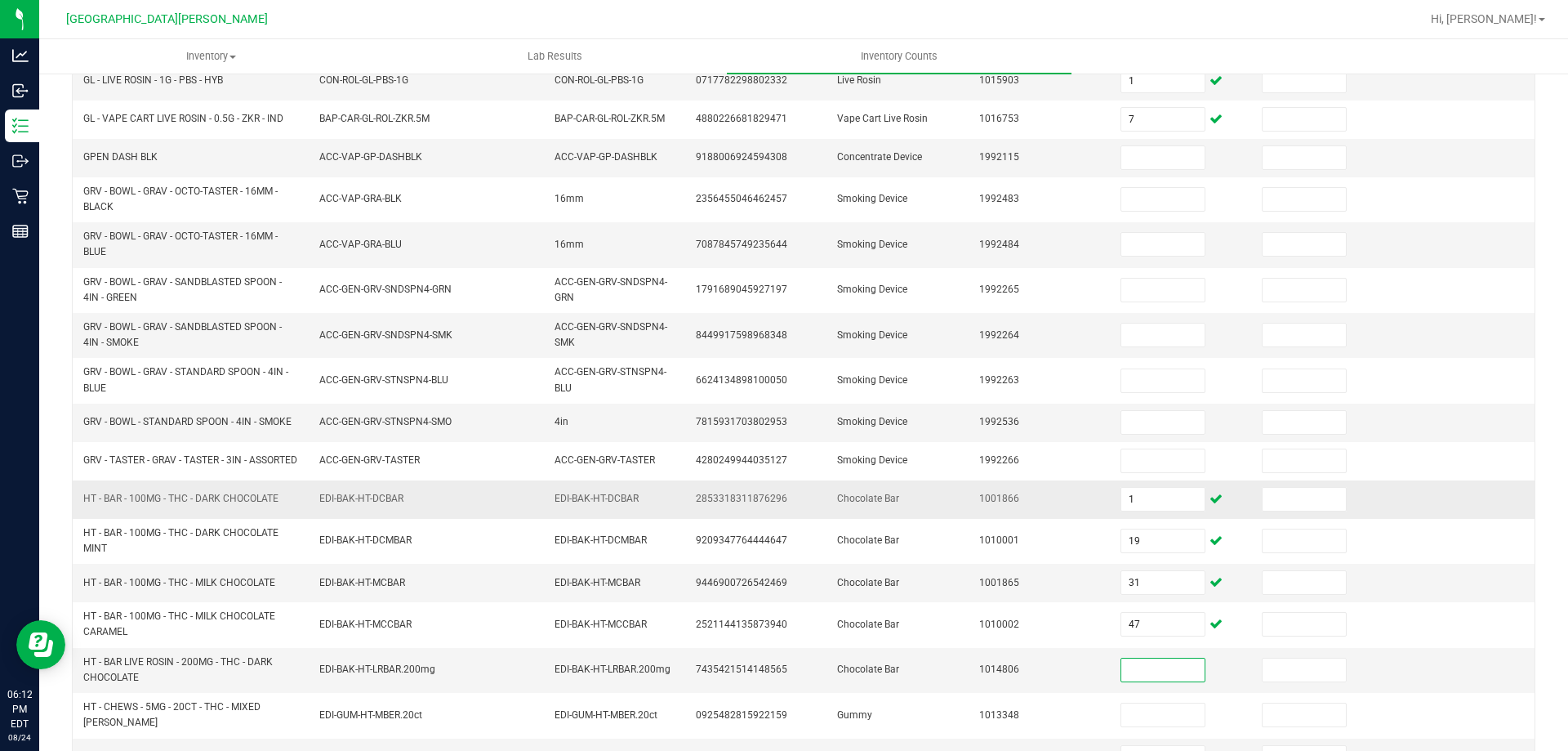
scroll to position [401, 0]
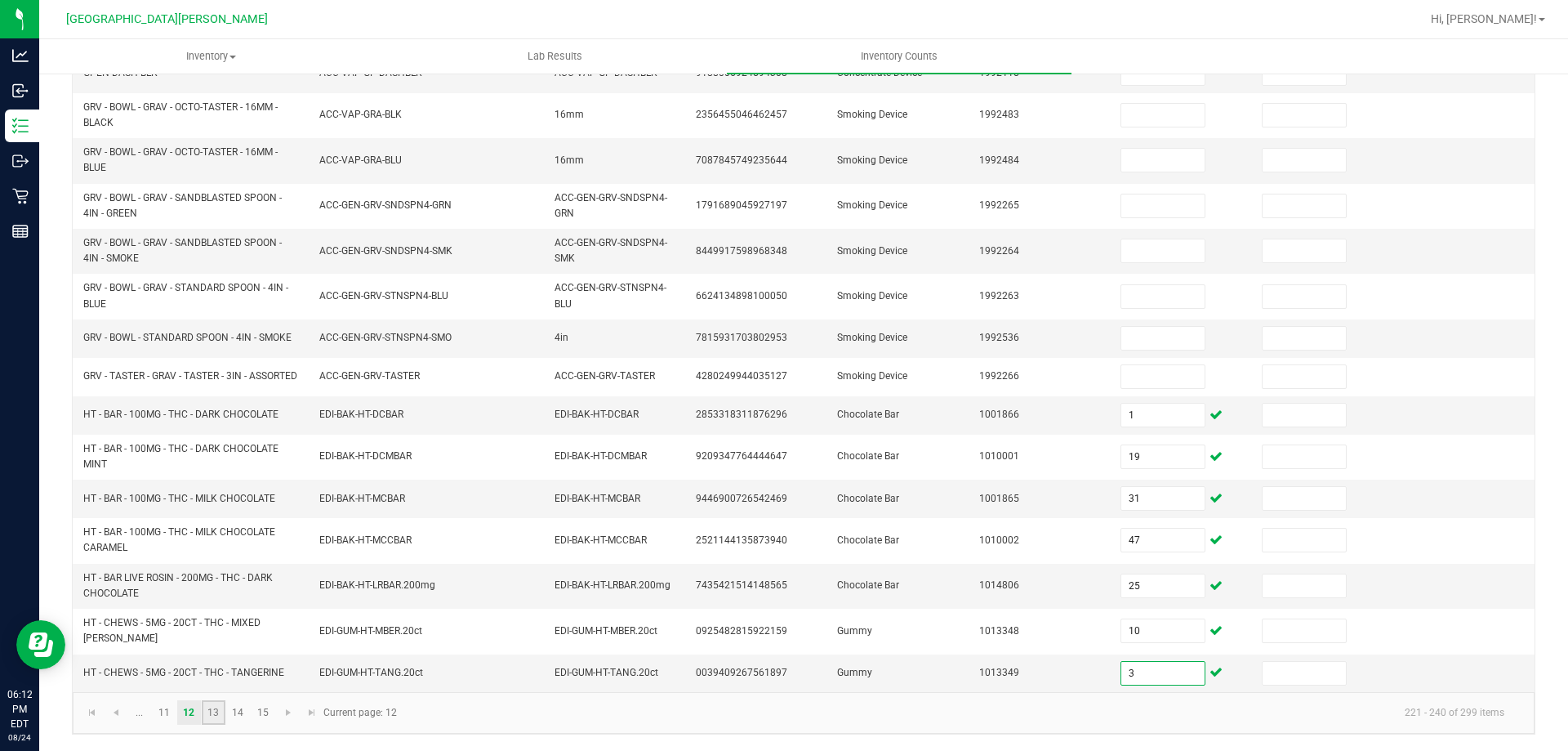
click at [224, 710] on link "13" at bounding box center [213, 713] width 24 height 24
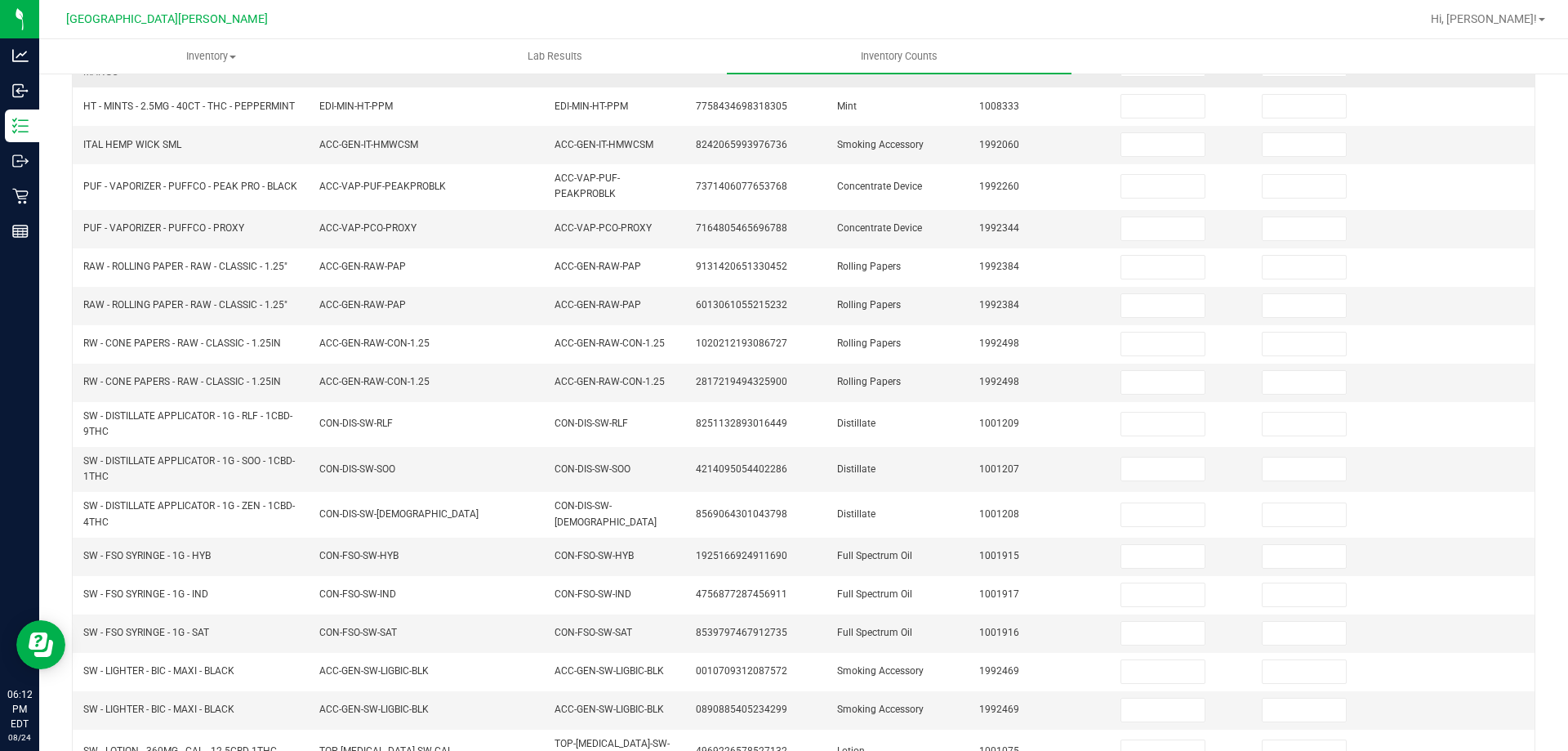
scroll to position [0, 0]
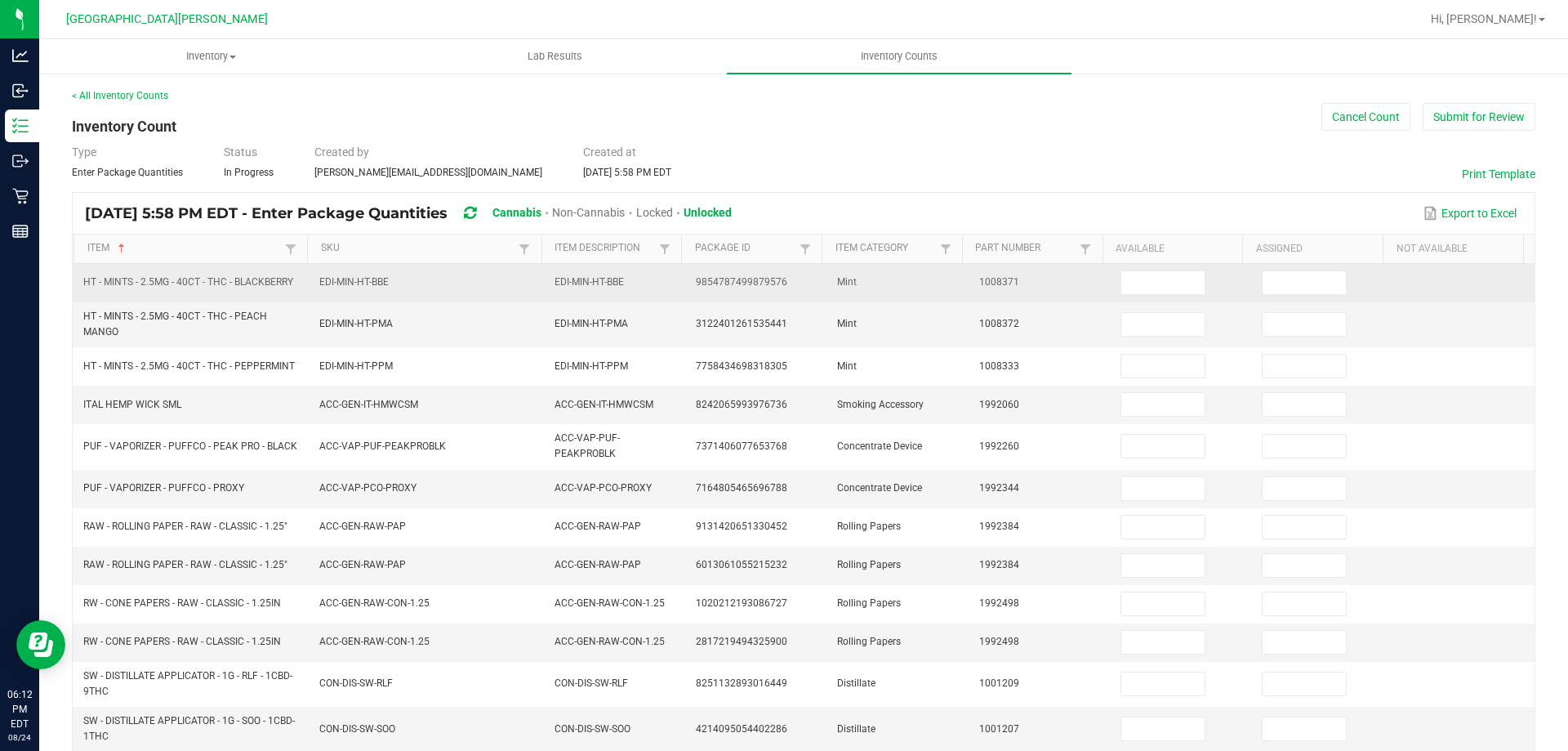
click at [1111, 275] on td at bounding box center [1182, 283] width 142 height 38
click at [1135, 273] on input at bounding box center [1162, 282] width 83 height 23
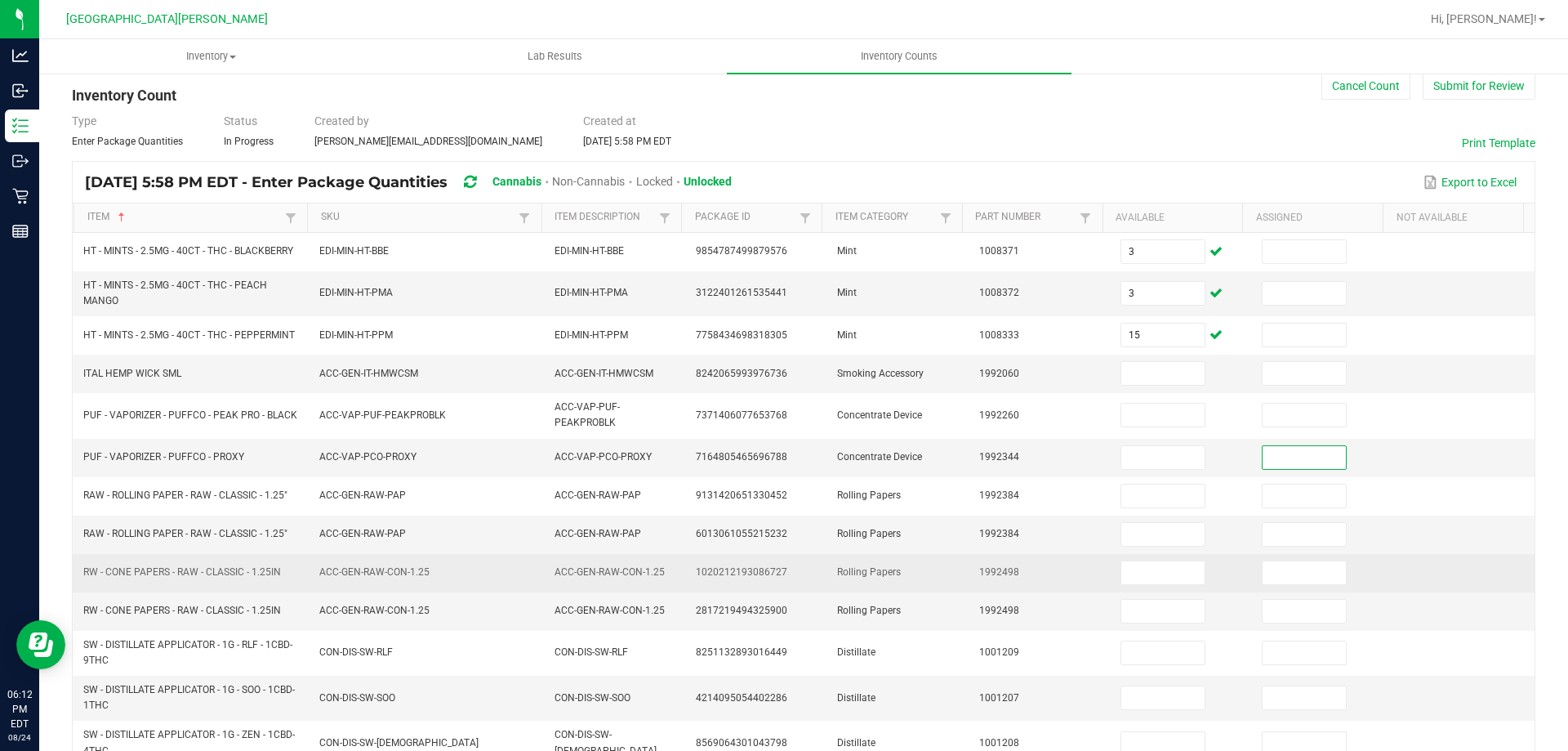
scroll to position [81, 0]
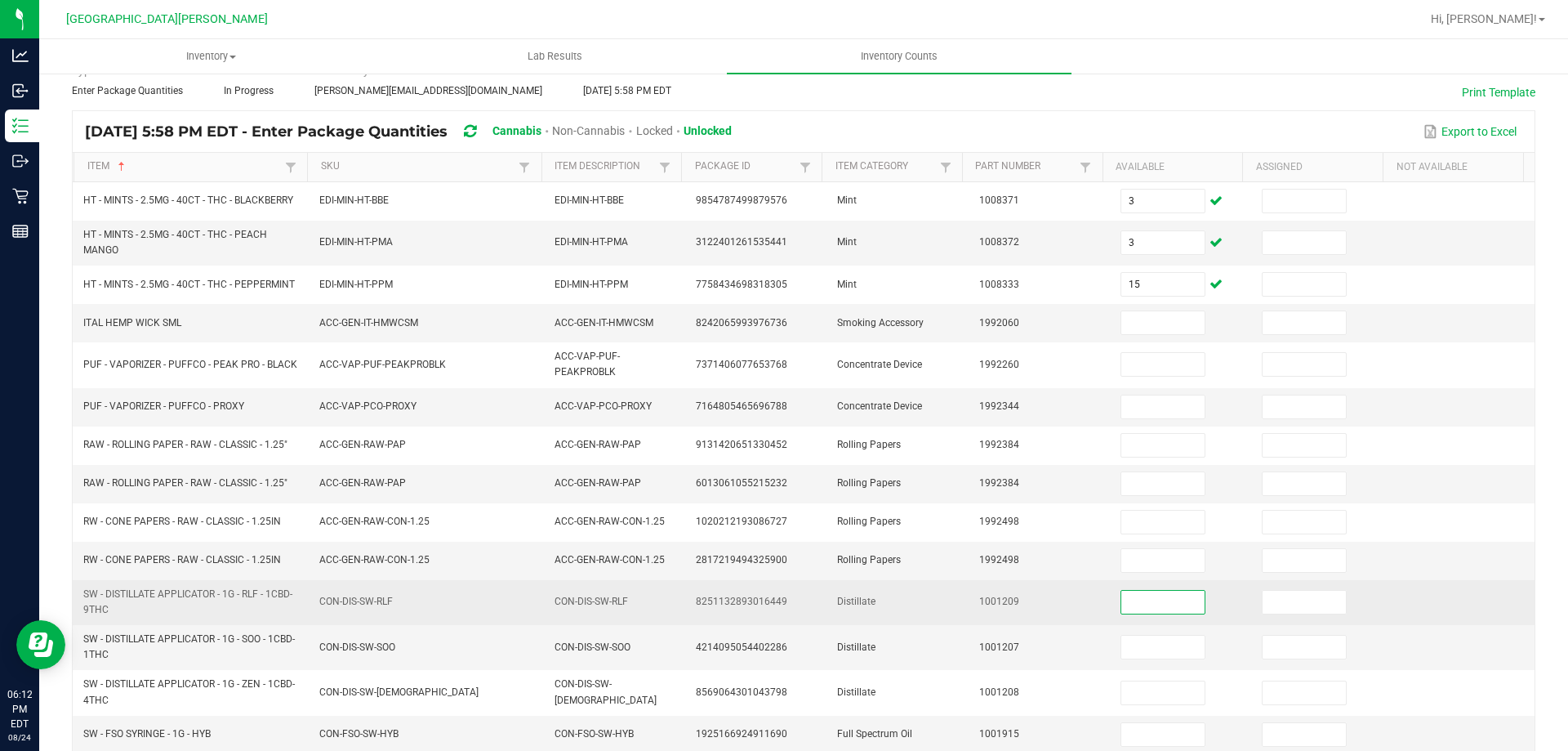
click at [1141, 605] on input at bounding box center [1162, 601] width 83 height 23
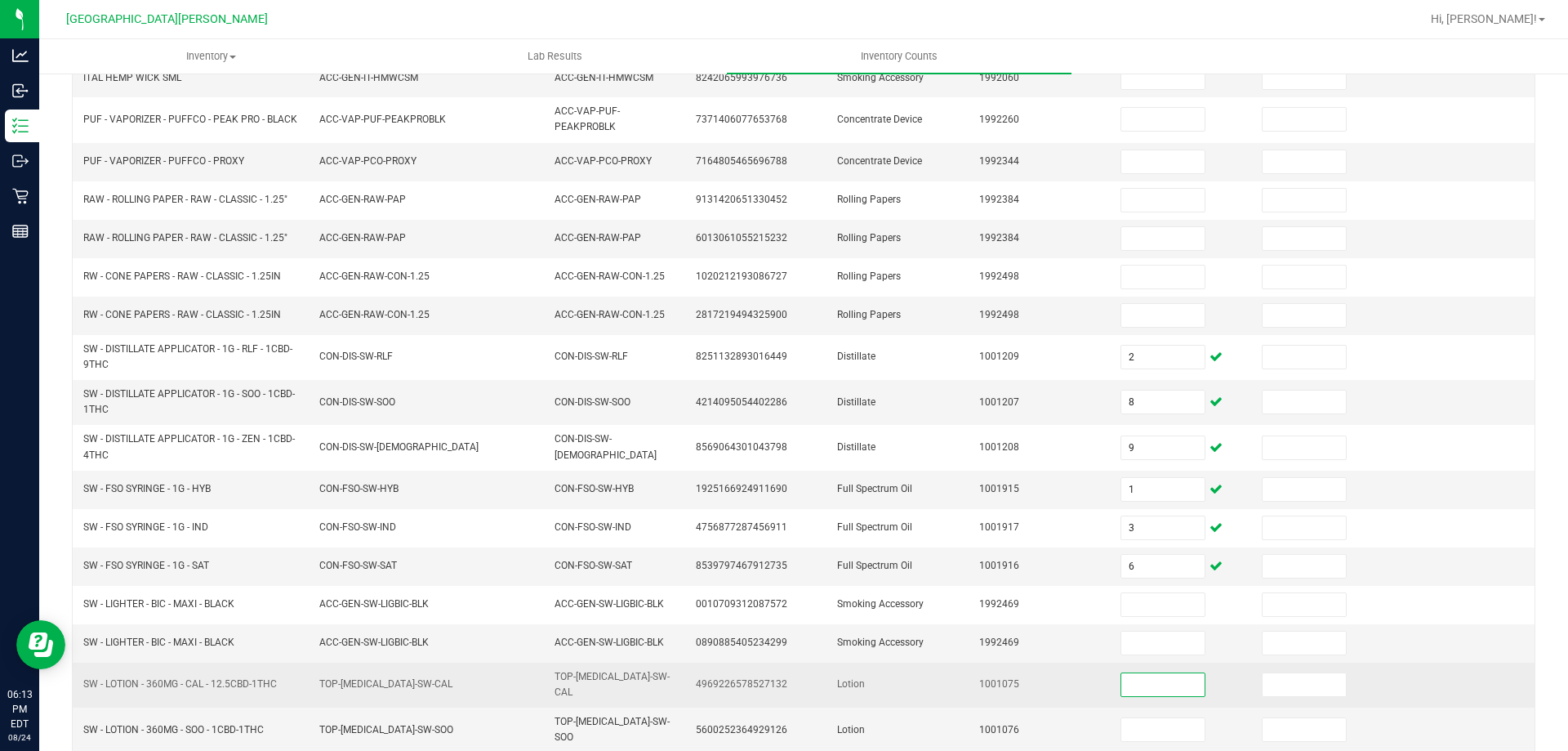
click at [1141, 676] on input at bounding box center [1162, 685] width 83 height 23
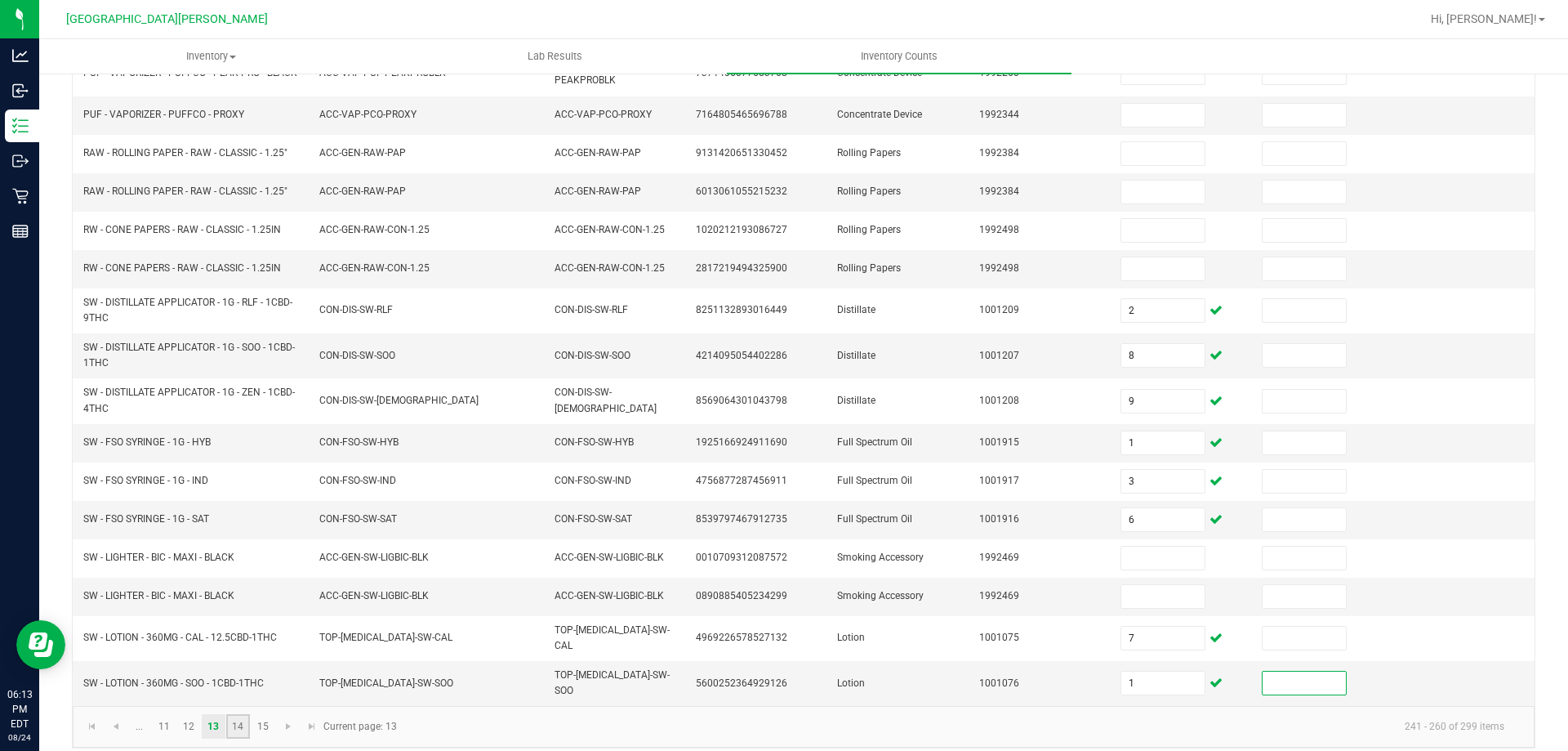
click at [240, 717] on link "14" at bounding box center [238, 727] width 24 height 24
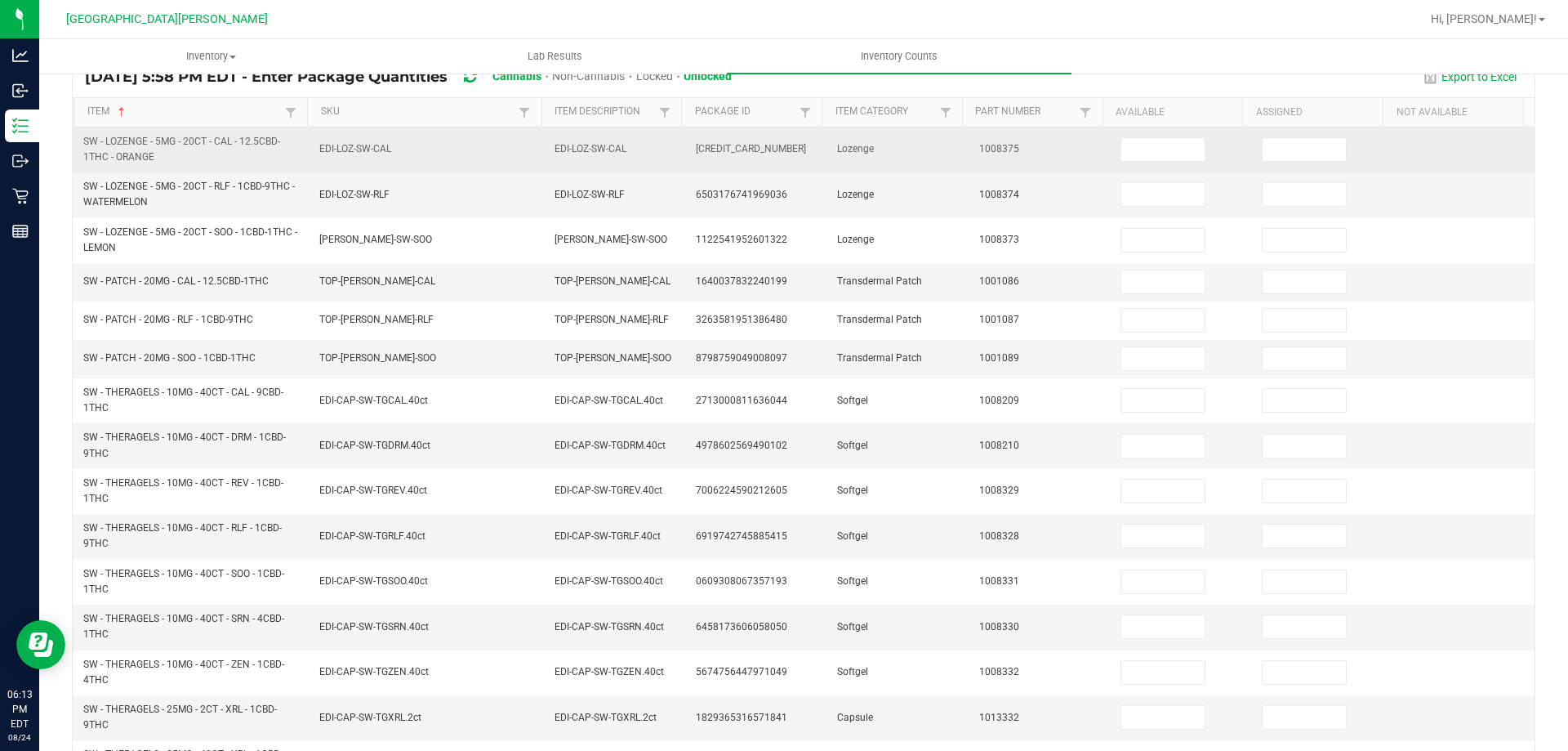
scroll to position [0, 0]
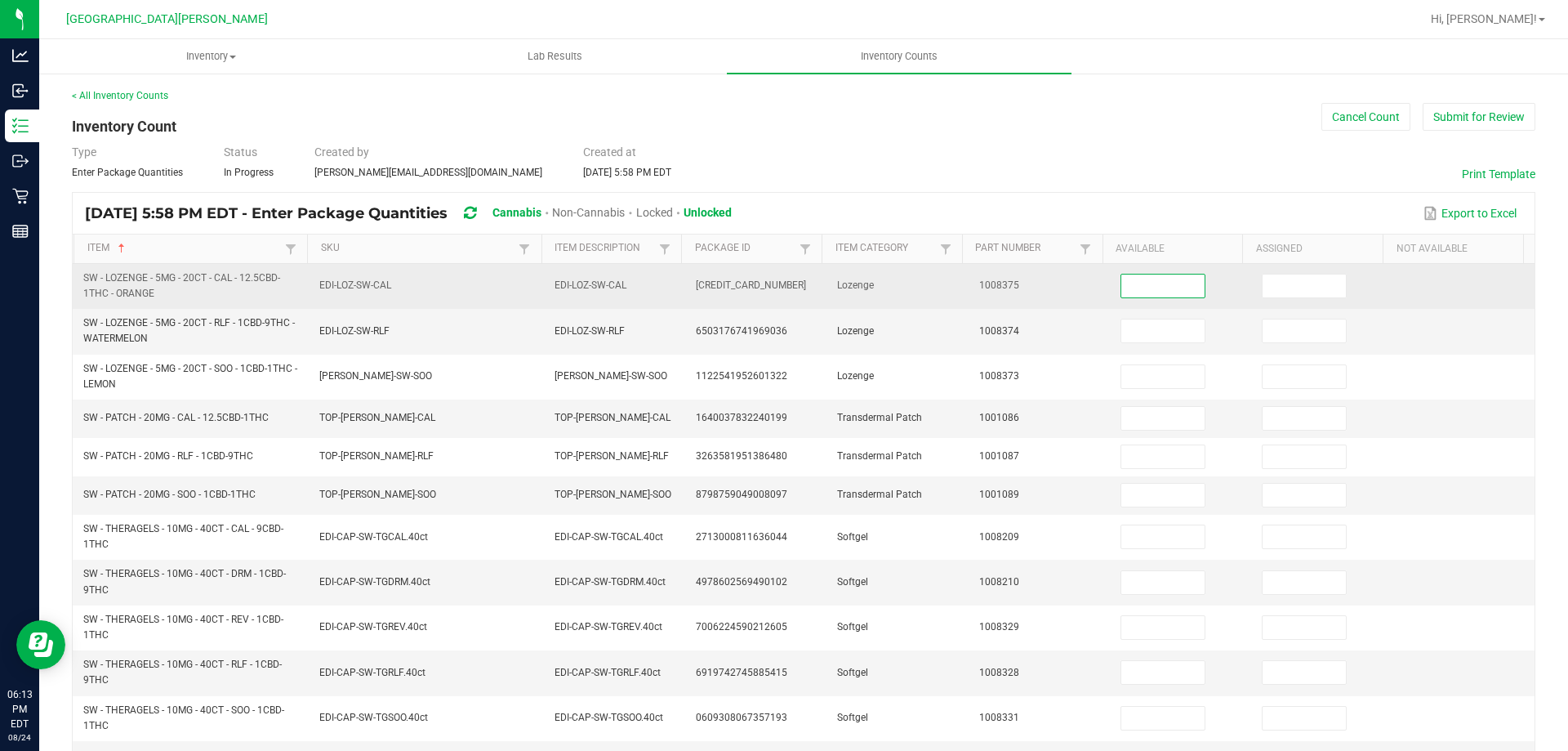
click at [1153, 289] on input at bounding box center [1162, 286] width 83 height 23
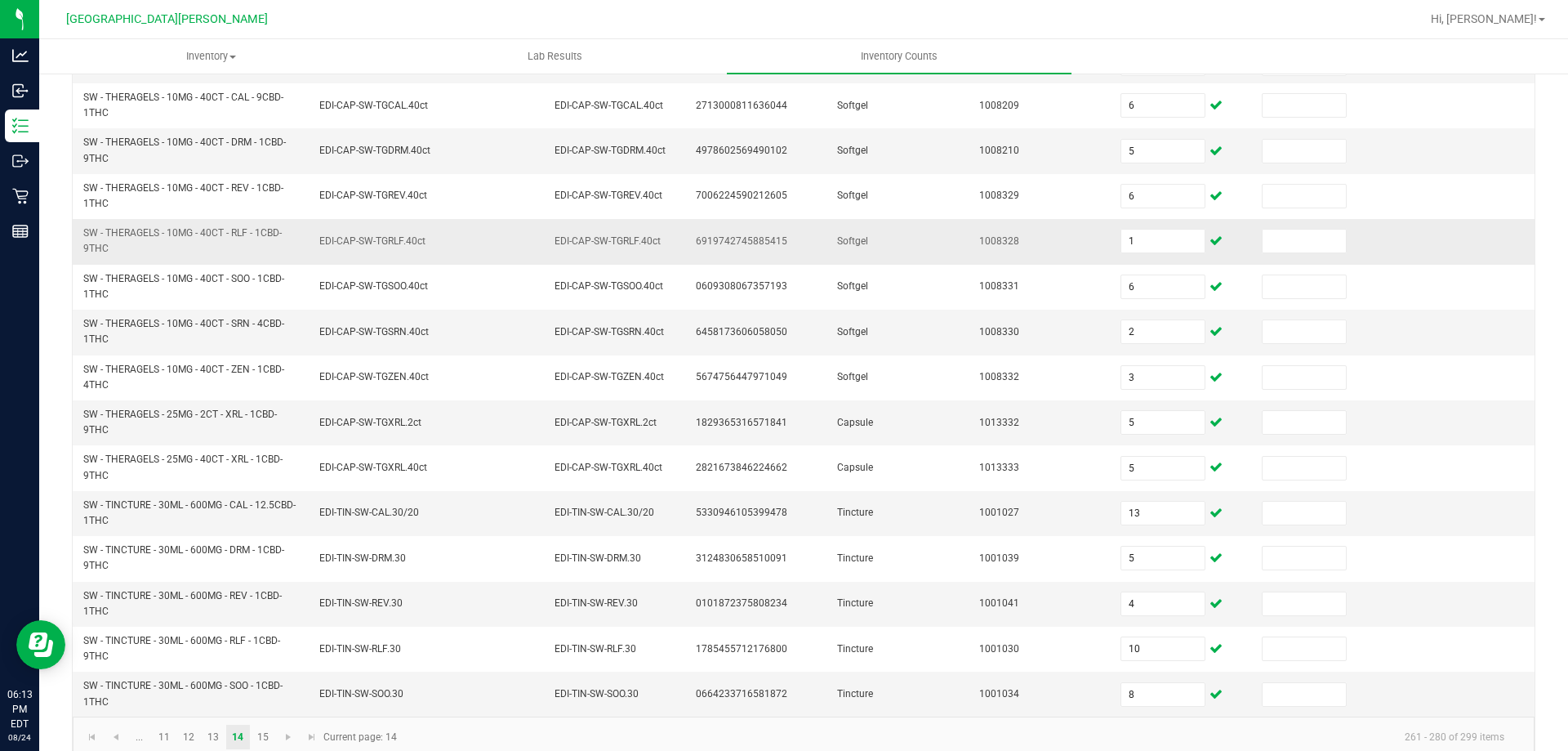
scroll to position [455, 0]
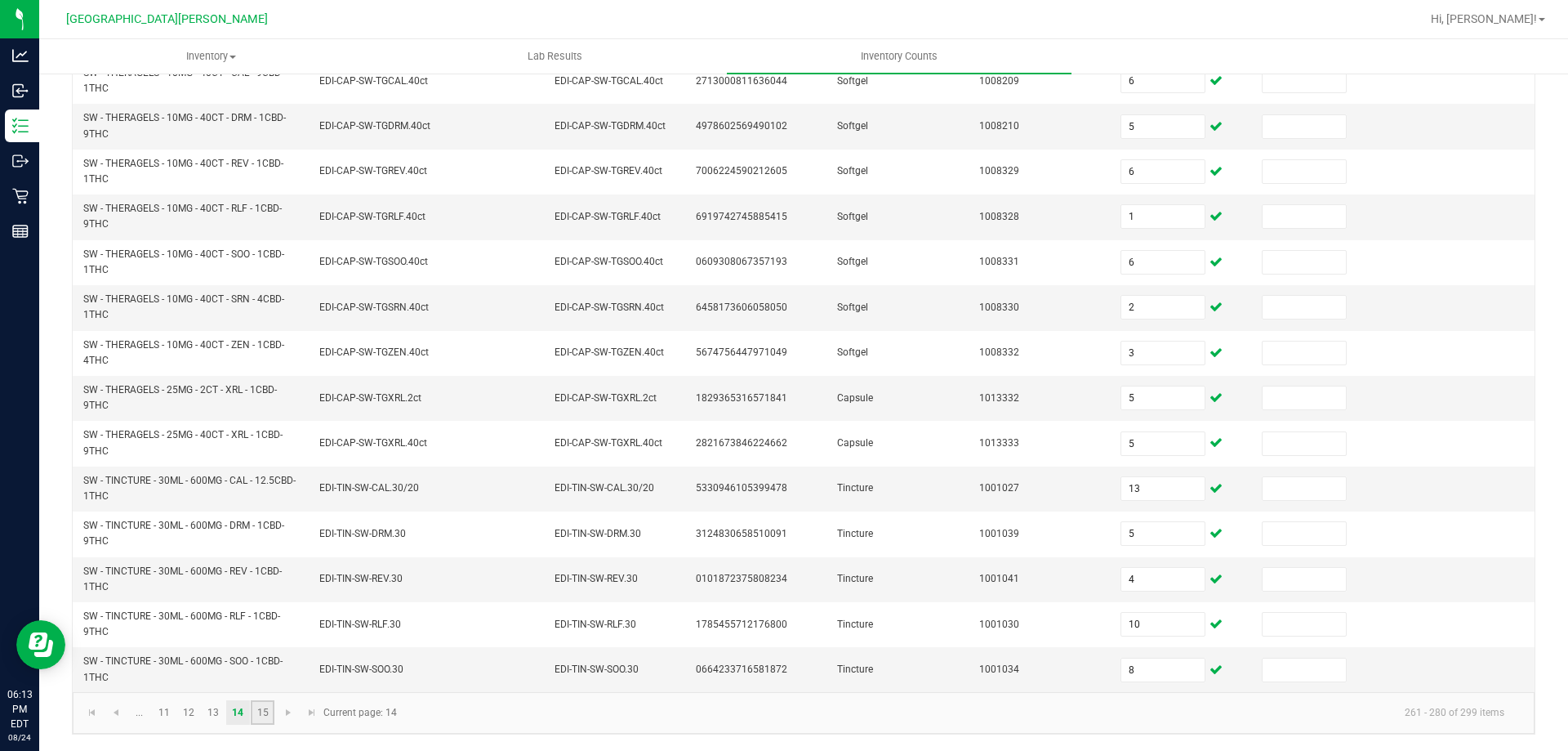
click at [260, 713] on link "15" at bounding box center [262, 713] width 24 height 24
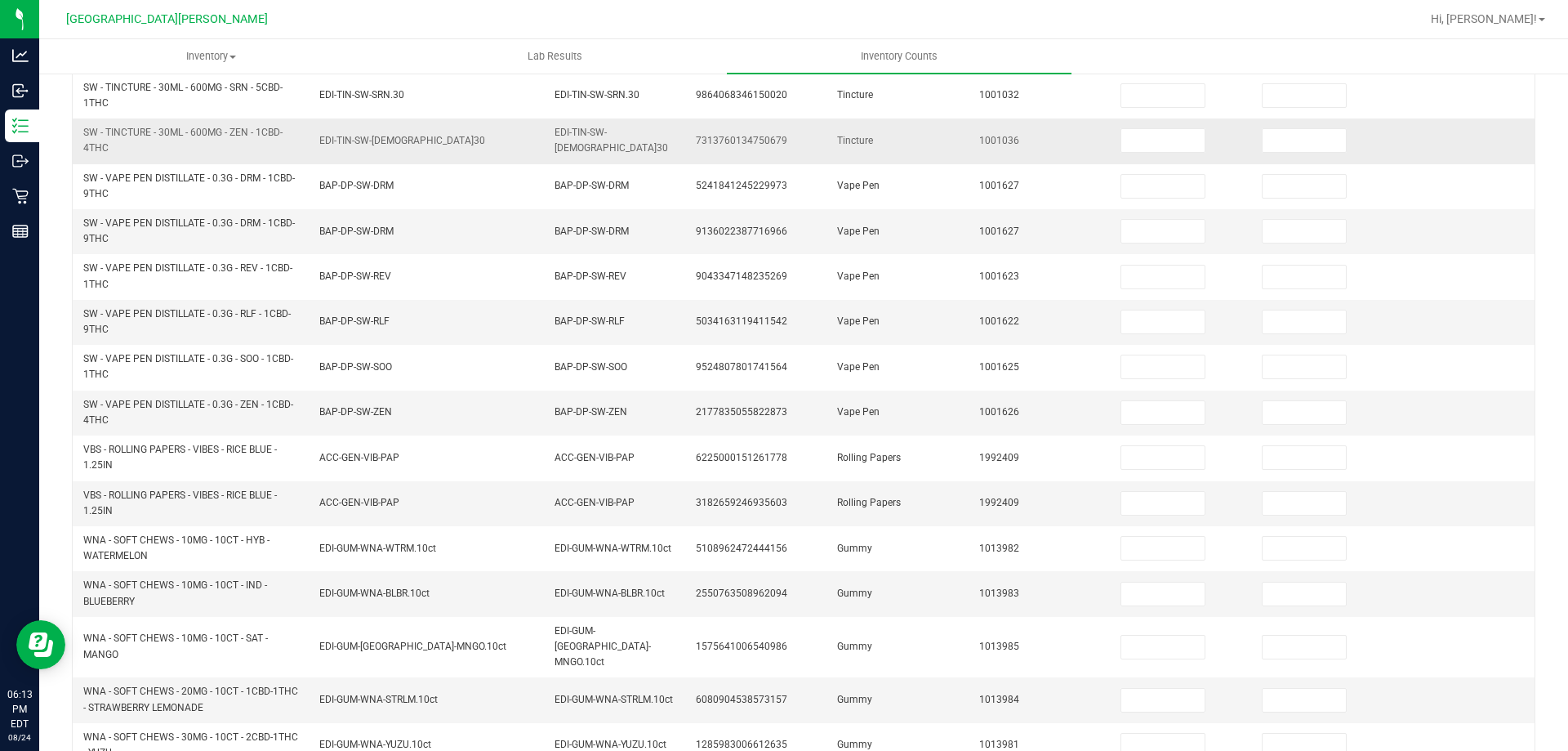
scroll to position [23, 0]
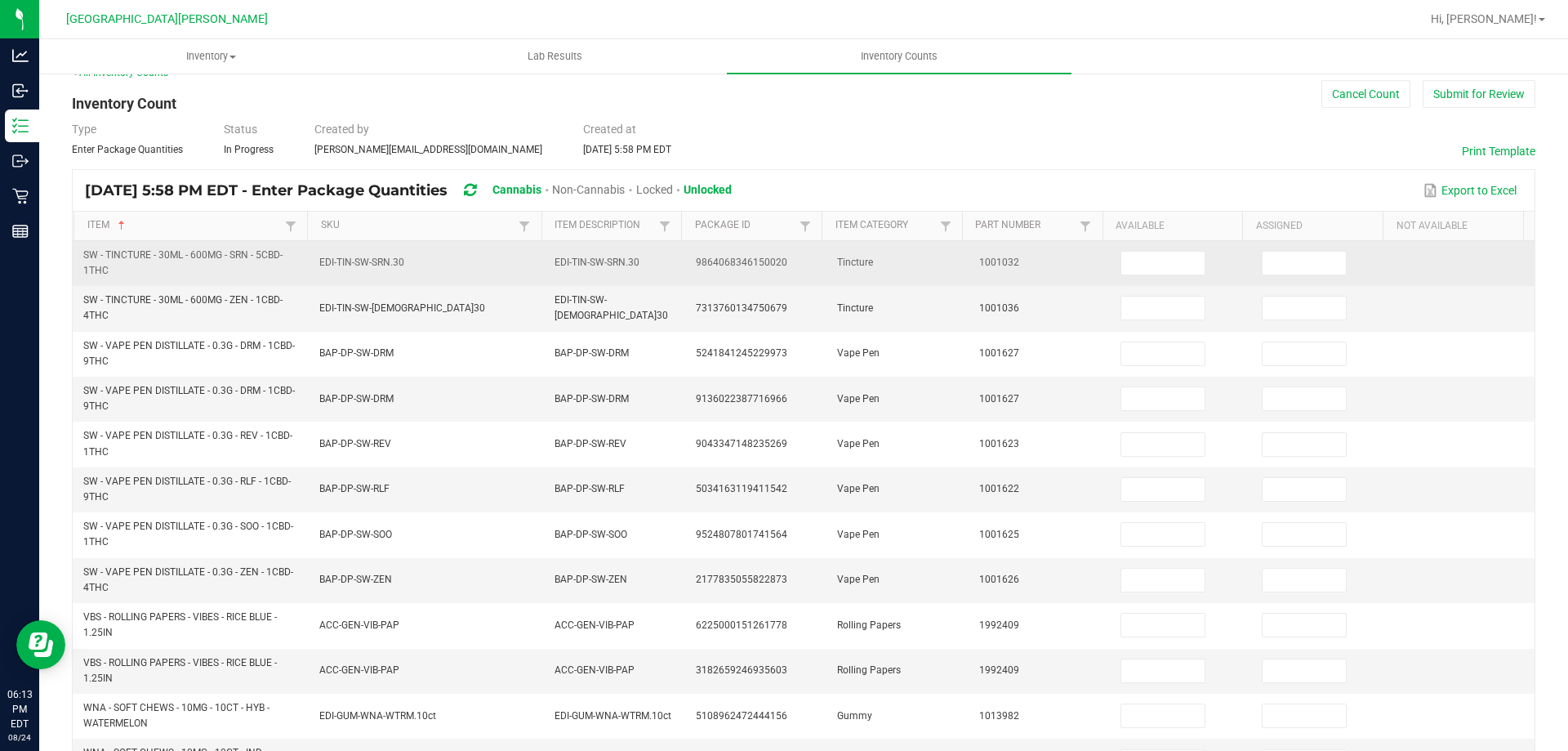
click at [1131, 279] on td at bounding box center [1182, 263] width 142 height 45
click at [1141, 275] on span at bounding box center [1162, 263] width 85 height 24
click at [1183, 269] on input at bounding box center [1162, 263] width 83 height 23
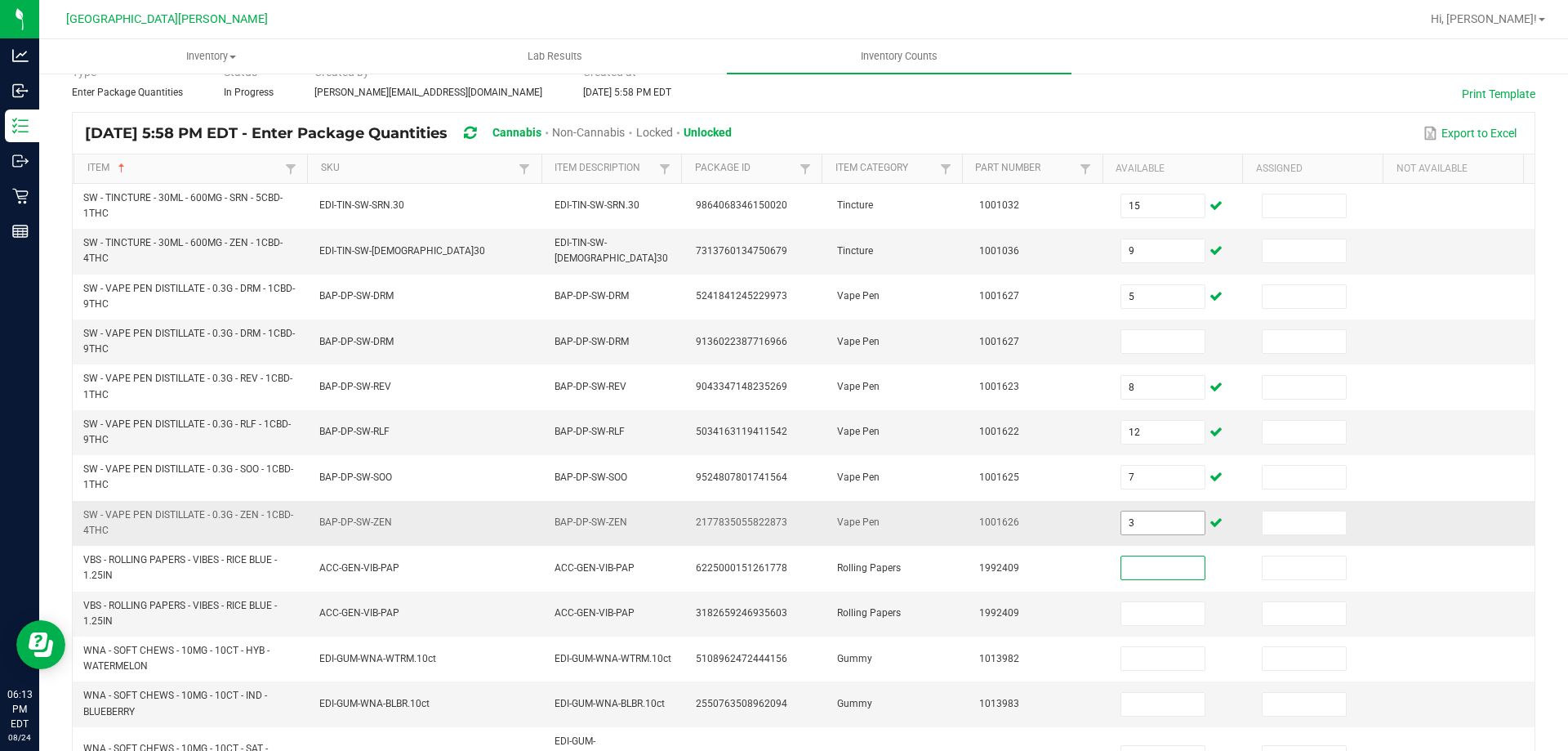
scroll to position [186, 0]
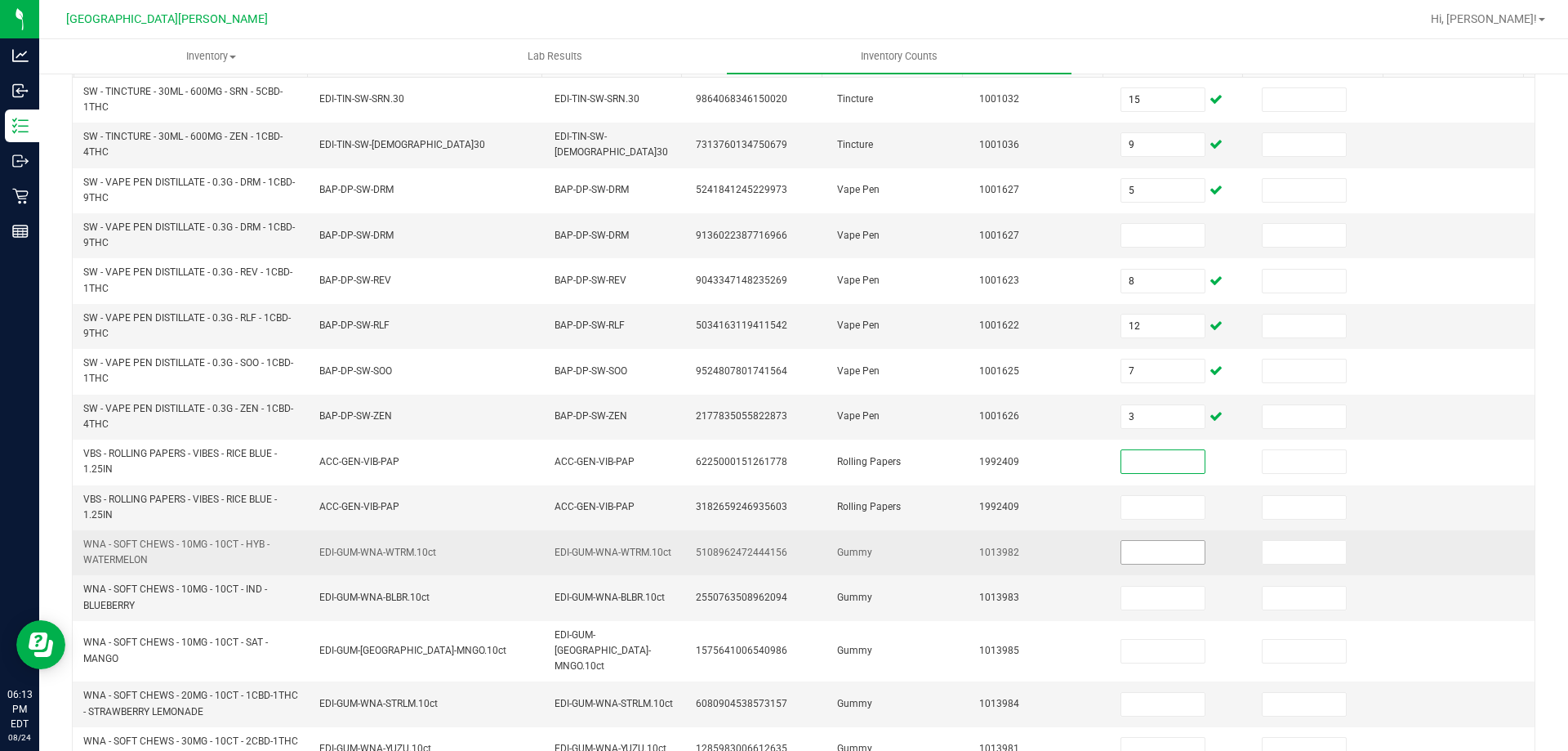
click at [1131, 554] on input at bounding box center [1162, 552] width 83 height 23
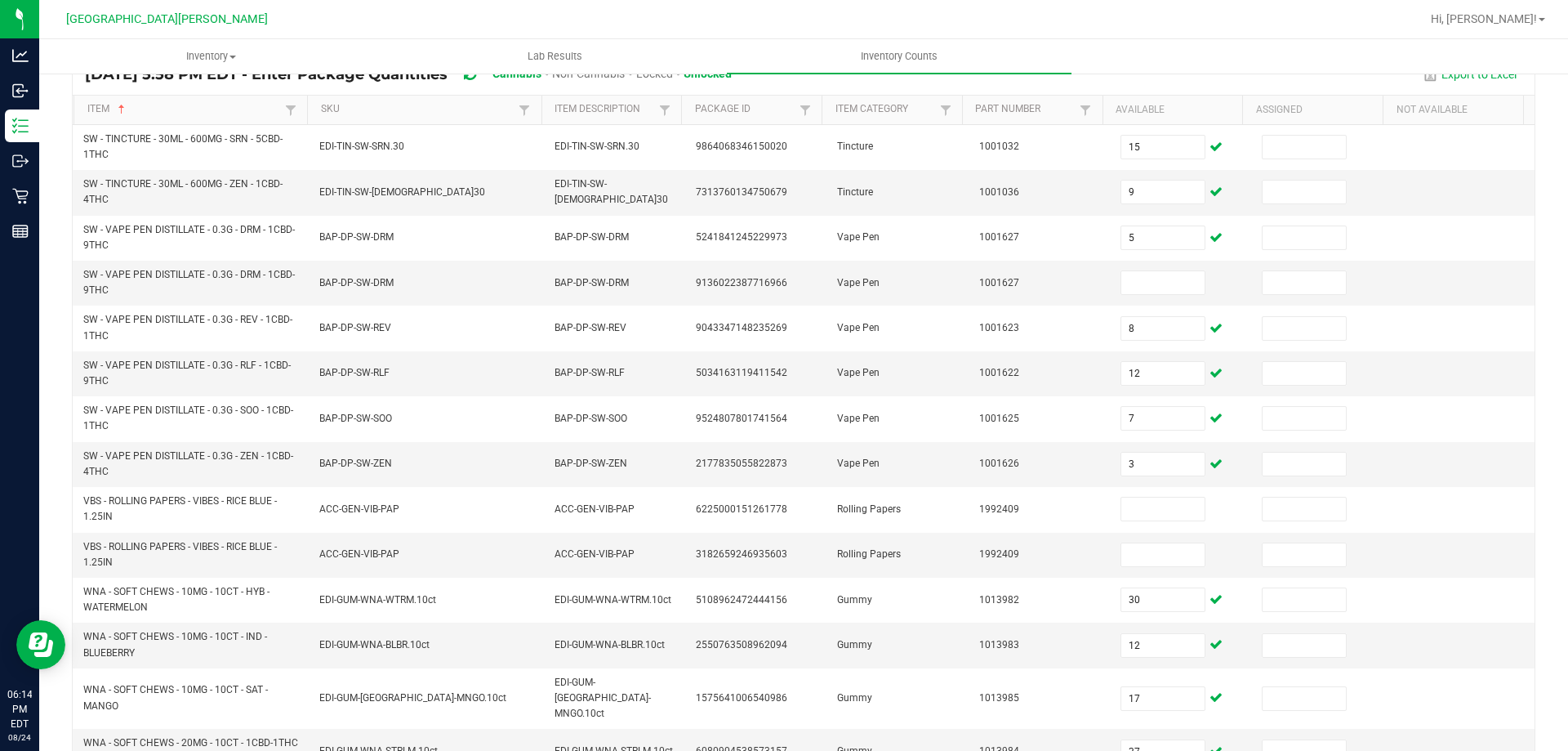
scroll to position [0, 0]
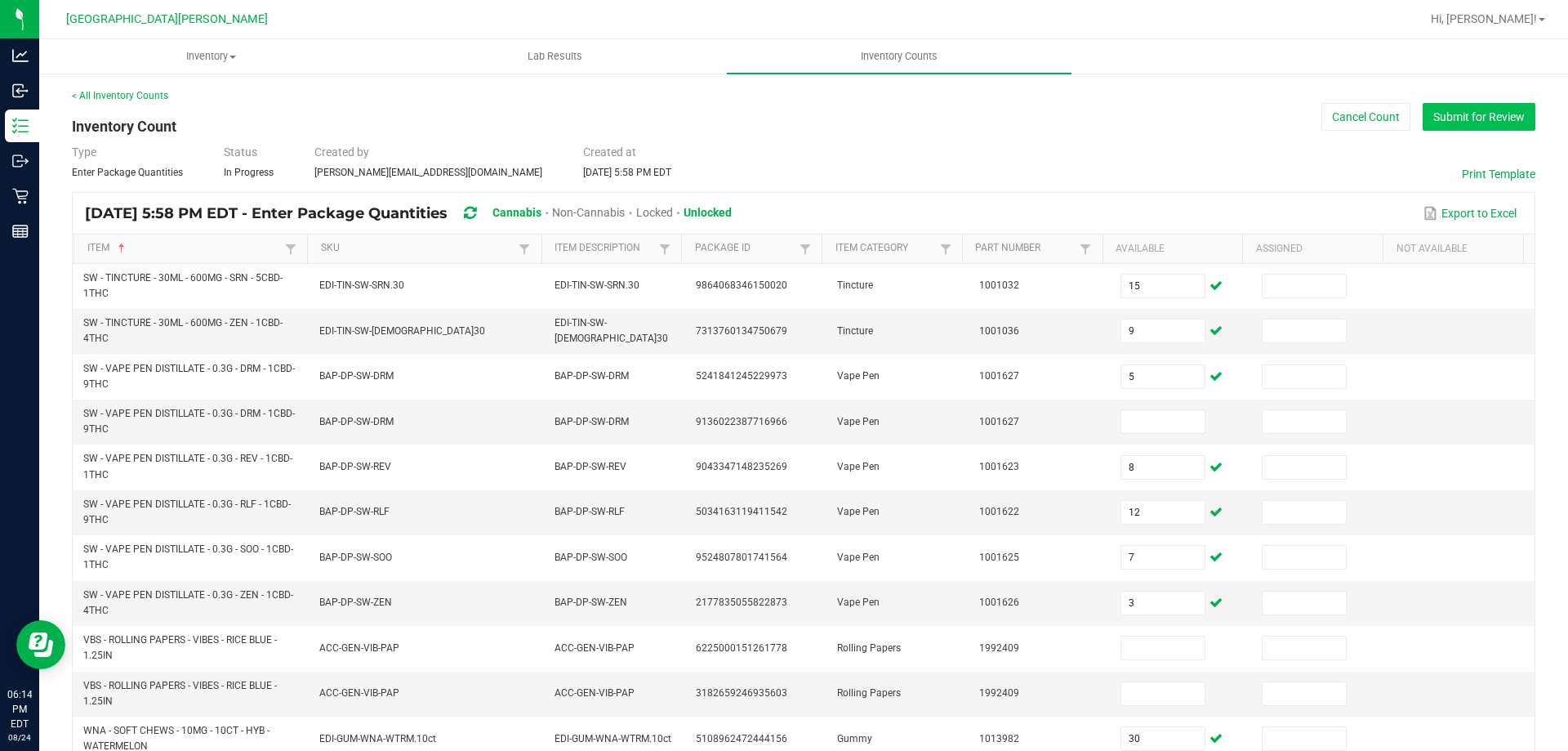
click at [1444, 114] on button "Submit for Review" at bounding box center [1478, 117] width 113 height 28
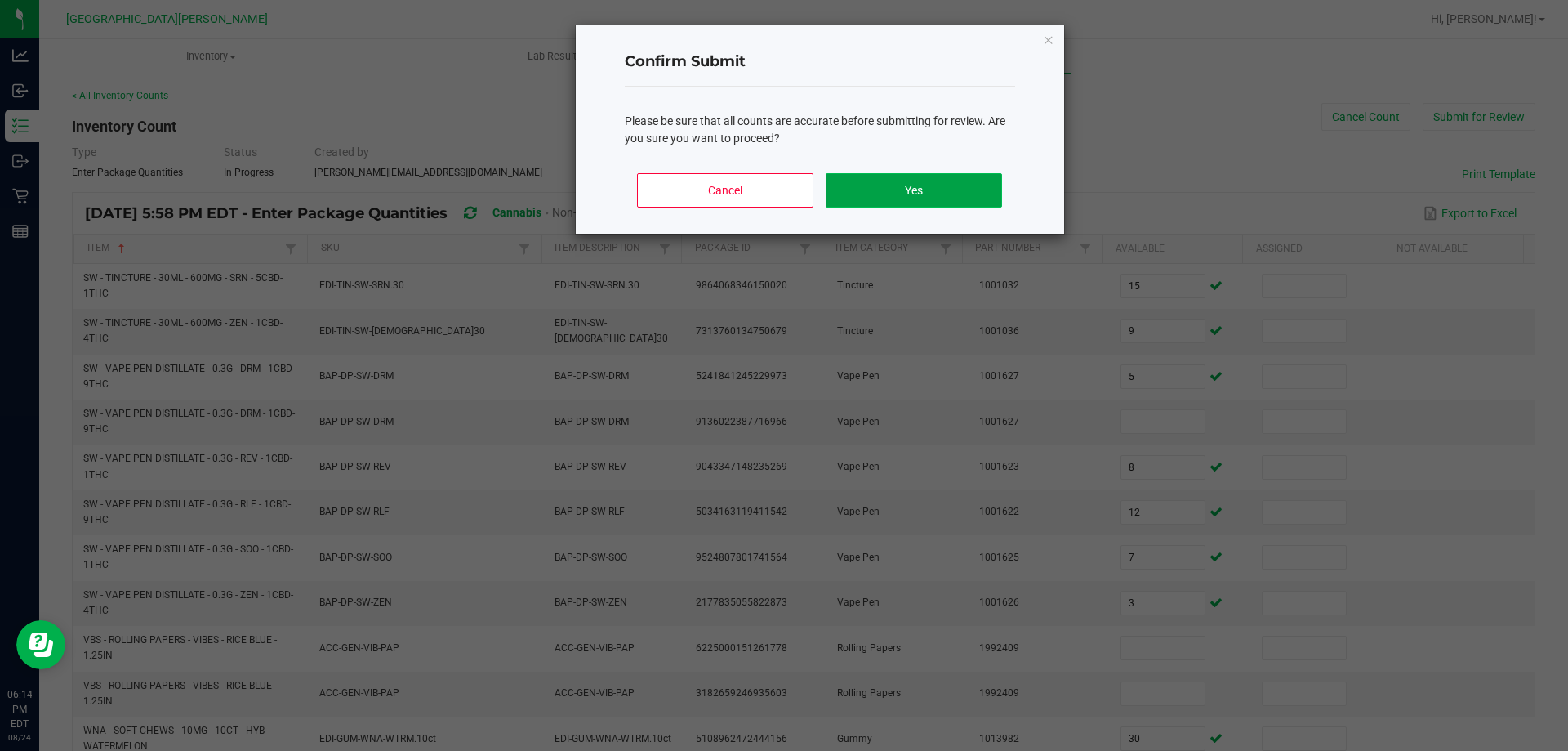
click at [926, 198] on button "Yes" at bounding box center [913, 190] width 176 height 34
